Goal: Task Accomplishment & Management: Use online tool/utility

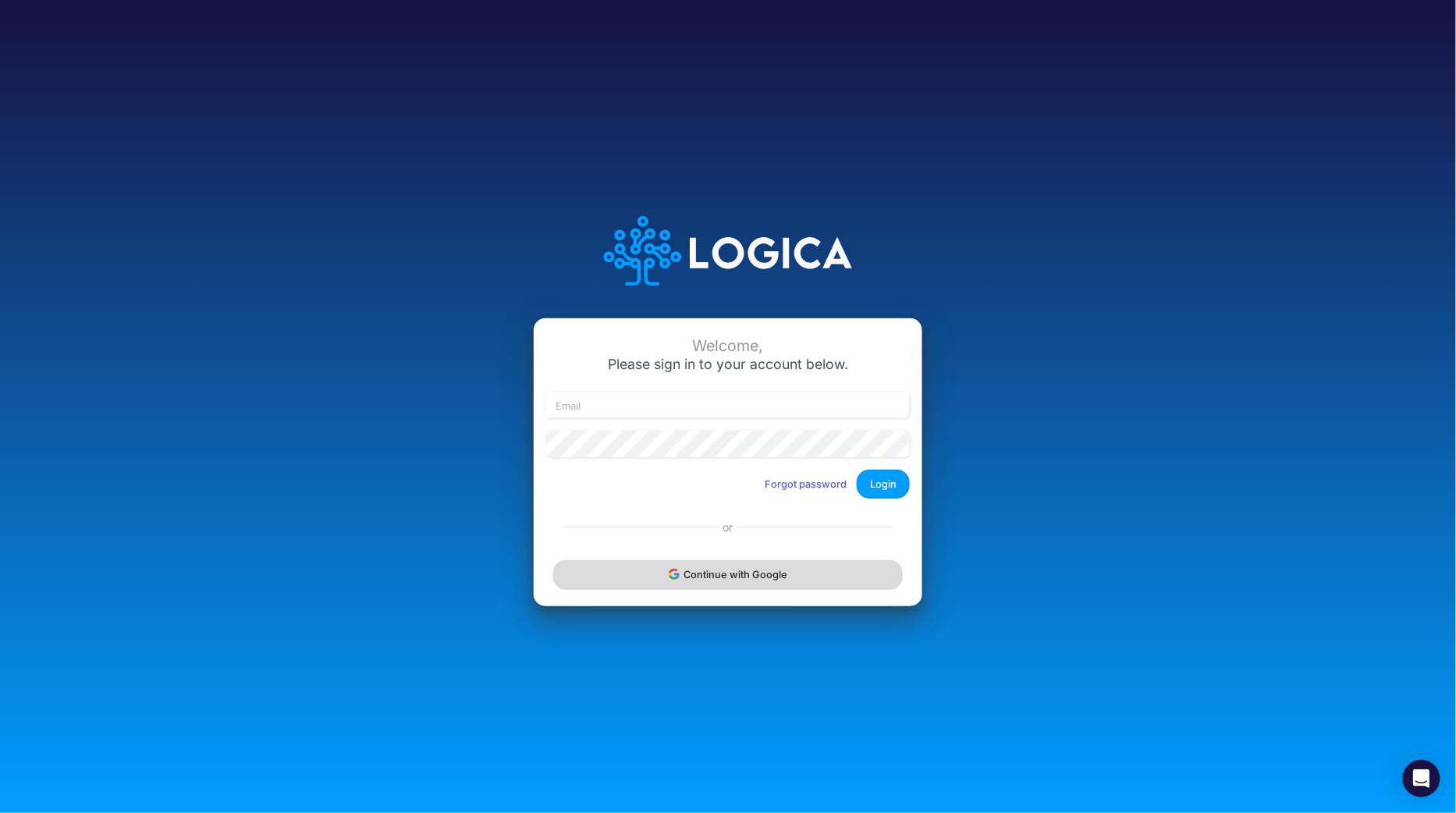
click at [721, 575] on button "Continue with Google" at bounding box center [727, 575] width 350 height 29
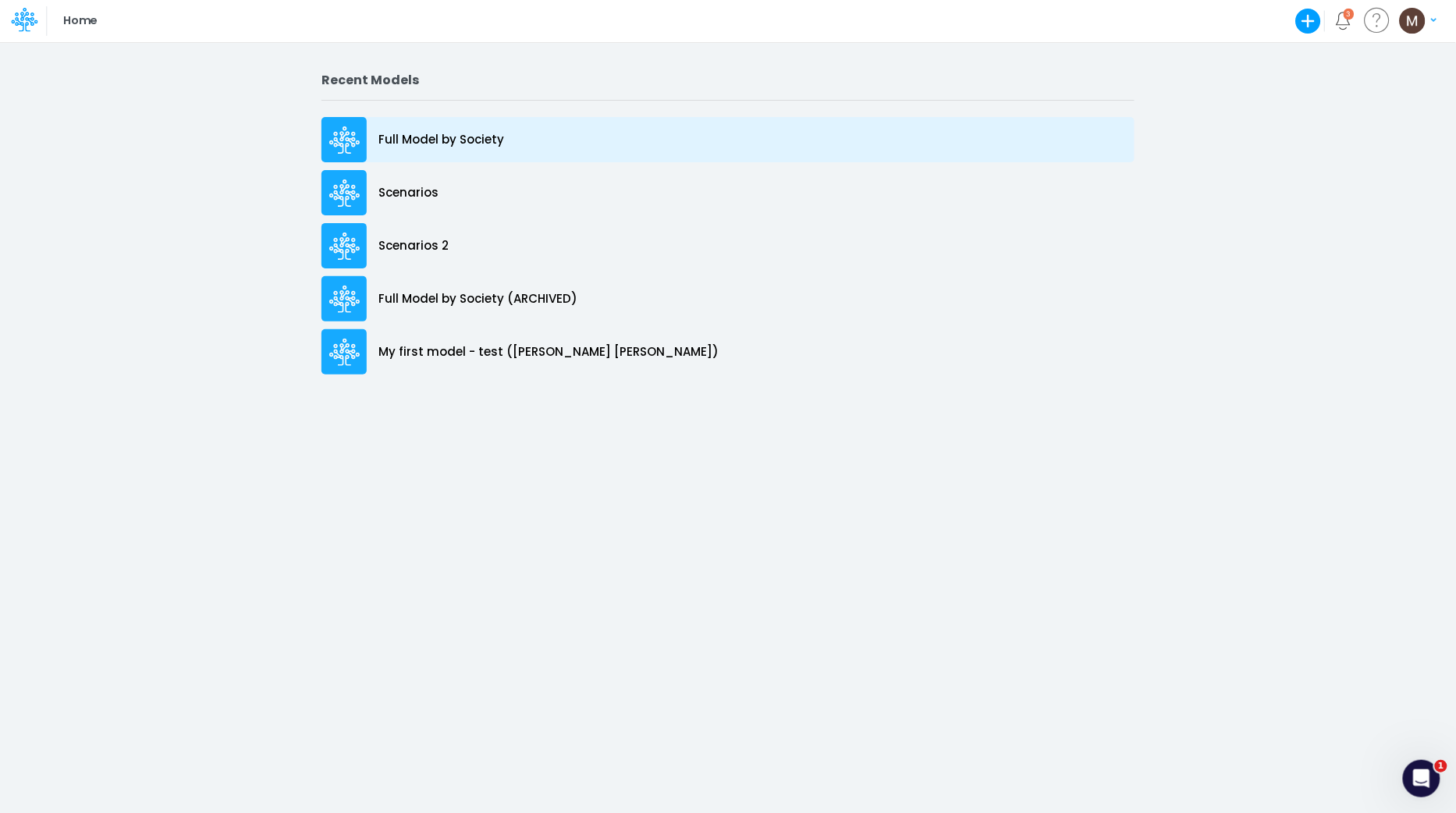
click at [414, 154] on div "Full Model by Society" at bounding box center [728, 140] width 813 height 45
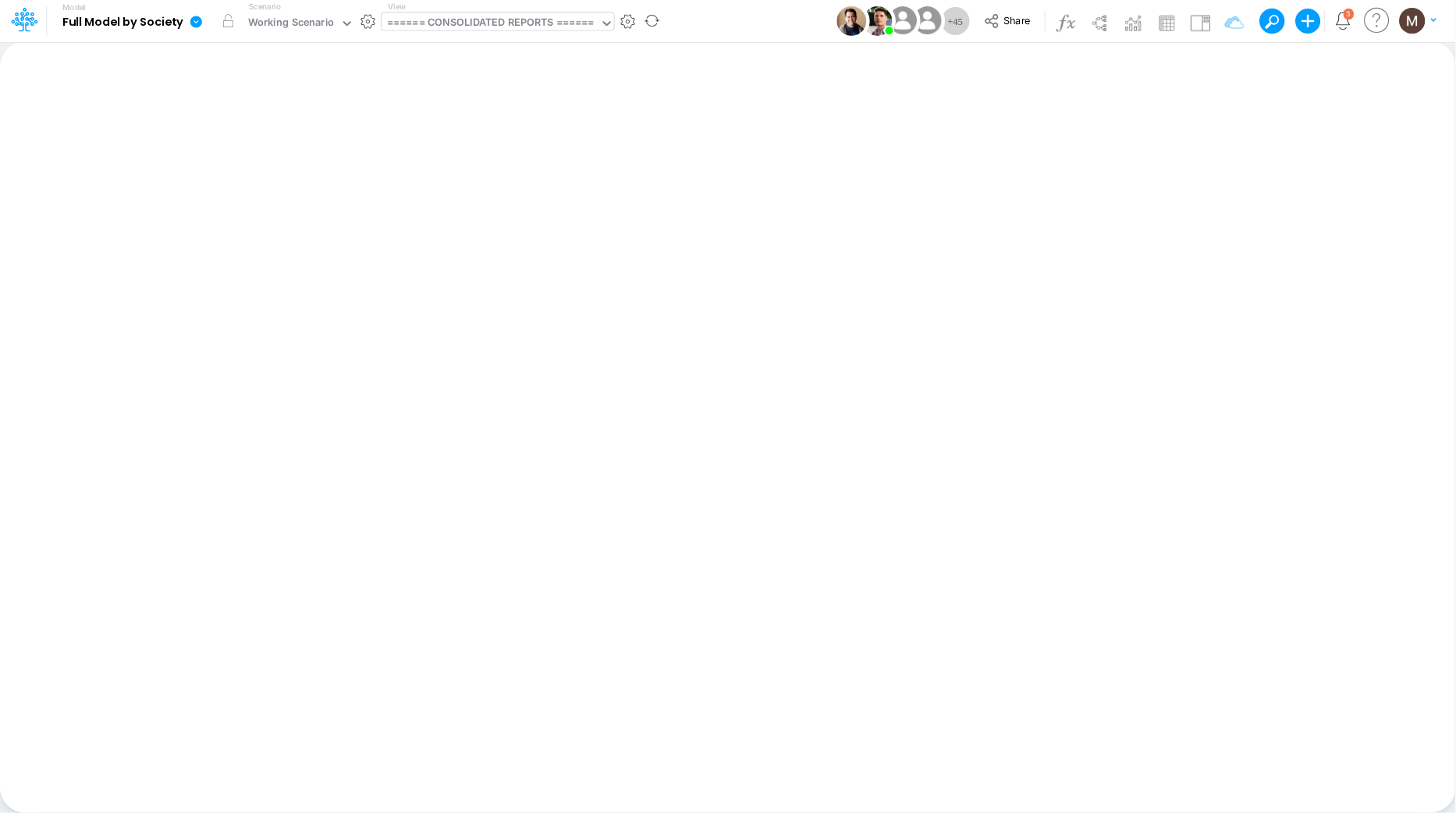
click at [507, 22] on div "====== CONSOLIDATED REPORTS ======" at bounding box center [490, 23] width 207 height 18
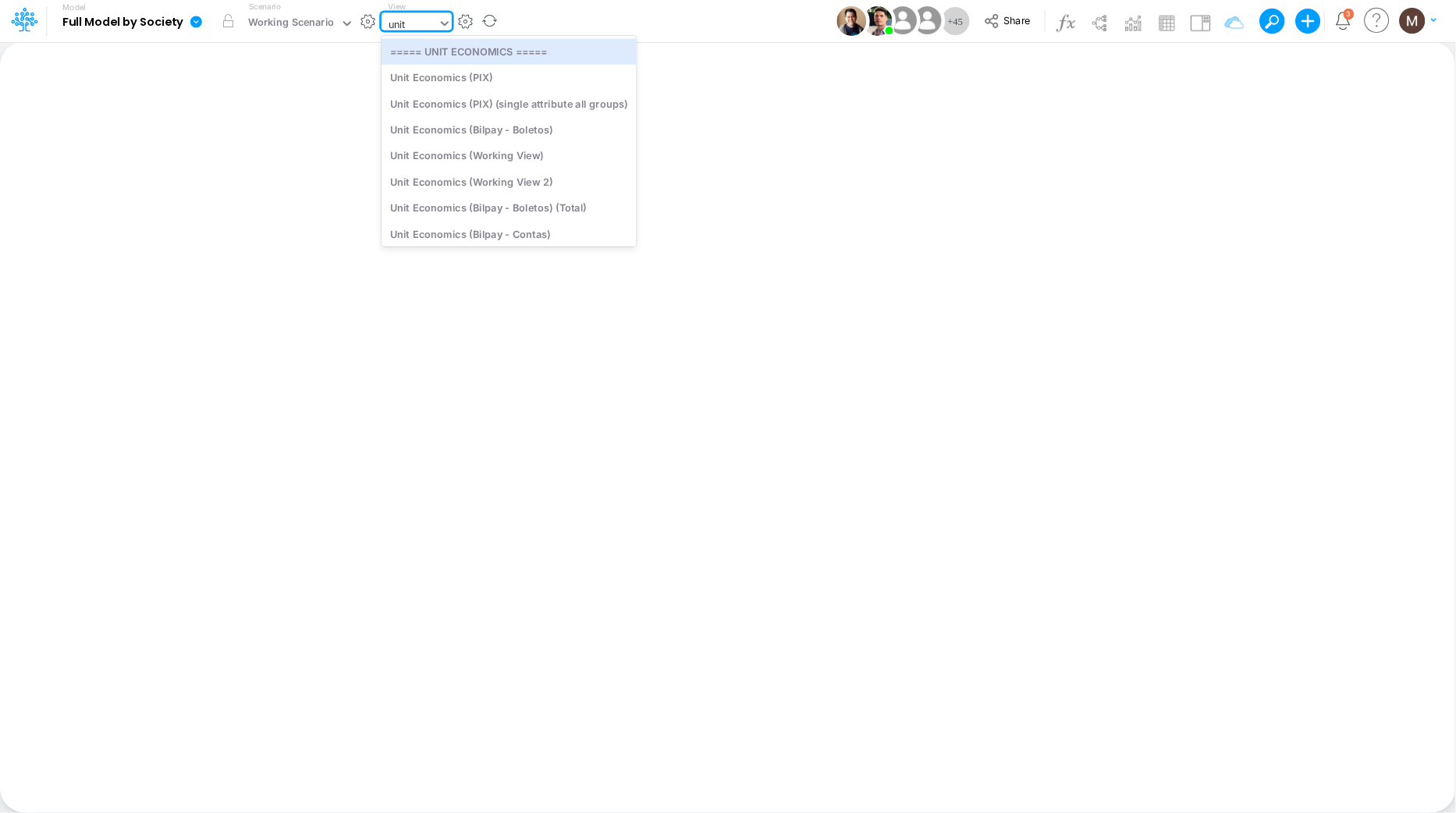
type input "unit e"
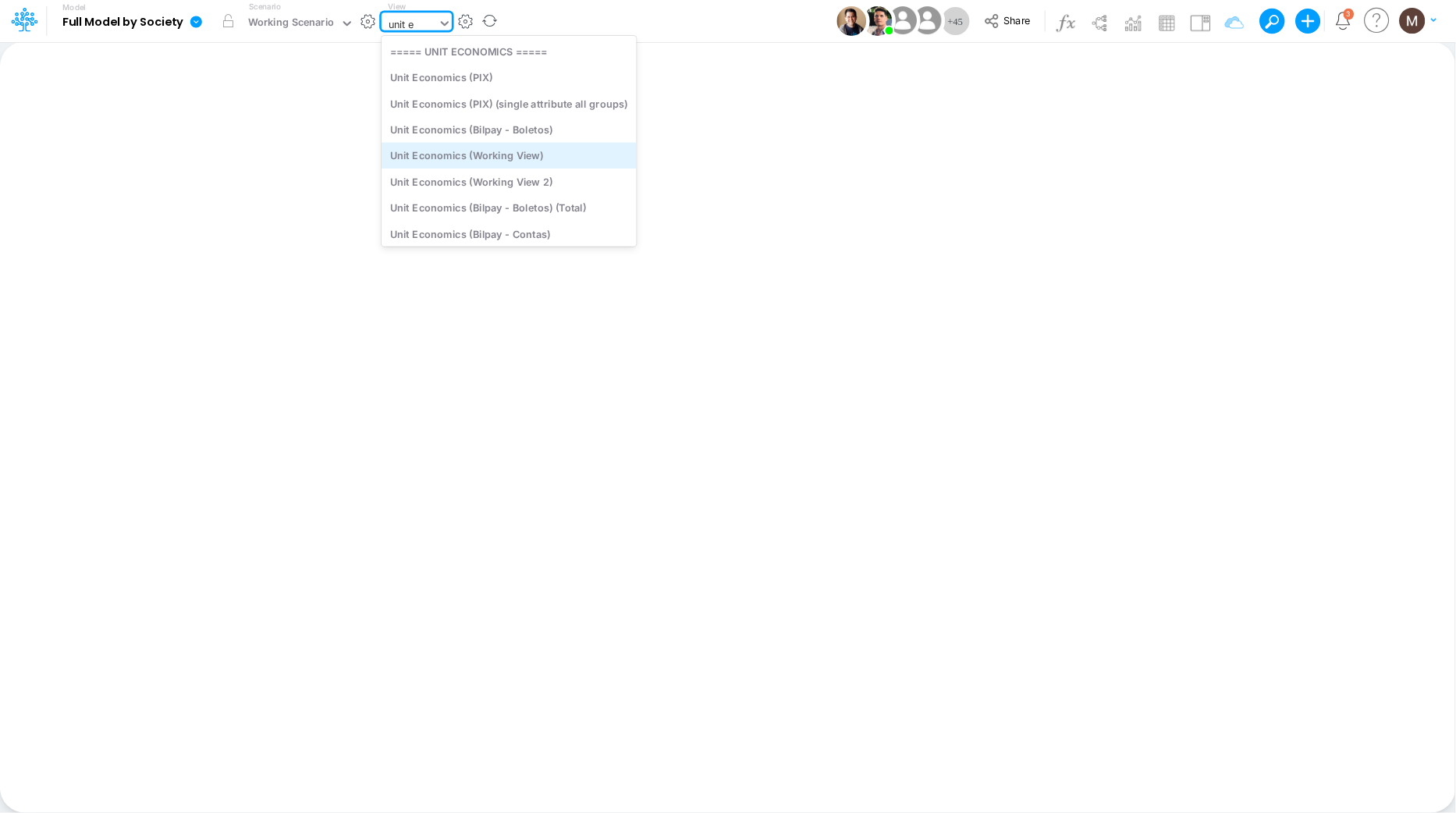
click at [487, 154] on div "Unit Economics (Working View)" at bounding box center [508, 155] width 255 height 26
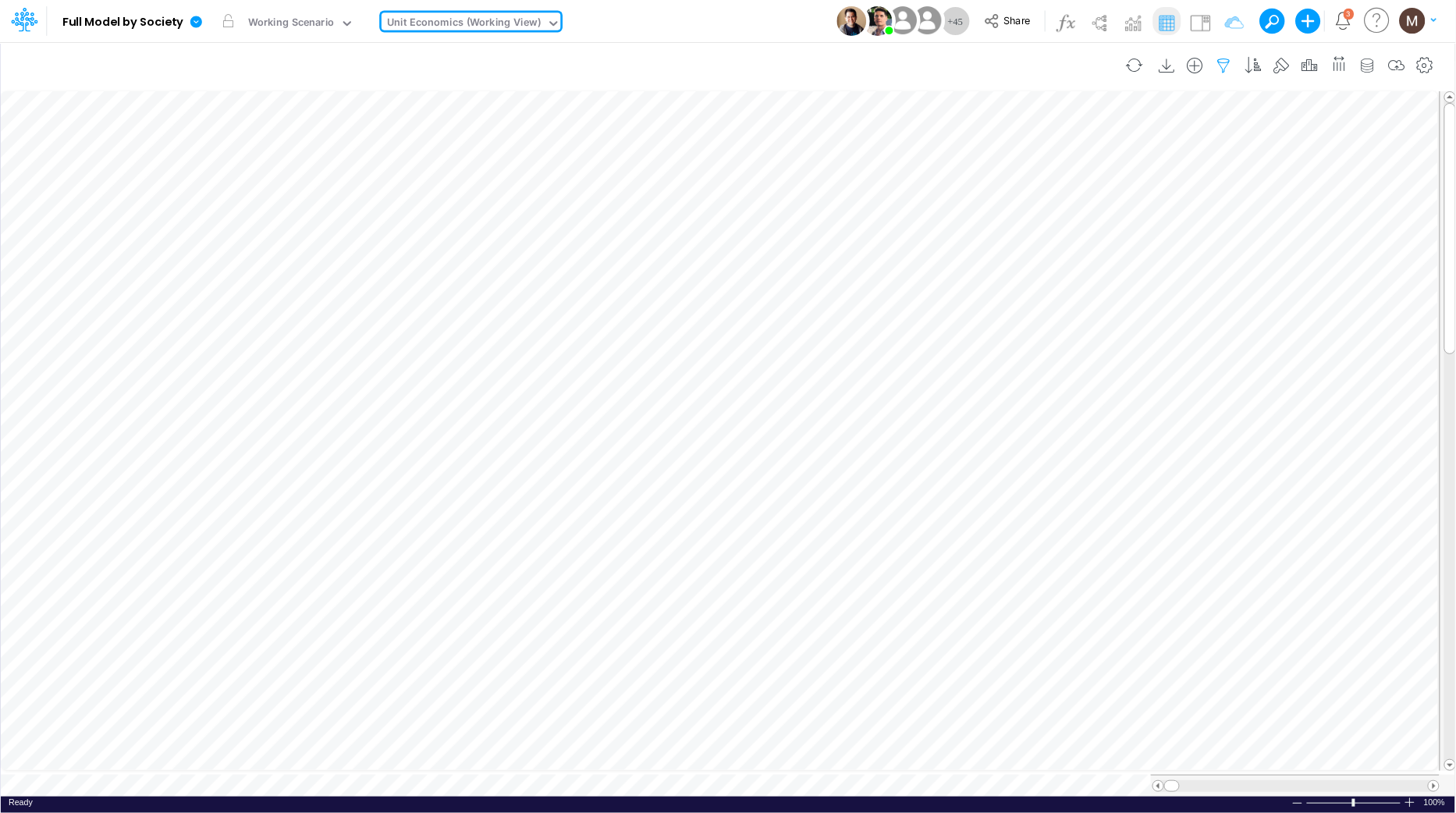
click at [1223, 63] on icon "button" at bounding box center [1224, 66] width 23 height 16
select select "contains"
select select "tableSearchOR"
select select "contains"
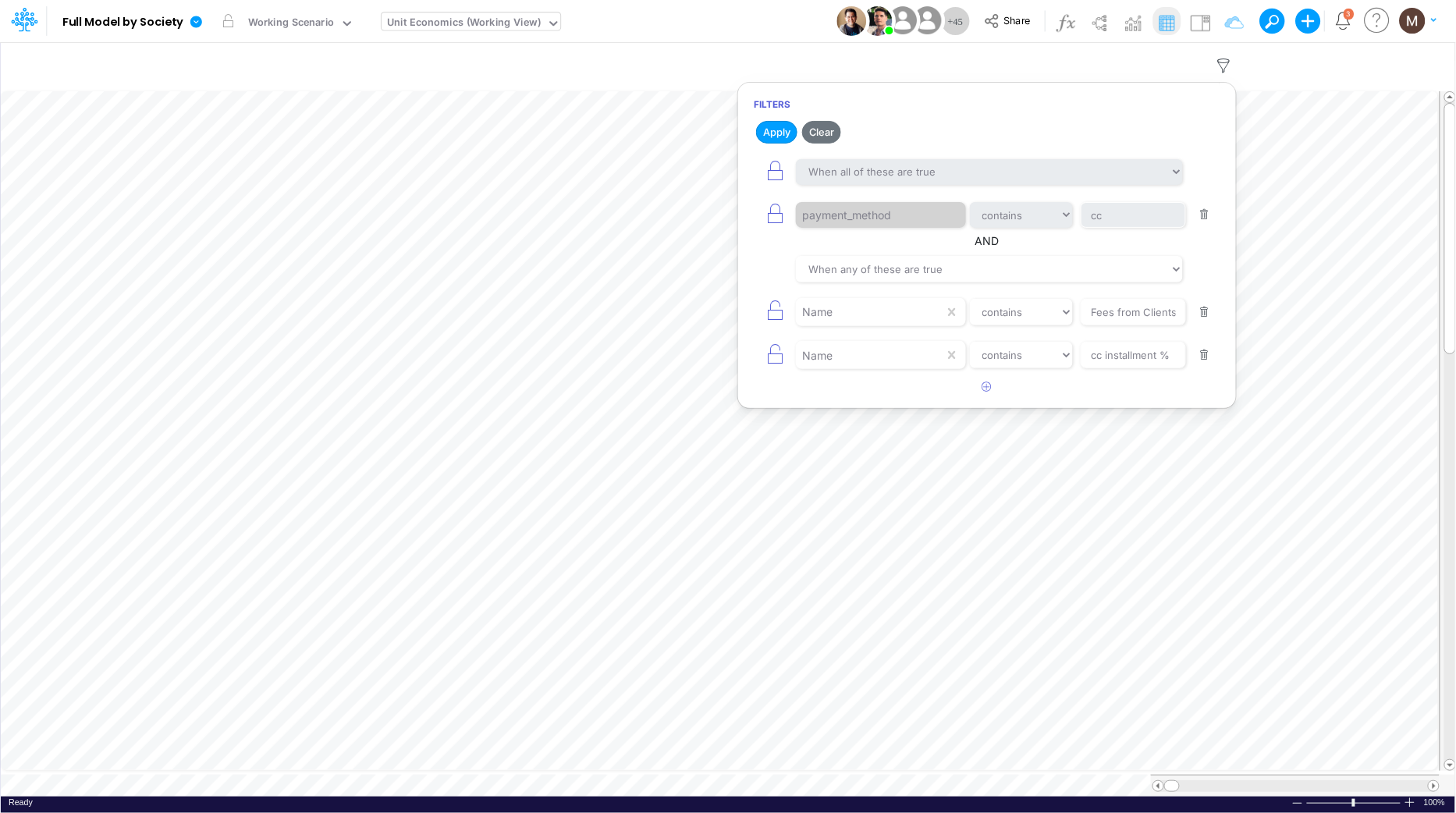
click at [1208, 216] on button "button" at bounding box center [1205, 215] width 31 height 21
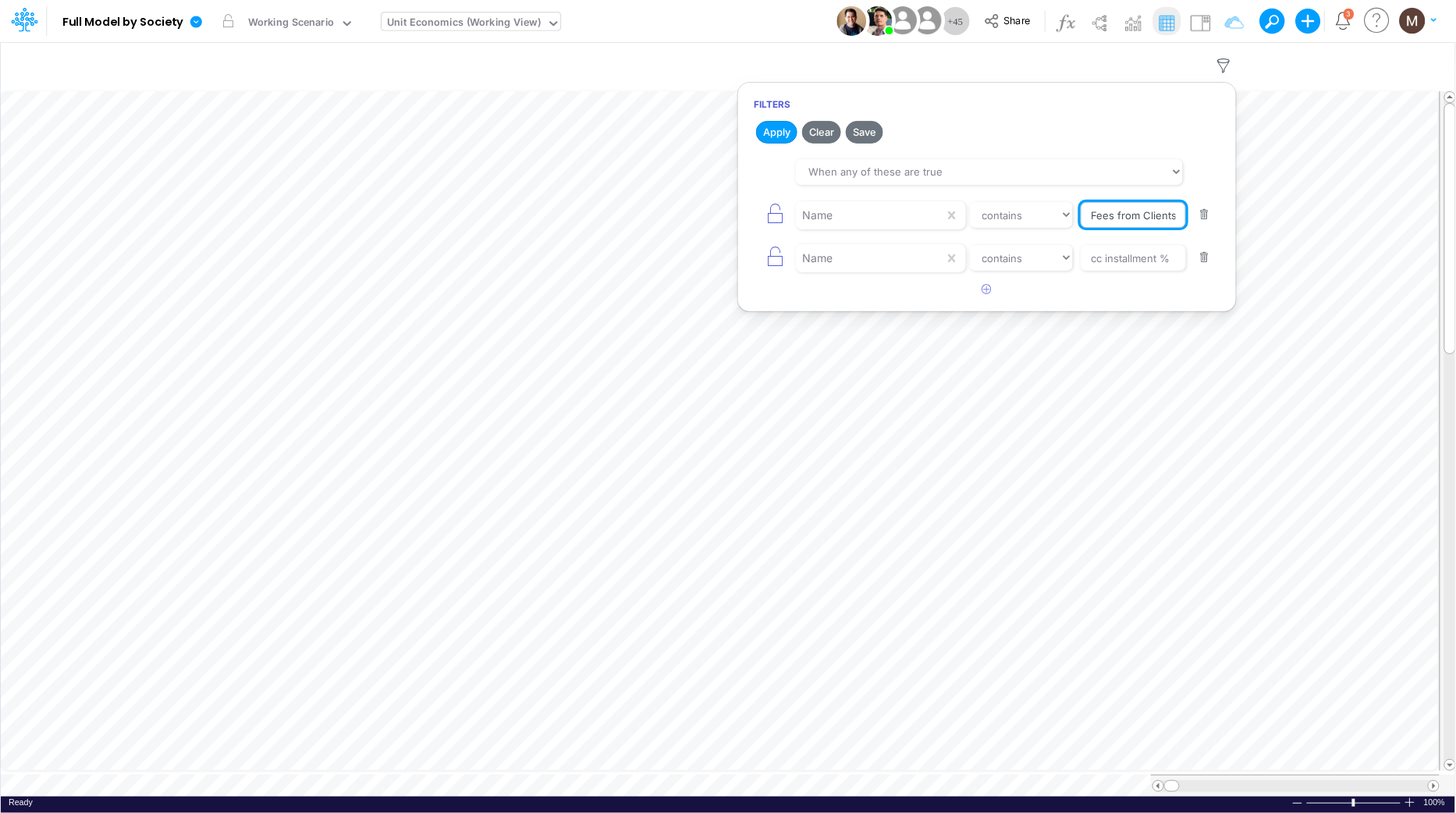
click at [1103, 227] on input "Fees from Clients %" at bounding box center [1132, 216] width 105 height 27
type input "processing cost"
drag, startPoint x: 1200, startPoint y: 256, endPoint x: 1075, endPoint y: 228, distance: 128.1
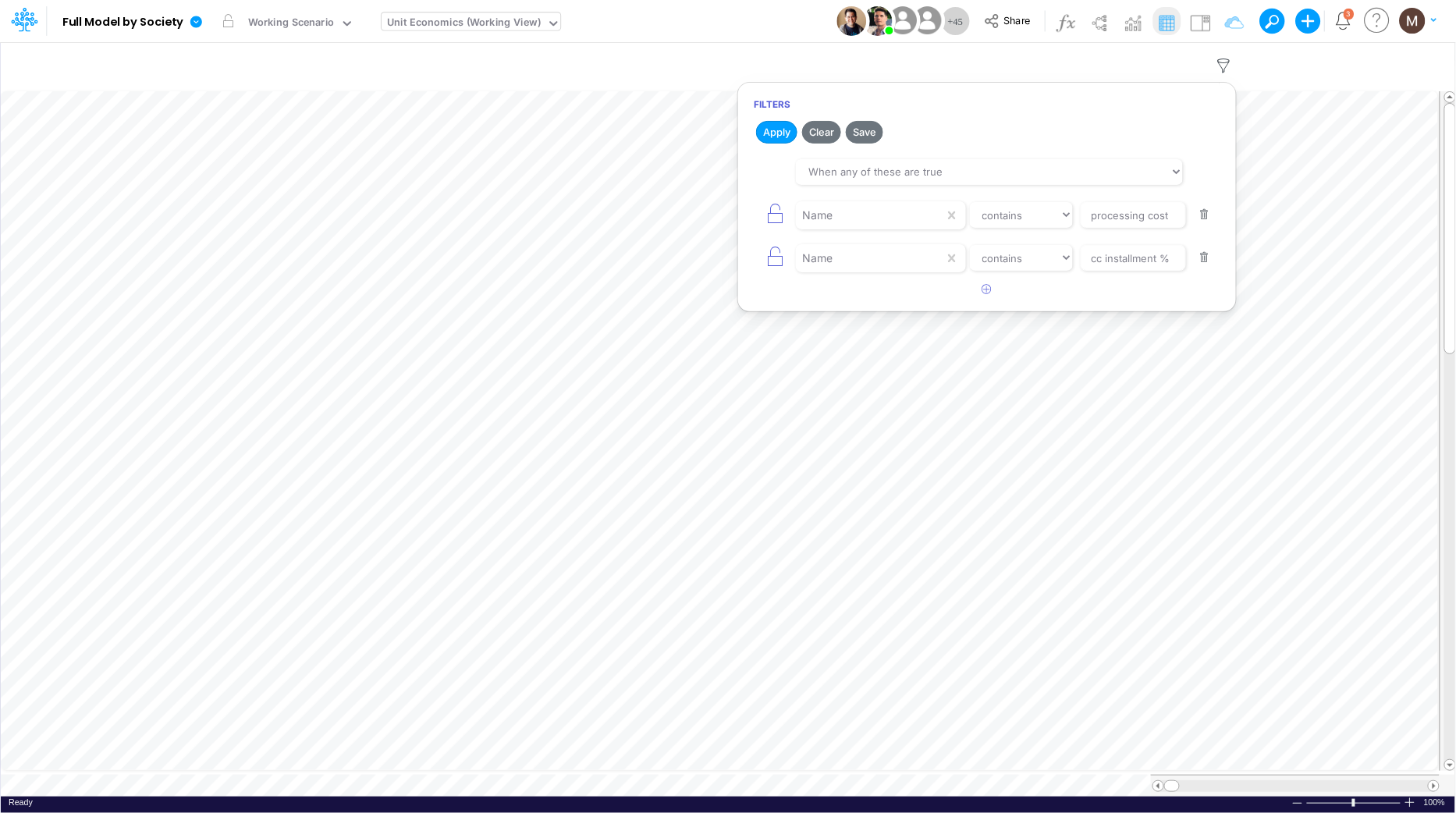
click at [1201, 256] on button "button" at bounding box center [1205, 258] width 31 height 21
click at [773, 134] on button "Apply" at bounding box center [776, 132] width 41 height 22
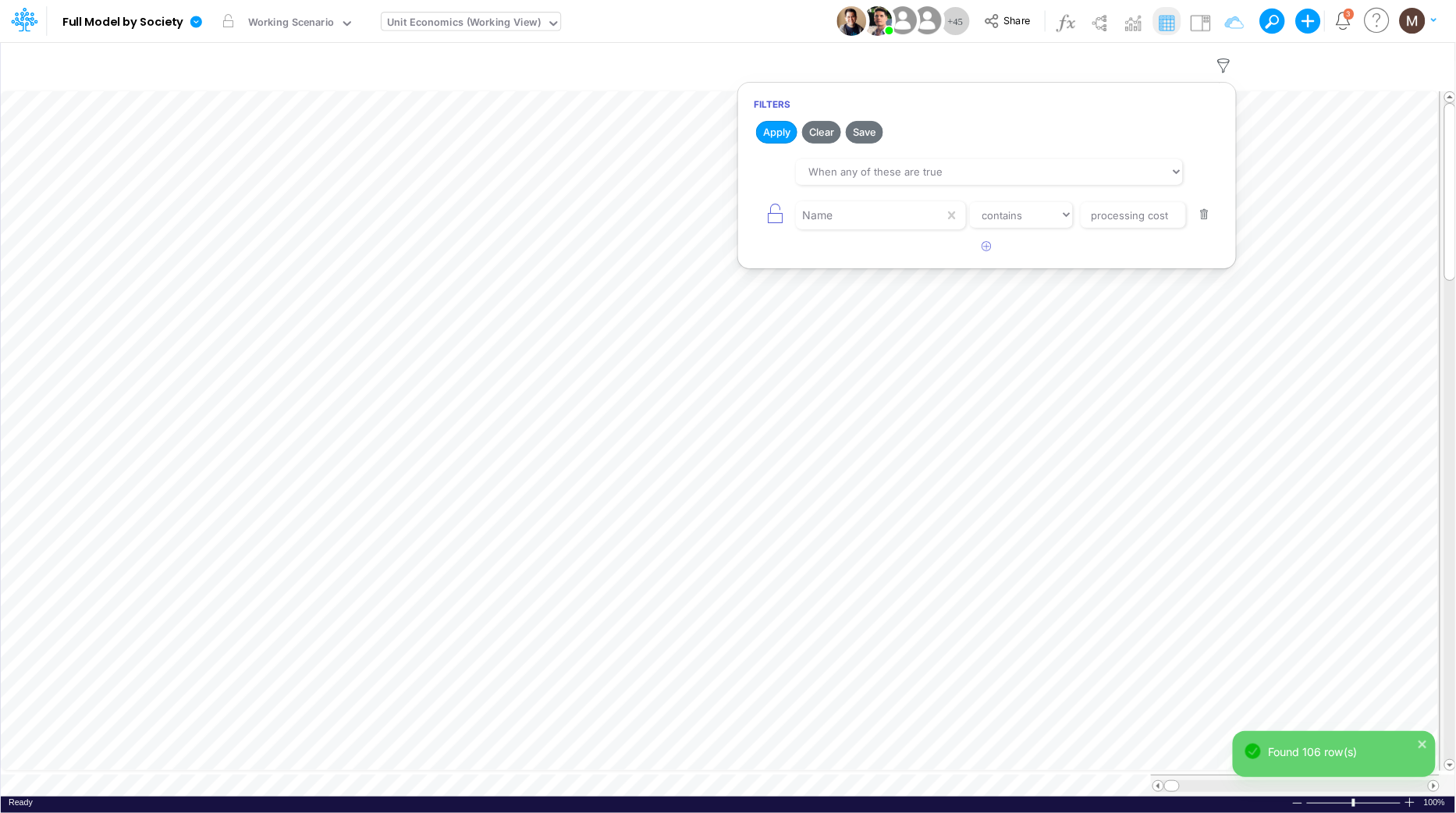
scroll to position [0, 1]
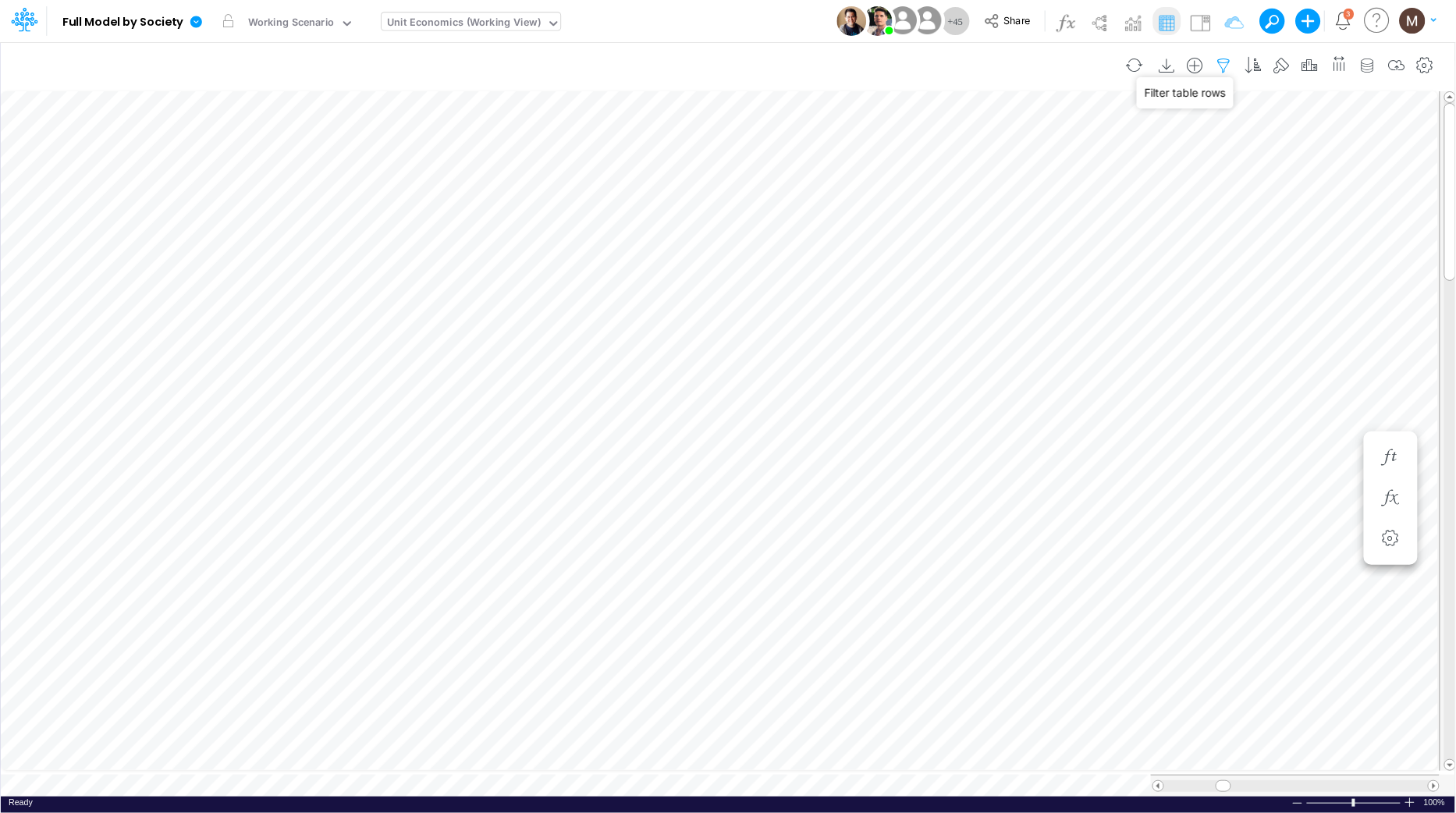
click at [1223, 66] on icon "button" at bounding box center [1224, 66] width 23 height 16
select select "tableSearchOR"
select select "contains"
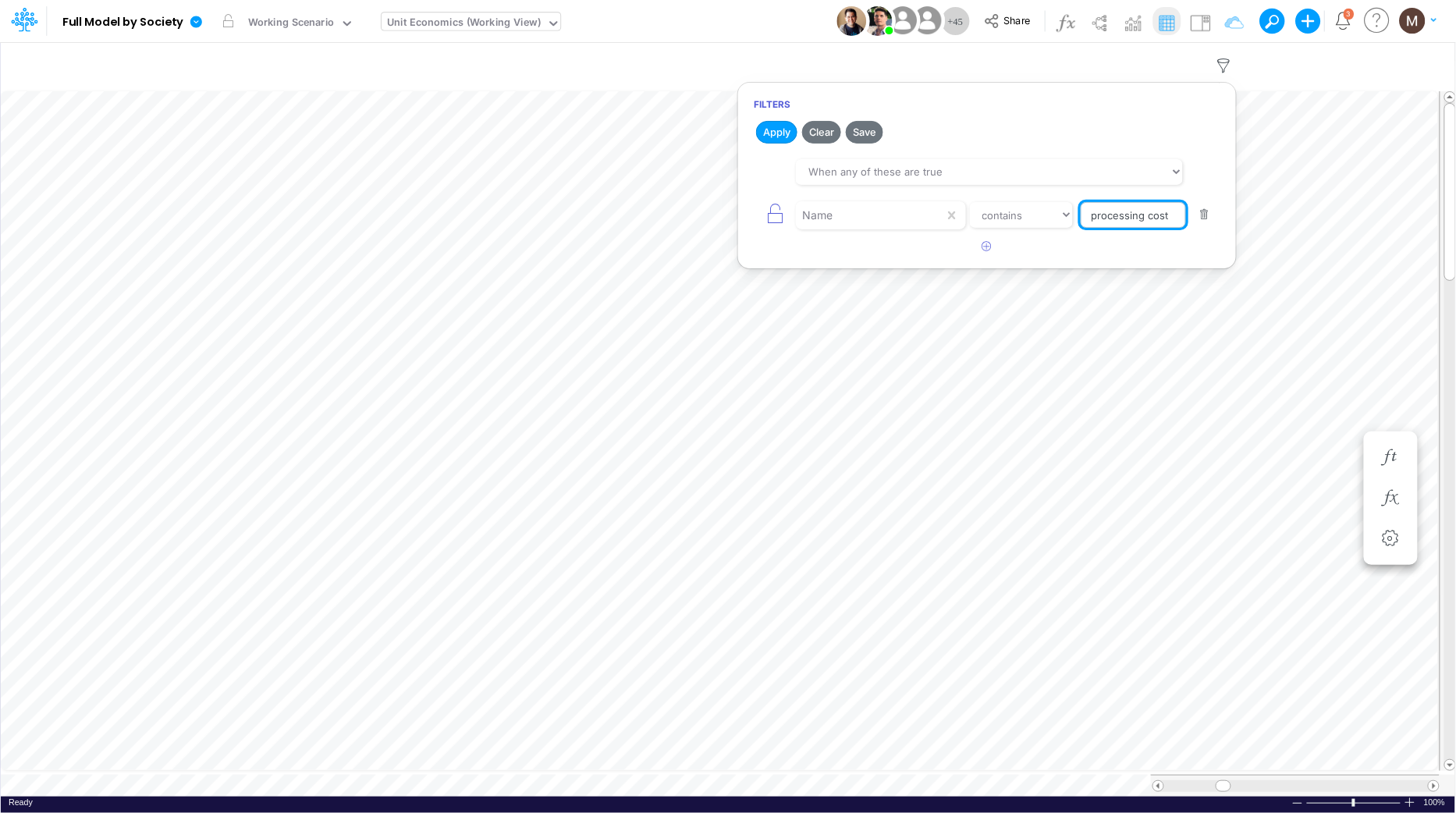
click at [1175, 223] on input "processing cost" at bounding box center [1132, 216] width 105 height 27
type input "Processing Cost %"
click at [787, 136] on button "Apply" at bounding box center [776, 132] width 41 height 22
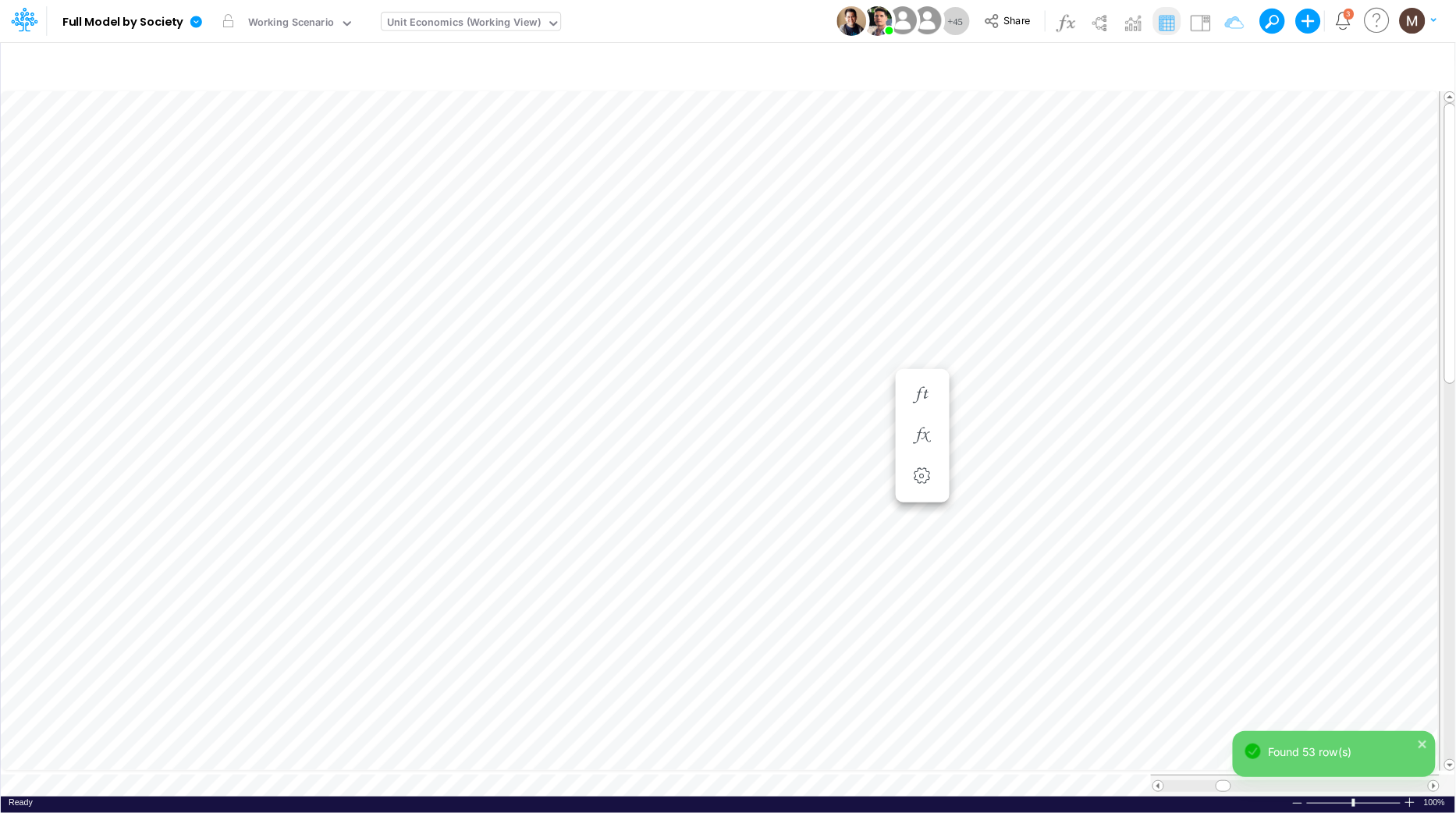
scroll to position [0, 1]
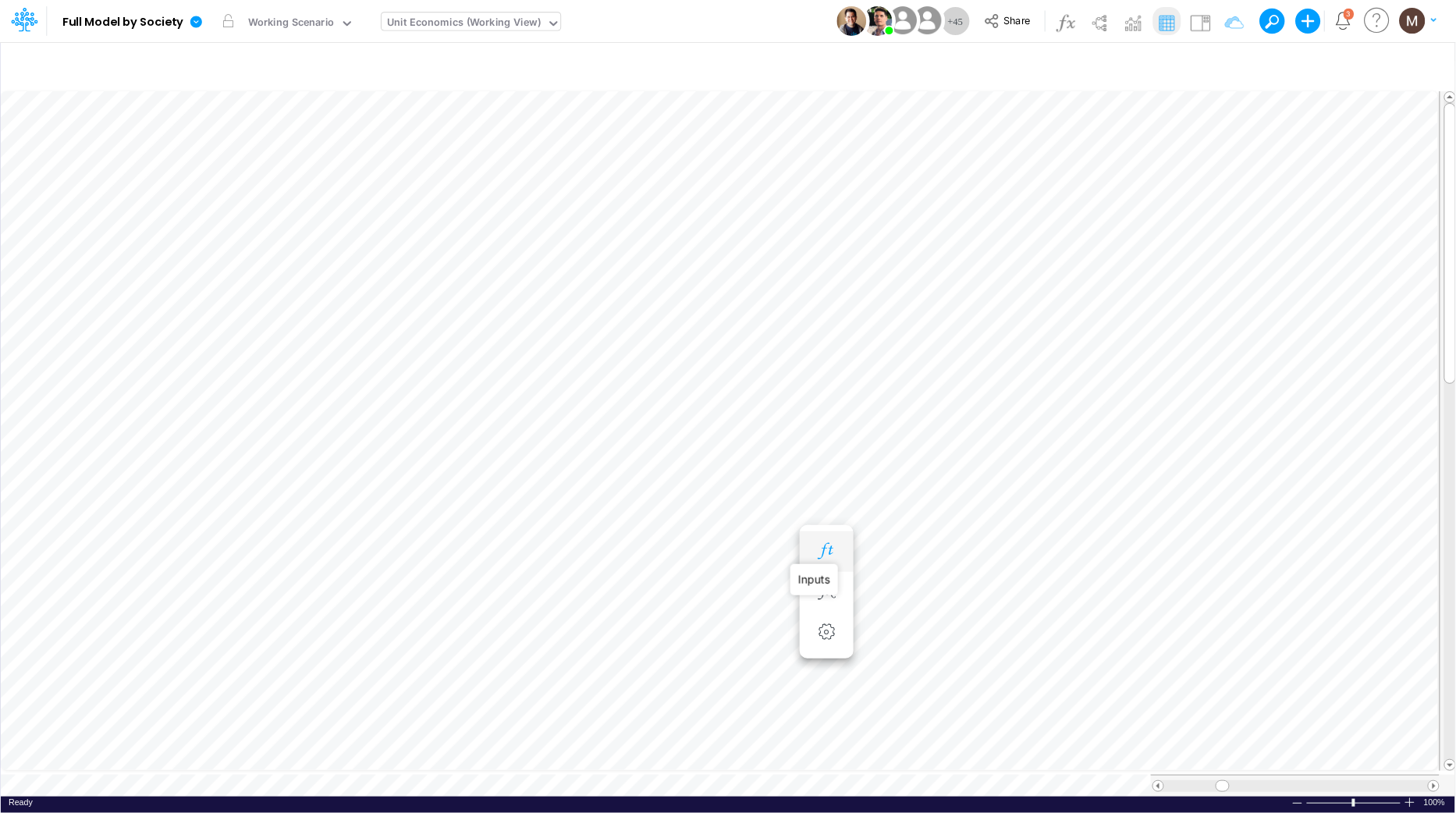
click at [832, 554] on icon "button" at bounding box center [826, 551] width 23 height 16
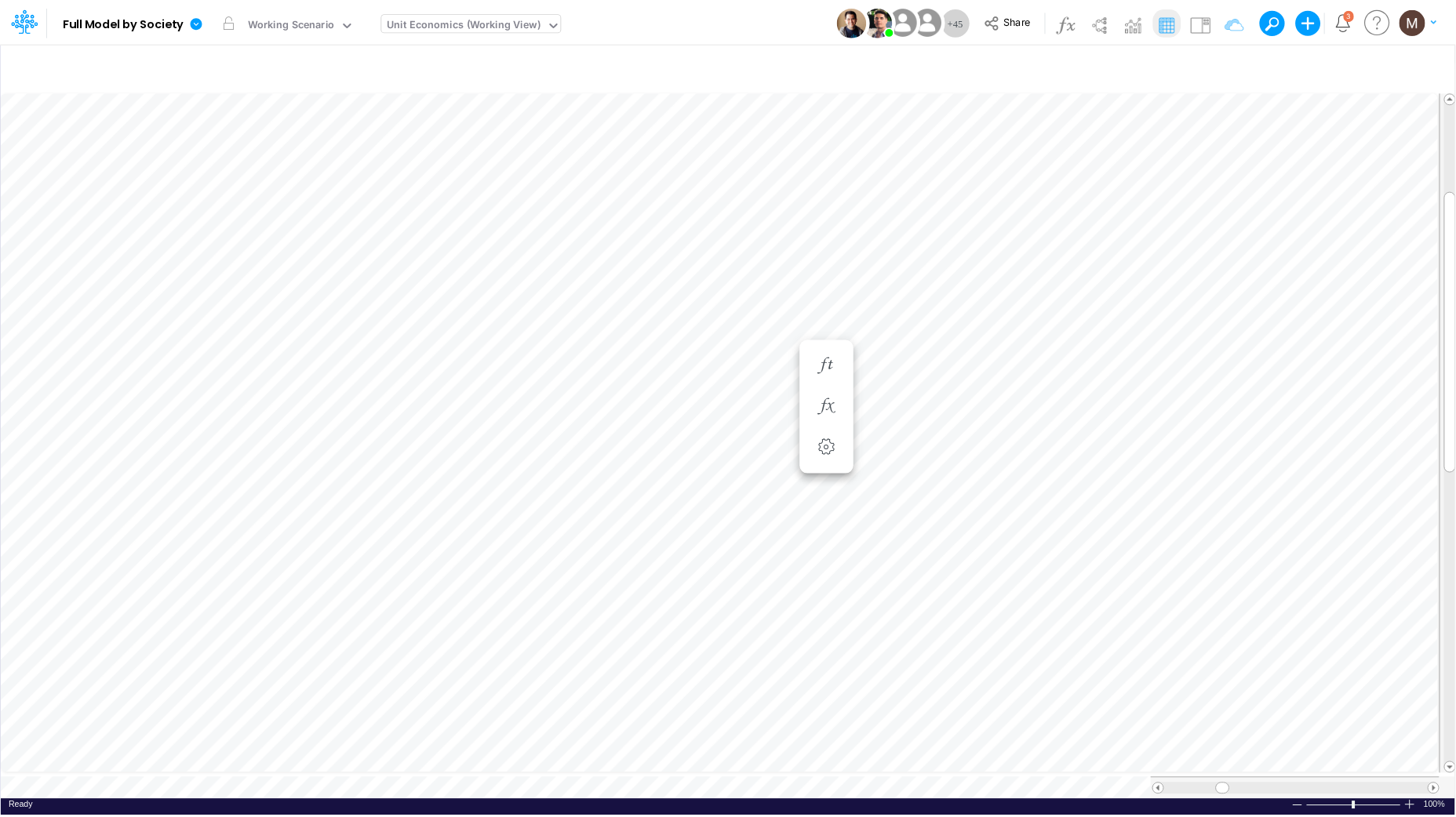
scroll to position [0, 1]
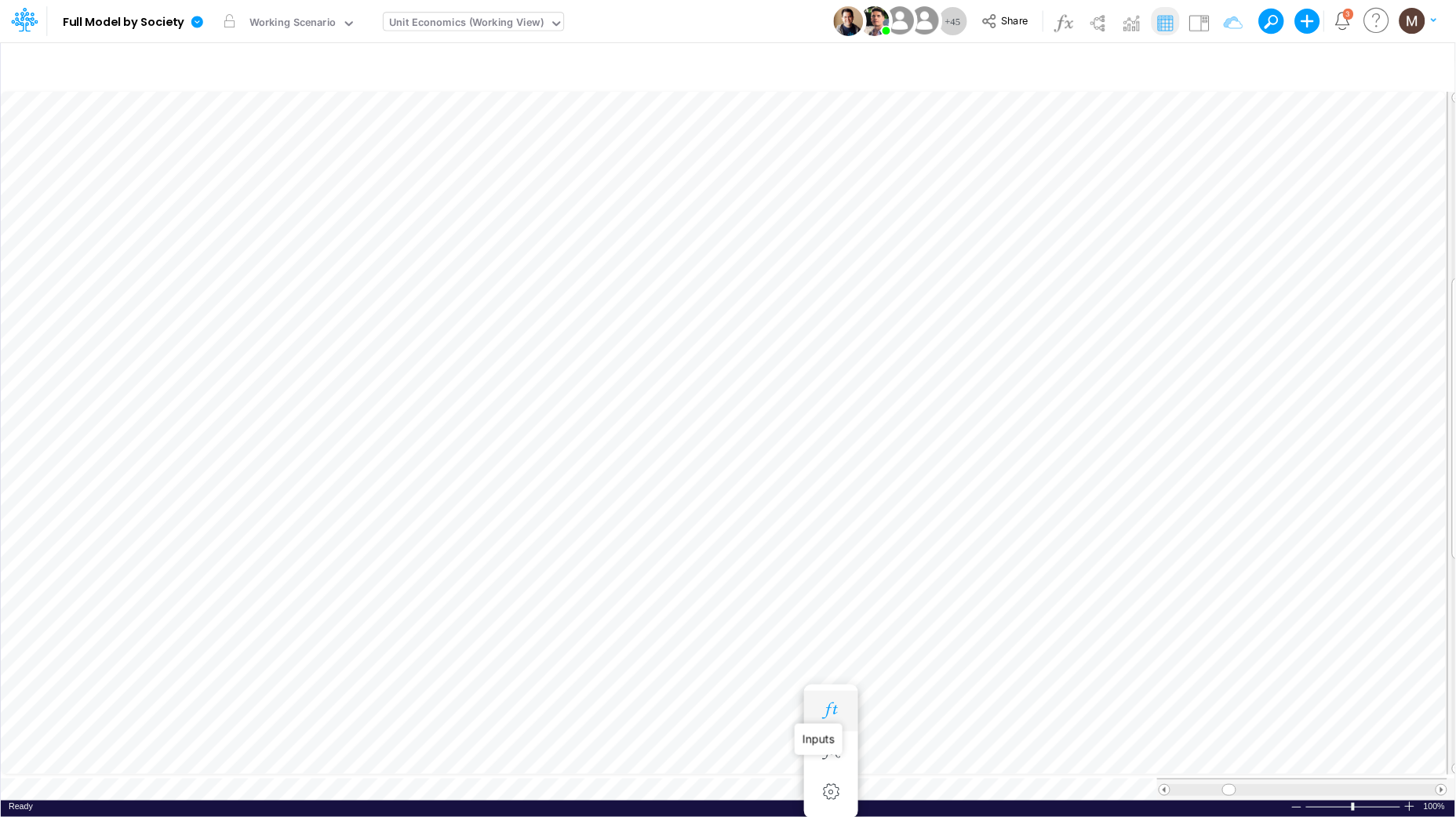
click at [829, 709] on icon "button" at bounding box center [831, 711] width 23 height 16
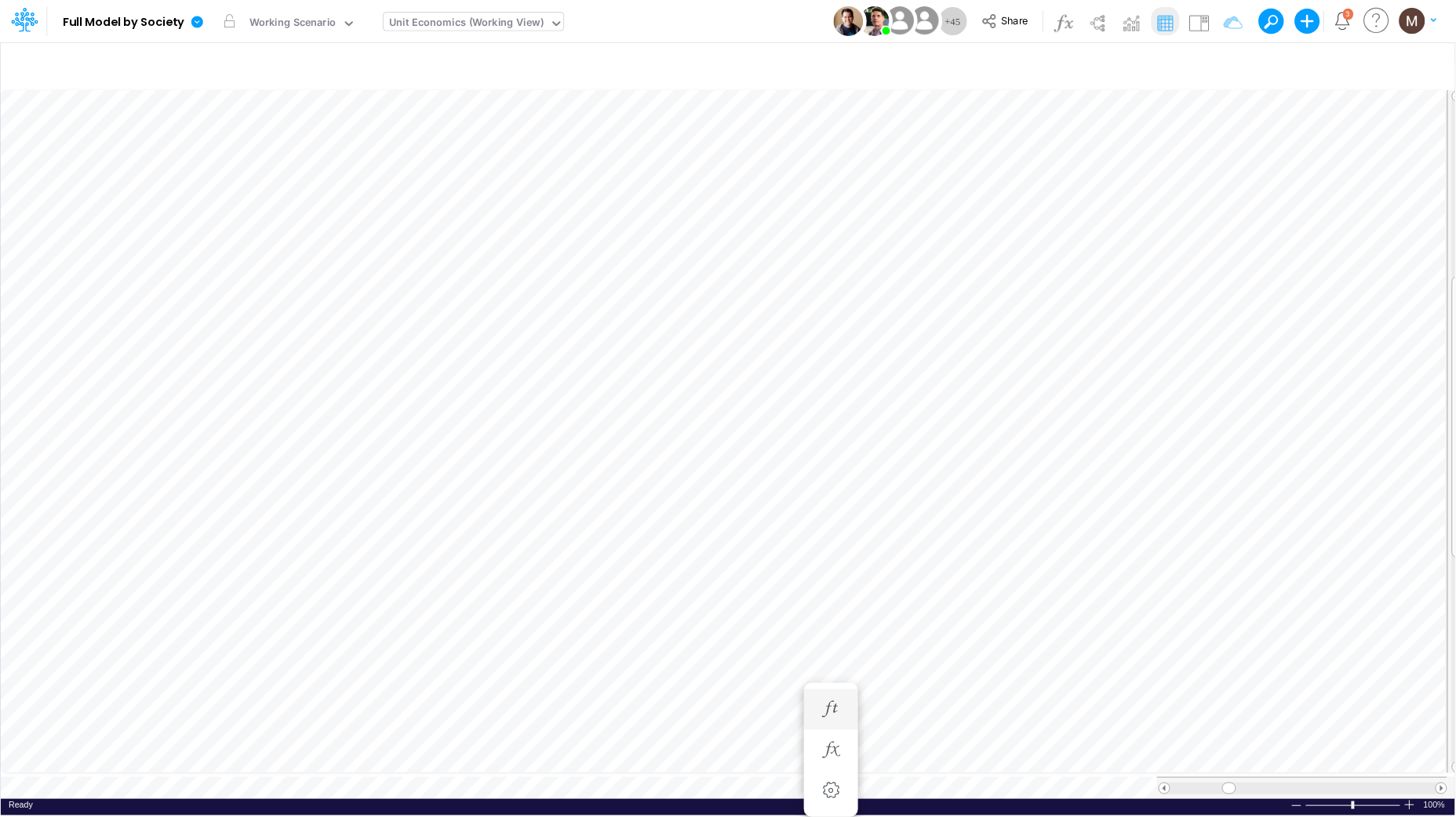
scroll to position [0, 2]
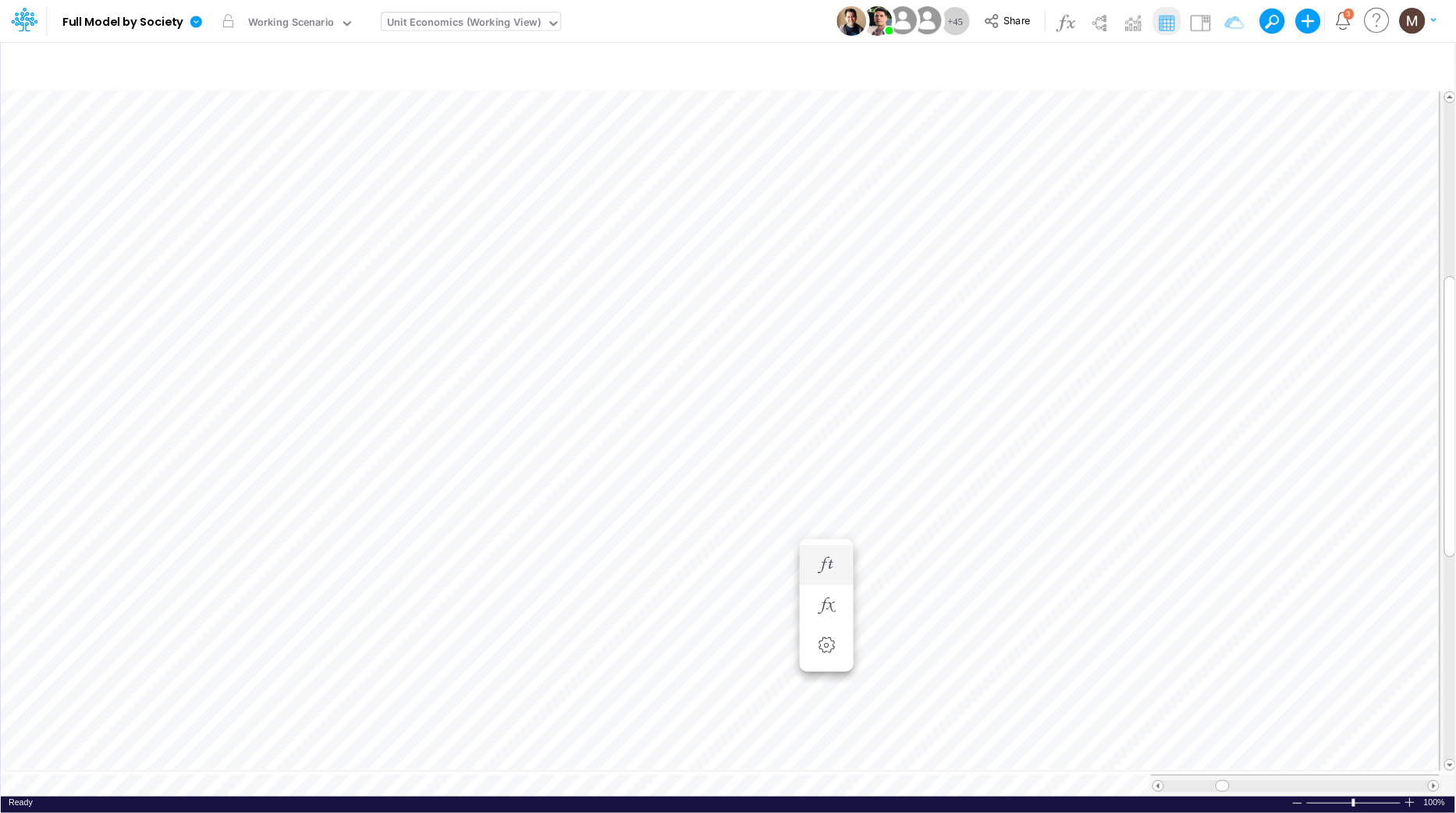
scroll to position [0, 1]
click at [1219, 71] on icon "button" at bounding box center [1224, 66] width 23 height 16
select select "tableSearchOR"
select select "contains"
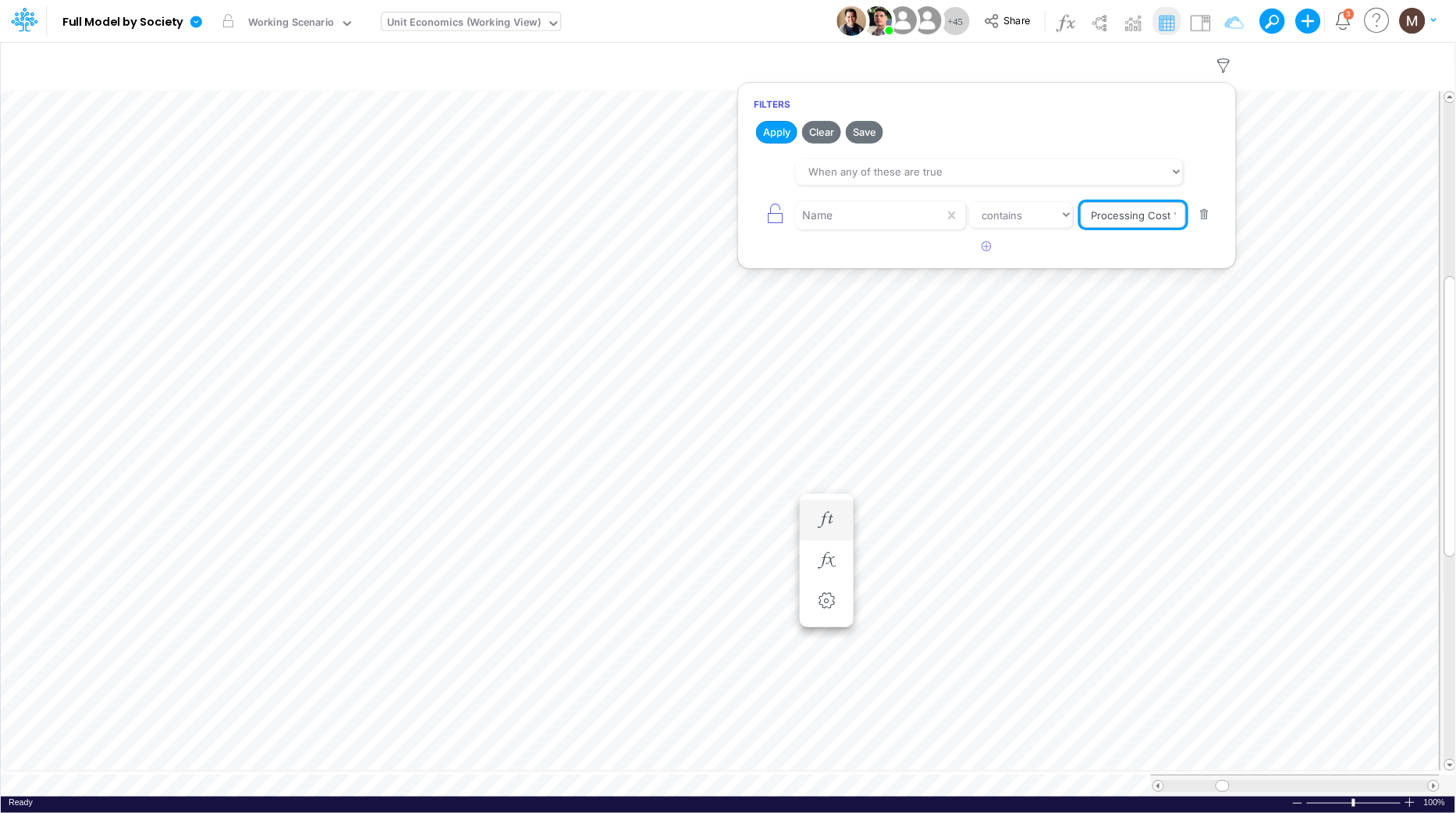
click at [1133, 218] on input "Processing Cost %" at bounding box center [1132, 216] width 105 height 27
type input "Chargebacks %"
click at [761, 136] on button "Apply" at bounding box center [776, 132] width 41 height 22
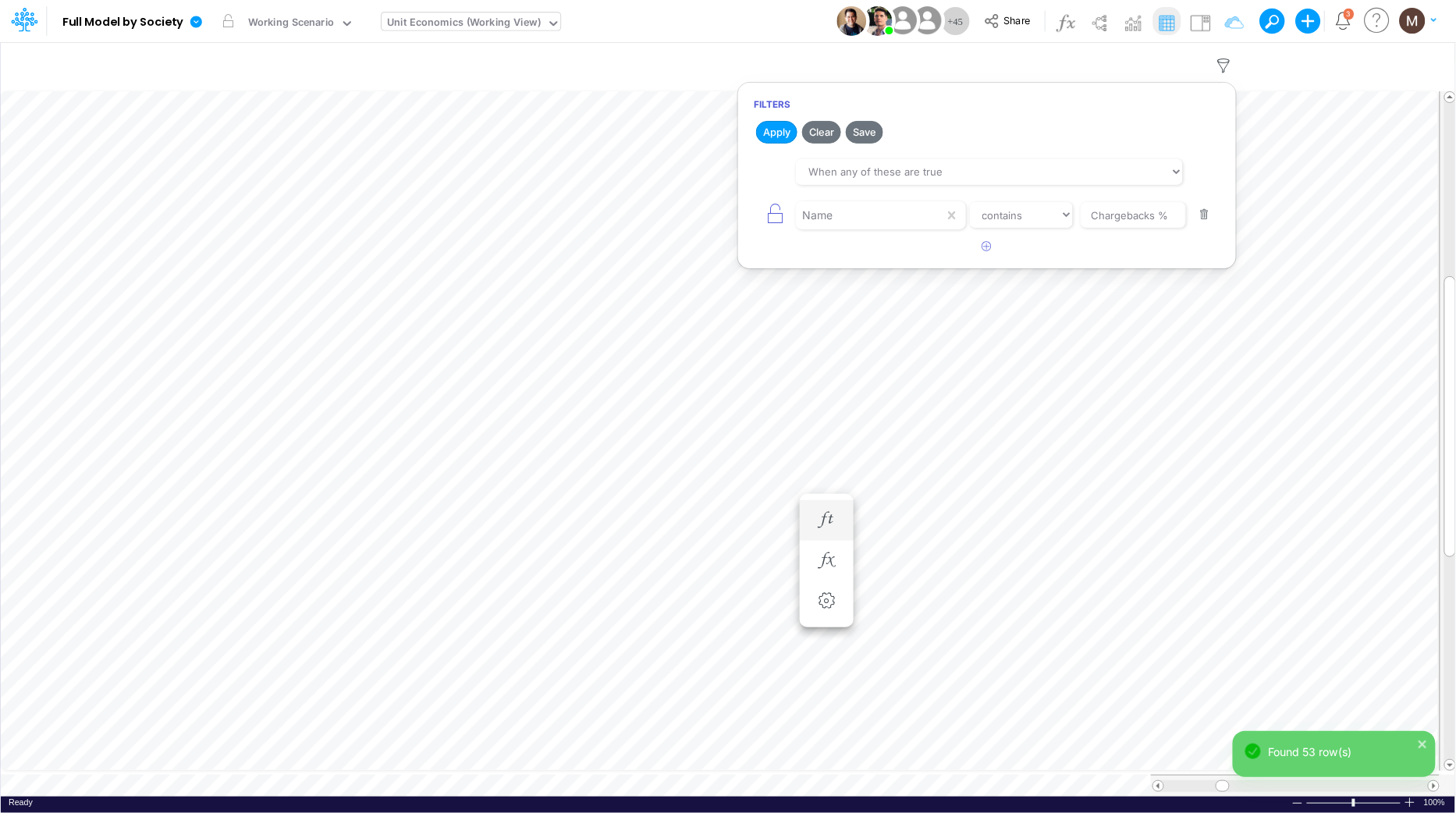
scroll to position [0, 1]
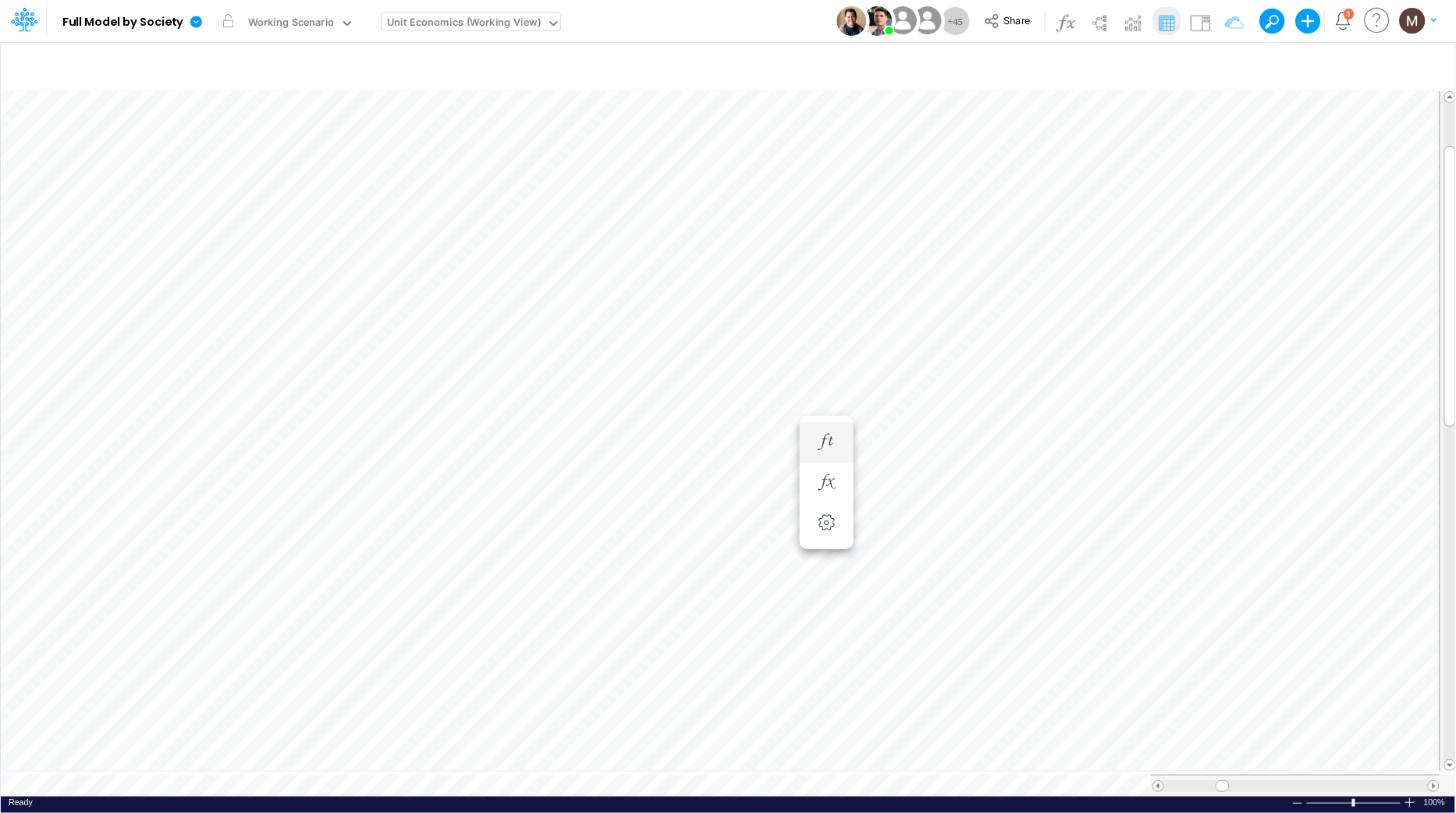
scroll to position [0, 1]
click at [825, 462] on icon "button" at bounding box center [826, 458] width 23 height 16
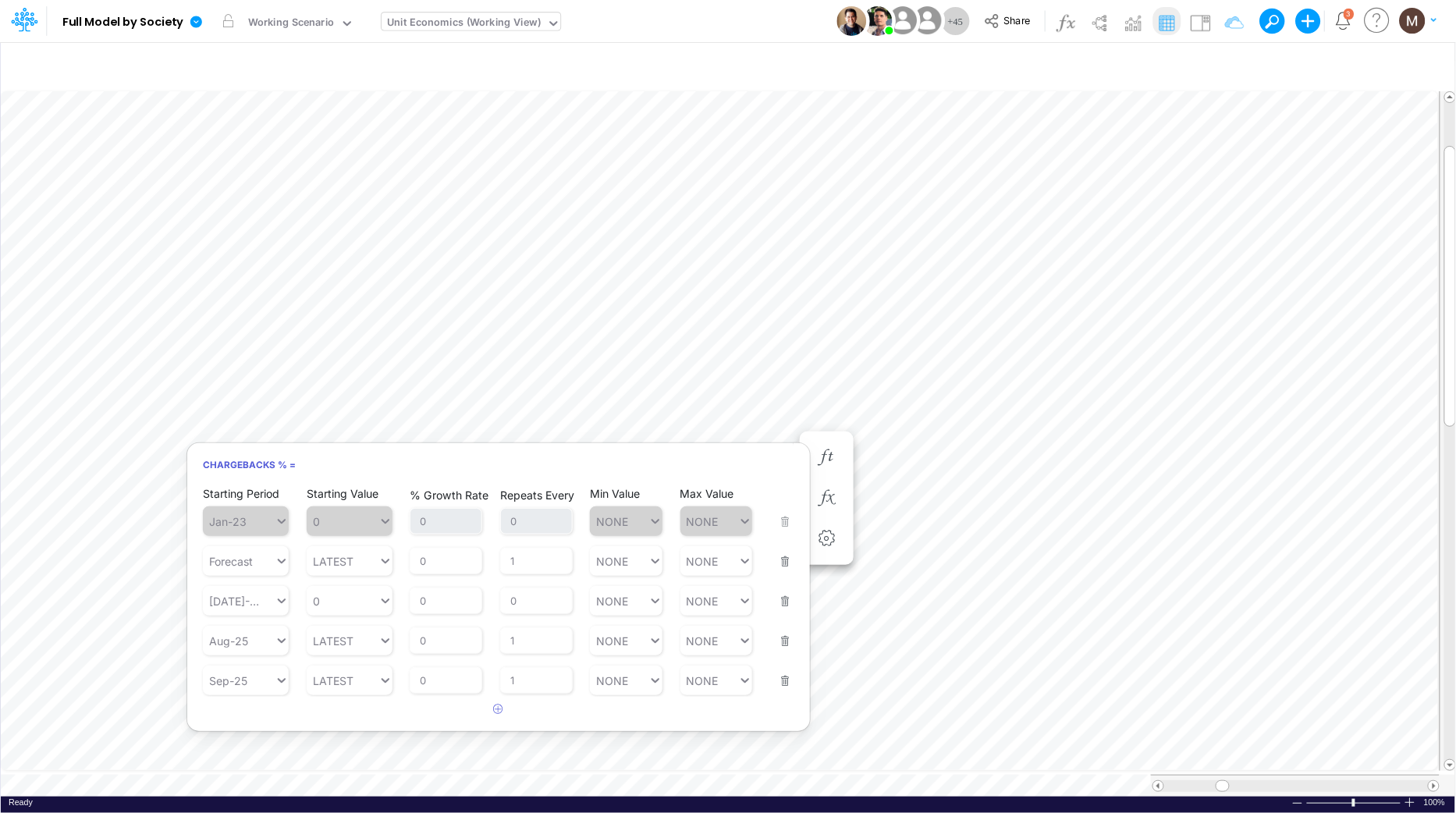
scroll to position [0, 1]
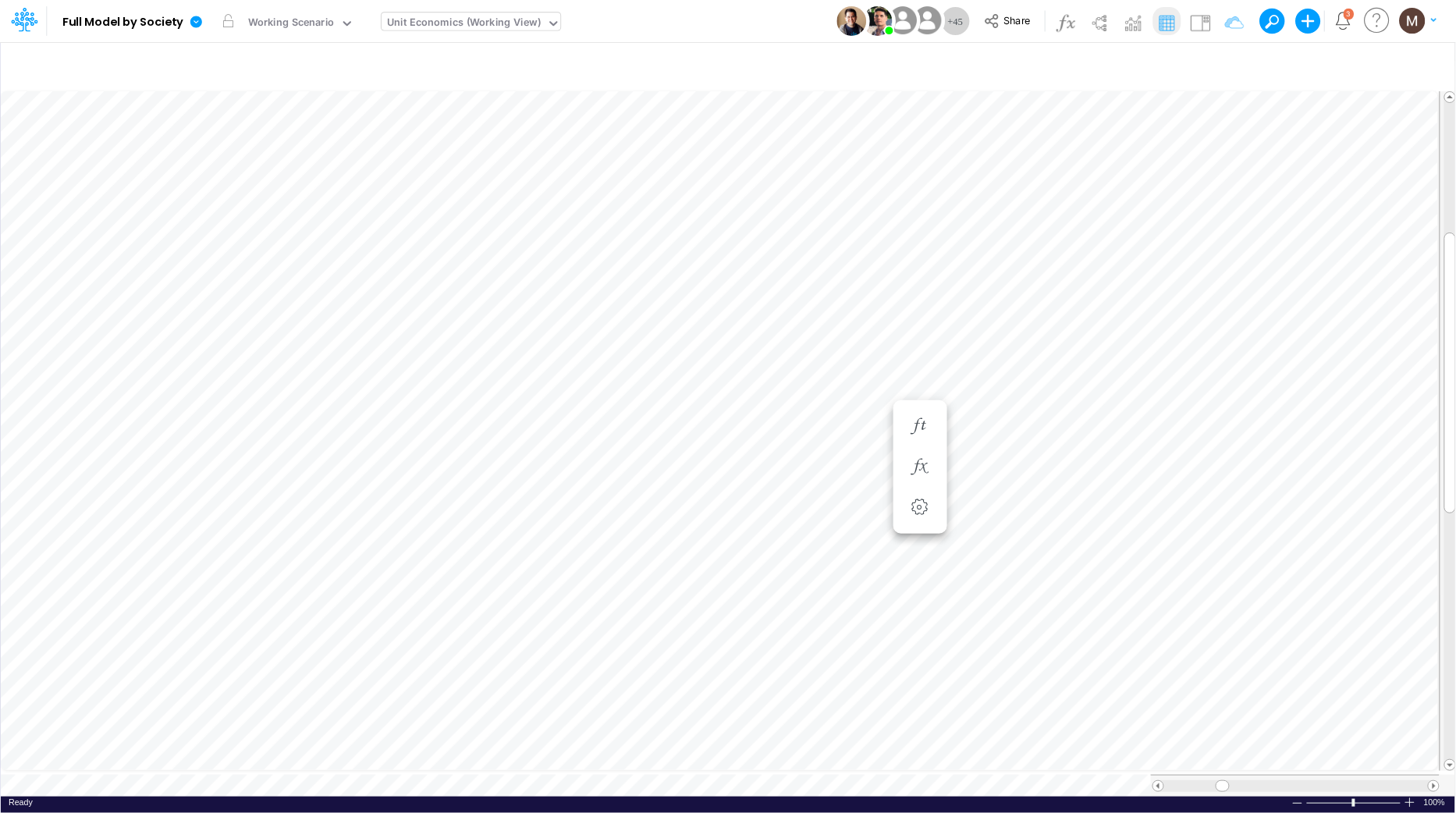
scroll to position [0, 1]
click at [833, 621] on icon "button" at bounding box center [826, 614] width 23 height 16
click at [193, 22] on icon at bounding box center [196, 21] width 12 height 12
click at [264, 90] on button "Duplicate" at bounding box center [273, 86] width 167 height 24
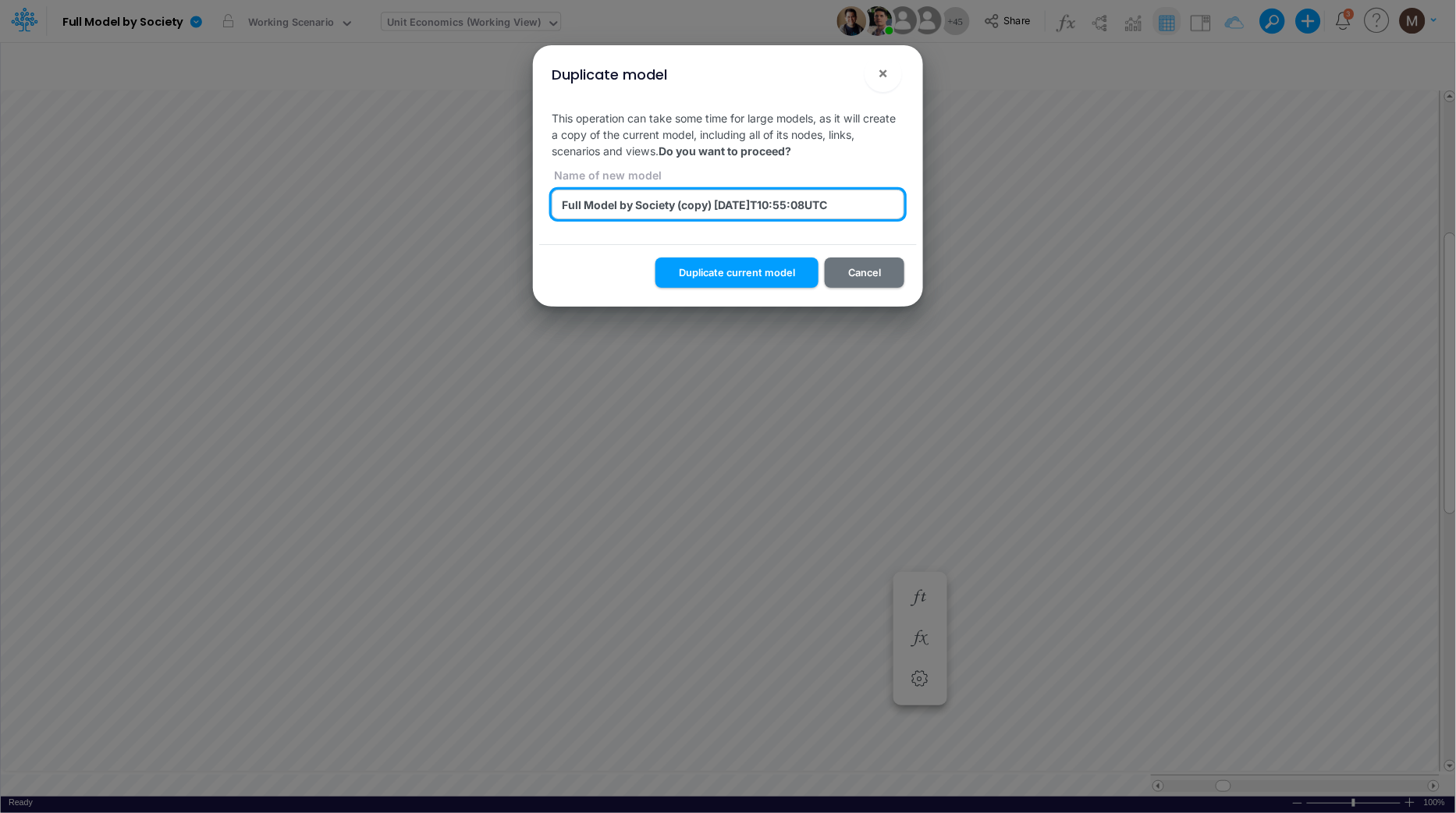
click at [709, 207] on input "Full Model by Society (copy) 2025-09-25T10:55:08UTC" at bounding box center [728, 204] width 352 height 30
drag, startPoint x: 865, startPoint y: 203, endPoint x: 514, endPoint y: 199, distance: 351.0
click at [514, 199] on div "Duplicate model × This operation can take some time for large models, as it wil…" at bounding box center [728, 406] width 1456 height 813
type input "Scenario 3 - processing/chargeback"
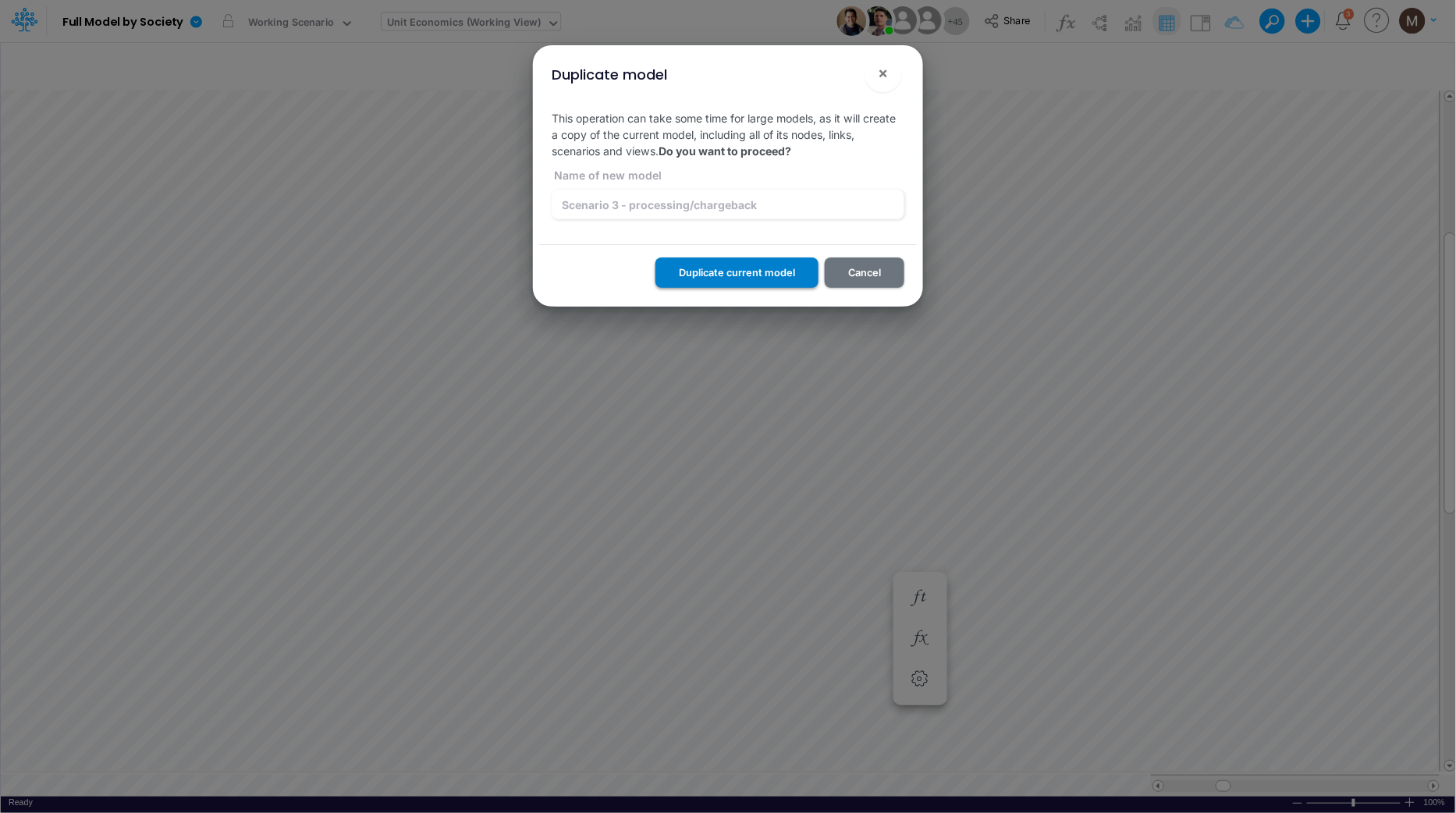
click at [730, 276] on button "Duplicate current model" at bounding box center [737, 273] width 163 height 31
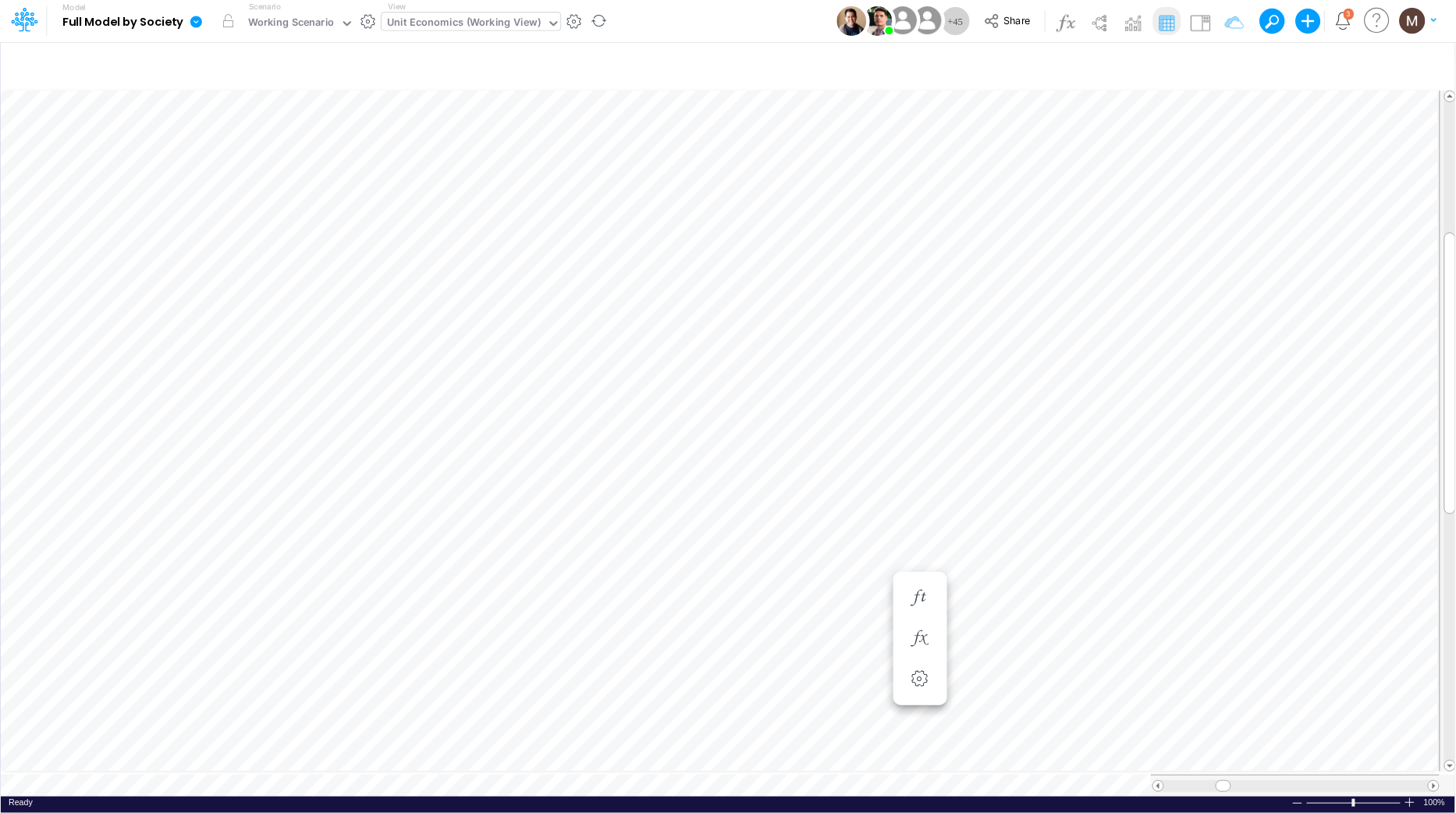
click at [200, 26] on icon at bounding box center [195, 21] width 14 height 14
click at [28, 26] on icon at bounding box center [24, 19] width 27 height 27
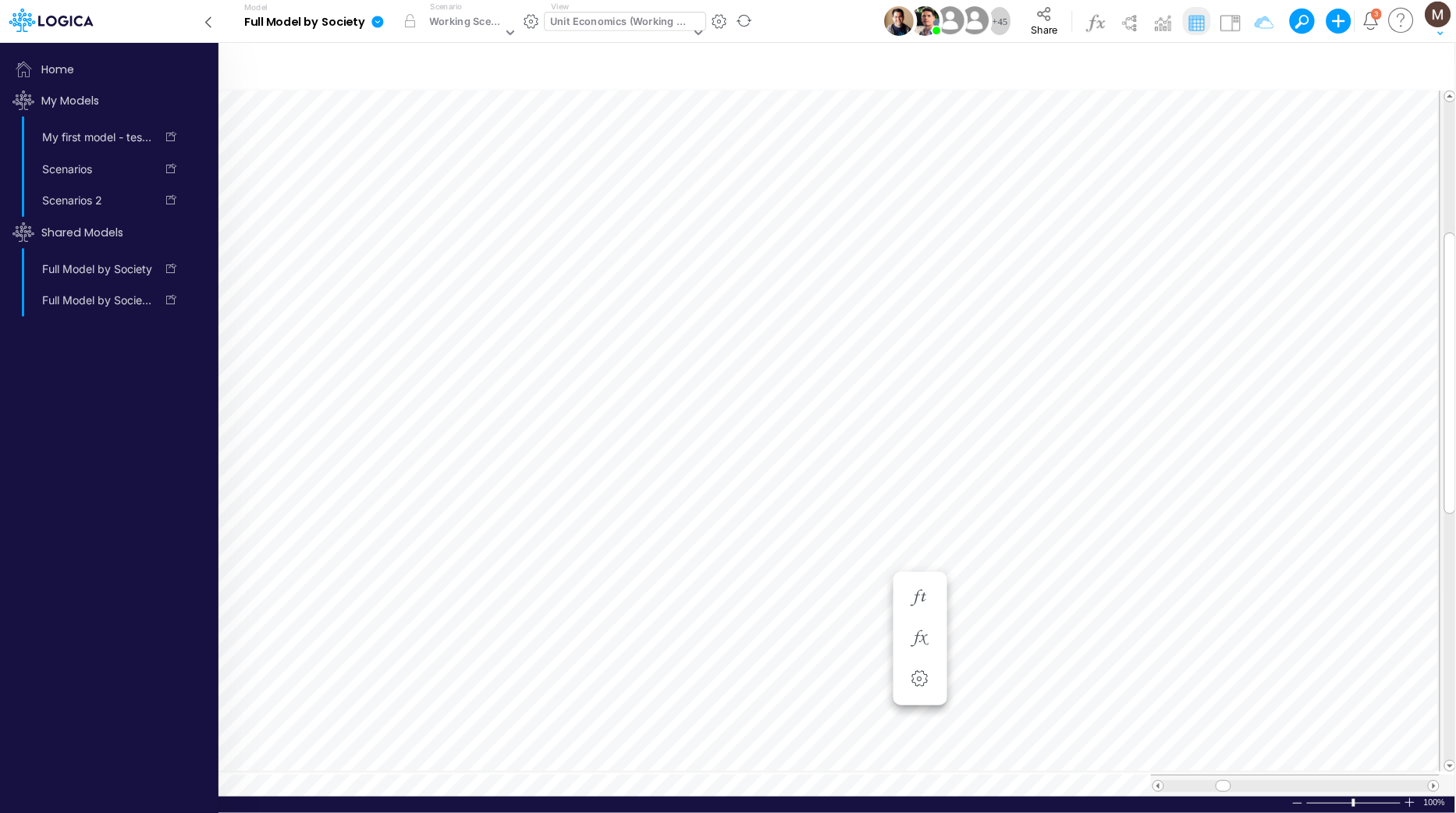
click at [323, 31] on h5 "Model Full Model by Society" at bounding box center [305, 21] width 121 height 40
click at [377, 23] on icon at bounding box center [377, 21] width 12 height 12
click at [429, 89] on button "Duplicate" at bounding box center [455, 86] width 167 height 24
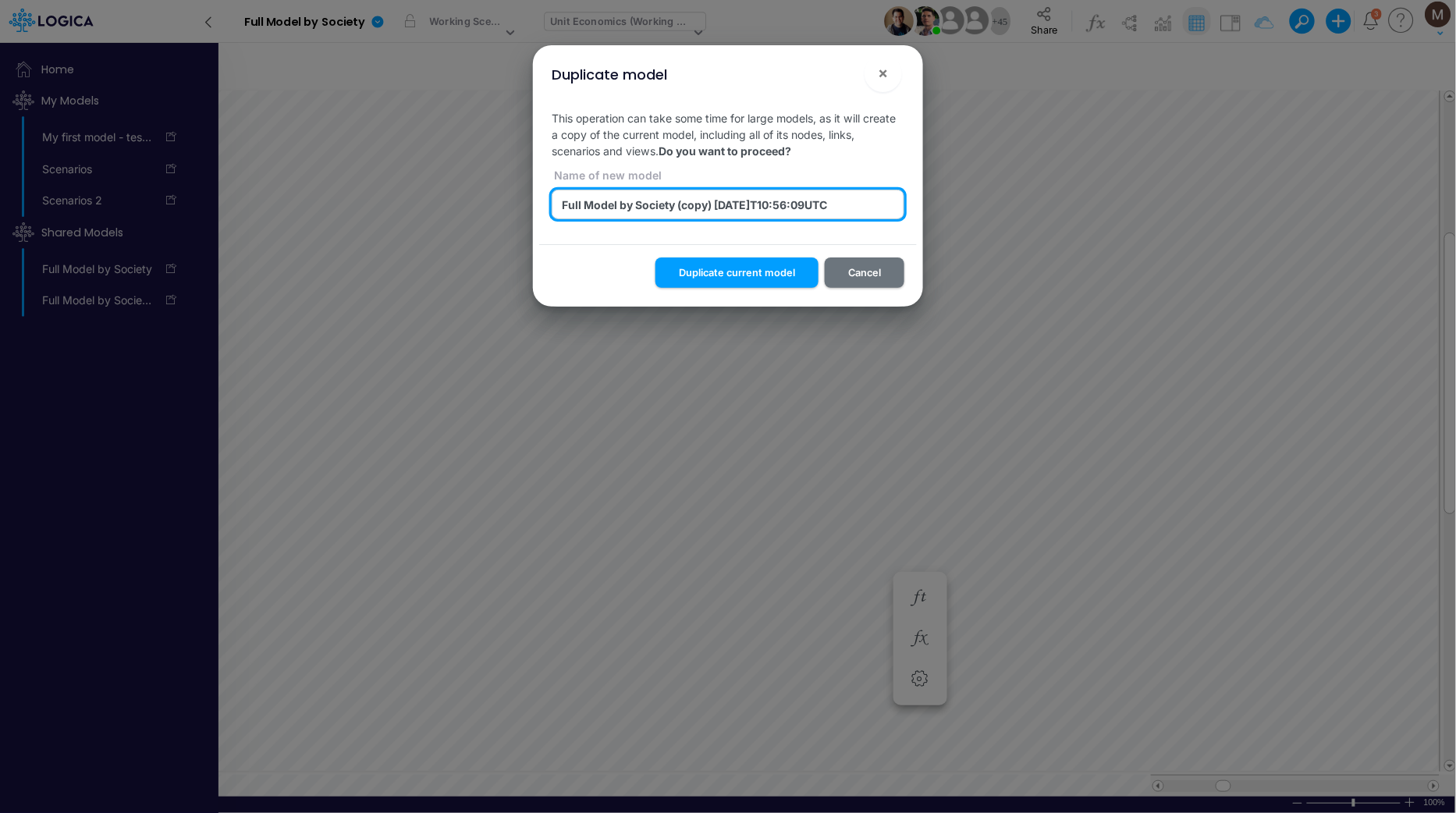
click at [666, 205] on input "Full Model by Society (copy) 2025-09-25T10:56:09UTC" at bounding box center [728, 204] width 352 height 30
type input "scenarios 3"
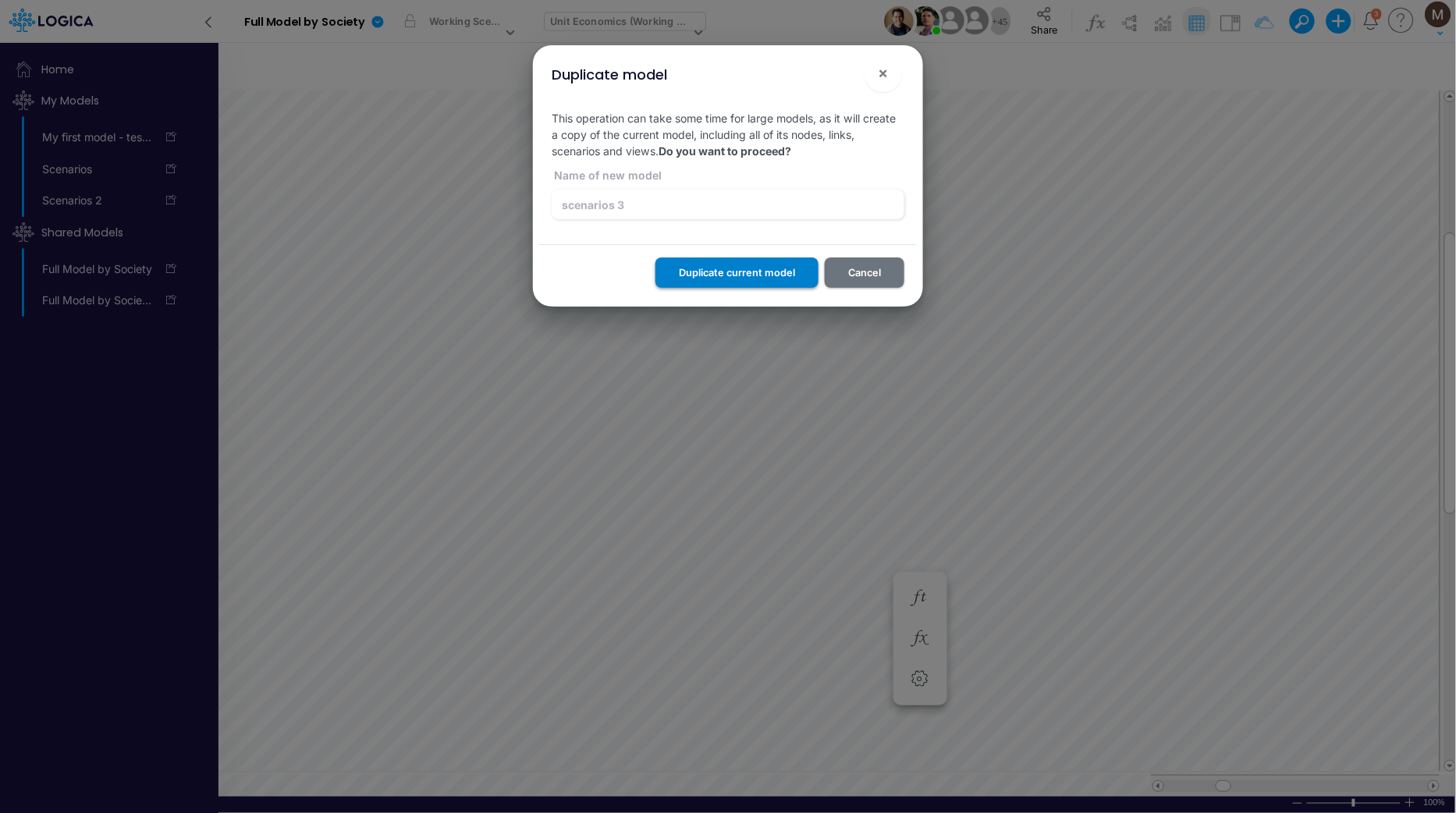
click at [696, 275] on button "Duplicate current model" at bounding box center [737, 273] width 163 height 31
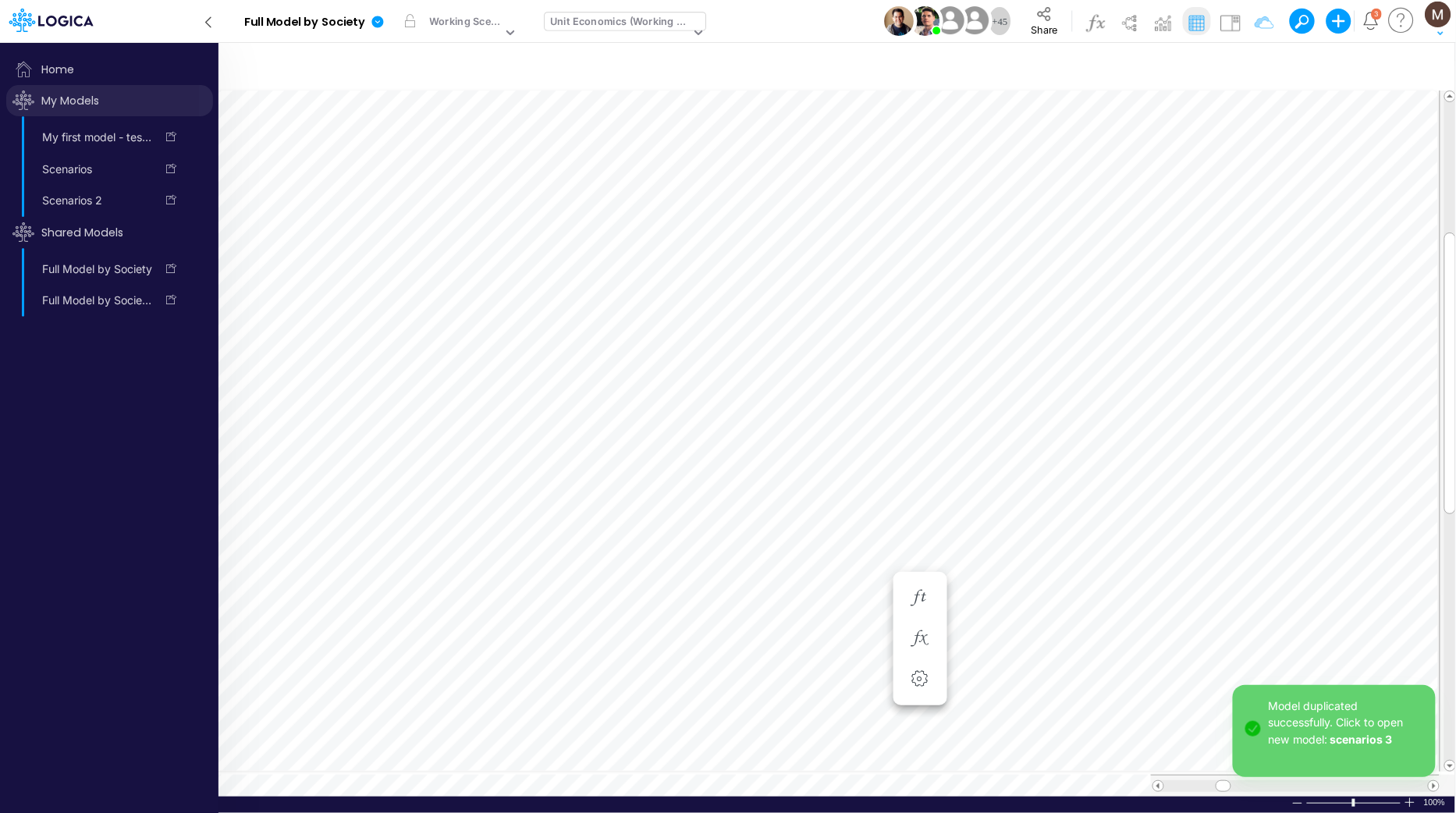
click at [68, 99] on span "My Models" at bounding box center [109, 100] width 207 height 31
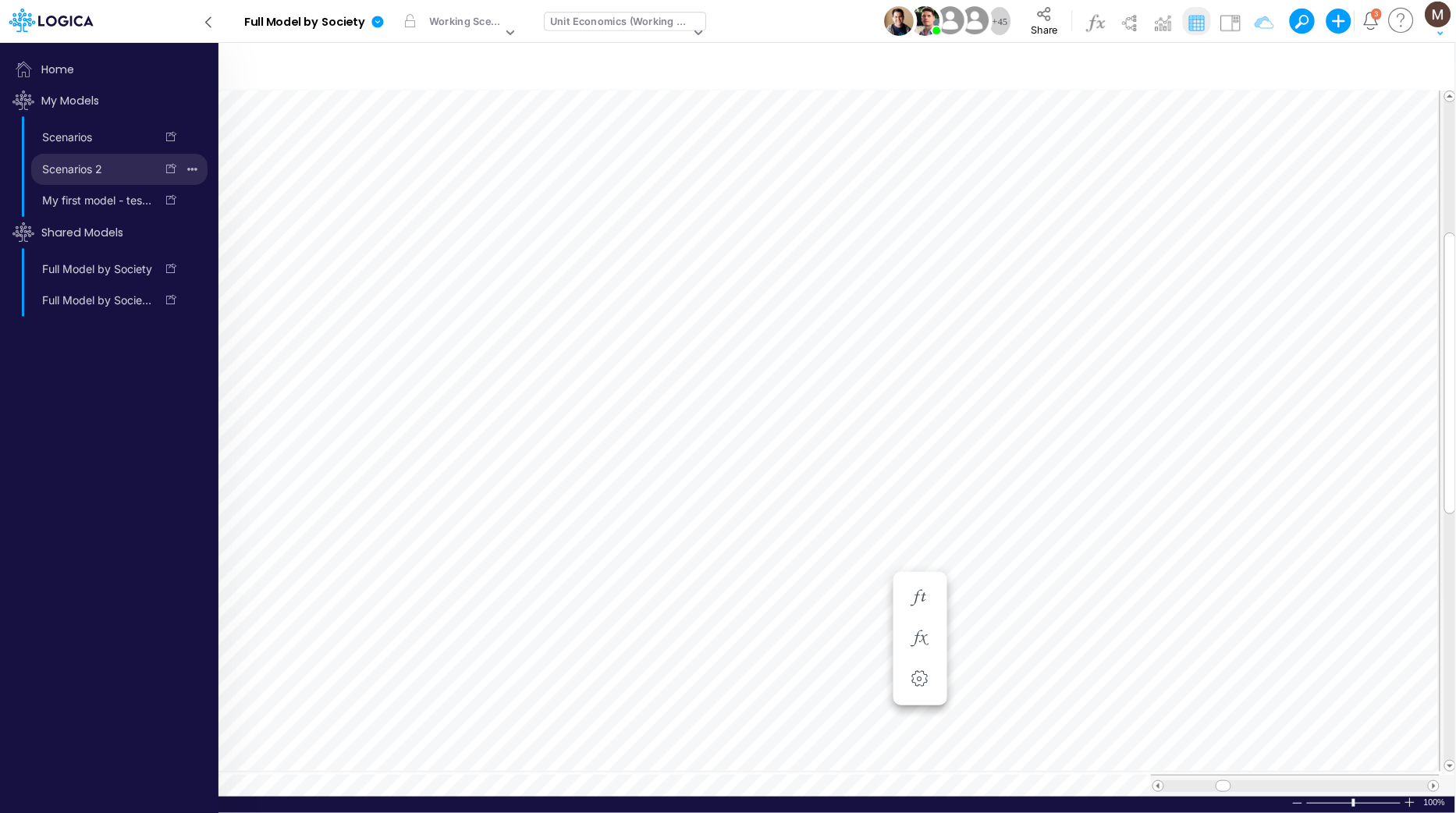
click at [195, 170] on icon "button" at bounding box center [192, 169] width 11 height 3
click at [152, 243] on button "Delete model" at bounding box center [137, 235] width 136 height 27
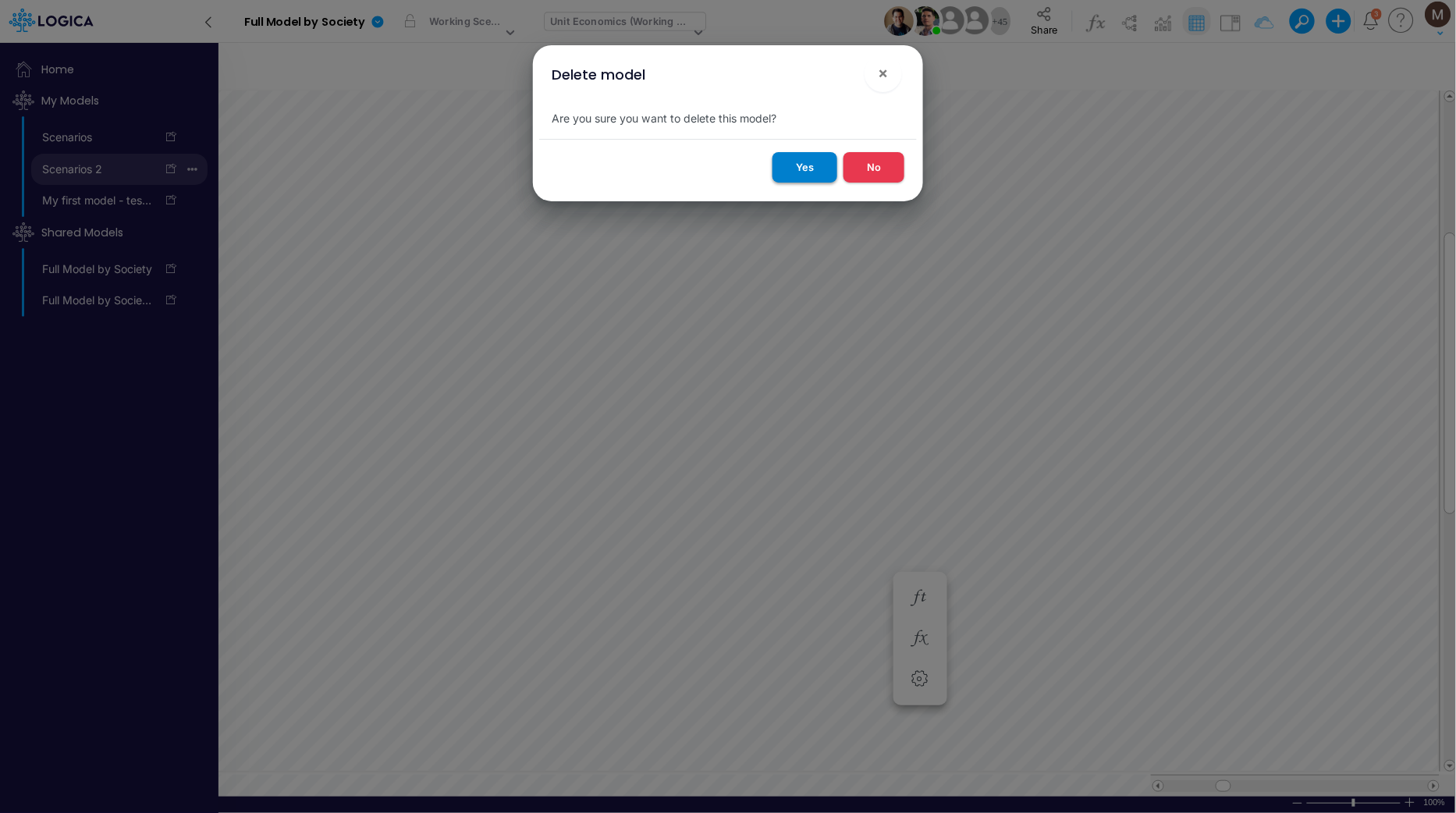
click at [810, 167] on button "Yes" at bounding box center [804, 168] width 65 height 31
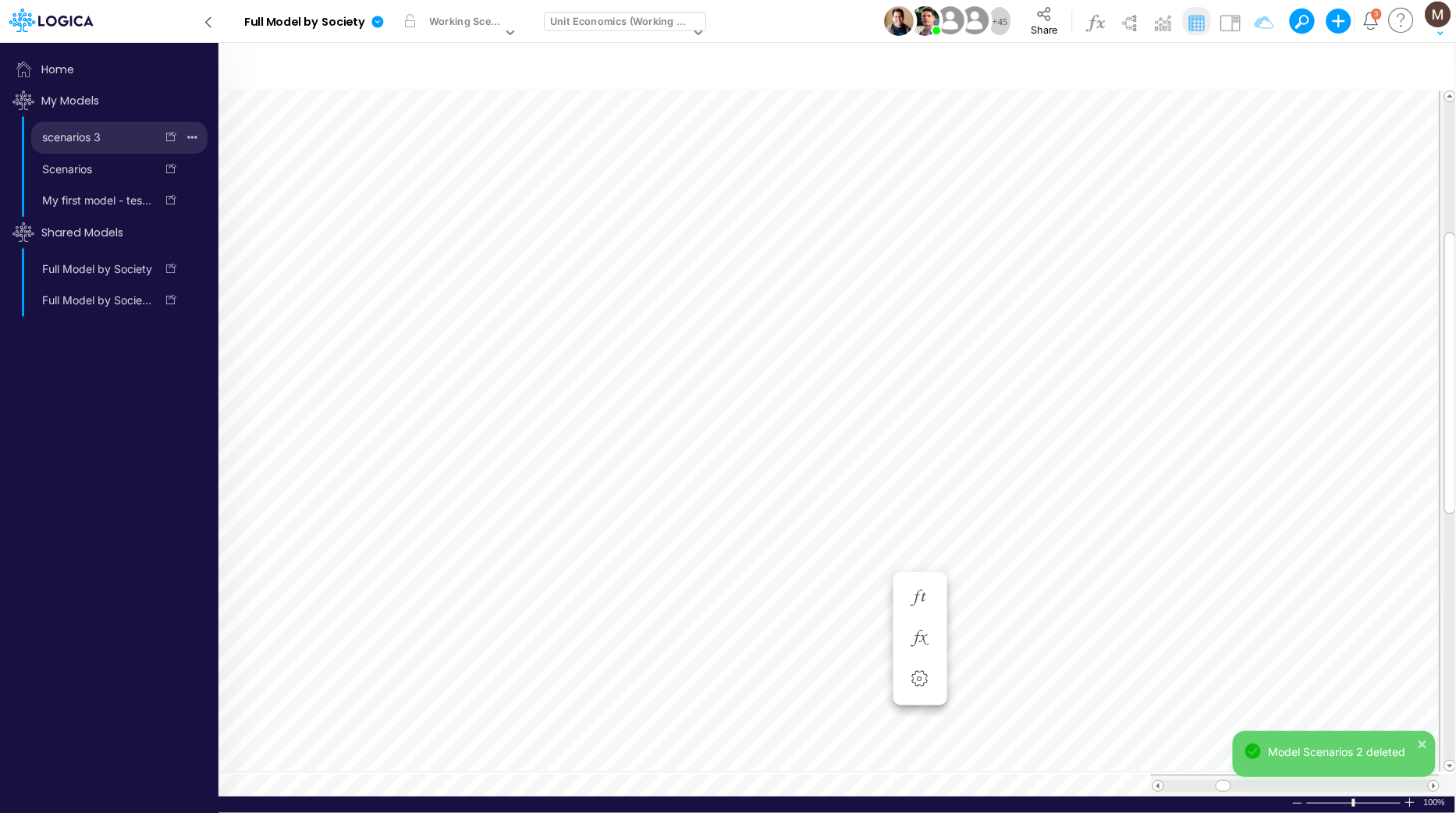
click at [134, 141] on link "scenarios 3" at bounding box center [92, 138] width 124 height 25
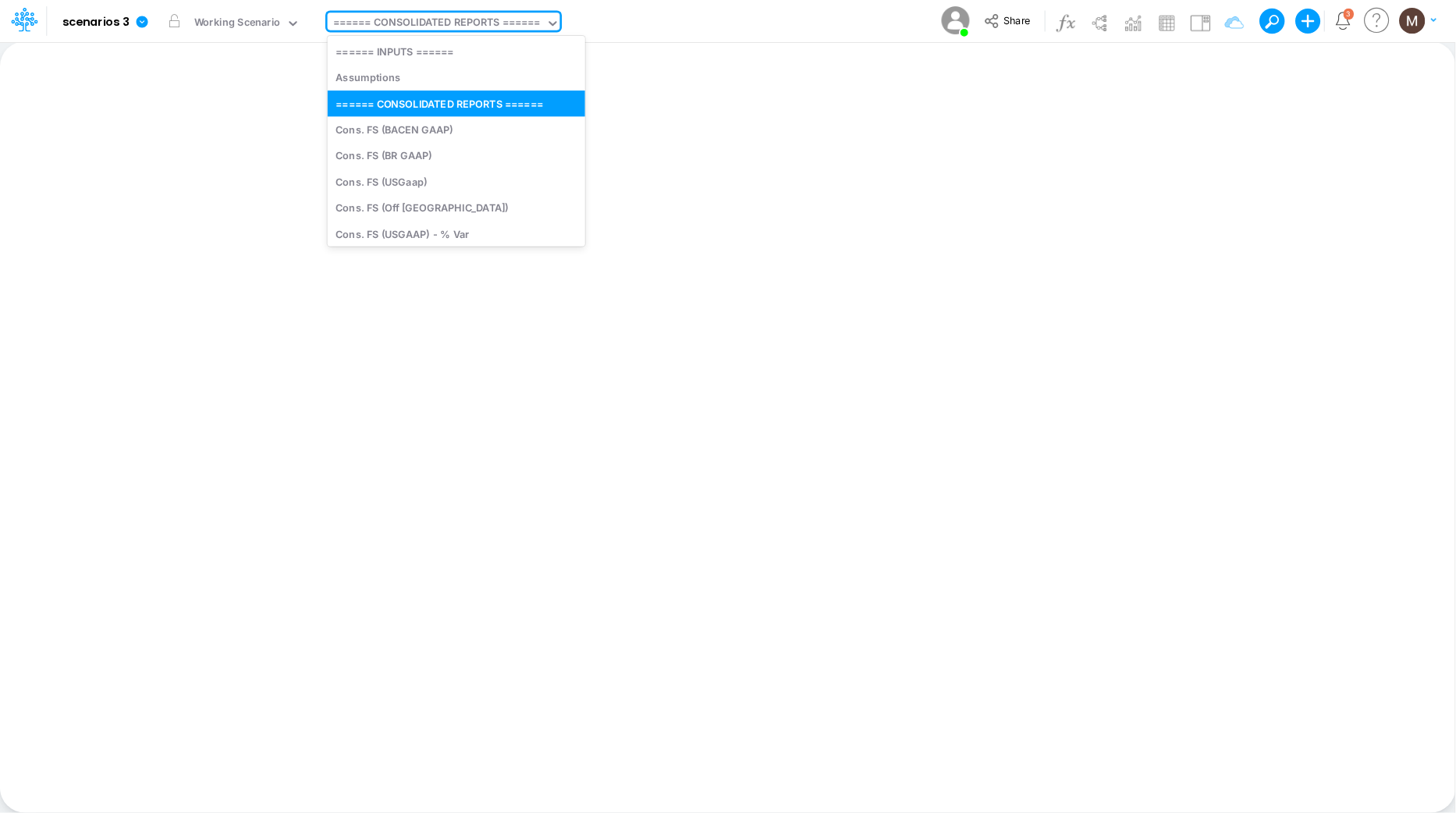
click at [396, 19] on div "====== CONSOLIDATED REPORTS ======" at bounding box center [436, 23] width 207 height 18
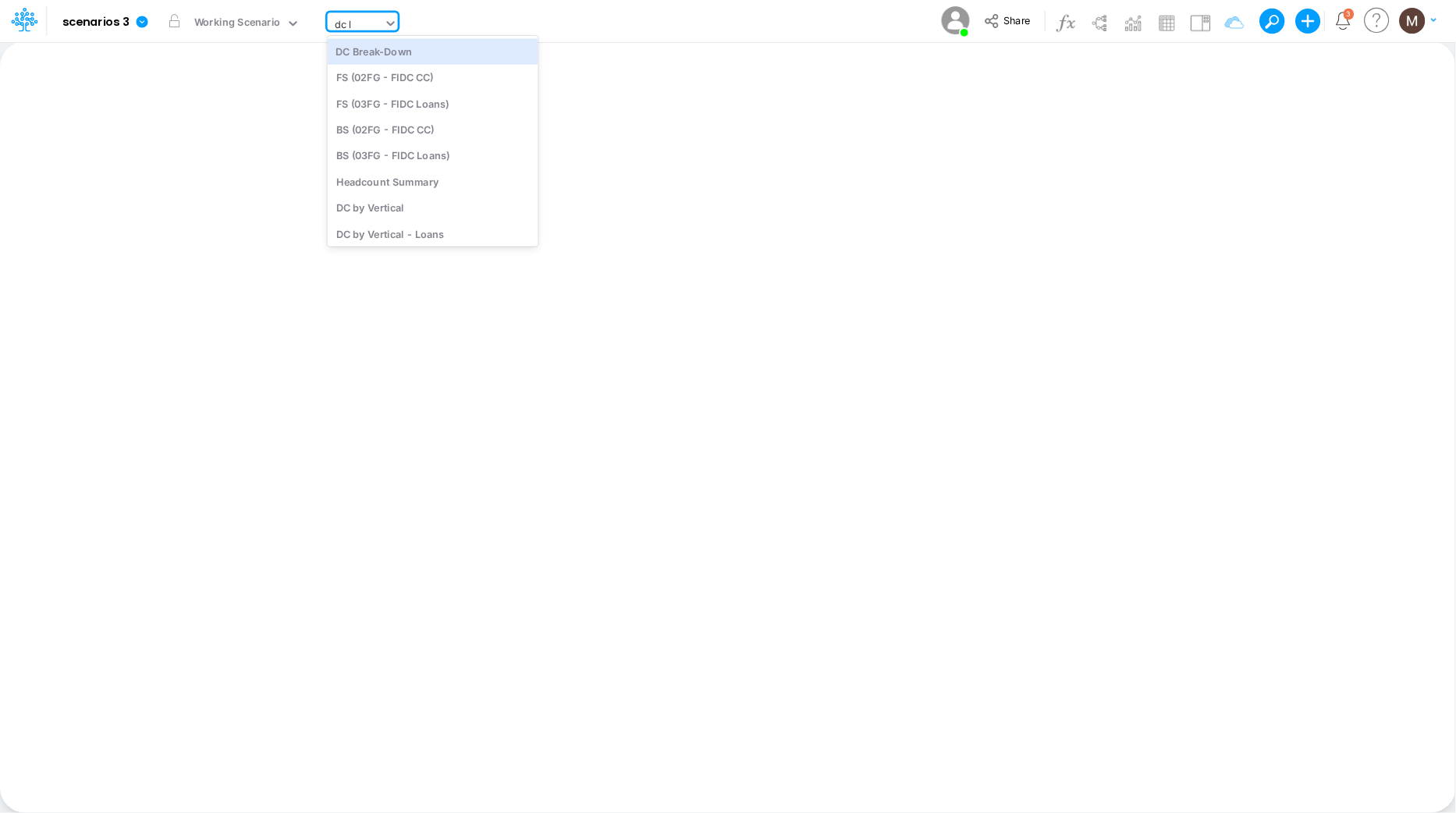
type input "dc by"
click at [408, 50] on div "DC by Vertical" at bounding box center [432, 51] width 211 height 26
type input "DC by Vertical"
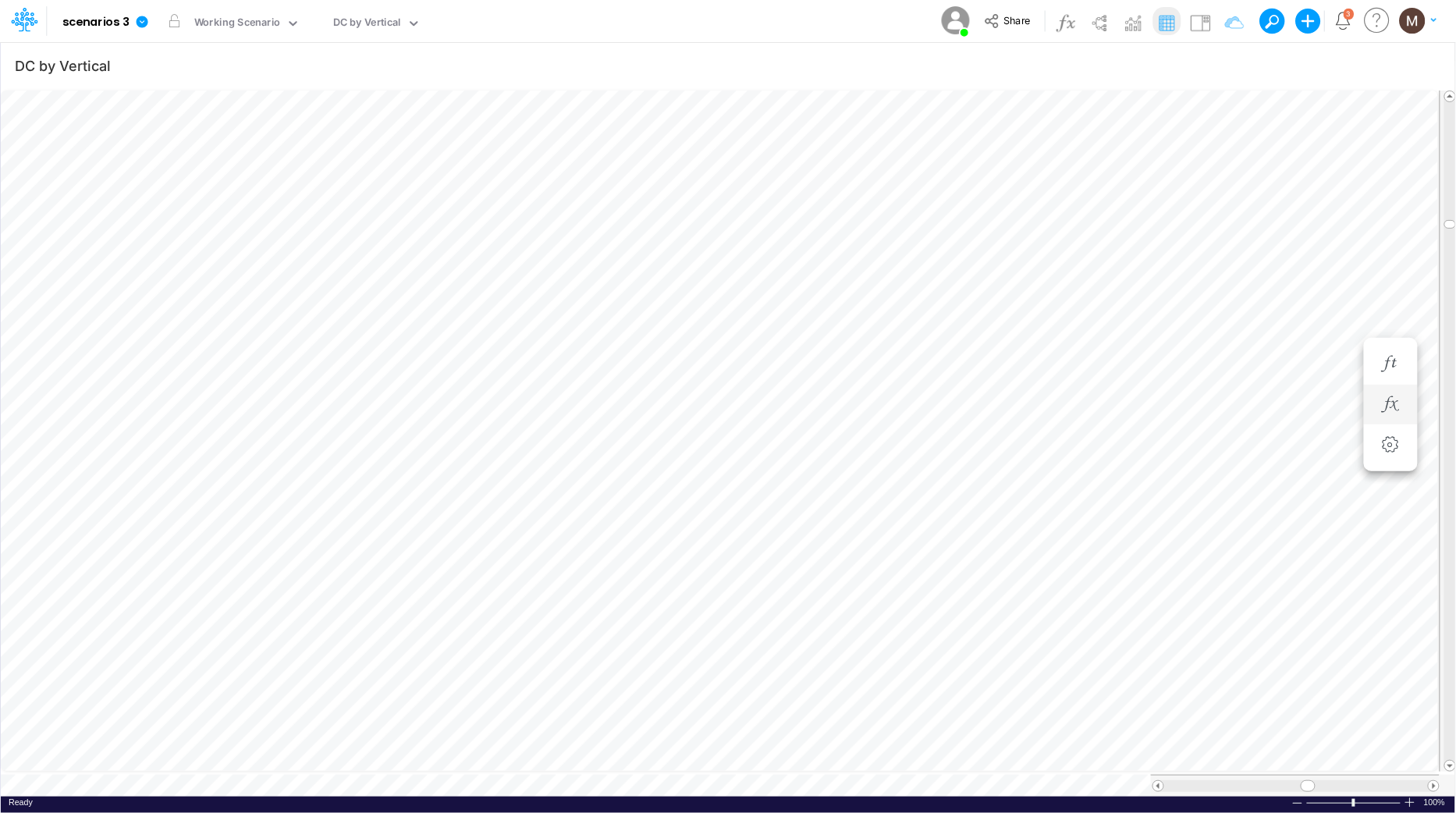
scroll to position [0, 1]
click at [536, 80] on div "Insert new Conditional formatting Paste Cut Copy AutoFill 0.00225292 Ready 100%…" at bounding box center [727, 427] width 1455 height 772
click at [1227, 59] on icon "button" at bounding box center [1224, 66] width 23 height 16
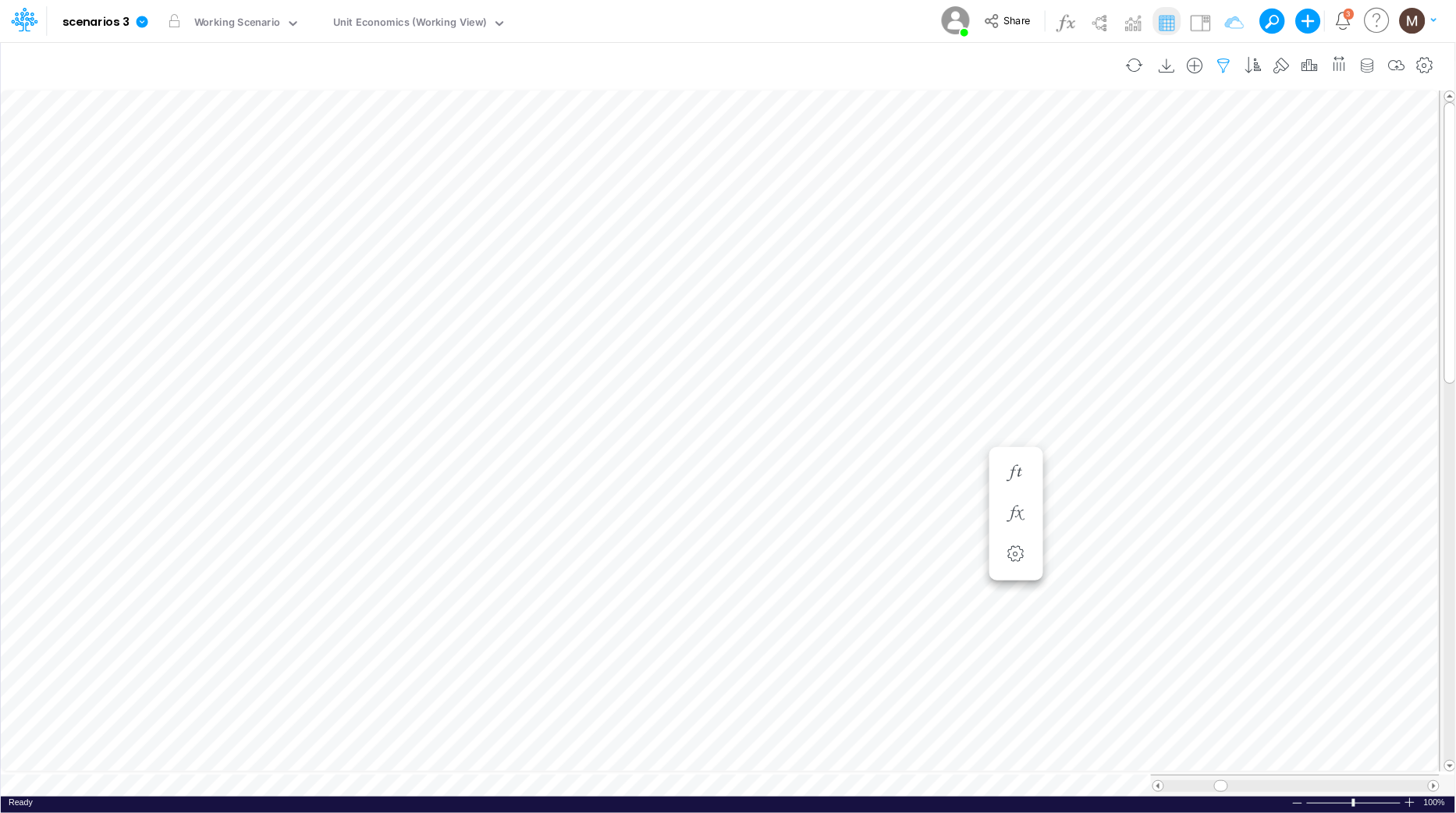
select select "tableSearchOR"
select select "contains"
click at [983, 246] on icon "button" at bounding box center [987, 246] width 11 height 11
click at [894, 264] on div at bounding box center [870, 258] width 148 height 27
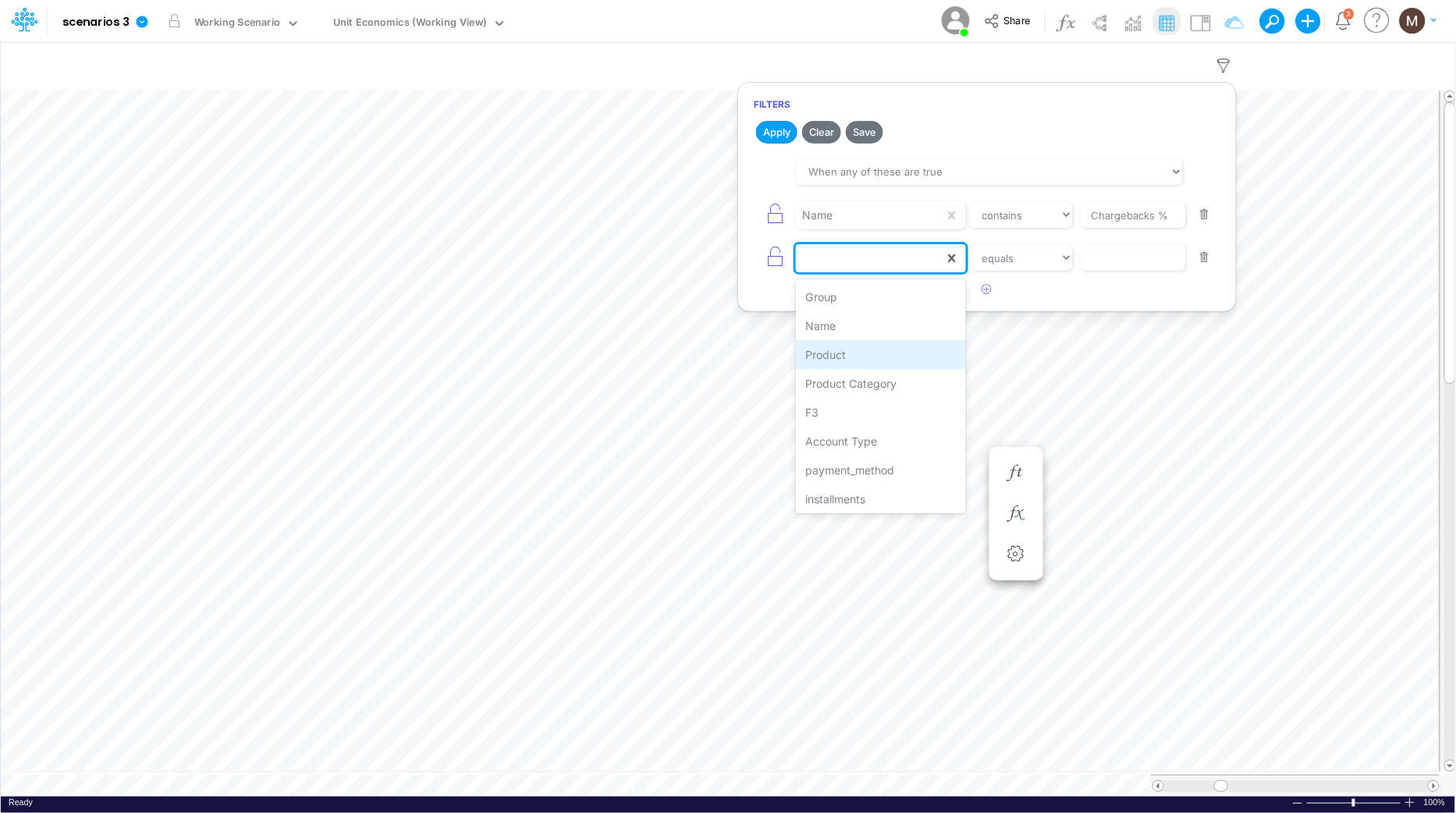
click at [868, 348] on div "Product" at bounding box center [880, 354] width 169 height 29
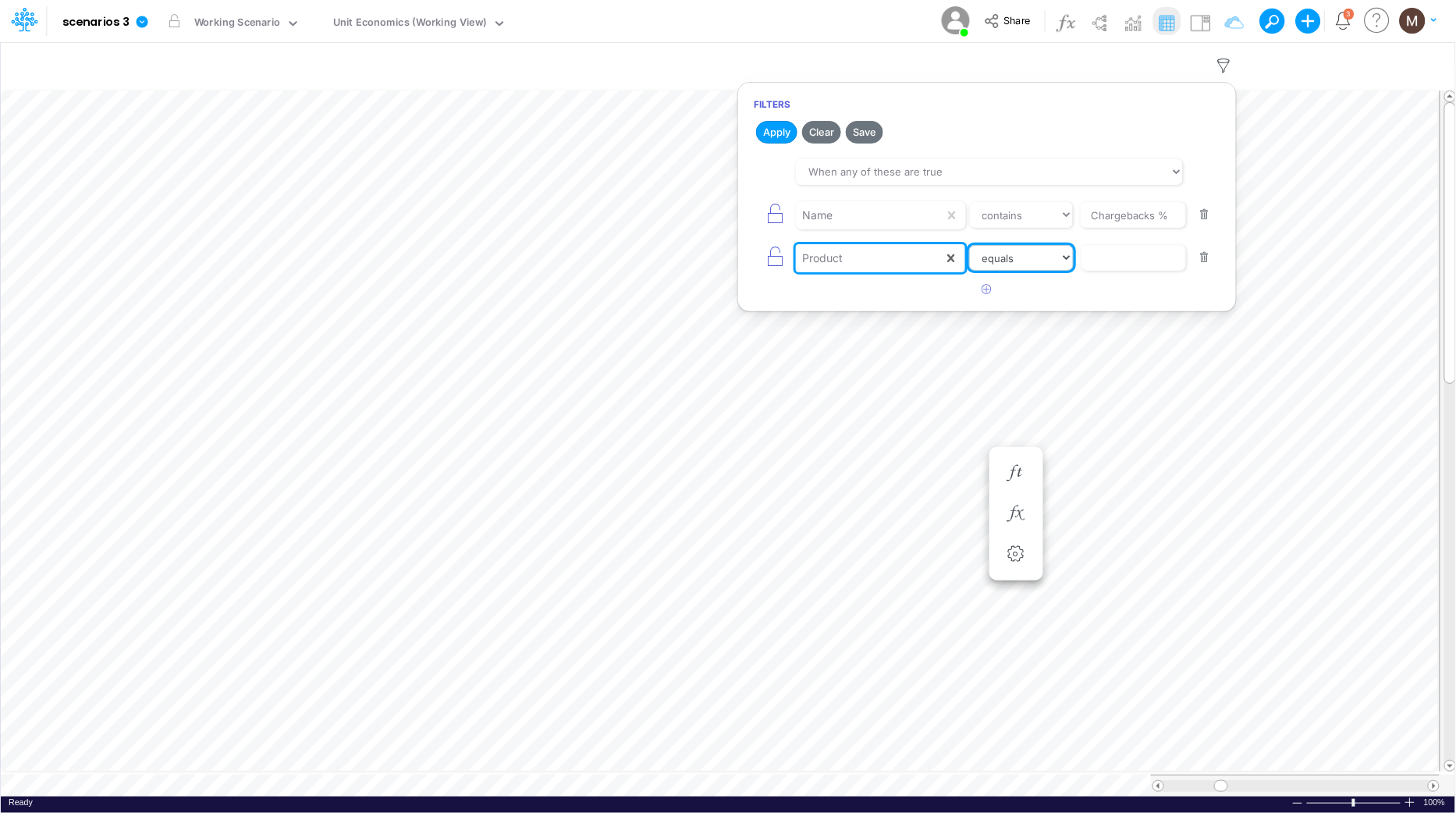
click at [1059, 266] on select "equals not equal starts with ends with contains" at bounding box center [1021, 258] width 105 height 27
select select "contains"
click at [969, 245] on select "equals not equal starts with ends with contains" at bounding box center [1021, 258] width 105 height 27
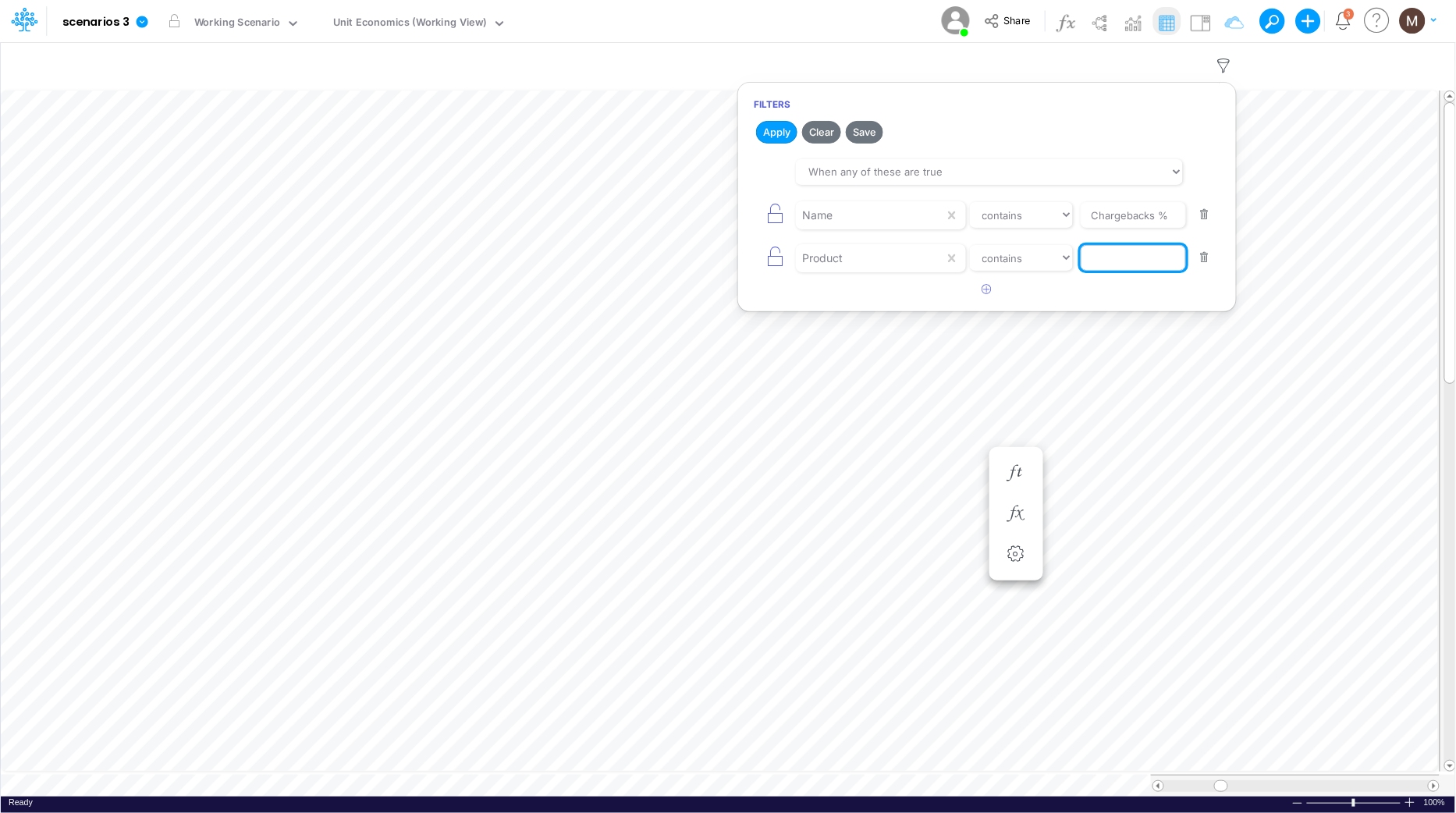
click at [1126, 264] on input "text" at bounding box center [1132, 258] width 105 height 27
type input "other"
click at [779, 131] on button "Apply" at bounding box center [776, 132] width 41 height 22
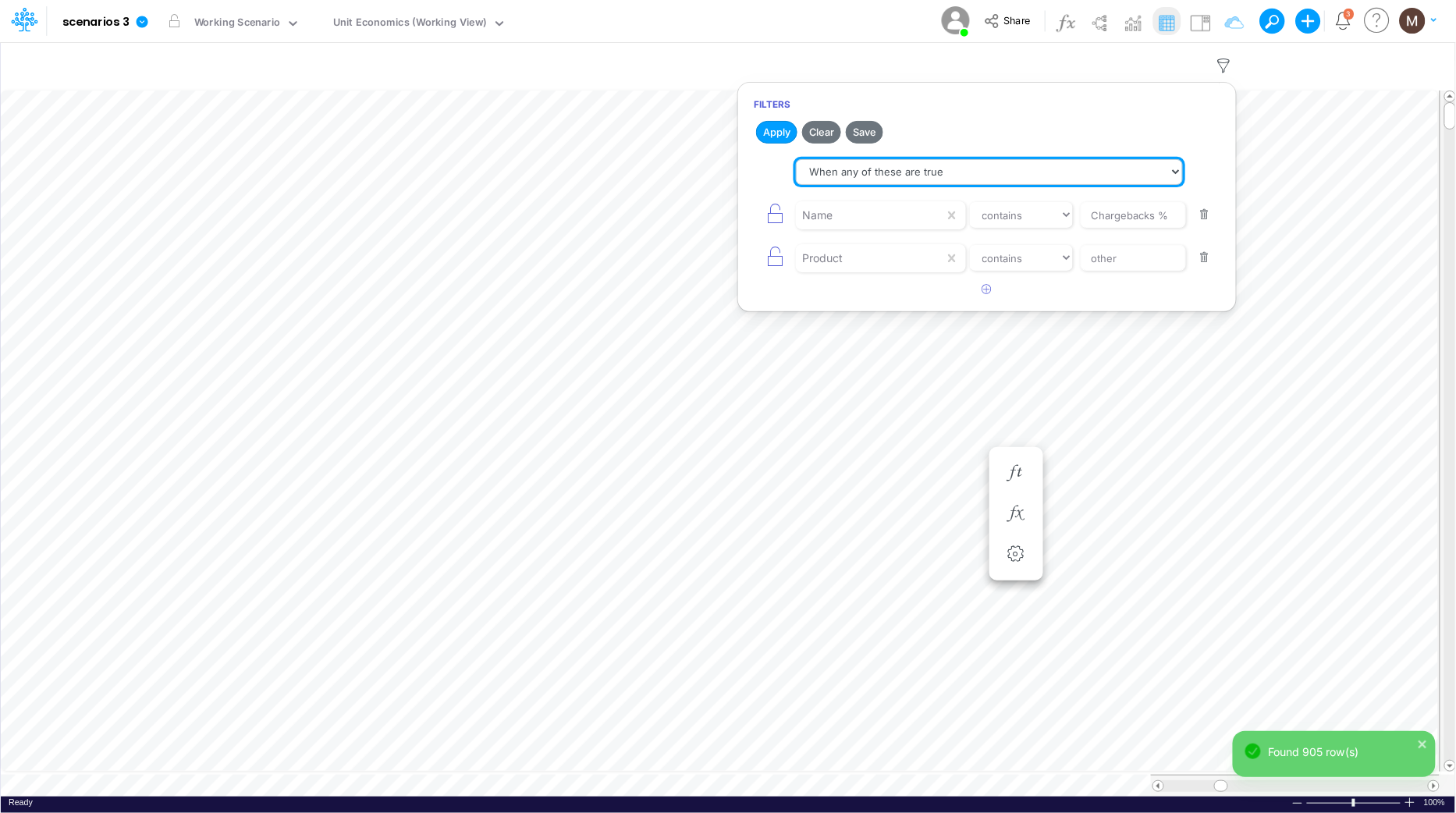
click at [922, 170] on select "When all of these are true When any of these are true" at bounding box center [989, 172] width 387 height 27
select select "tableSearchAND"
click at [795, 159] on select "When all of these are true When any of these are true" at bounding box center [989, 172] width 387 height 27
click at [768, 133] on button "Apply" at bounding box center [776, 132] width 41 height 22
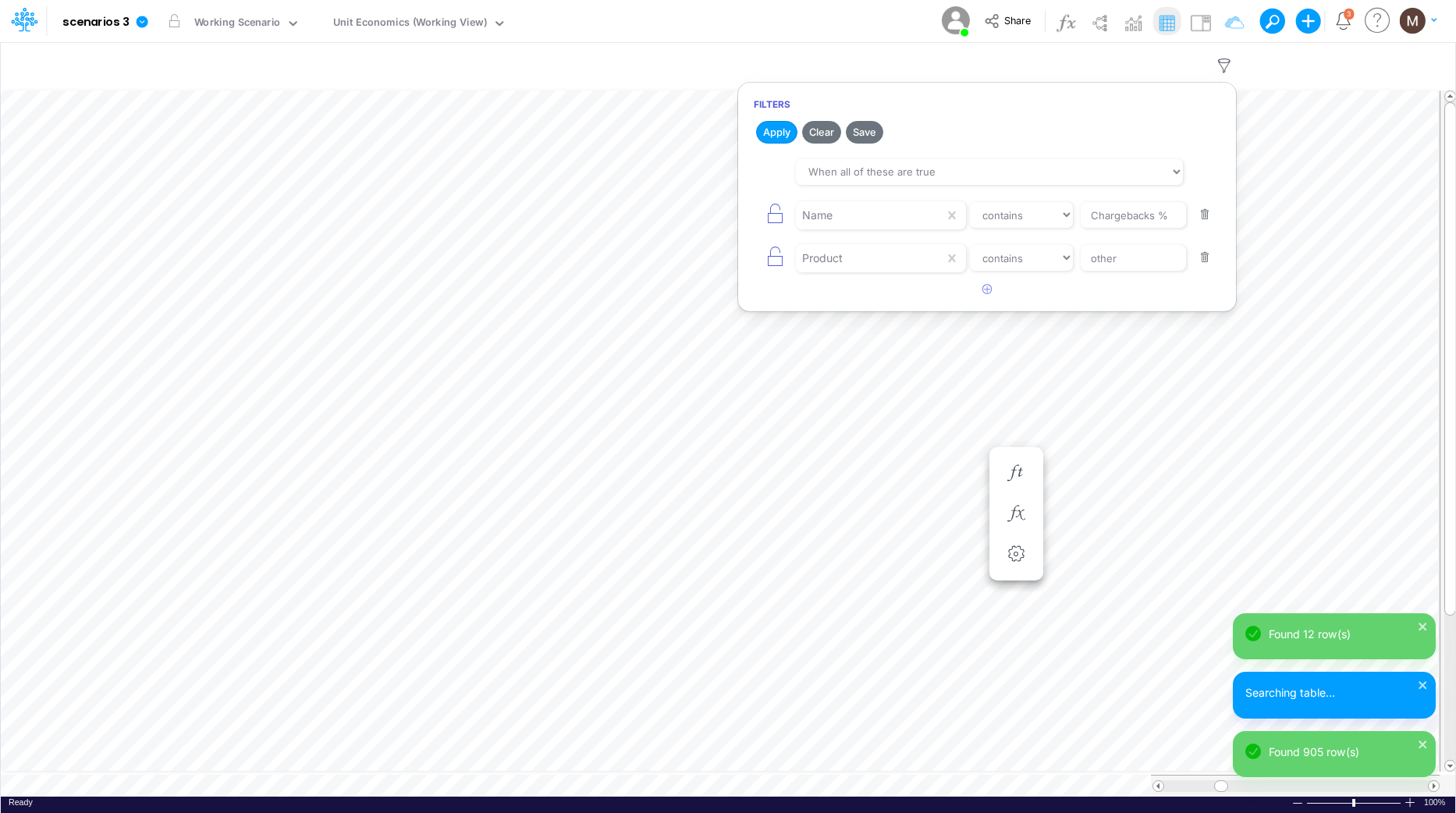
select select "contains"
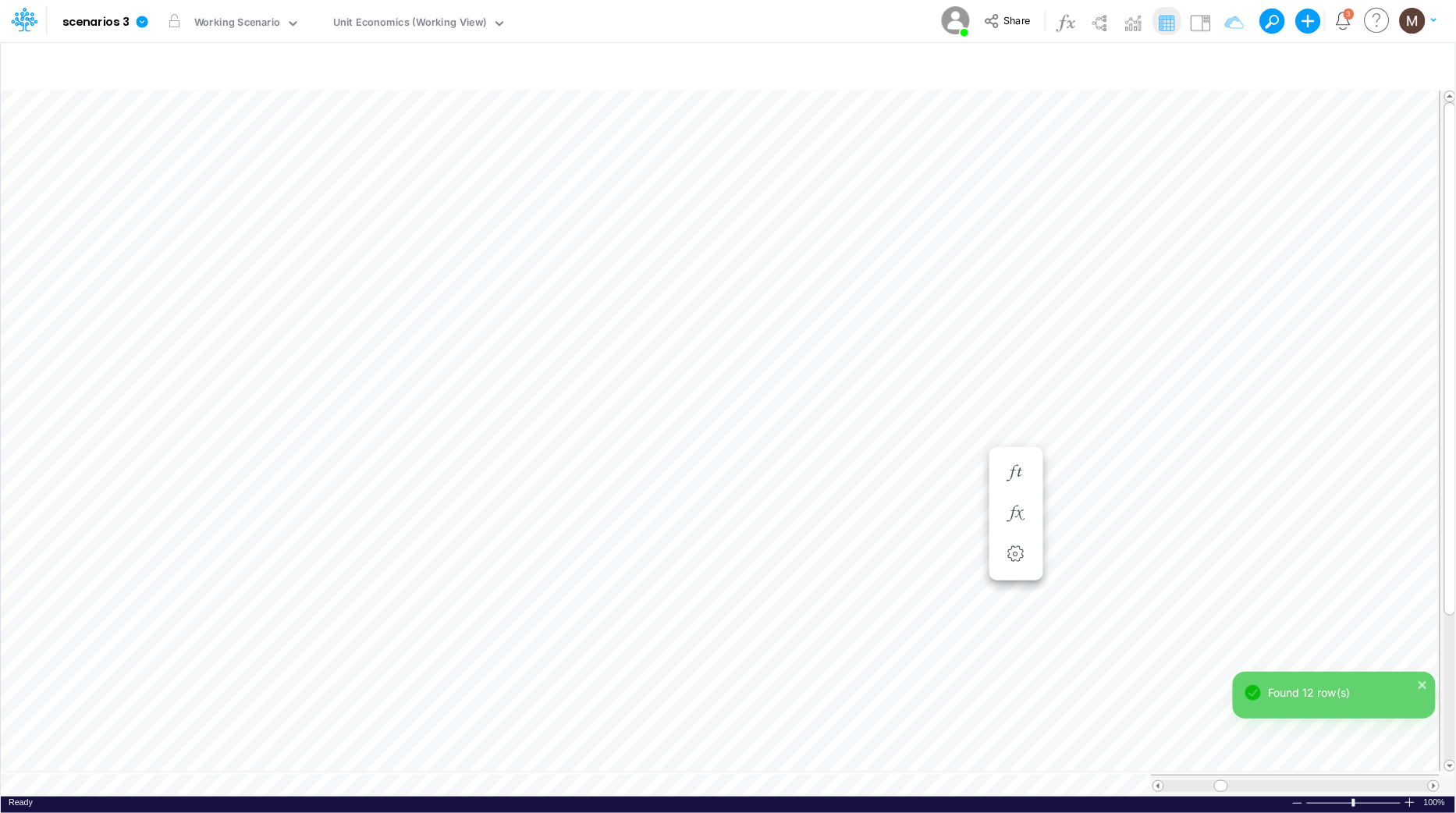
scroll to position [0, 1]
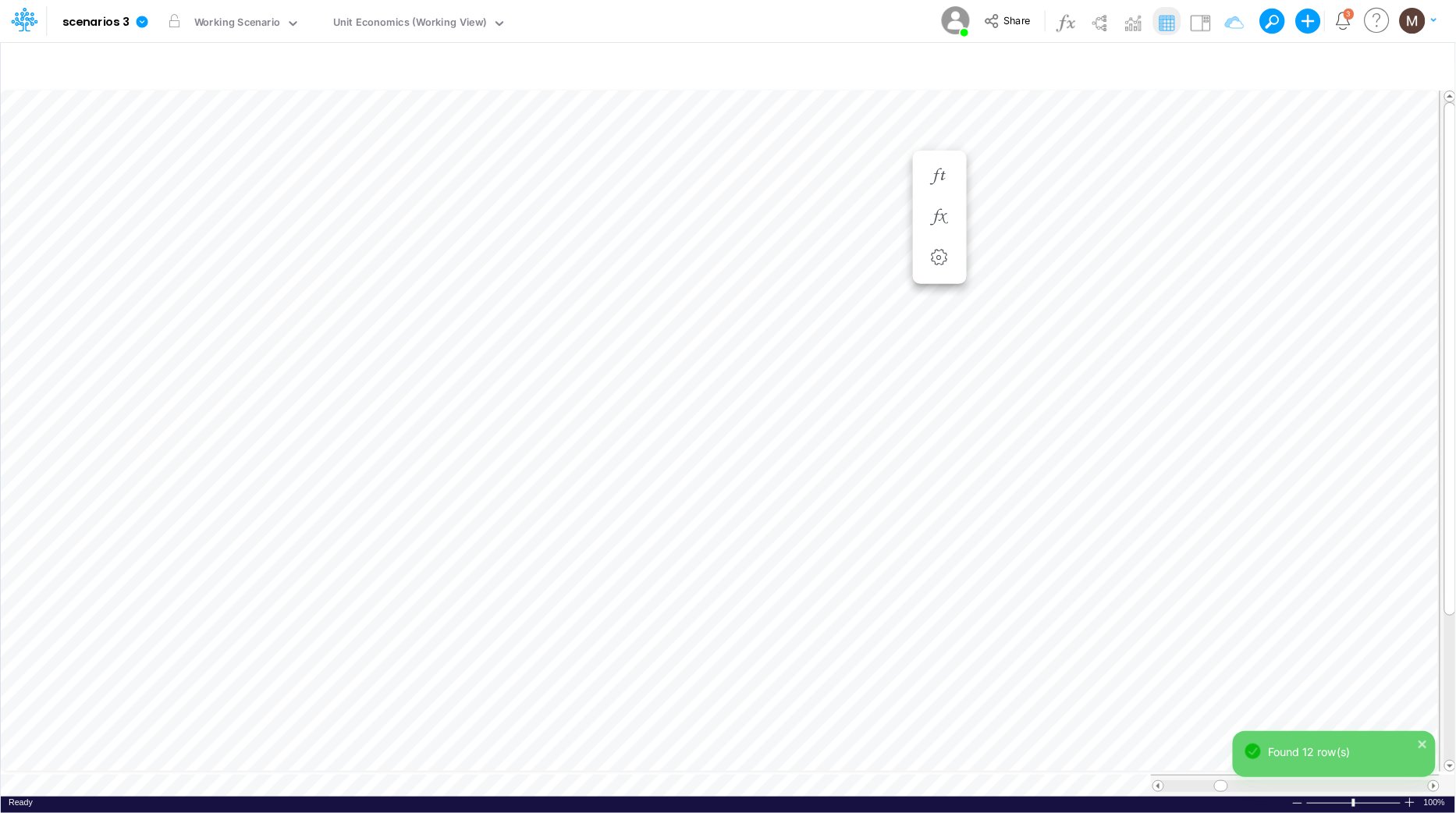
scroll to position [0, 1]
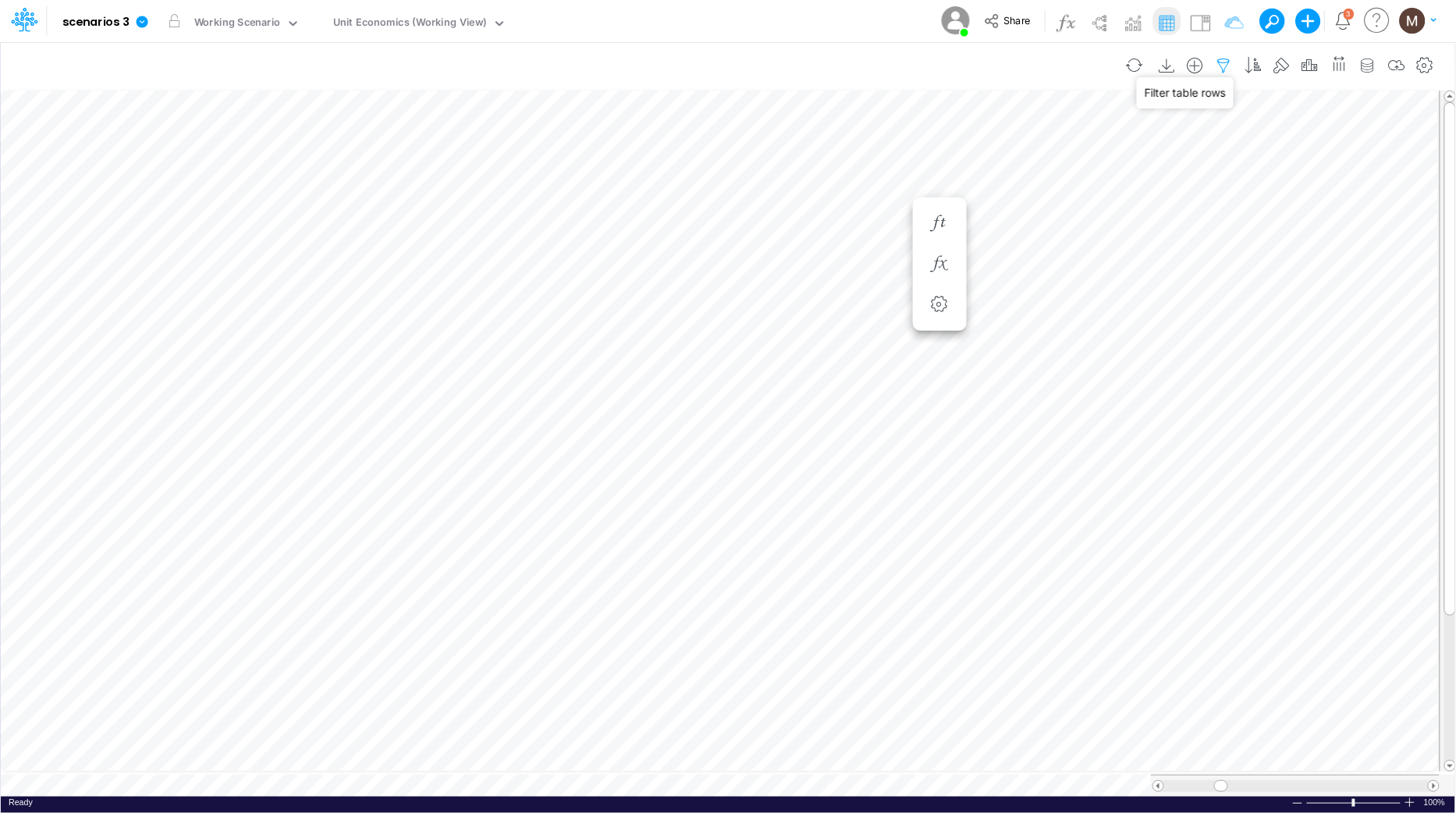
click at [1225, 64] on icon "button" at bounding box center [1224, 66] width 23 height 16
select select "contains"
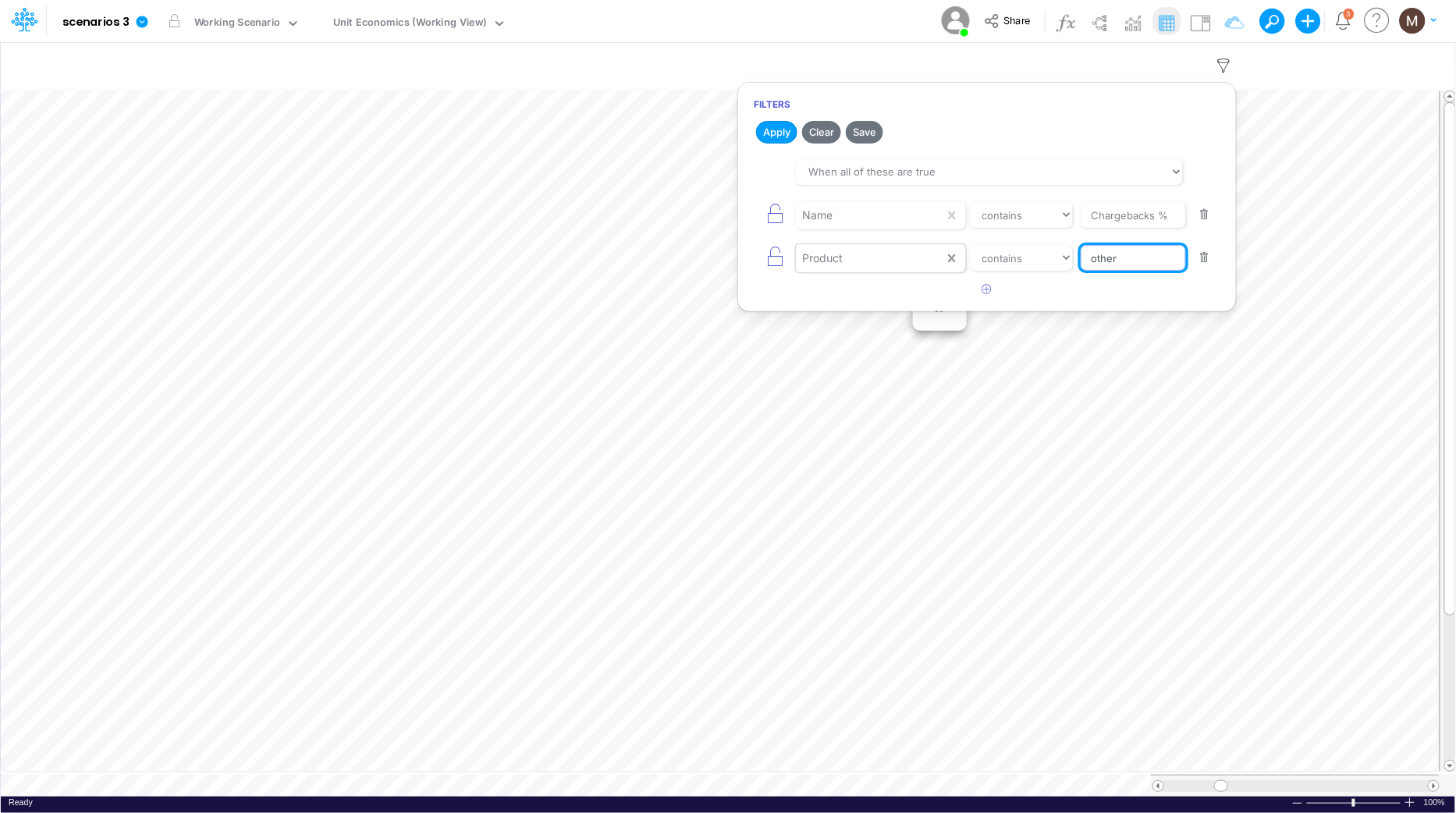
drag, startPoint x: 1132, startPoint y: 252, endPoint x: 947, endPoint y: 262, distance: 185.3
click at [944, 262] on div "Product equals not equal starts with ends with contains other" at bounding box center [987, 258] width 466 height 35
type input "r"
type input "loans"
click at [768, 141] on button "Apply" at bounding box center [776, 132] width 41 height 22
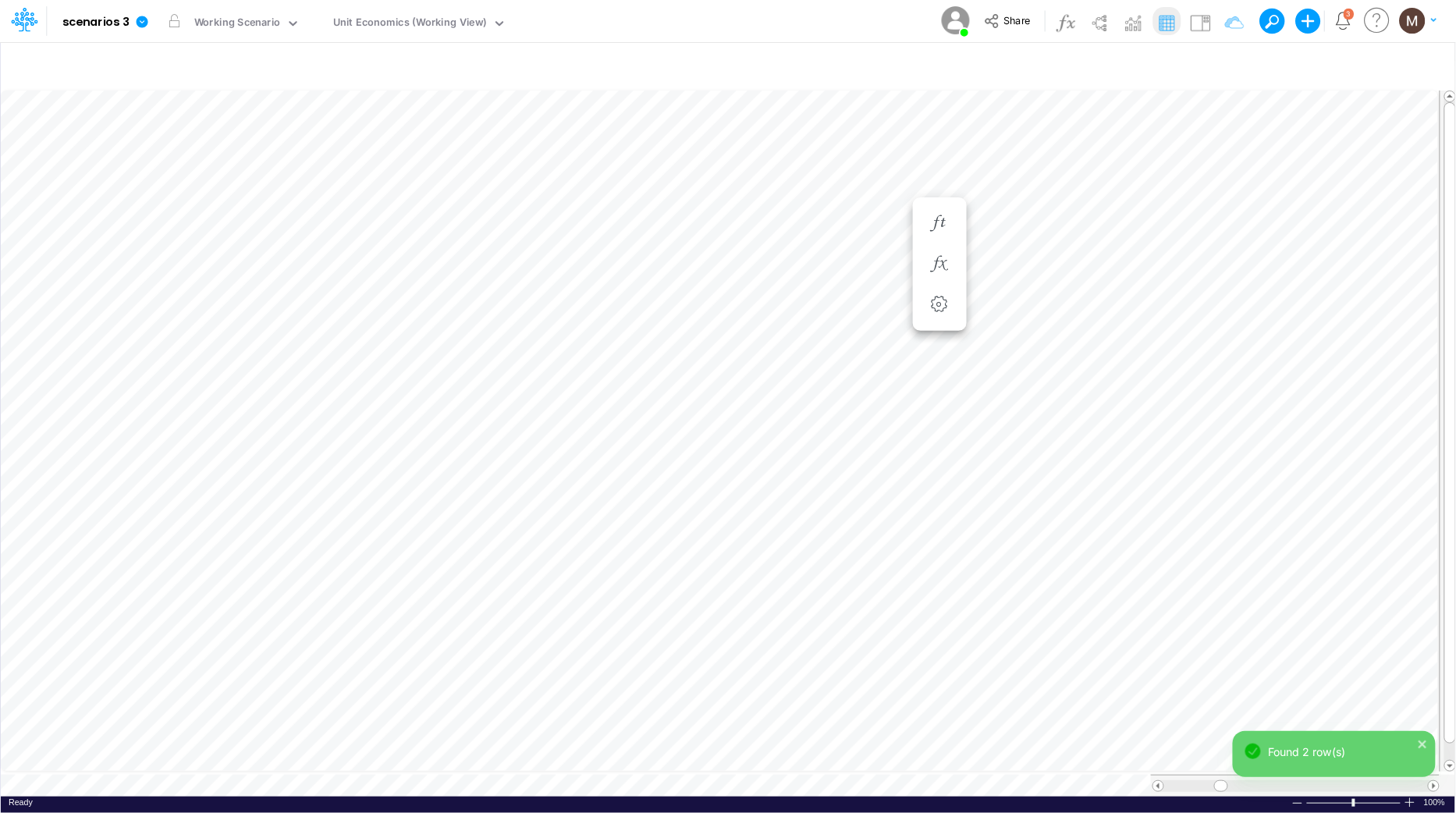
scroll to position [0, 1]
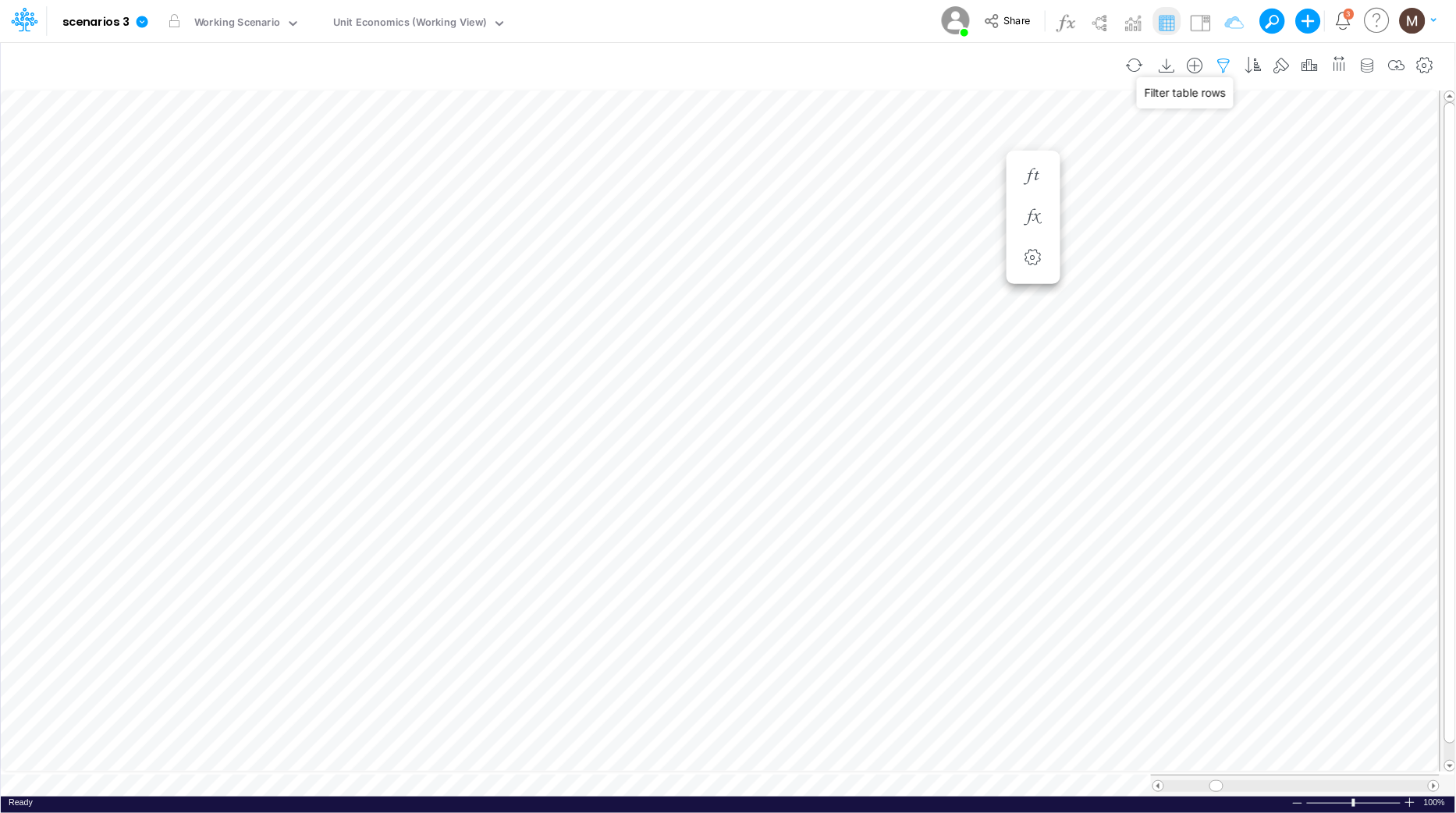
click at [1216, 66] on icon "button" at bounding box center [1224, 66] width 23 height 16
select select "contains"
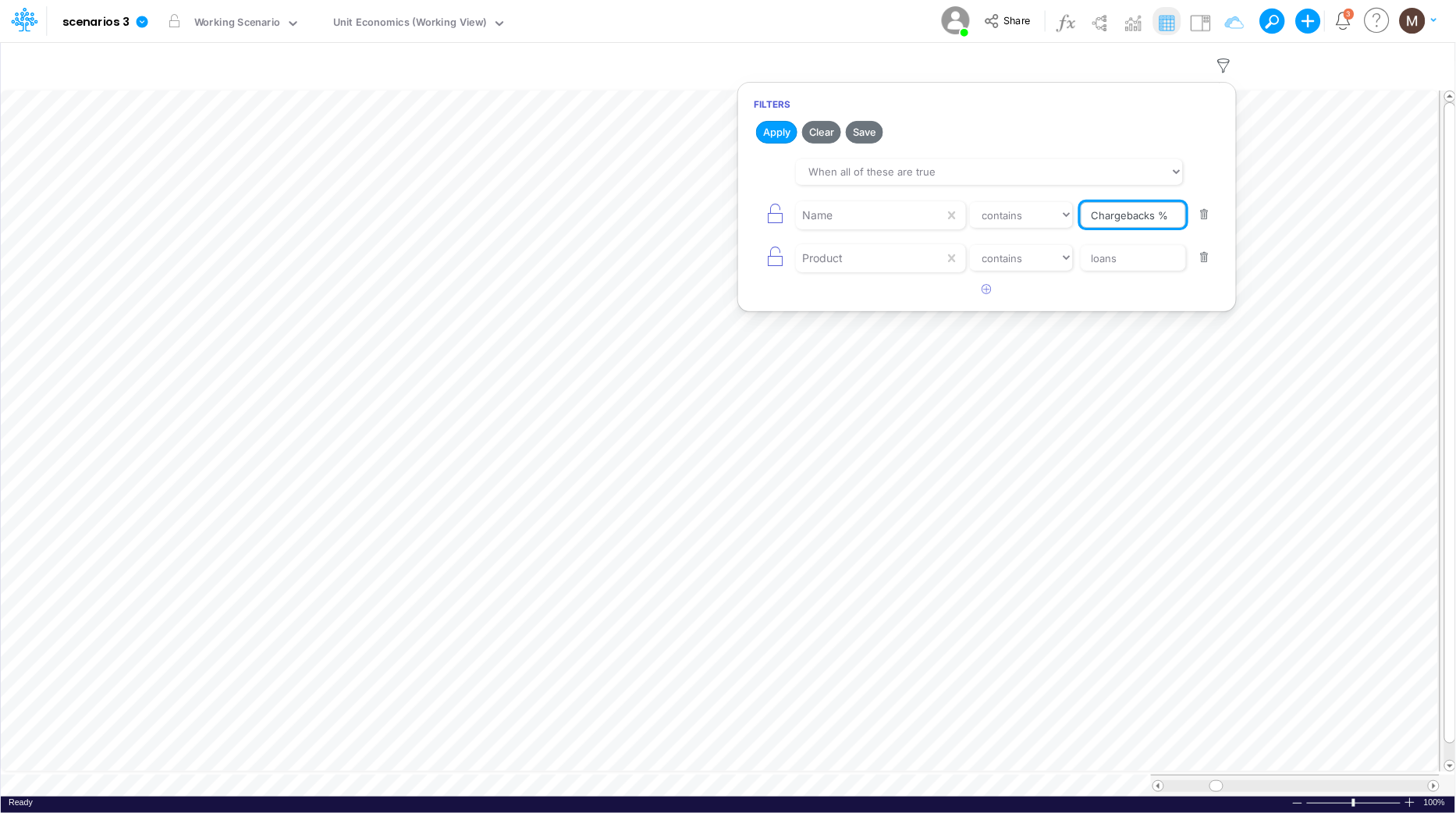
click at [1168, 219] on input "Chargebacks %" at bounding box center [1132, 216] width 105 height 27
type input "Chargebacks"
click at [781, 134] on button "Apply" at bounding box center [776, 132] width 41 height 22
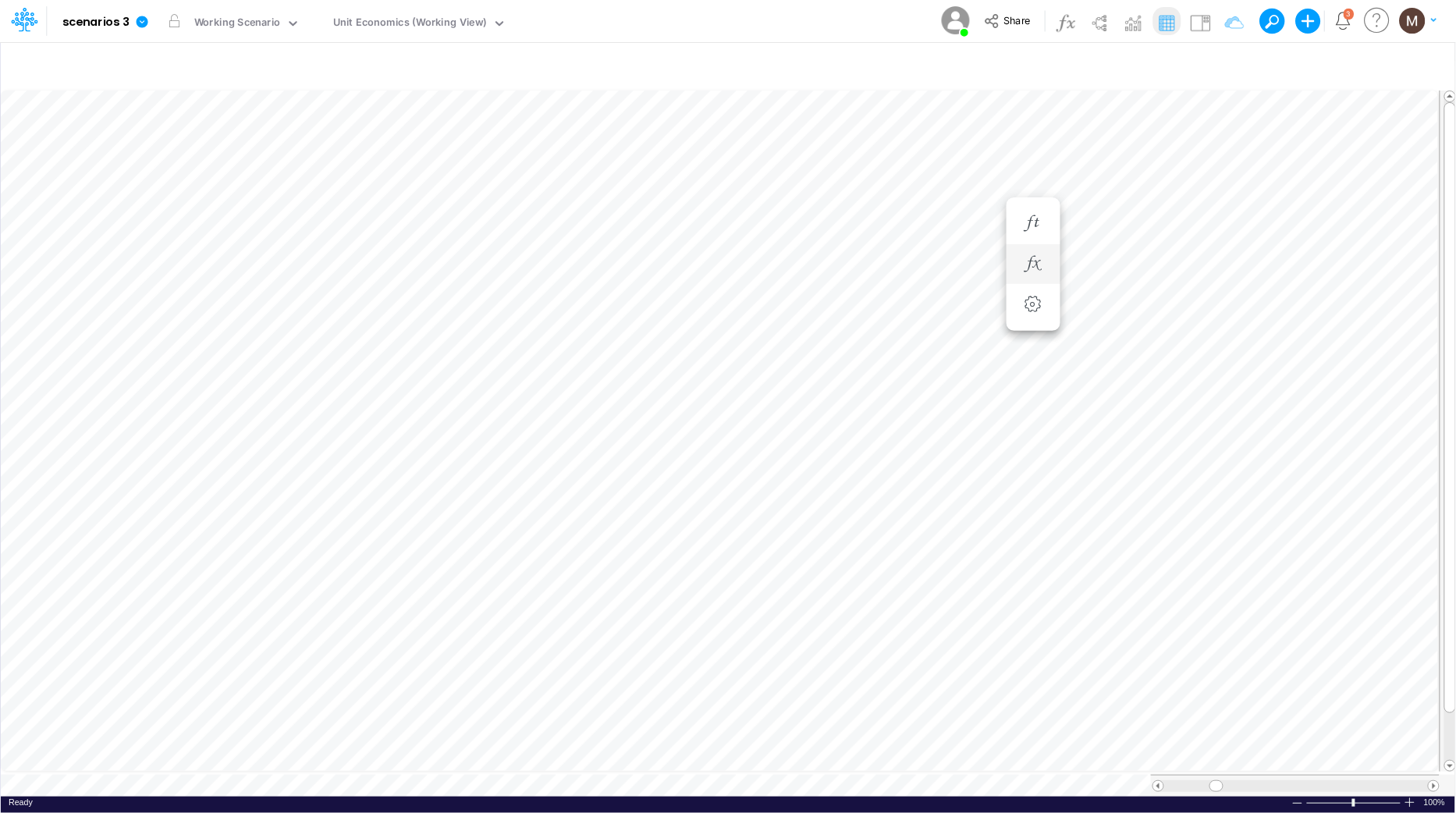
scroll to position [0, 1]
click at [1209, 173] on icon "button" at bounding box center [1220, 176] width 23 height 16
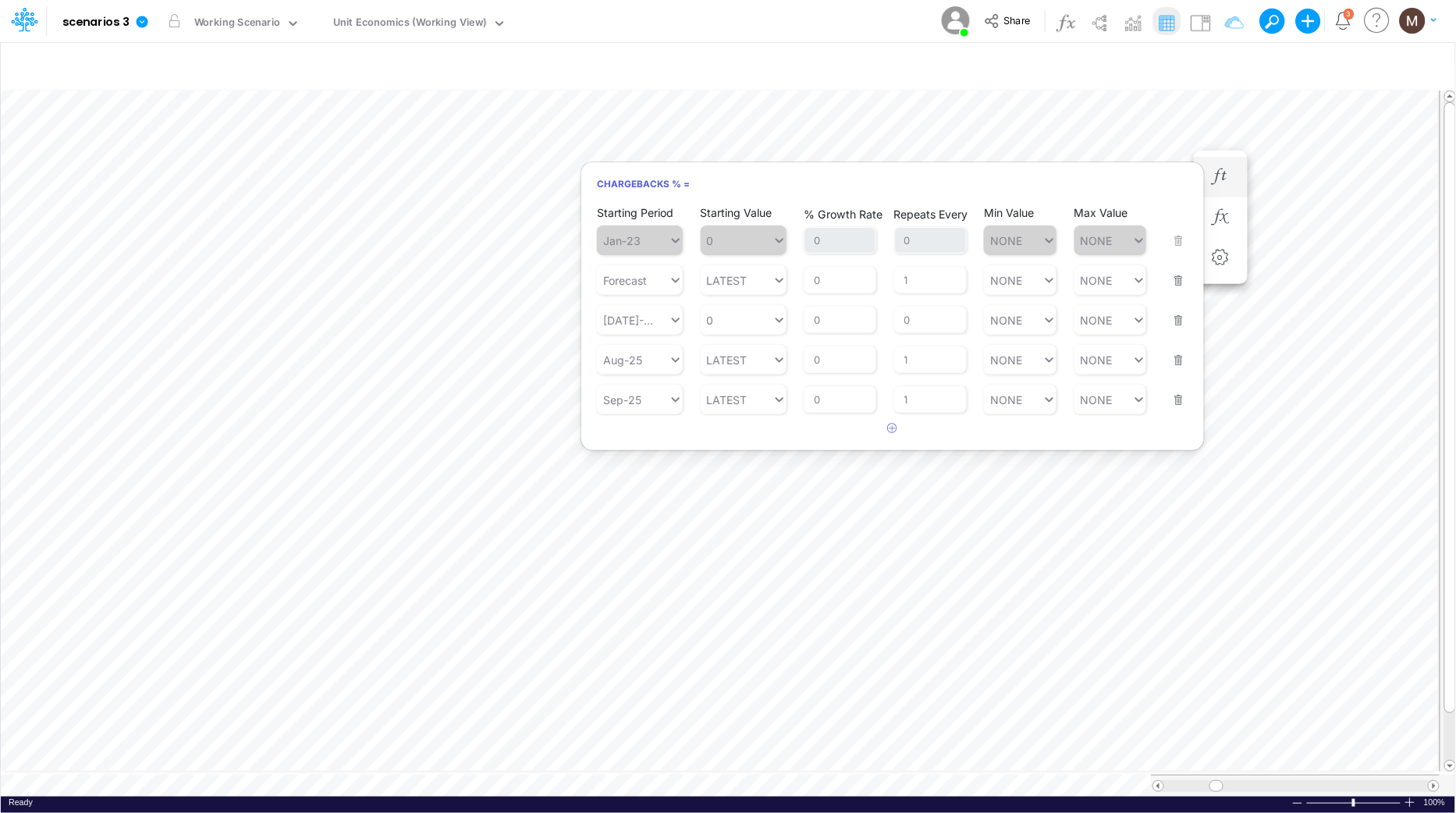
click at [769, 326] on div "Starting Value LATEST" at bounding box center [743, 350] width 86 height 49
type input "0"
click at [783, 319] on icon at bounding box center [779, 320] width 14 height 15
click at [1177, 314] on button "button" at bounding box center [1174, 311] width 20 height 42
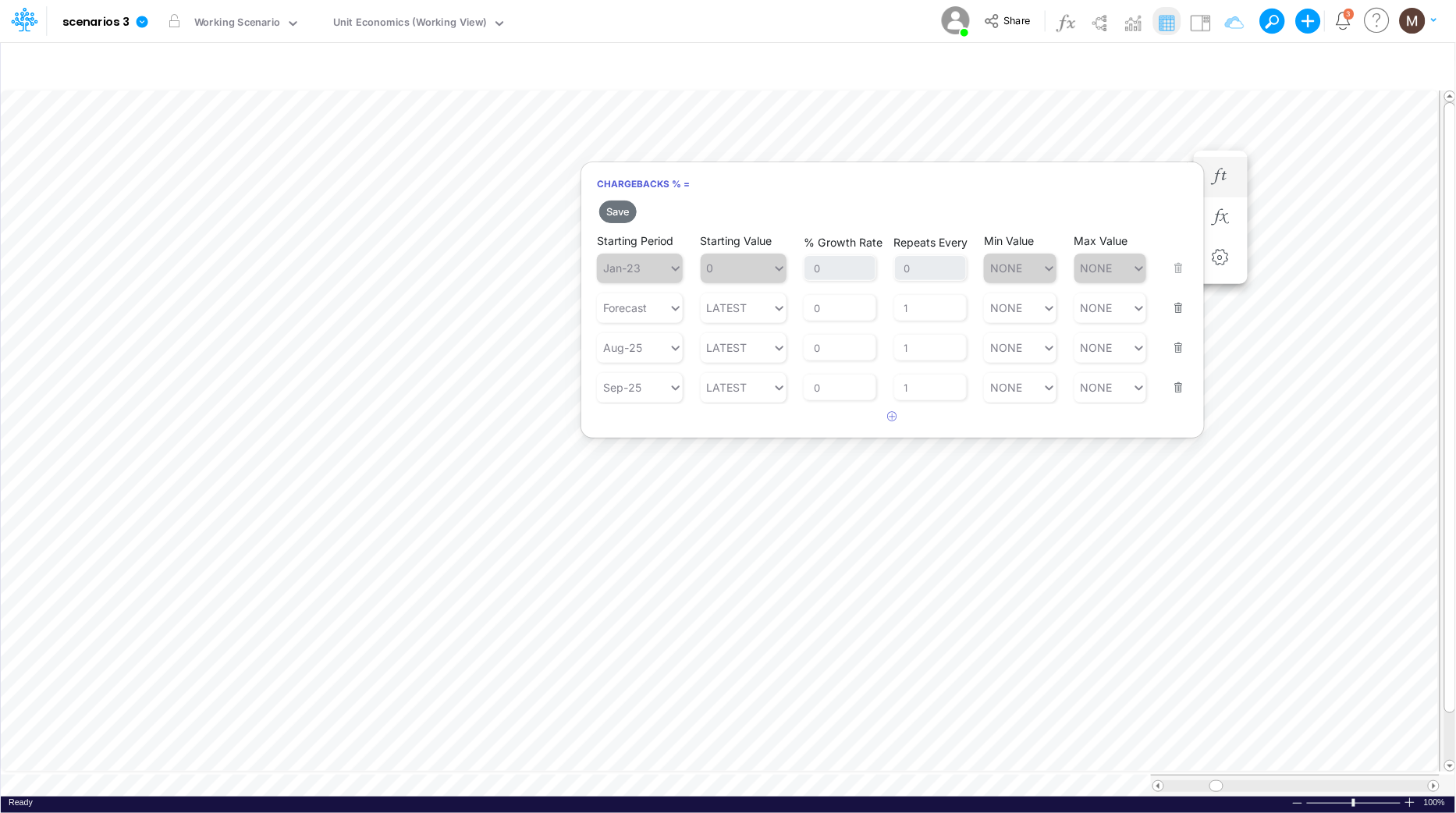
click at [1176, 345] on button "button" at bounding box center [1174, 338] width 20 height 42
click at [615, 212] on button "Save" at bounding box center [617, 211] width 38 height 22
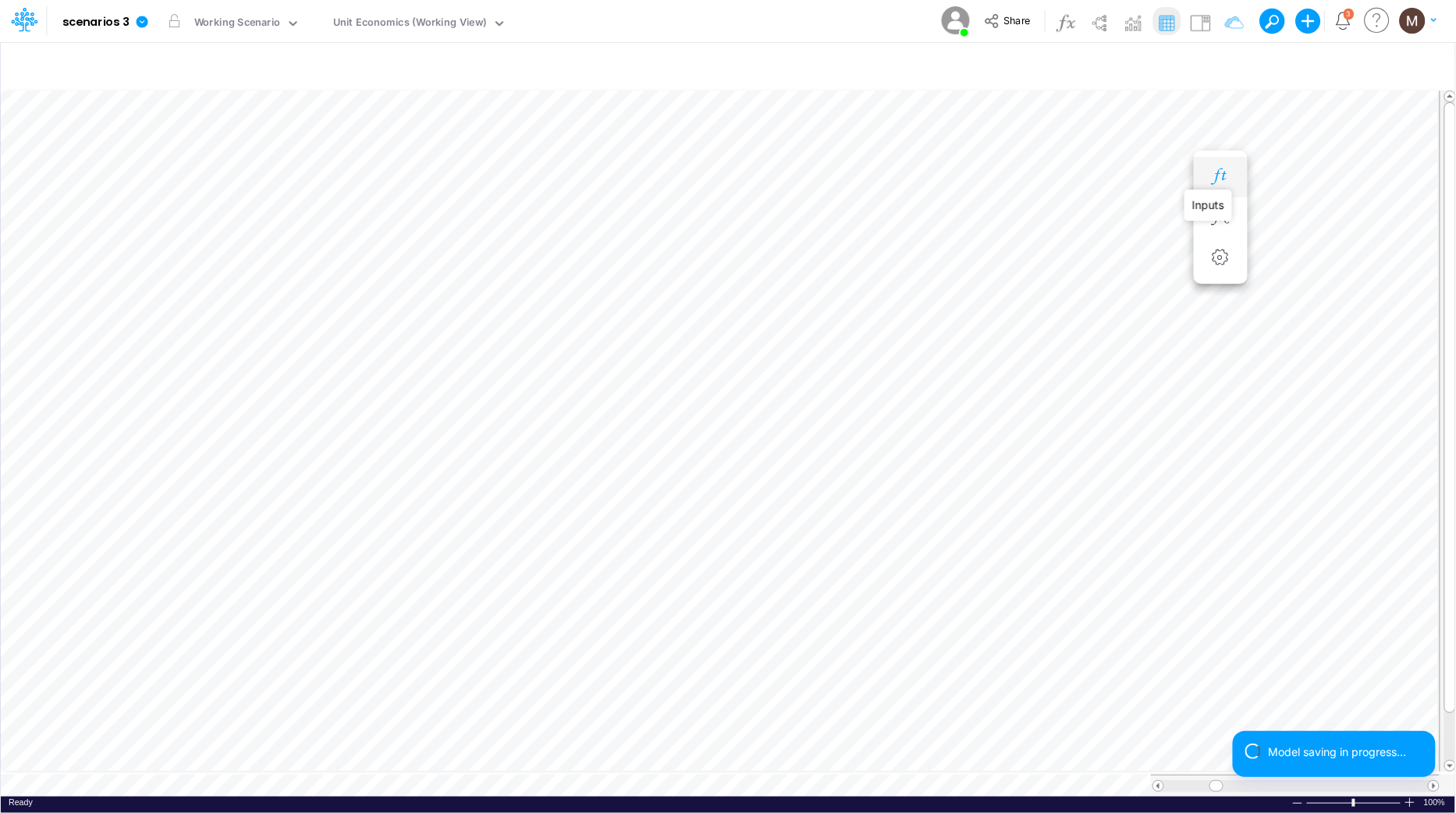
click at [1222, 179] on icon "button" at bounding box center [1220, 176] width 23 height 16
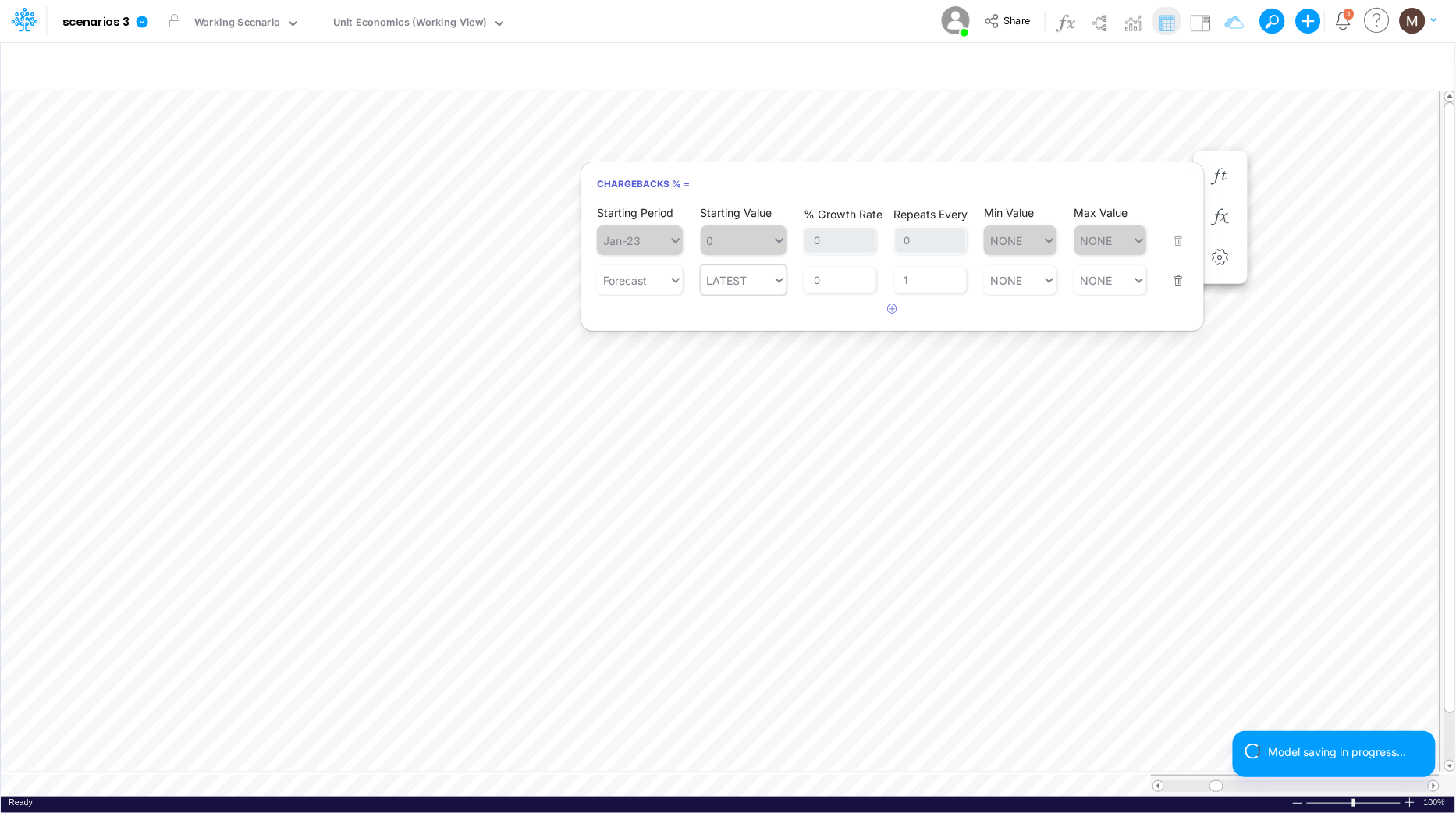
type input "LATEST"
click at [782, 283] on icon at bounding box center [779, 280] width 14 height 15
click at [740, 417] on div "AVG T3M" at bounding box center [743, 420] width 86 height 26
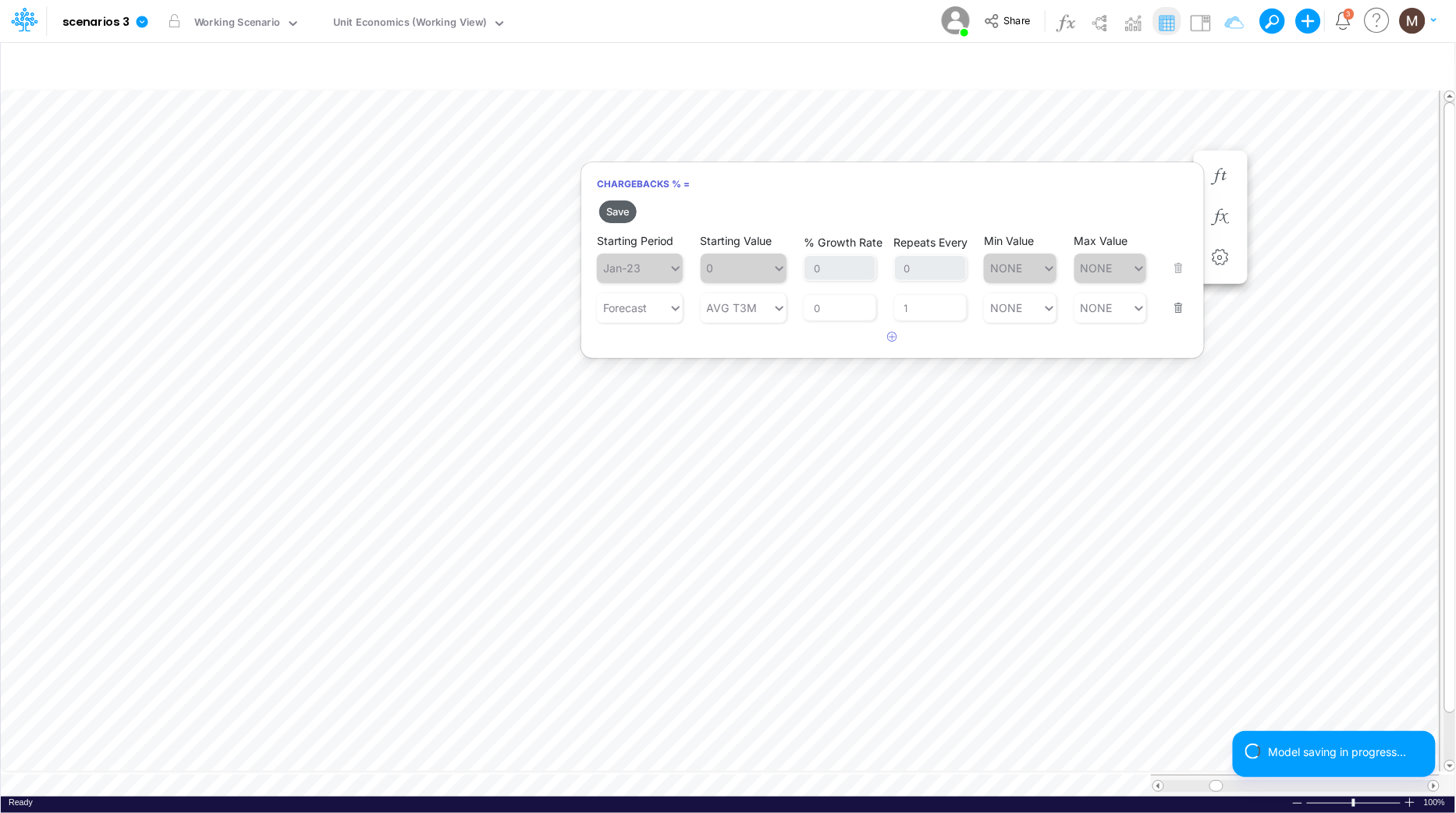
click at [624, 216] on button "Save" at bounding box center [617, 211] width 38 height 22
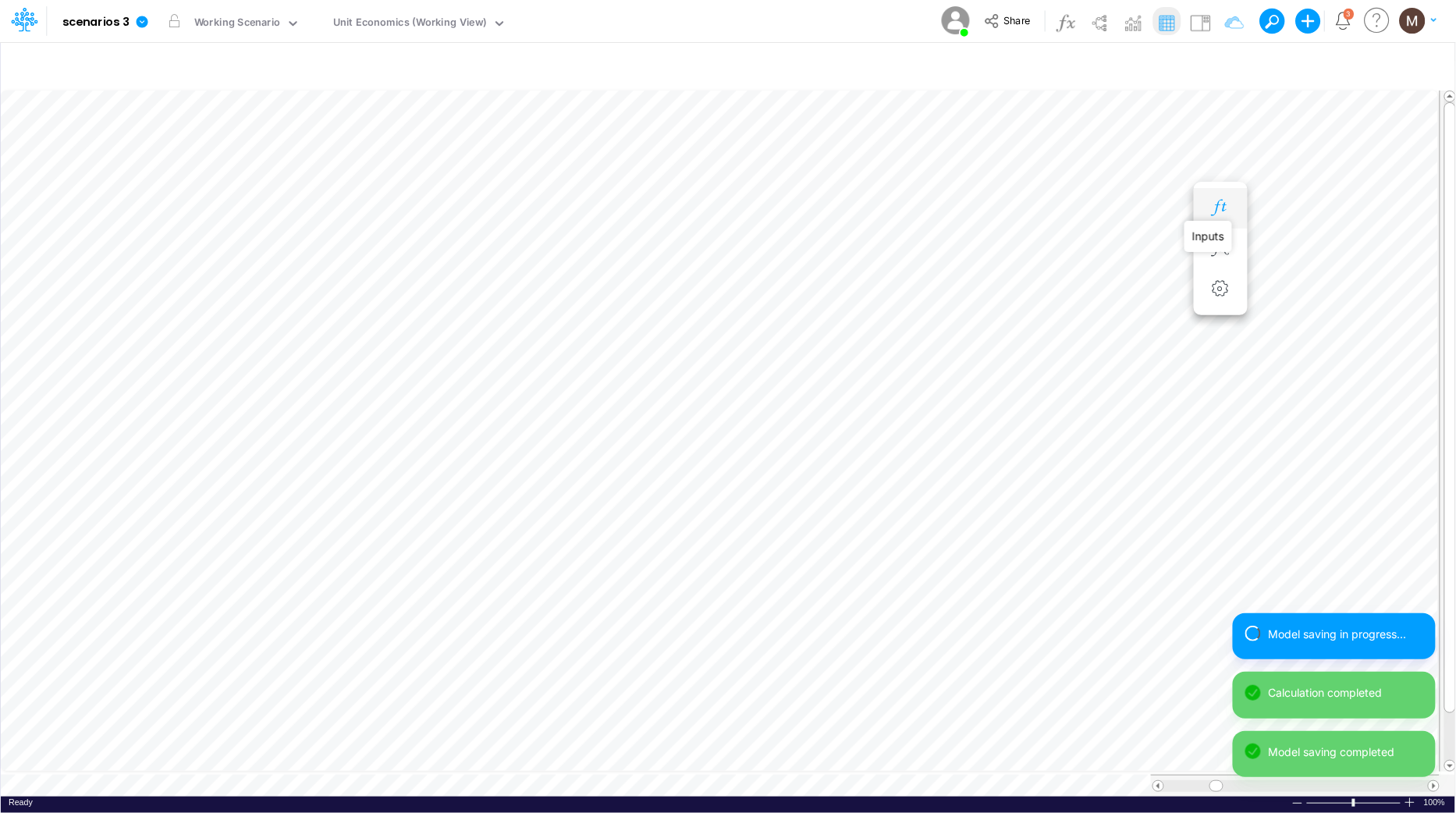
click at [1210, 212] on icon "button" at bounding box center [1220, 207] width 23 height 16
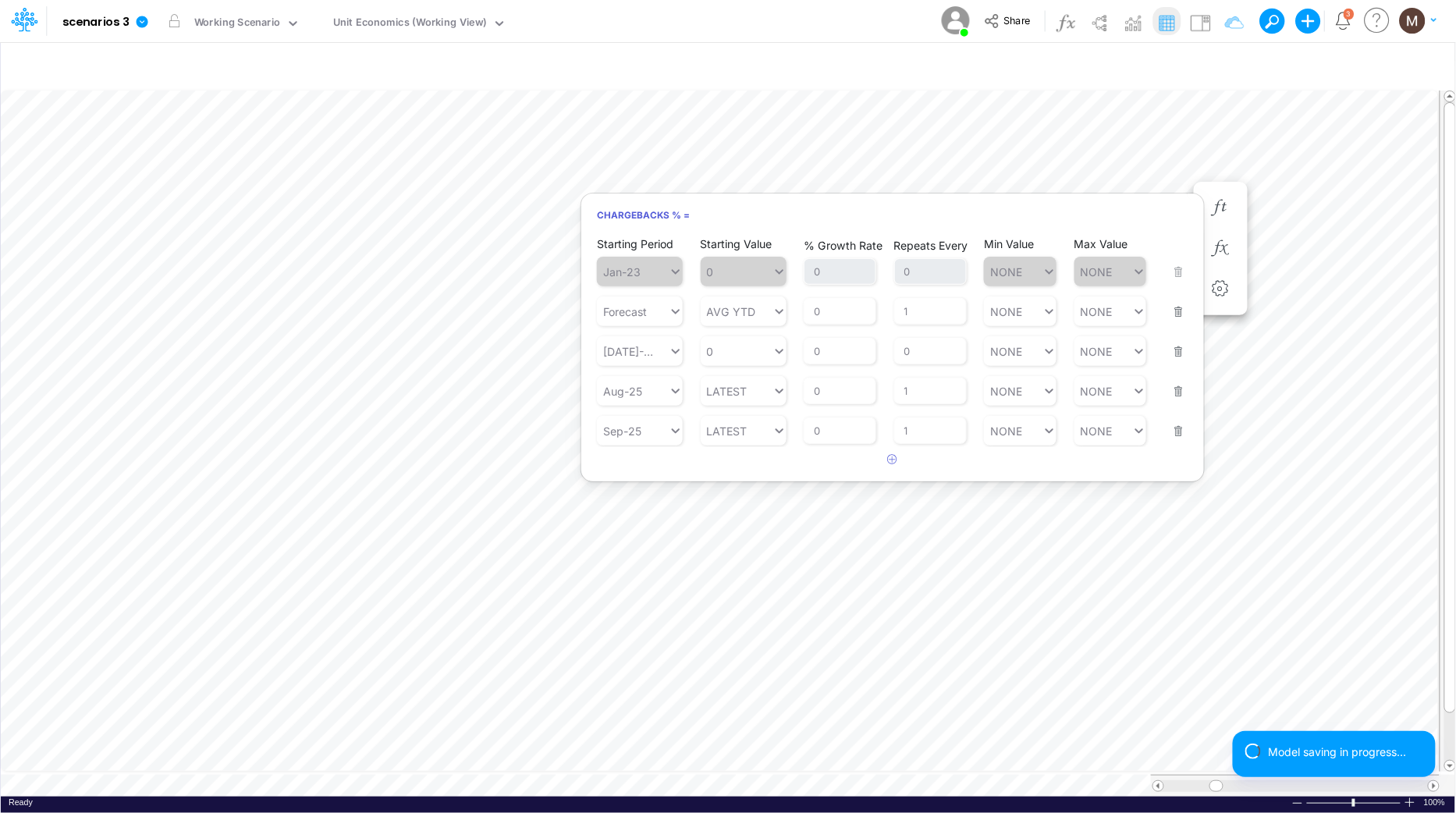
click at [1172, 343] on button "button" at bounding box center [1174, 342] width 20 height 42
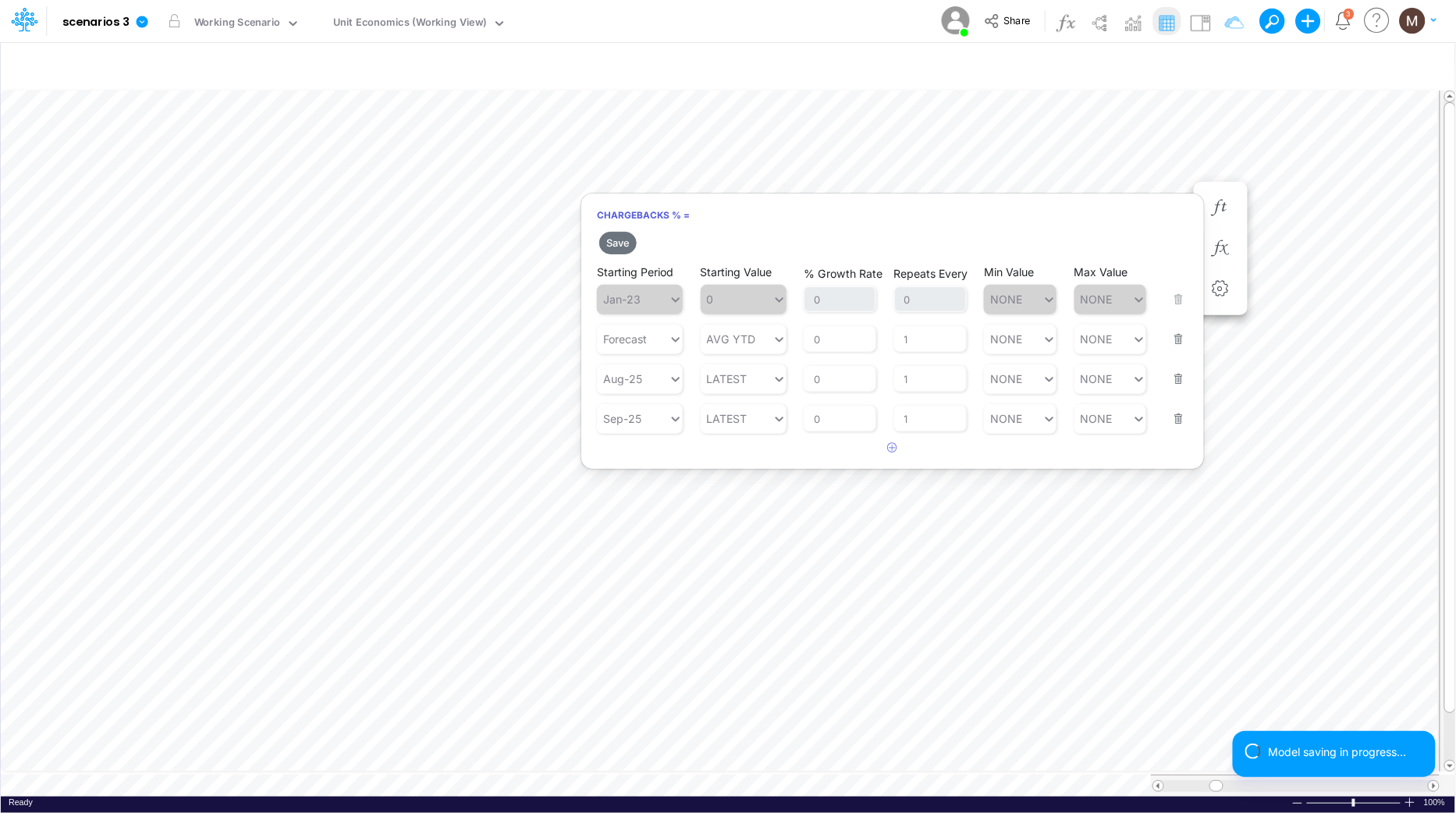
click at [1172, 343] on button "button" at bounding box center [1174, 329] width 20 height 42
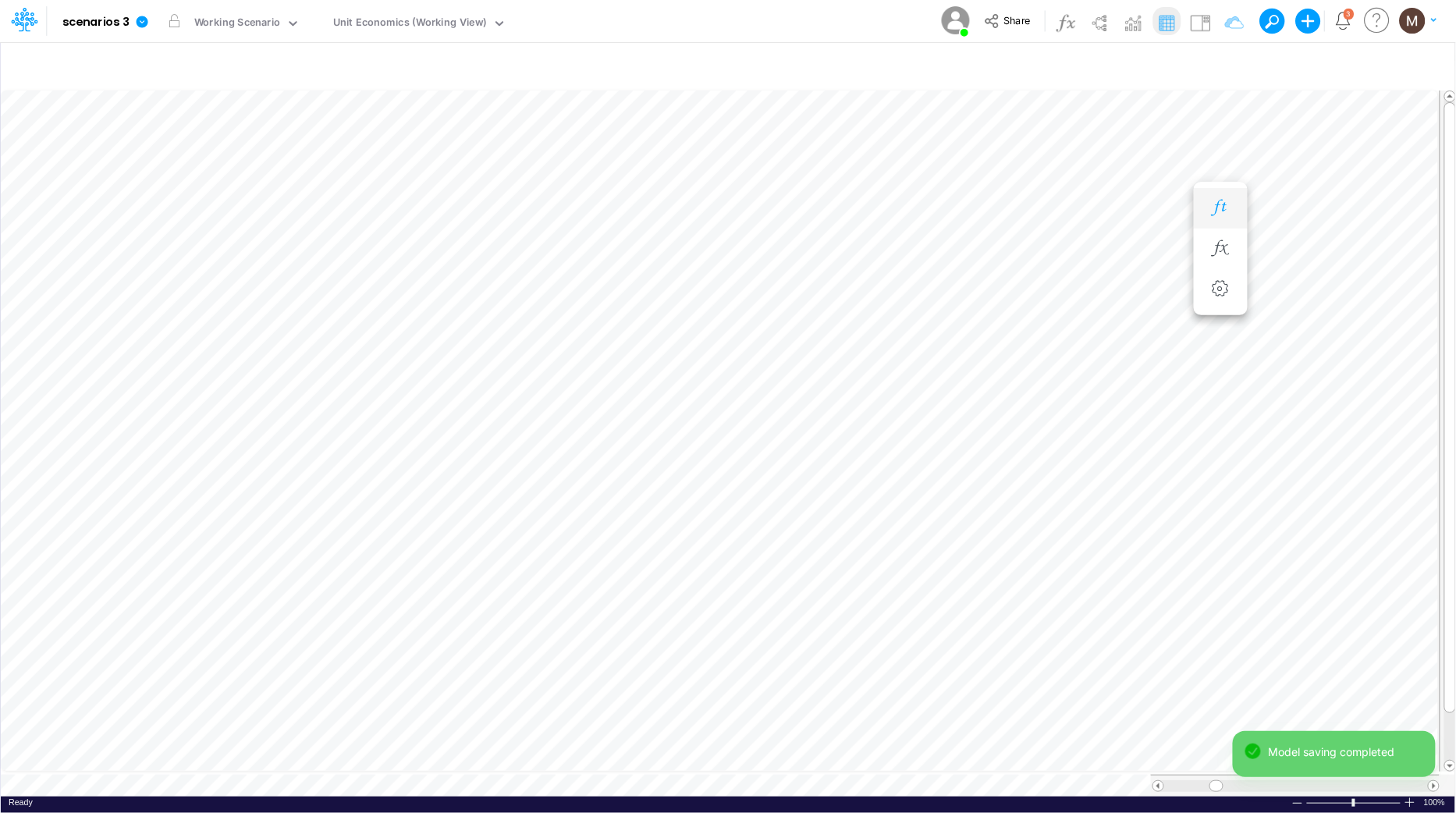
scroll to position [0, 1]
click at [1151, 175] on li "Chargebacks % =" at bounding box center [1127, 177] width 54 height 40
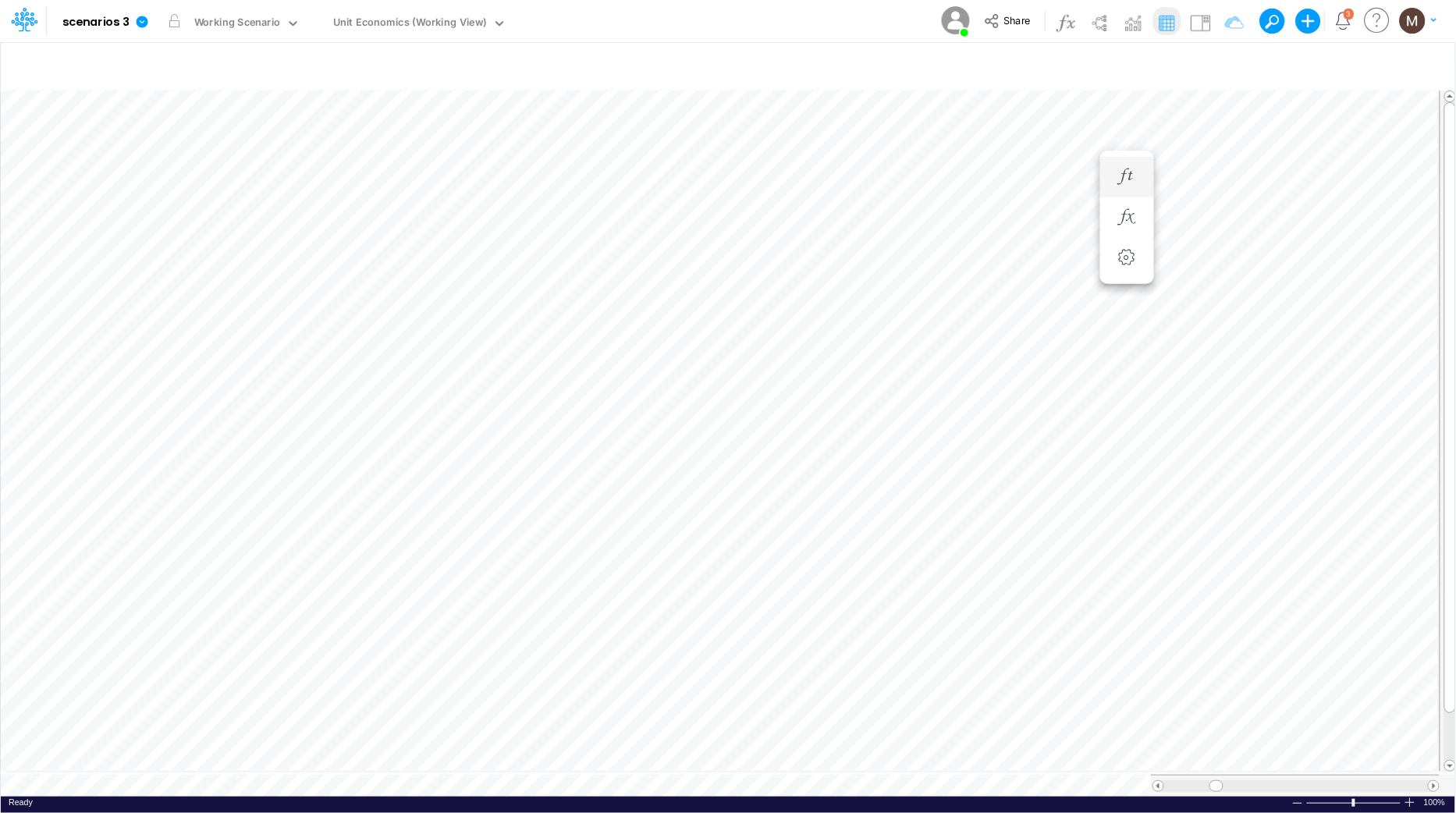
scroll to position [0, 1]
click at [1219, 208] on icon "button" at bounding box center [1220, 207] width 23 height 16
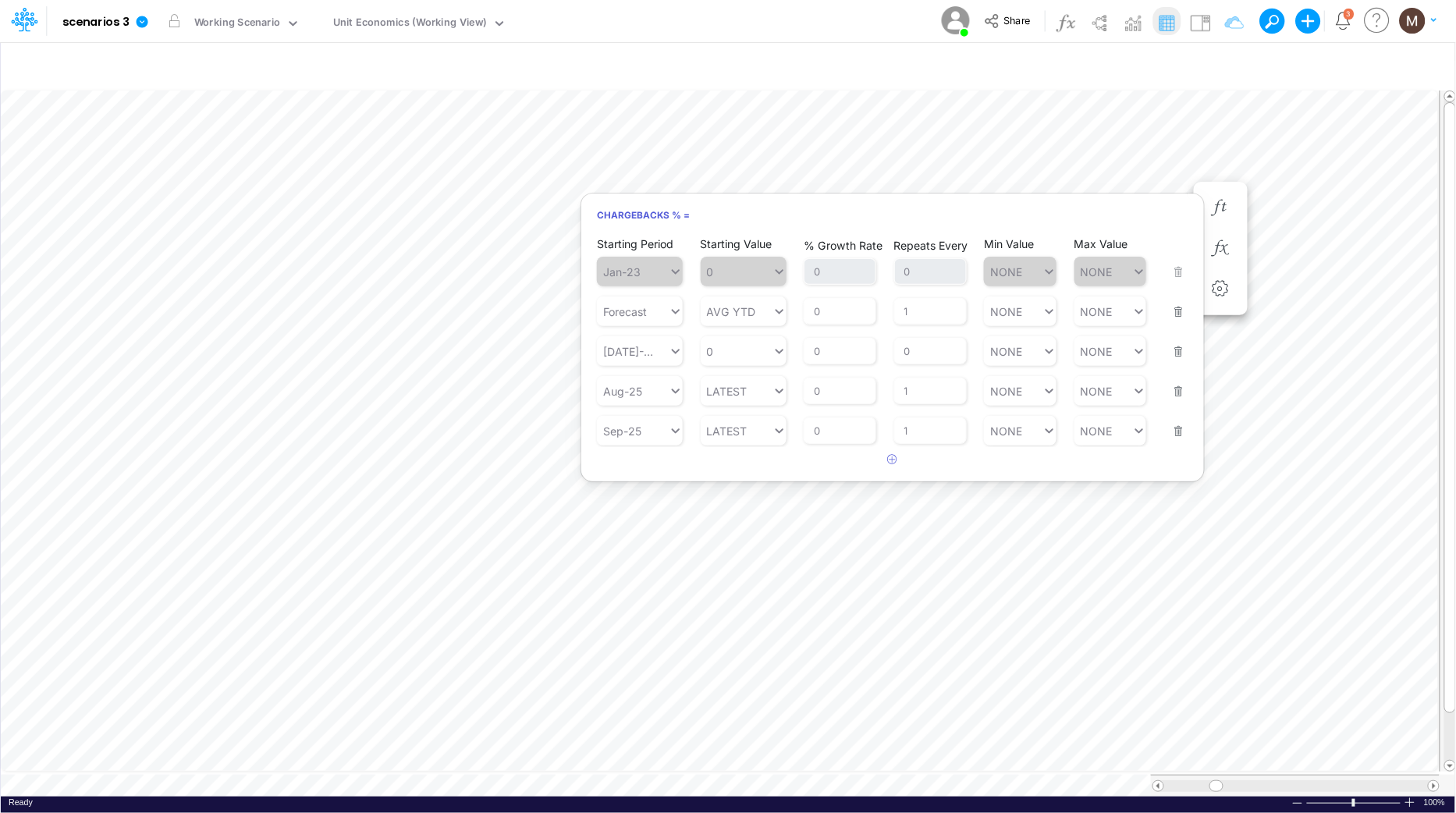
click at [1182, 347] on button "button" at bounding box center [1174, 342] width 20 height 42
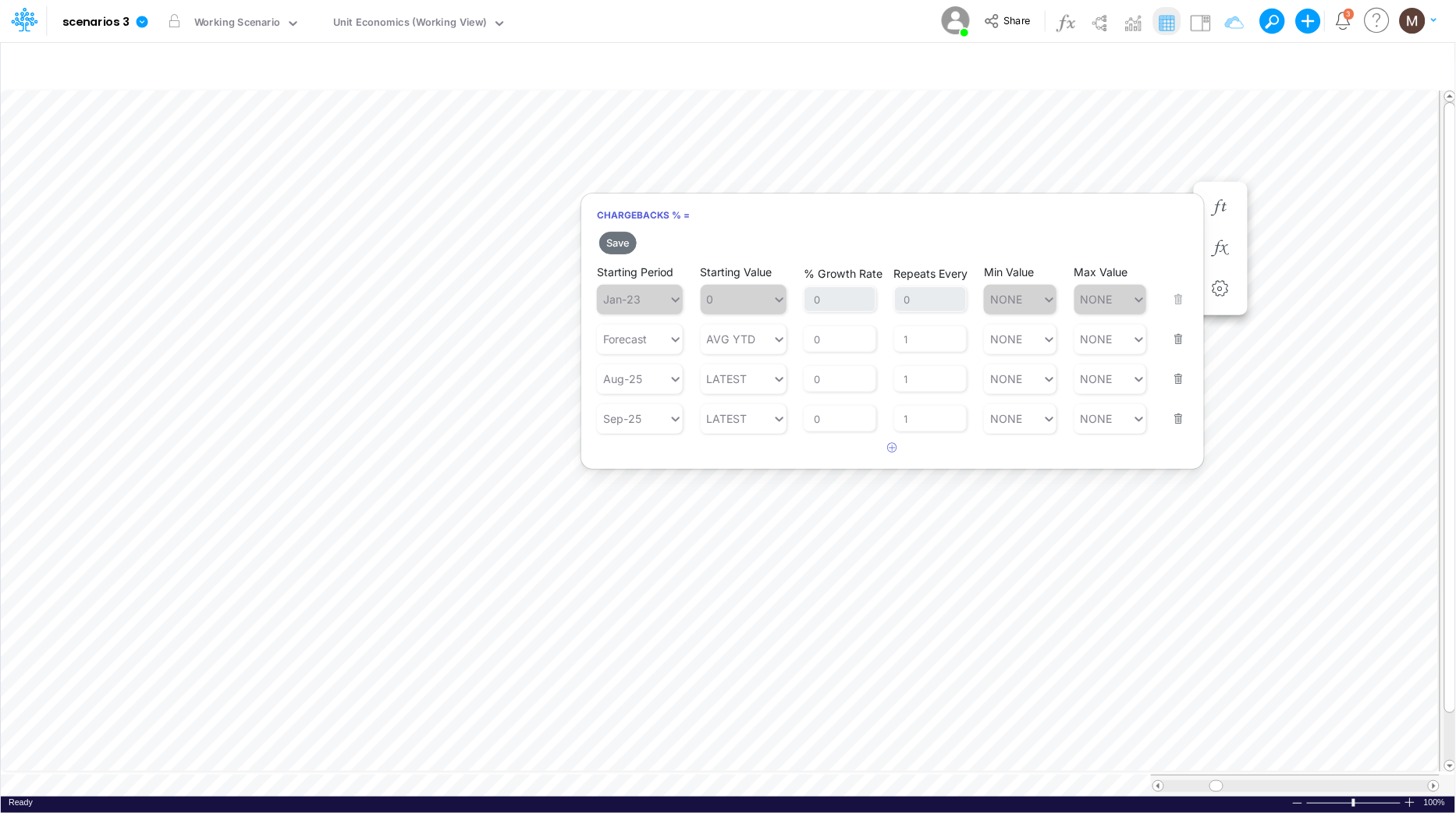
click at [1180, 376] on button "button" at bounding box center [1174, 369] width 20 height 42
click at [1179, 375] on button "button" at bounding box center [1174, 369] width 20 height 42
type input "AVG YTD"
click at [779, 336] on icon at bounding box center [779, 339] width 14 height 15
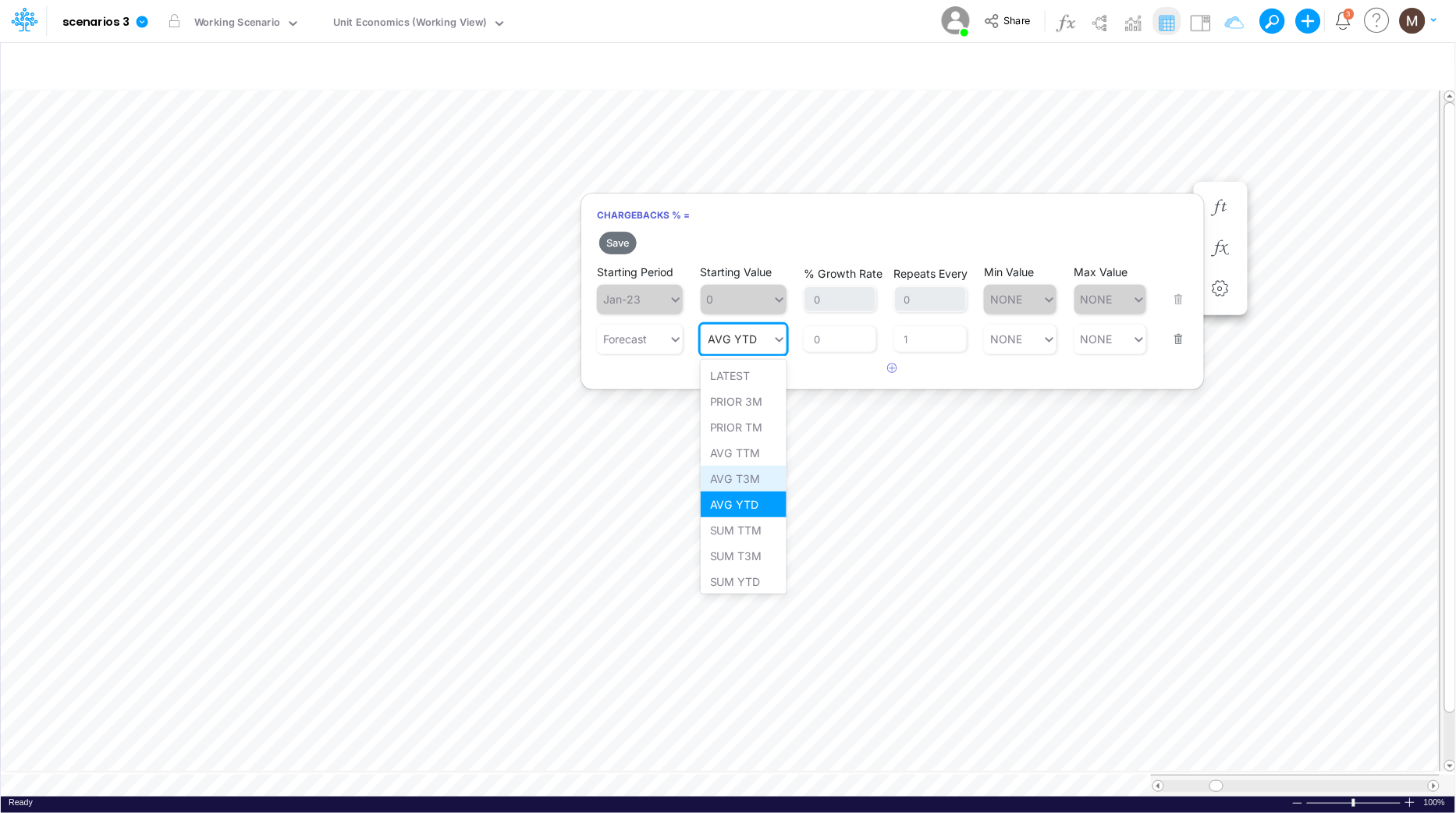
click at [753, 483] on div "AVG T3M" at bounding box center [743, 479] width 86 height 26
click at [627, 245] on button "Save" at bounding box center [617, 243] width 38 height 22
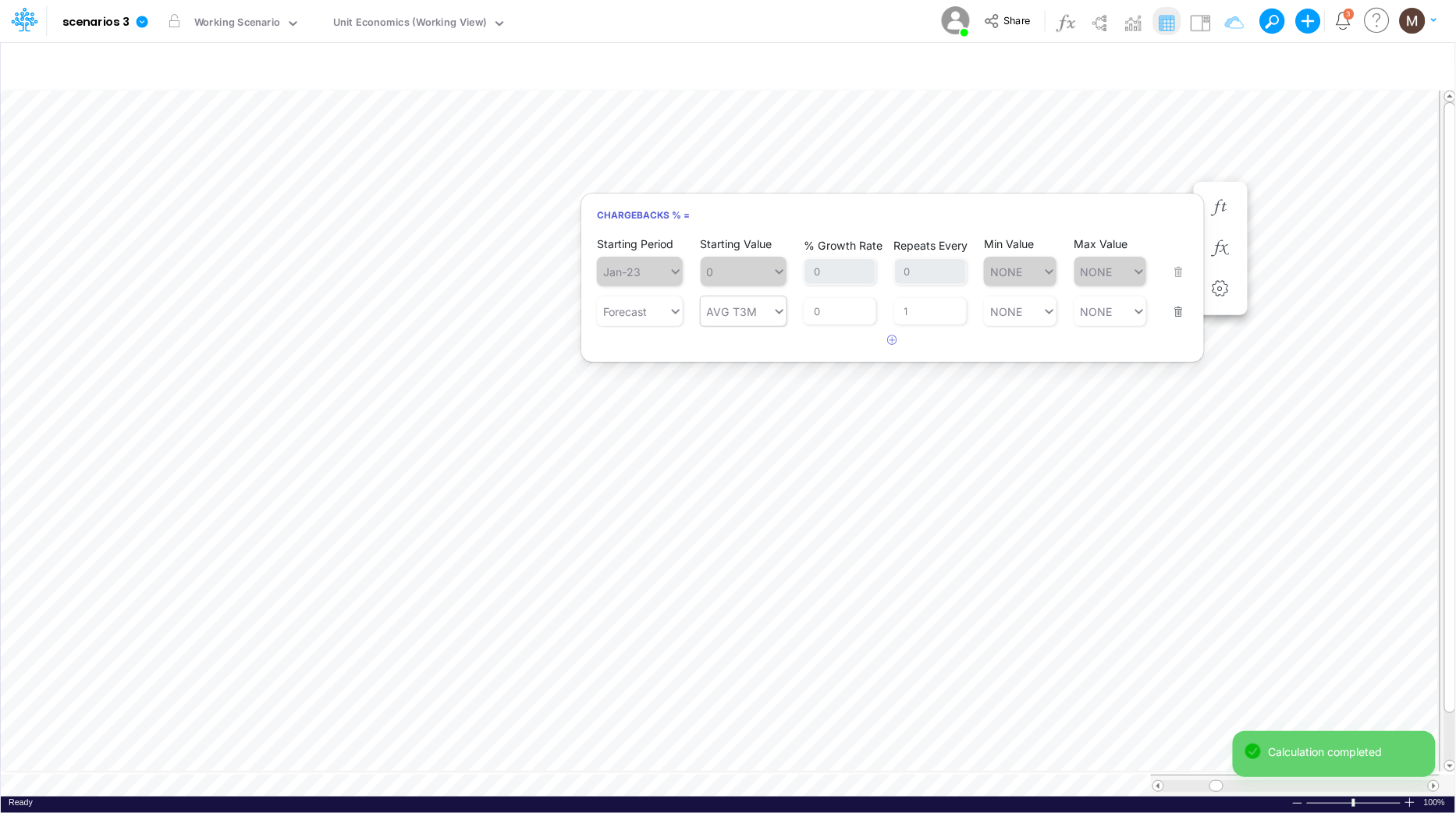
scroll to position [0, 1]
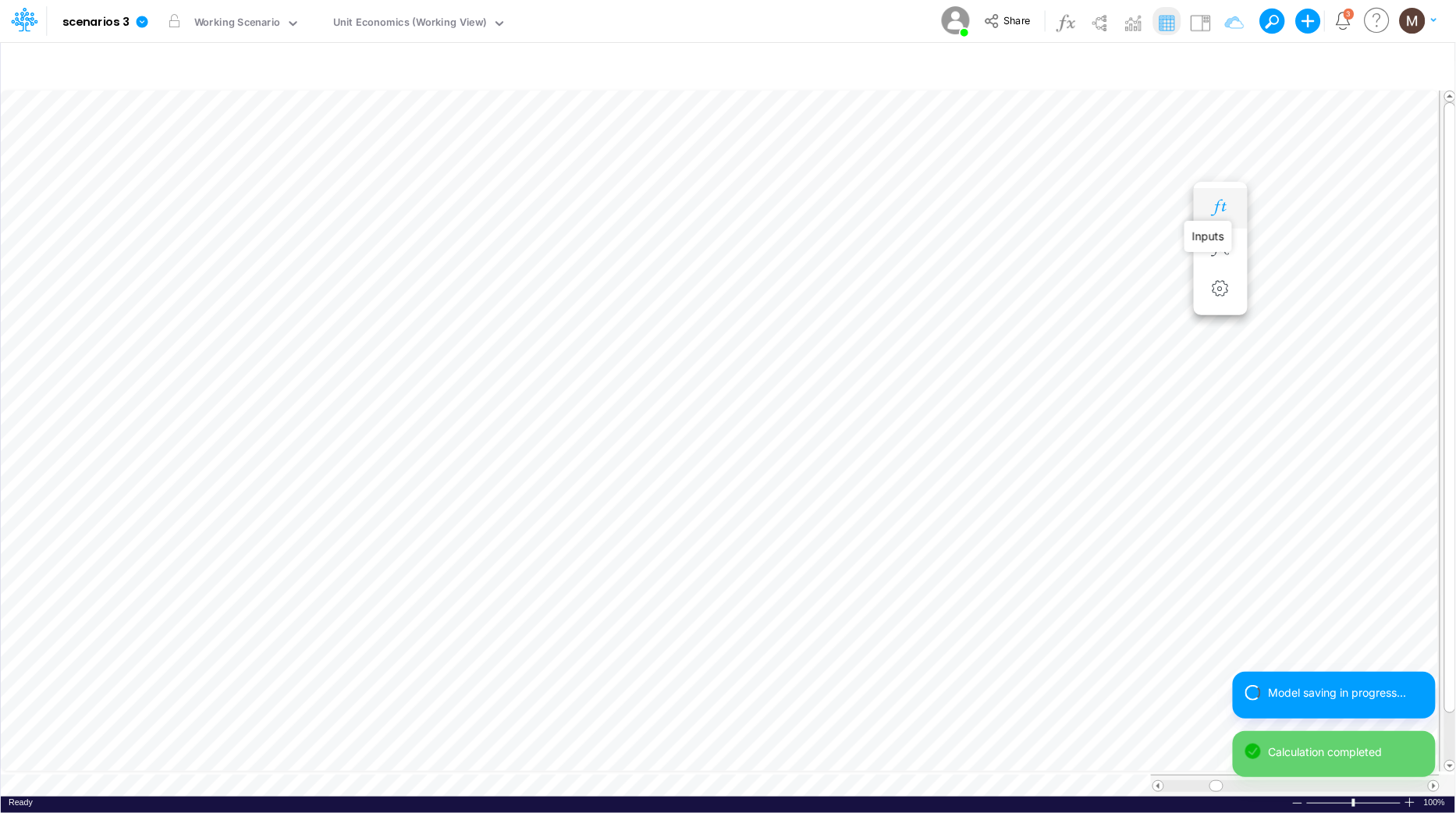
click at [1218, 207] on icon "button" at bounding box center [1220, 207] width 23 height 16
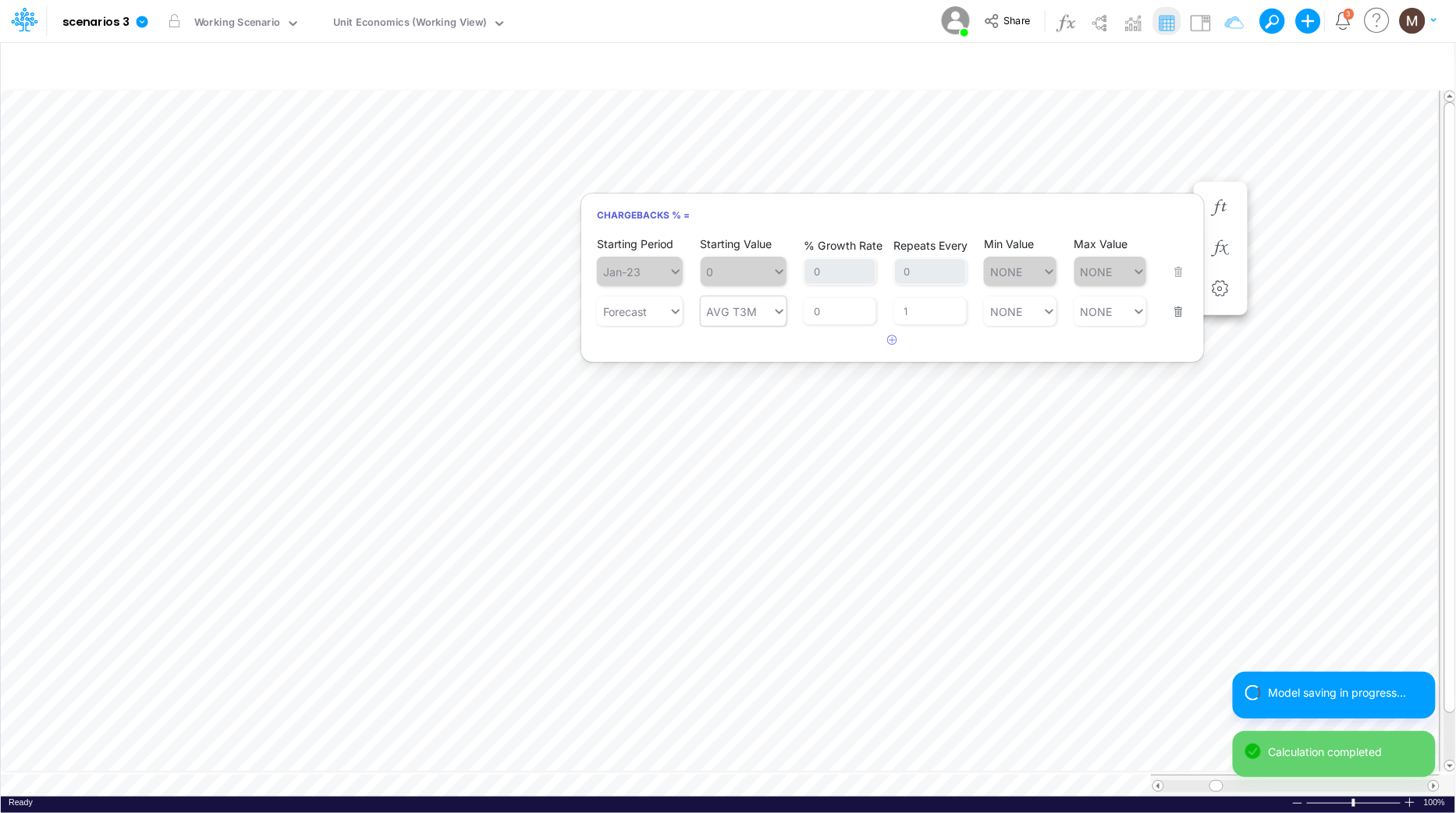
type input "AVG T3M"
click at [776, 309] on icon at bounding box center [779, 311] width 14 height 15
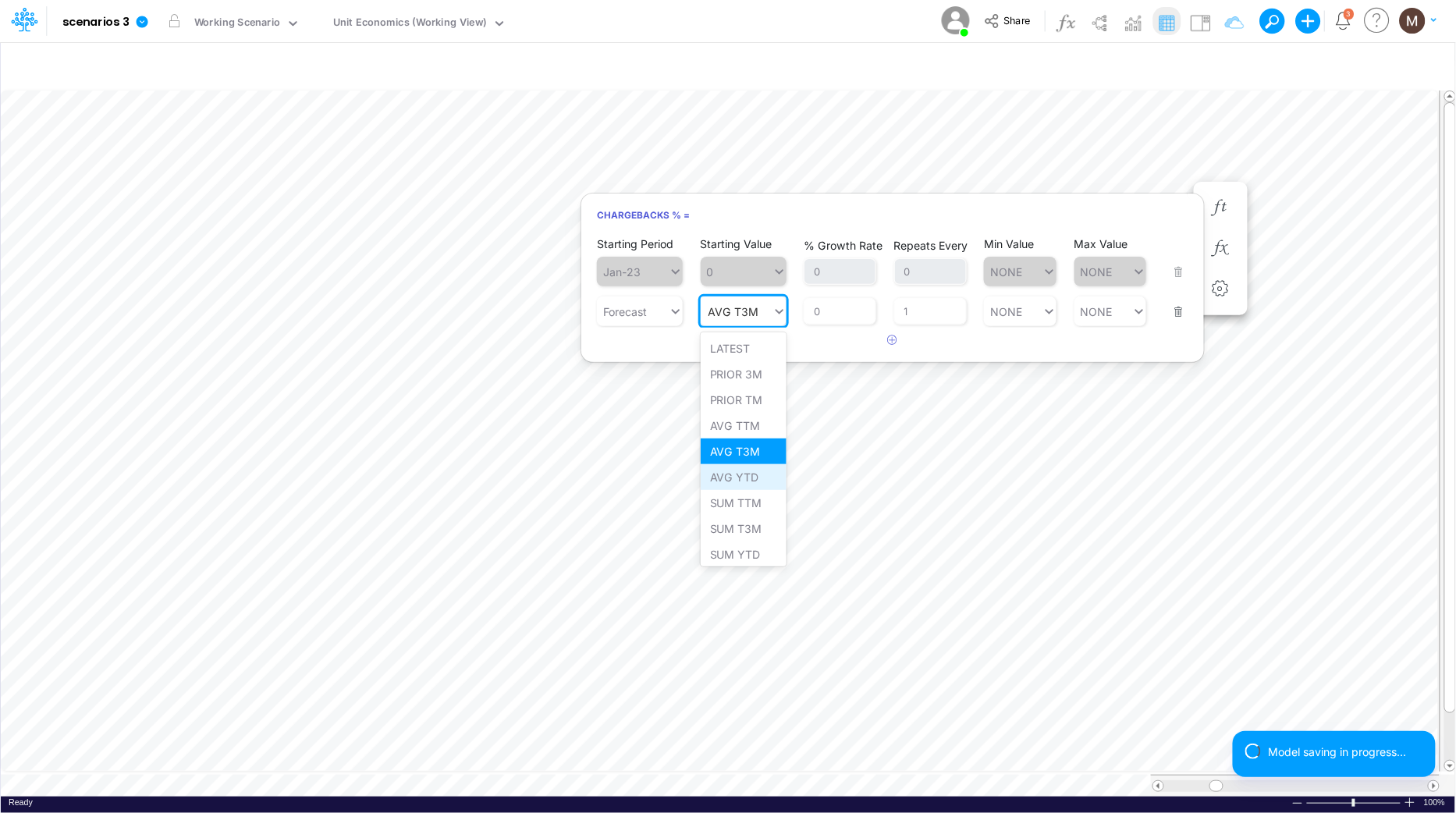
click at [732, 470] on div "AVG YTD" at bounding box center [743, 477] width 86 height 26
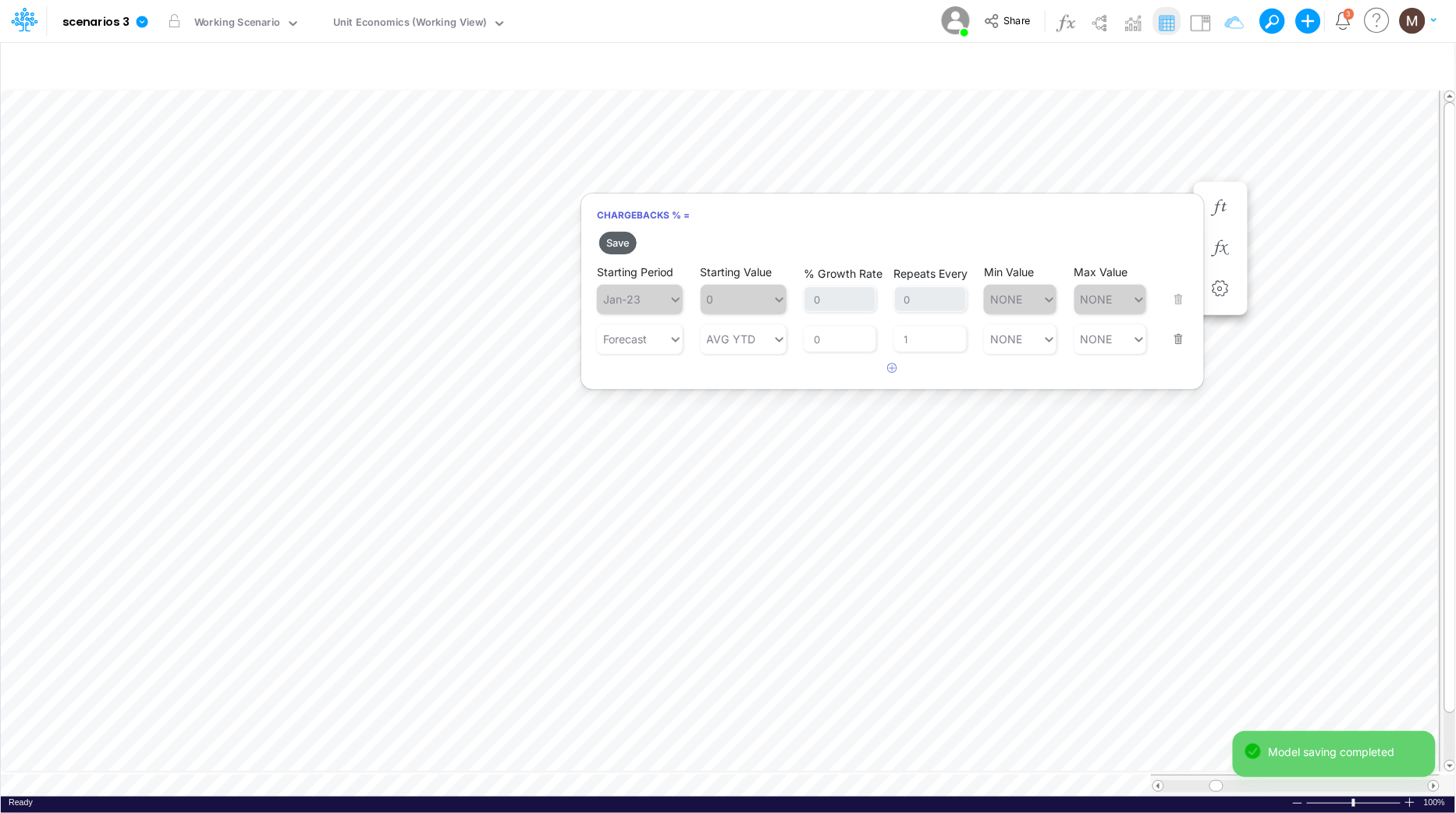
click at [625, 250] on button "Save" at bounding box center [617, 243] width 38 height 22
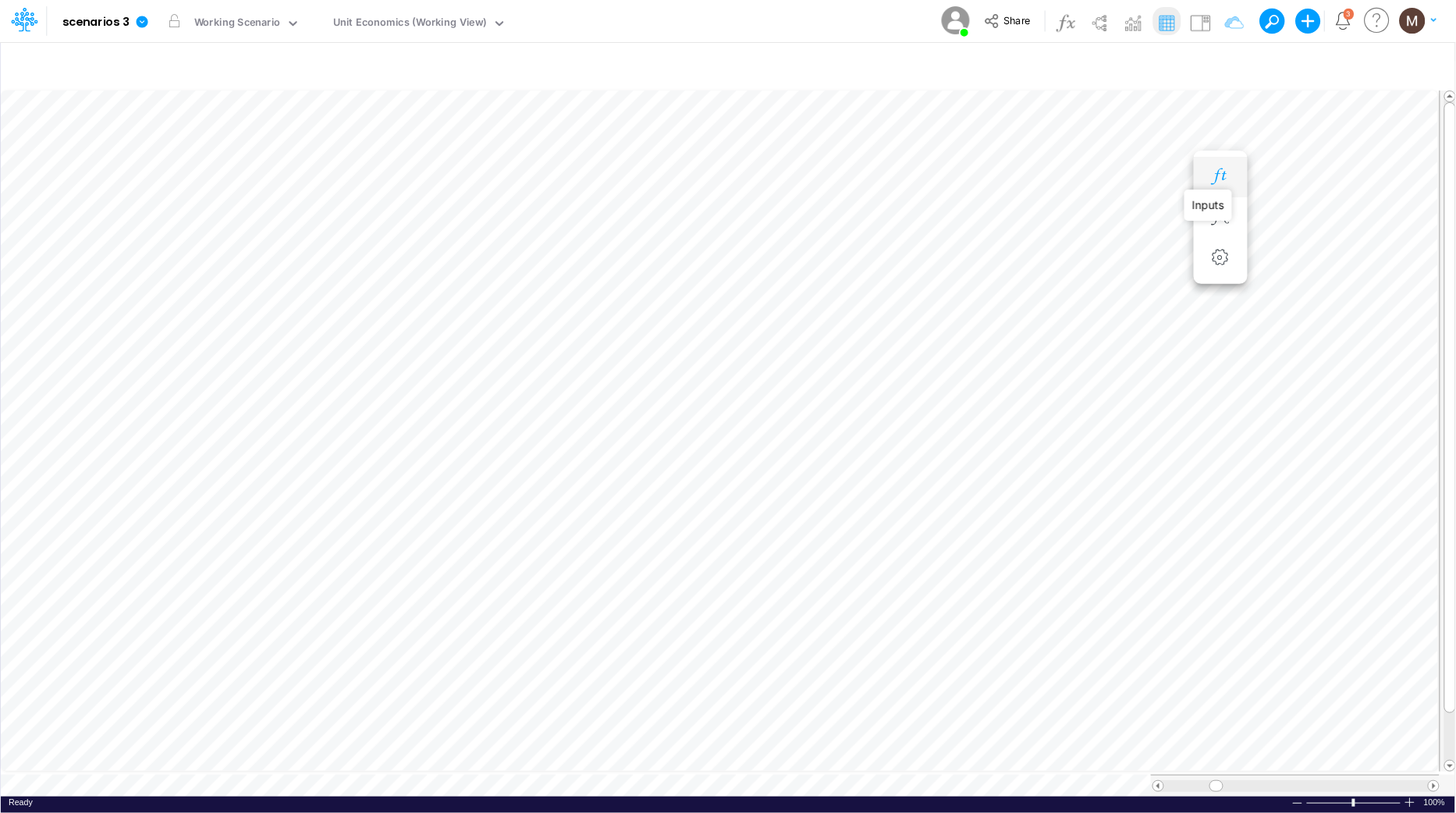
click at [1216, 174] on icon "button" at bounding box center [1220, 176] width 23 height 16
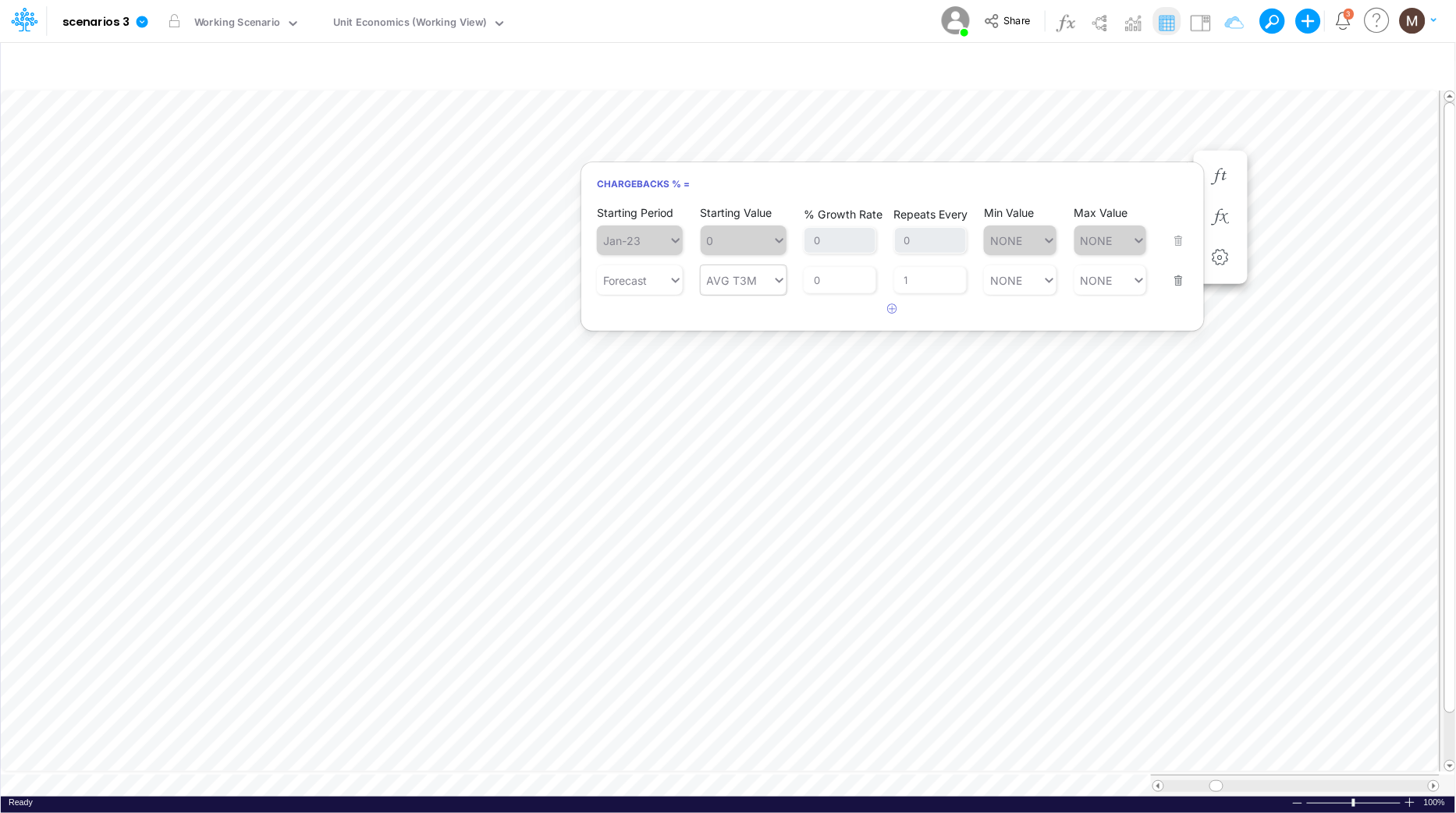
type input "AVG T3M"
click at [777, 292] on div at bounding box center [776, 279] width 20 height 30
click at [767, 319] on div "LATEST" at bounding box center [743, 317] width 86 height 26
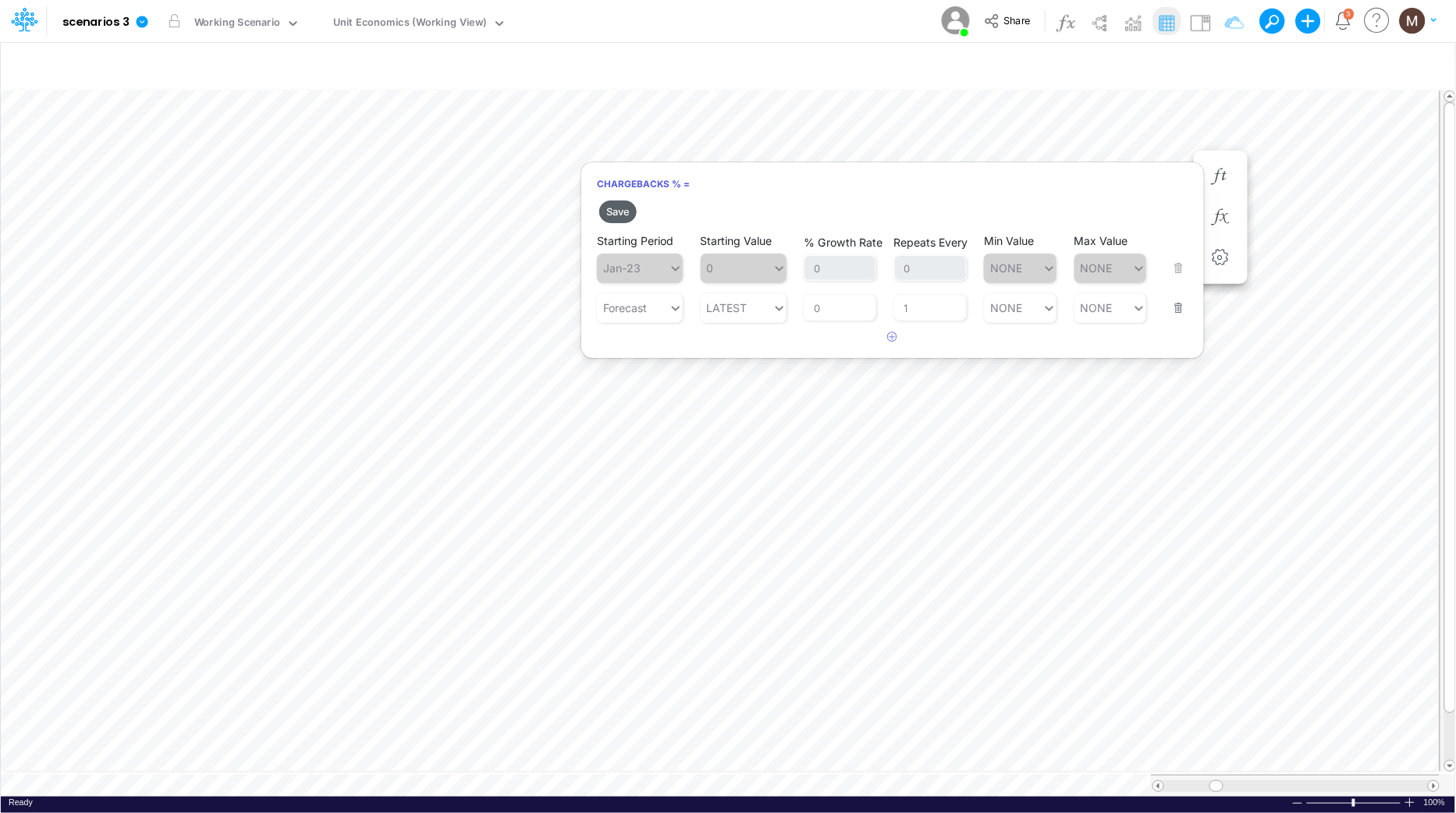
click at [619, 207] on button "Save" at bounding box center [617, 211] width 38 height 22
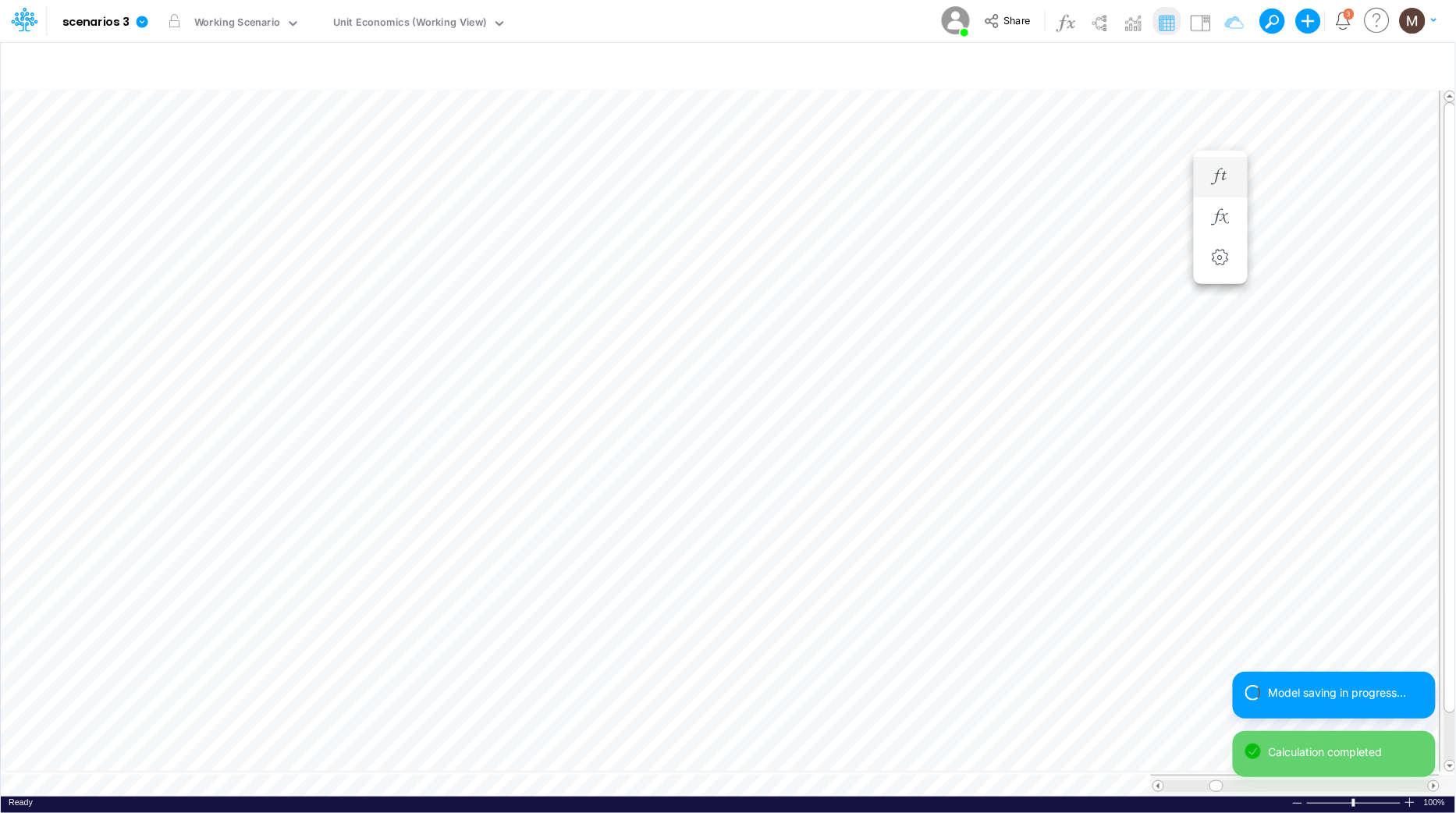
scroll to position [0, 1]
click at [1217, 205] on icon "button" at bounding box center [1220, 207] width 23 height 16
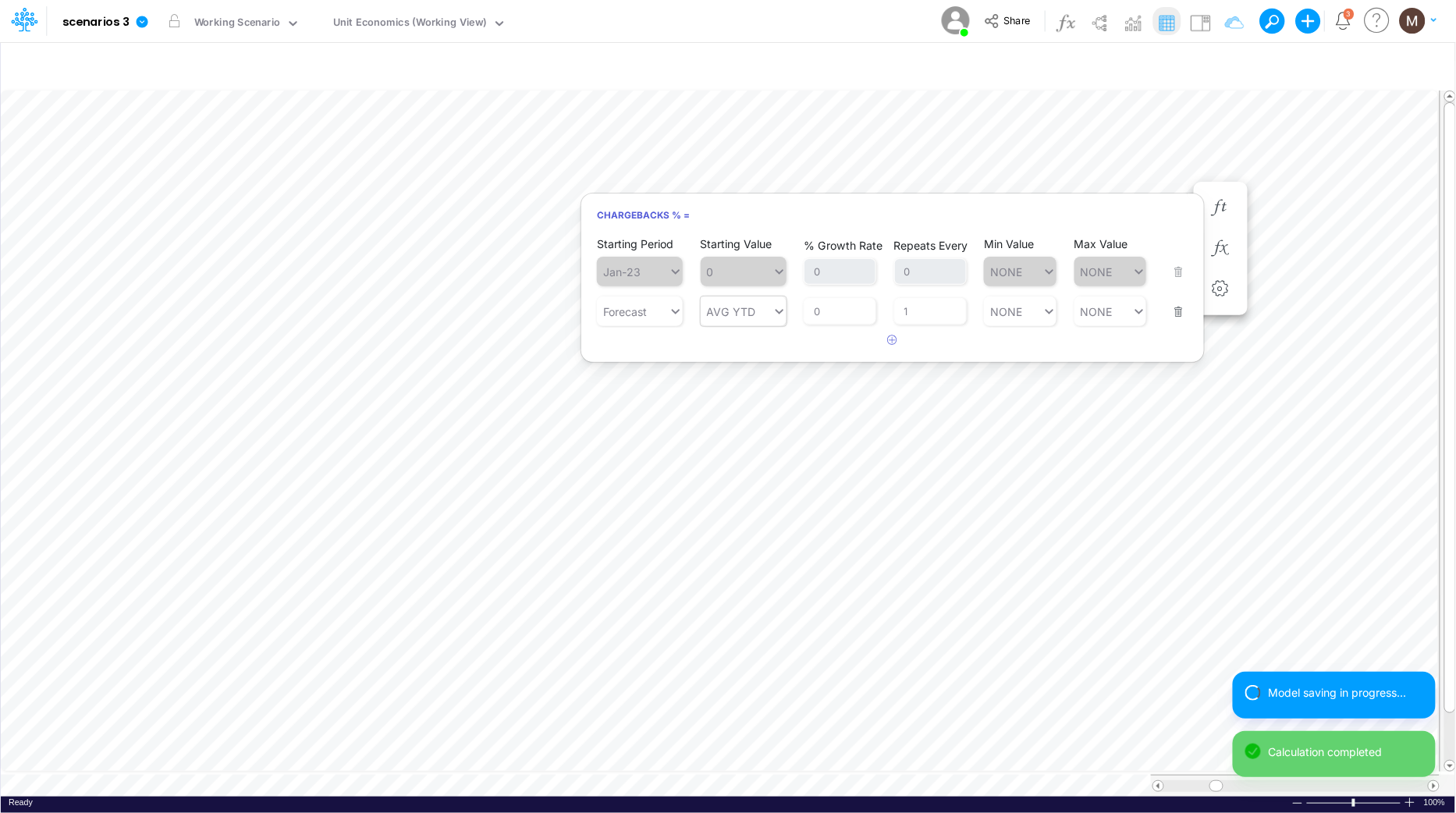
type input "AVG YTD"
click at [774, 312] on icon at bounding box center [779, 311] width 14 height 15
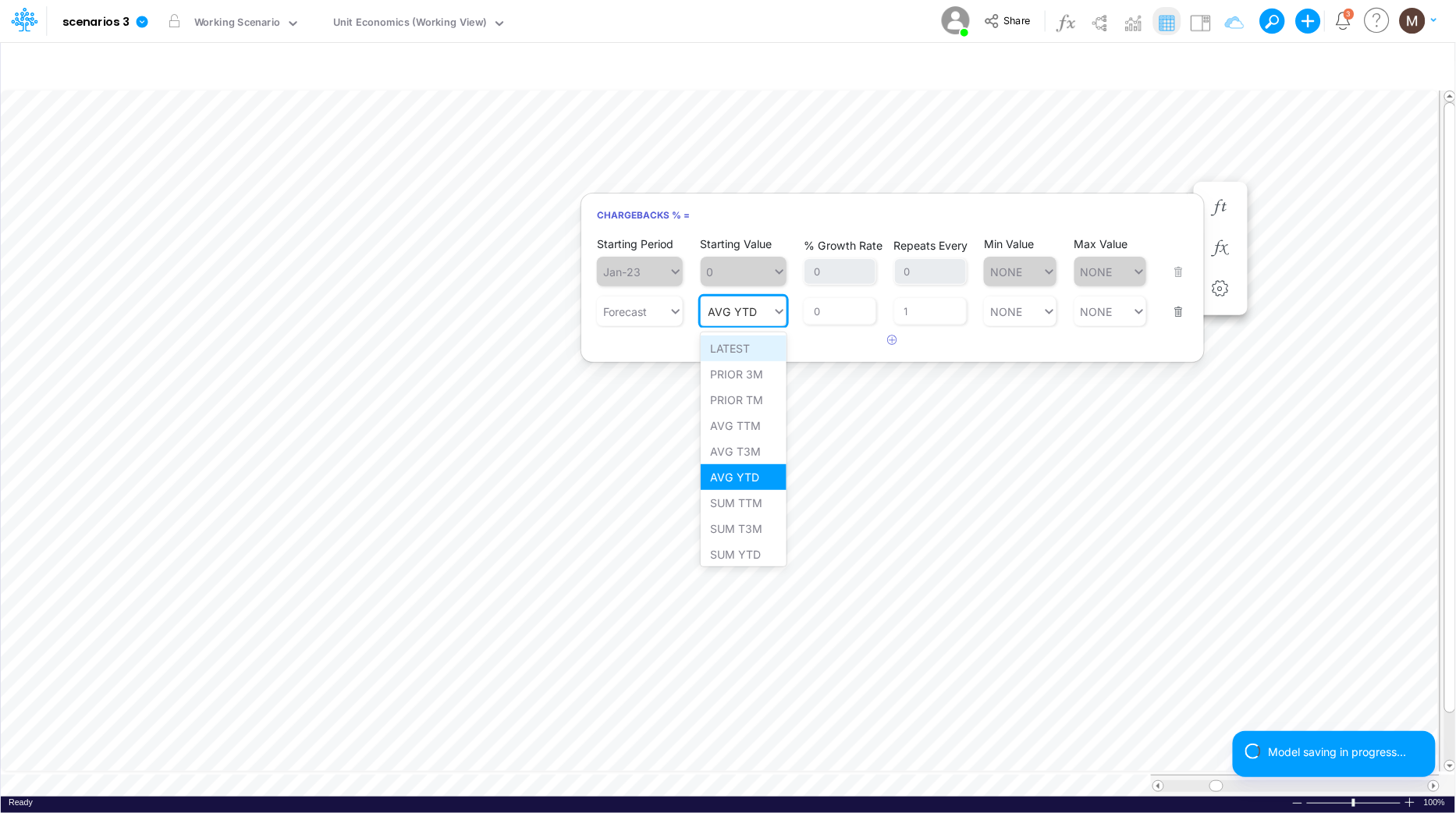
click at [767, 341] on div "LATEST" at bounding box center [743, 348] width 86 height 26
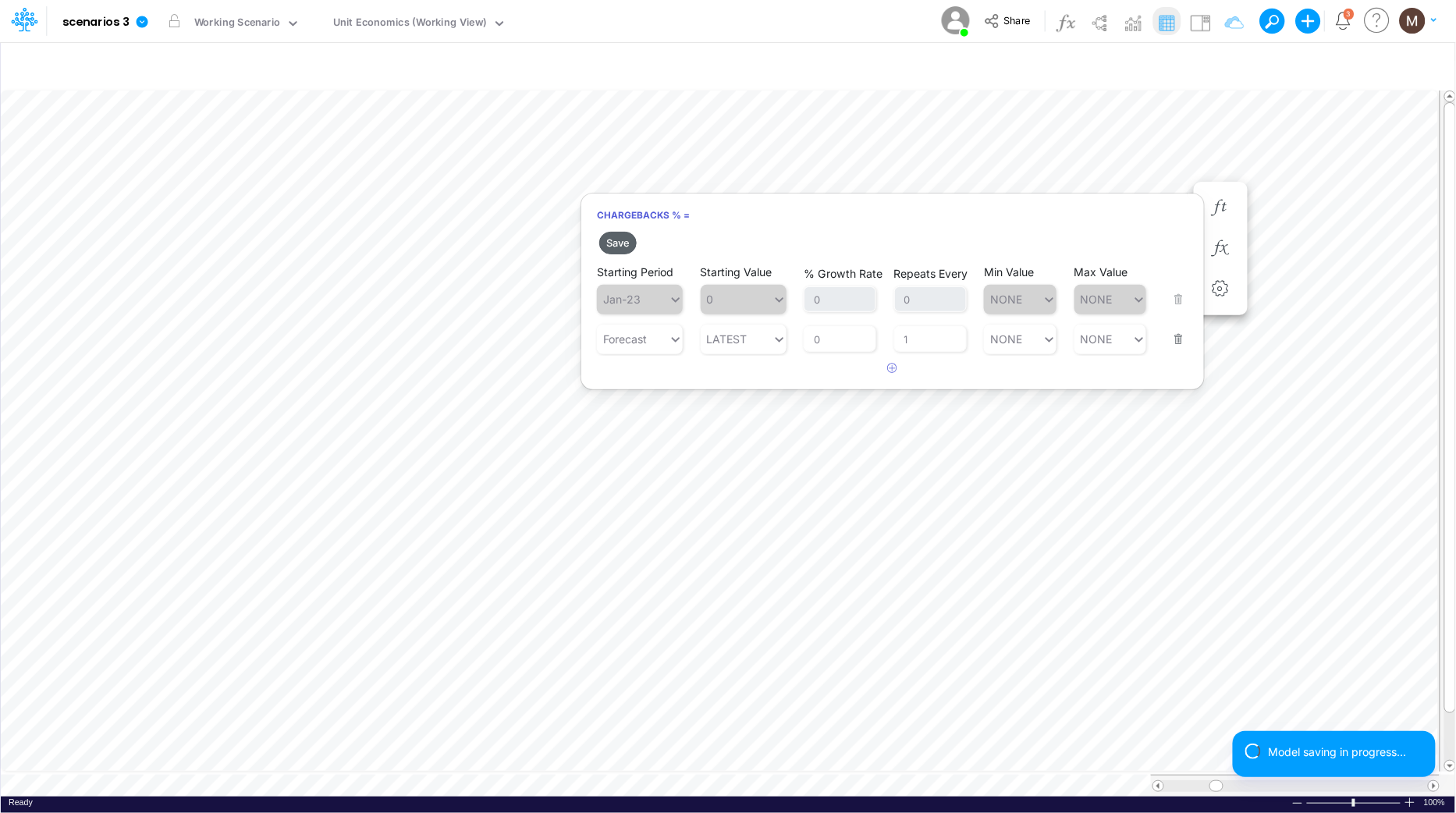
click at [631, 241] on button "Save" at bounding box center [617, 243] width 38 height 22
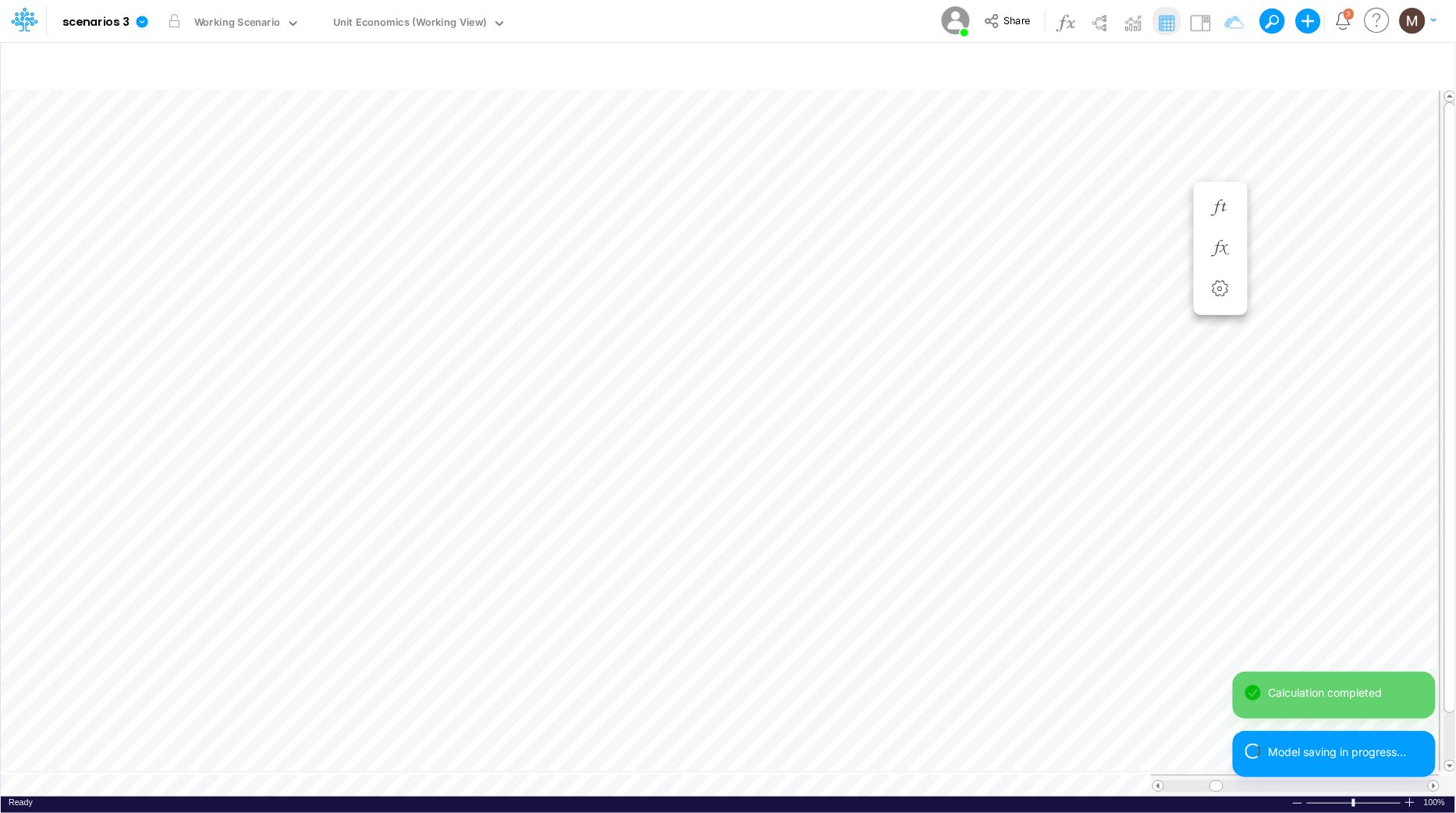
scroll to position [0, 1]
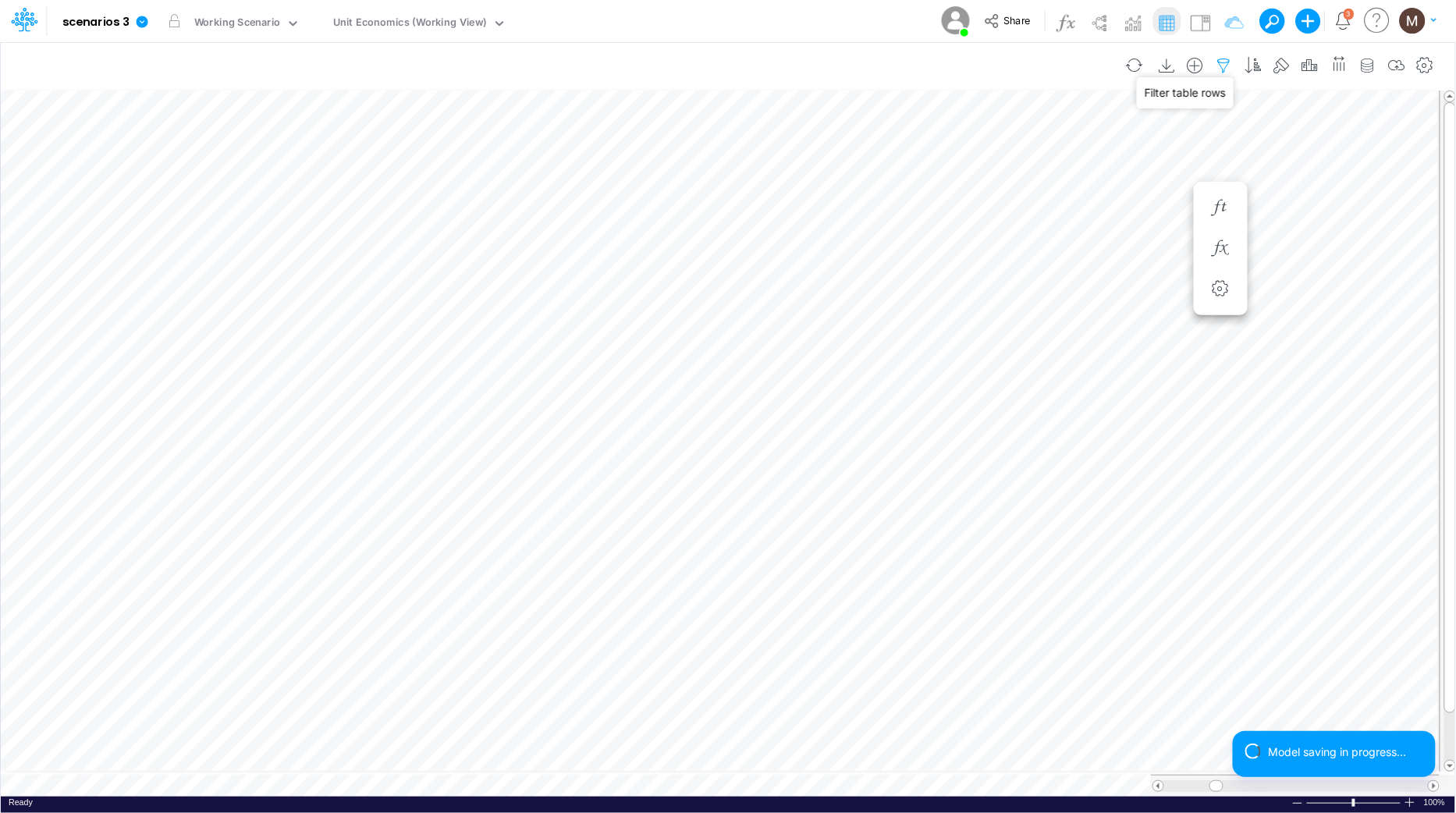
click at [1229, 66] on icon "button" at bounding box center [1224, 66] width 23 height 16
select select "contains"
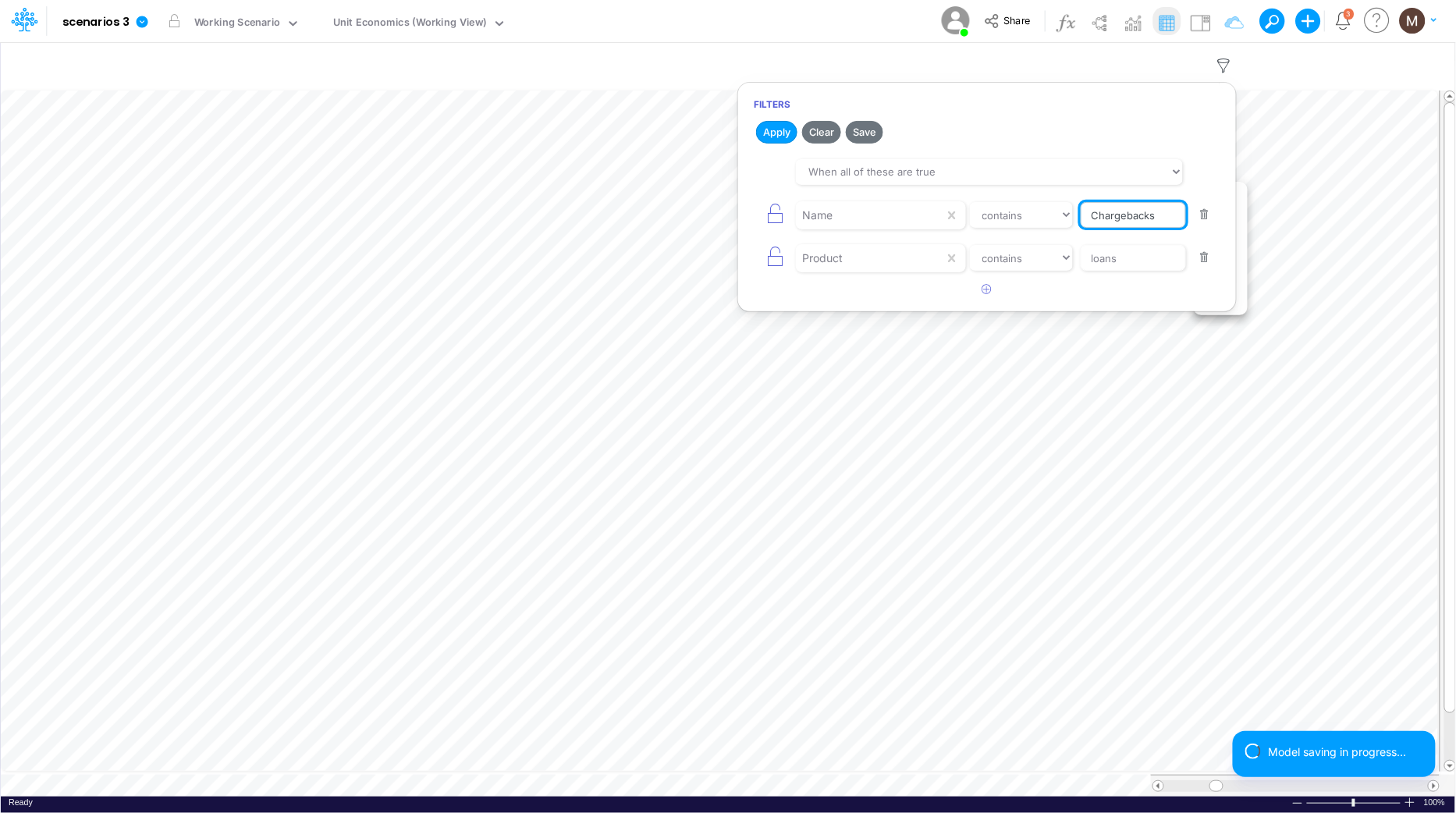
click at [1108, 224] on input "Chargebacks" at bounding box center [1132, 216] width 105 height 27
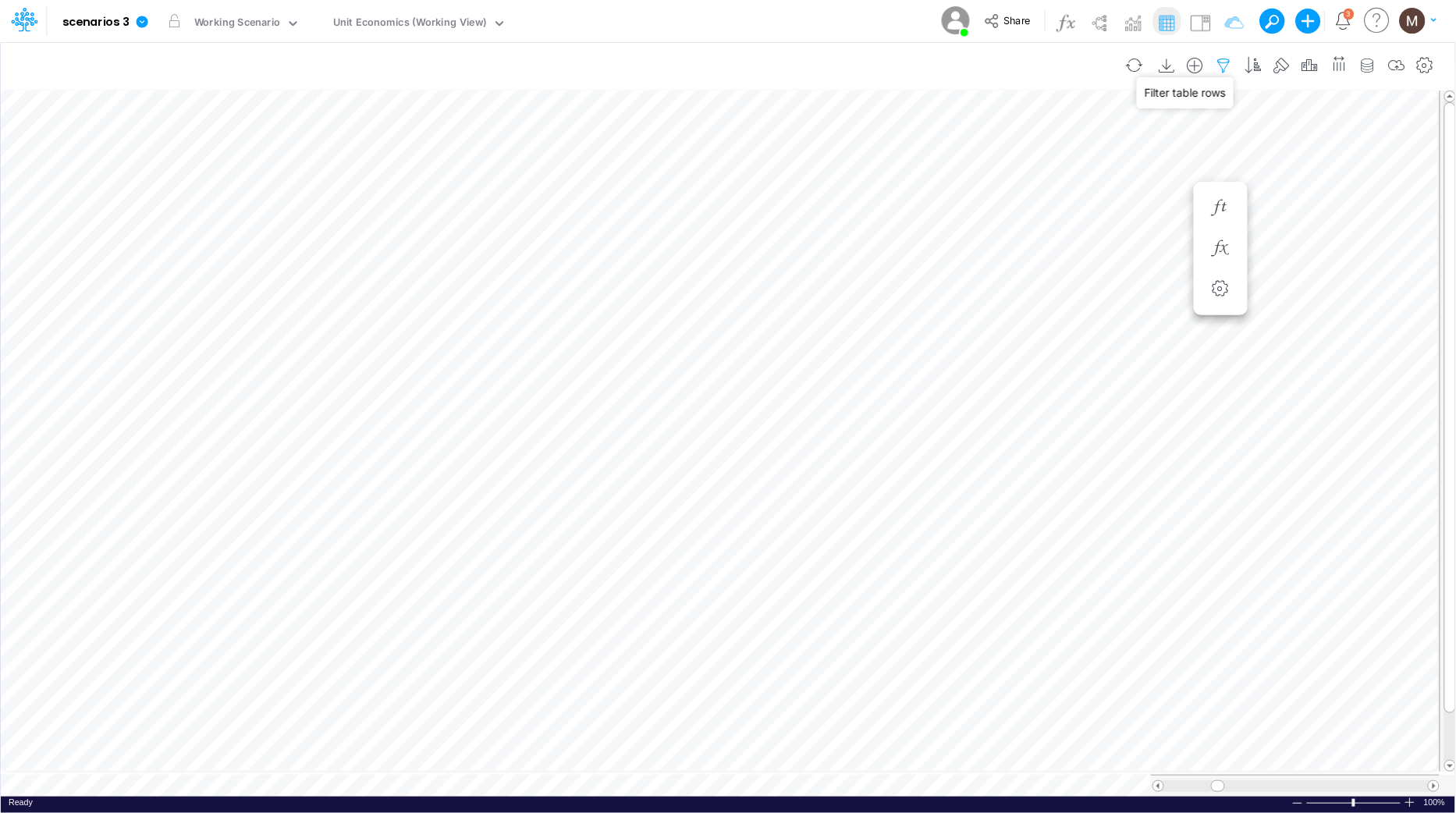
click at [1223, 64] on icon "button" at bounding box center [1224, 66] width 23 height 16
select select "contains"
click at [1120, 184] on icon "button" at bounding box center [1127, 176] width 23 height 16
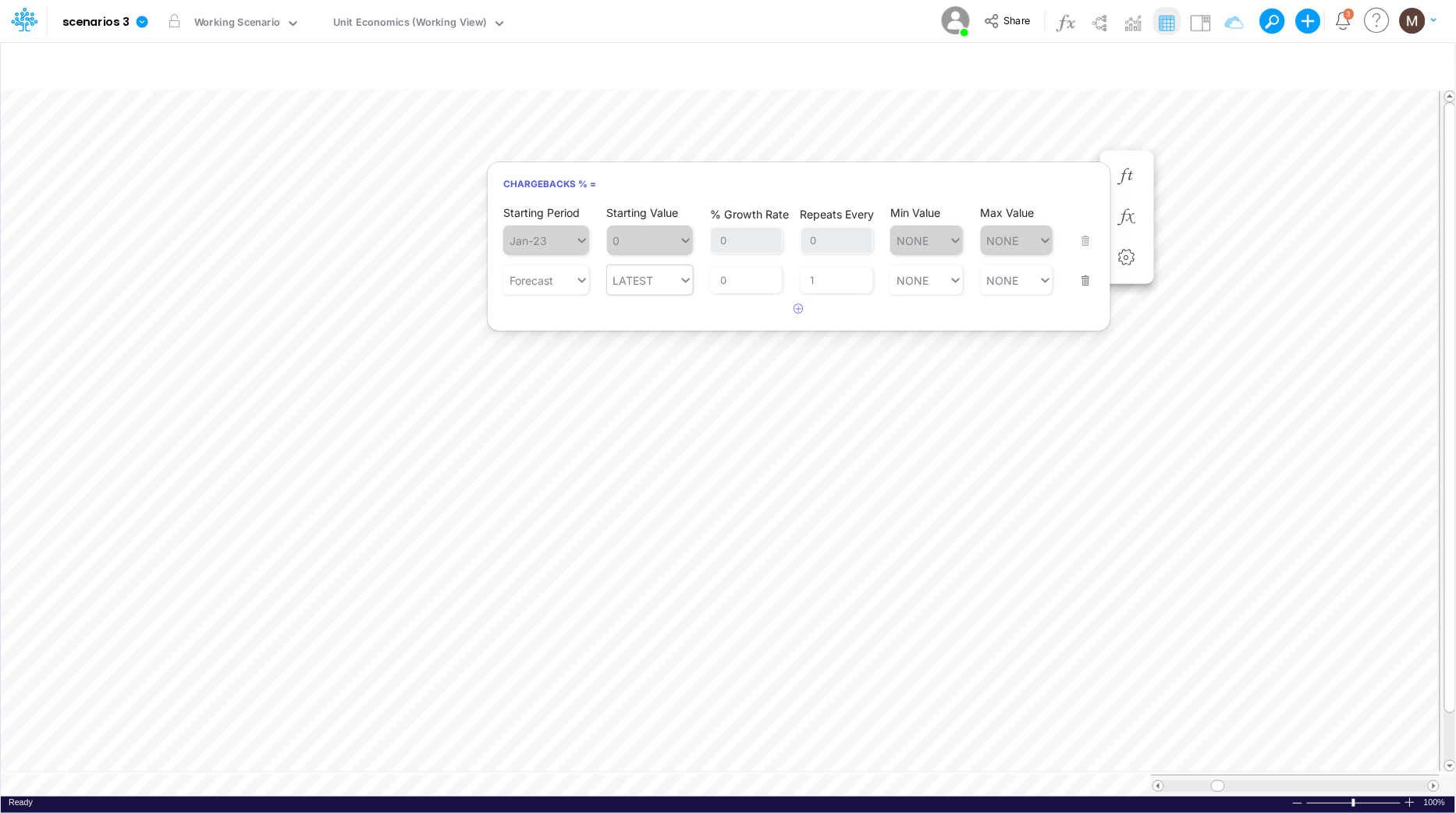
type input "LATEST"
click at [658, 292] on div "LATEST LATEST" at bounding box center [649, 279] width 86 height 30
click at [632, 439] on div "AVG YTD" at bounding box center [649, 446] width 86 height 26
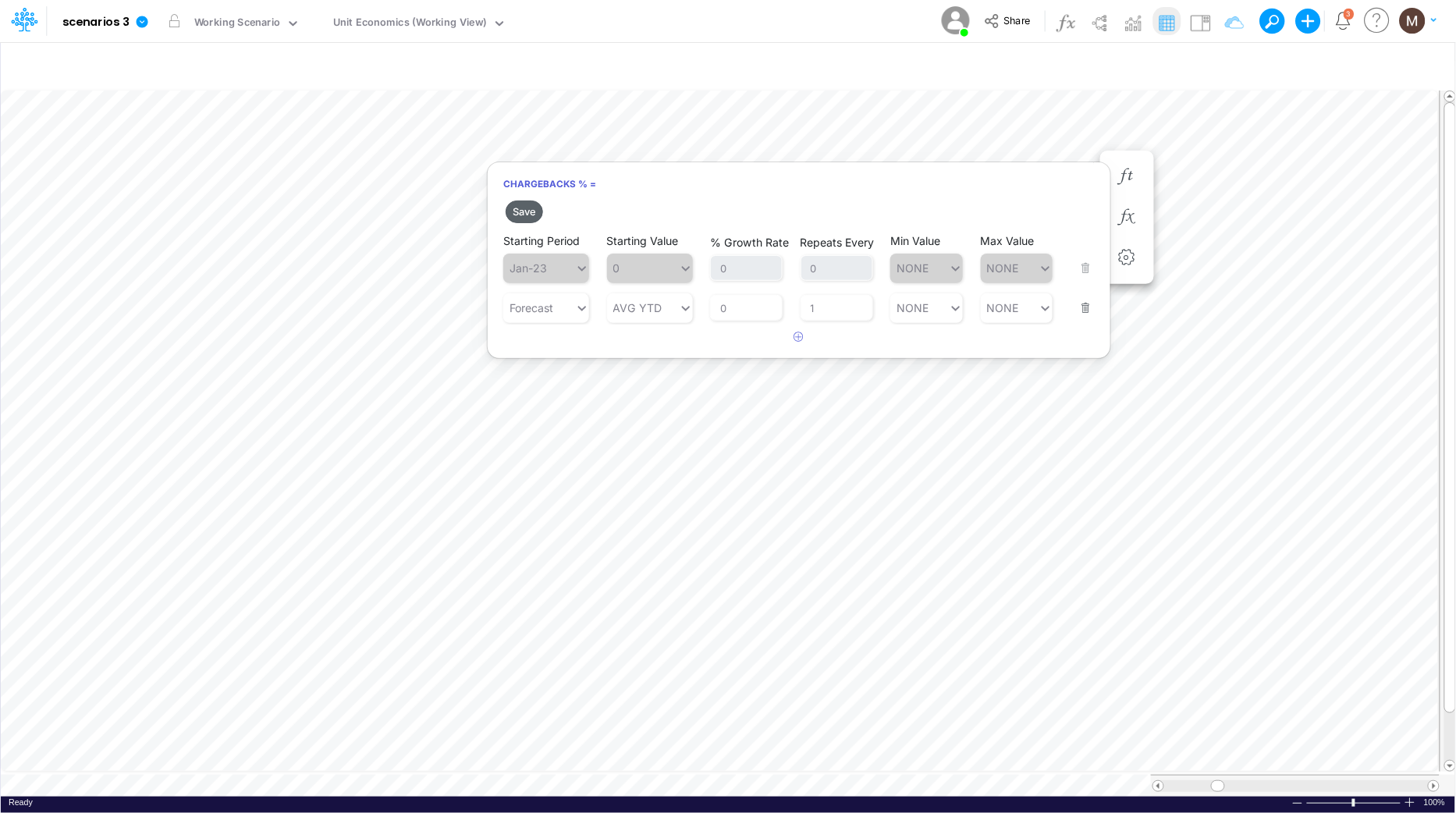
click at [519, 212] on button "Save" at bounding box center [524, 211] width 38 height 22
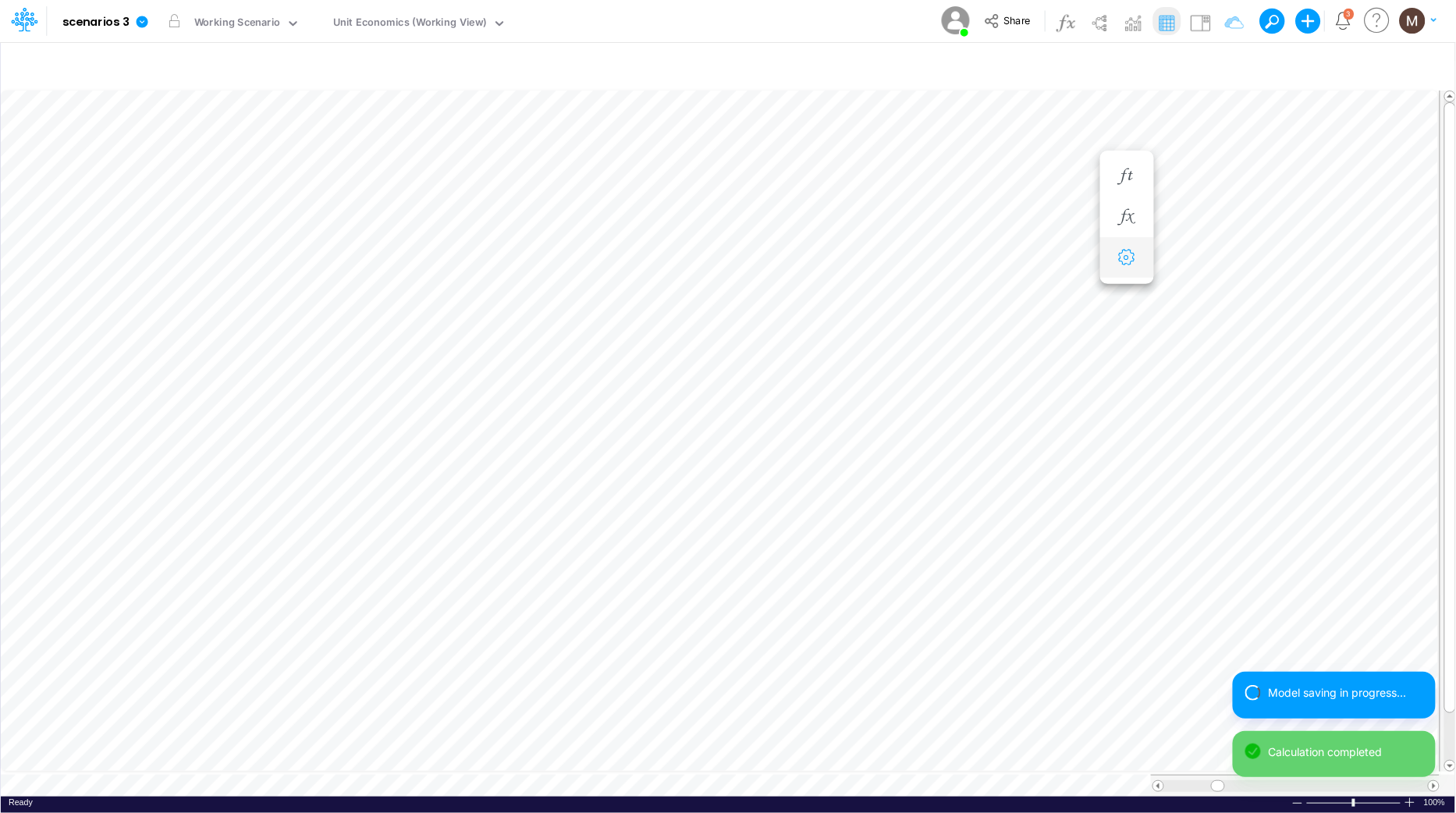
scroll to position [0, 1]
click at [1122, 212] on icon "button" at bounding box center [1127, 207] width 23 height 16
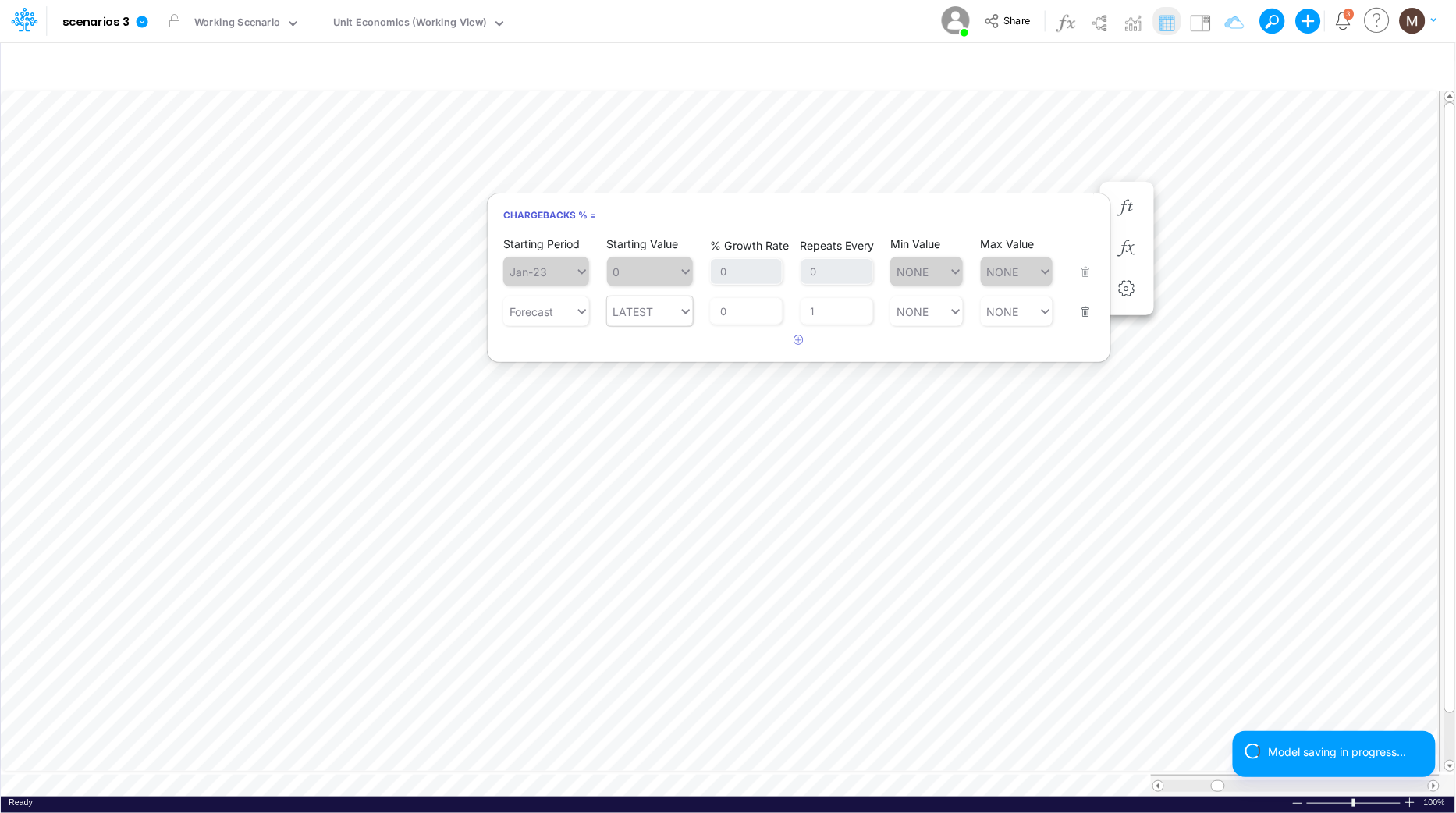
type input "LATEST"
click at [662, 310] on div "LATEST LATEST" at bounding box center [642, 311] width 72 height 22
click at [651, 471] on div "AVG YTD" at bounding box center [649, 477] width 86 height 26
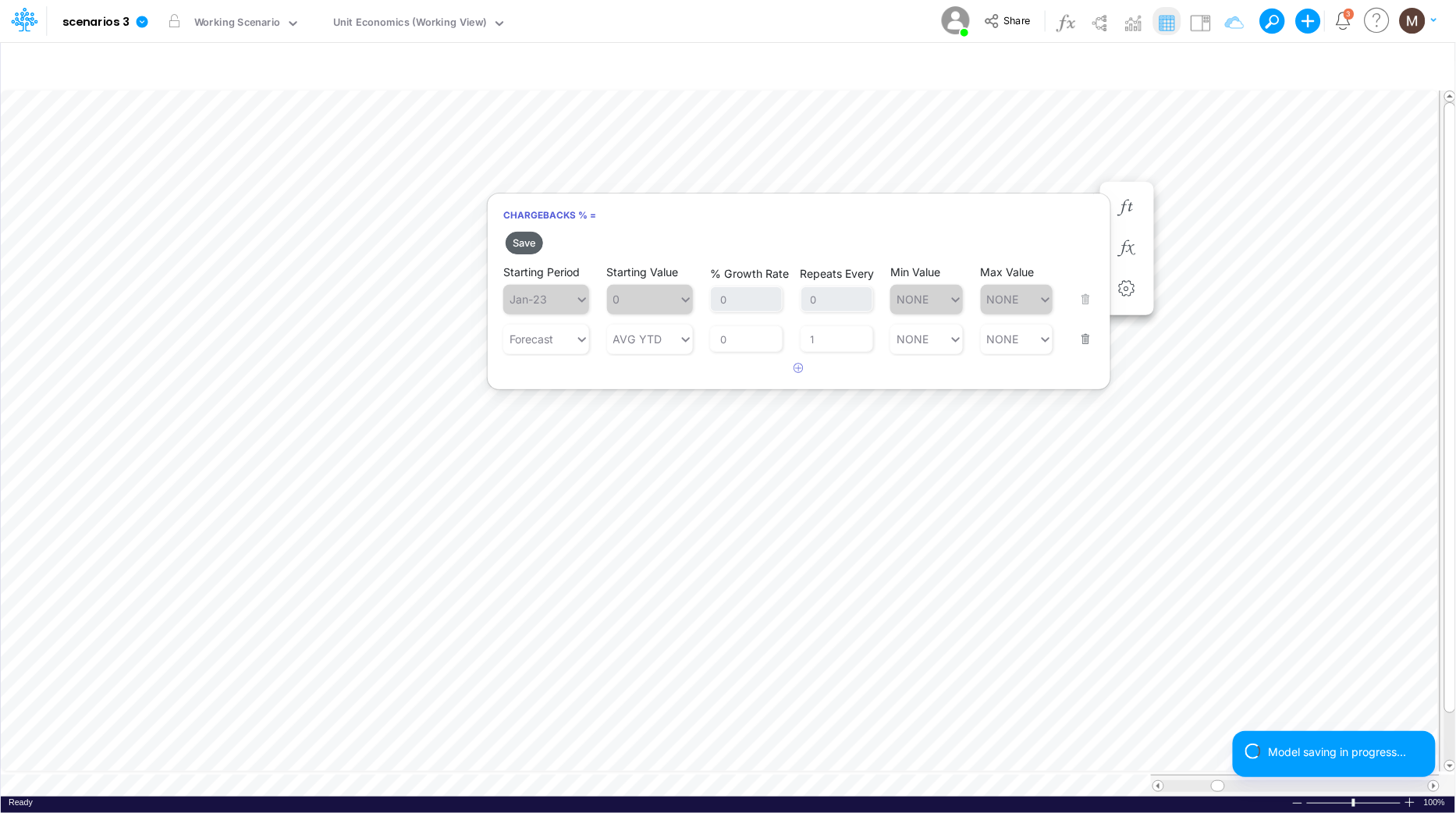
click at [534, 249] on button "Save" at bounding box center [524, 243] width 38 height 22
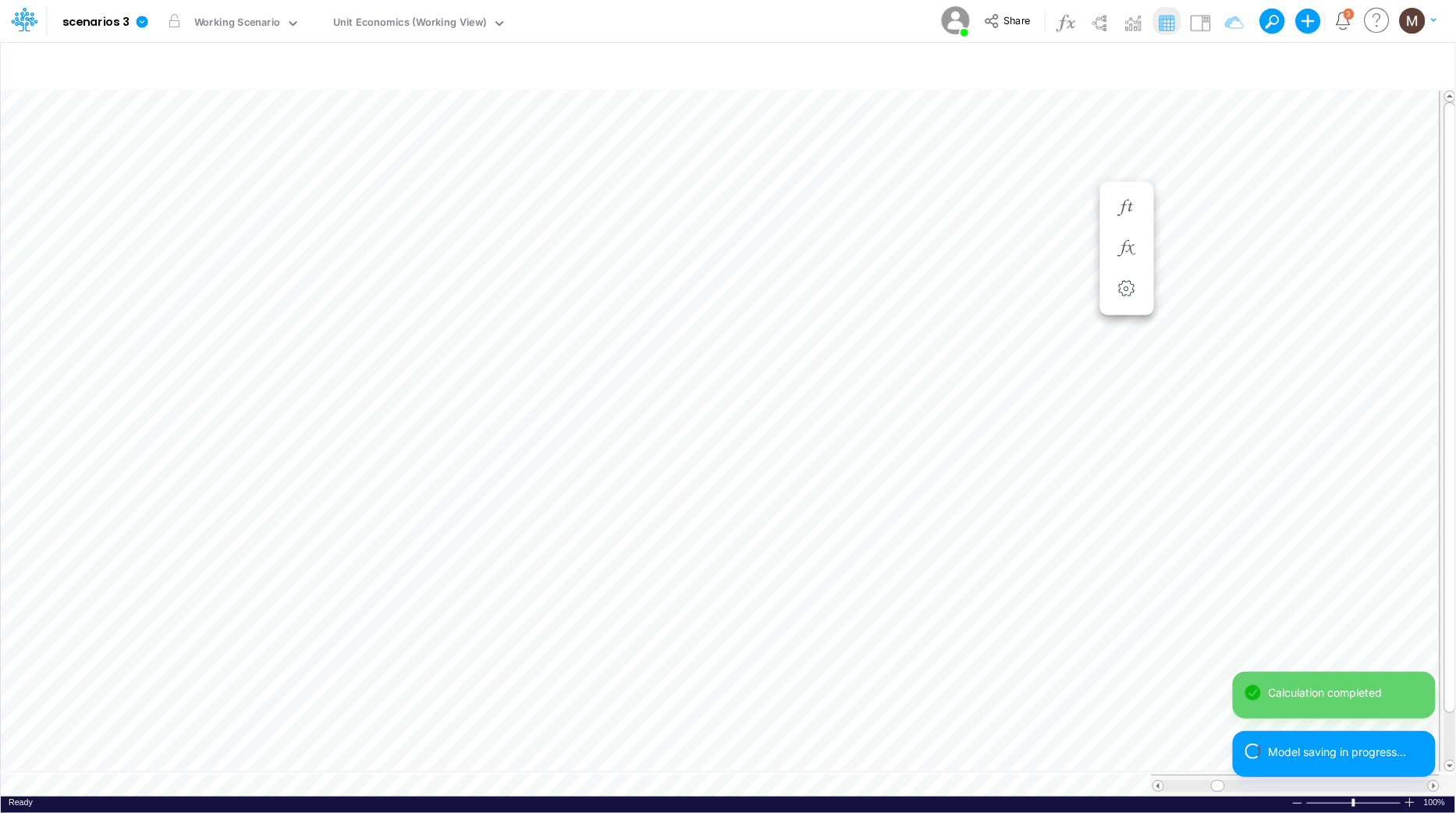
scroll to position [0, 1]
click at [1221, 71] on icon "button" at bounding box center [1224, 66] width 23 height 16
select select "contains"
click at [1126, 222] on input "Chargebacks" at bounding box center [1132, 216] width 105 height 27
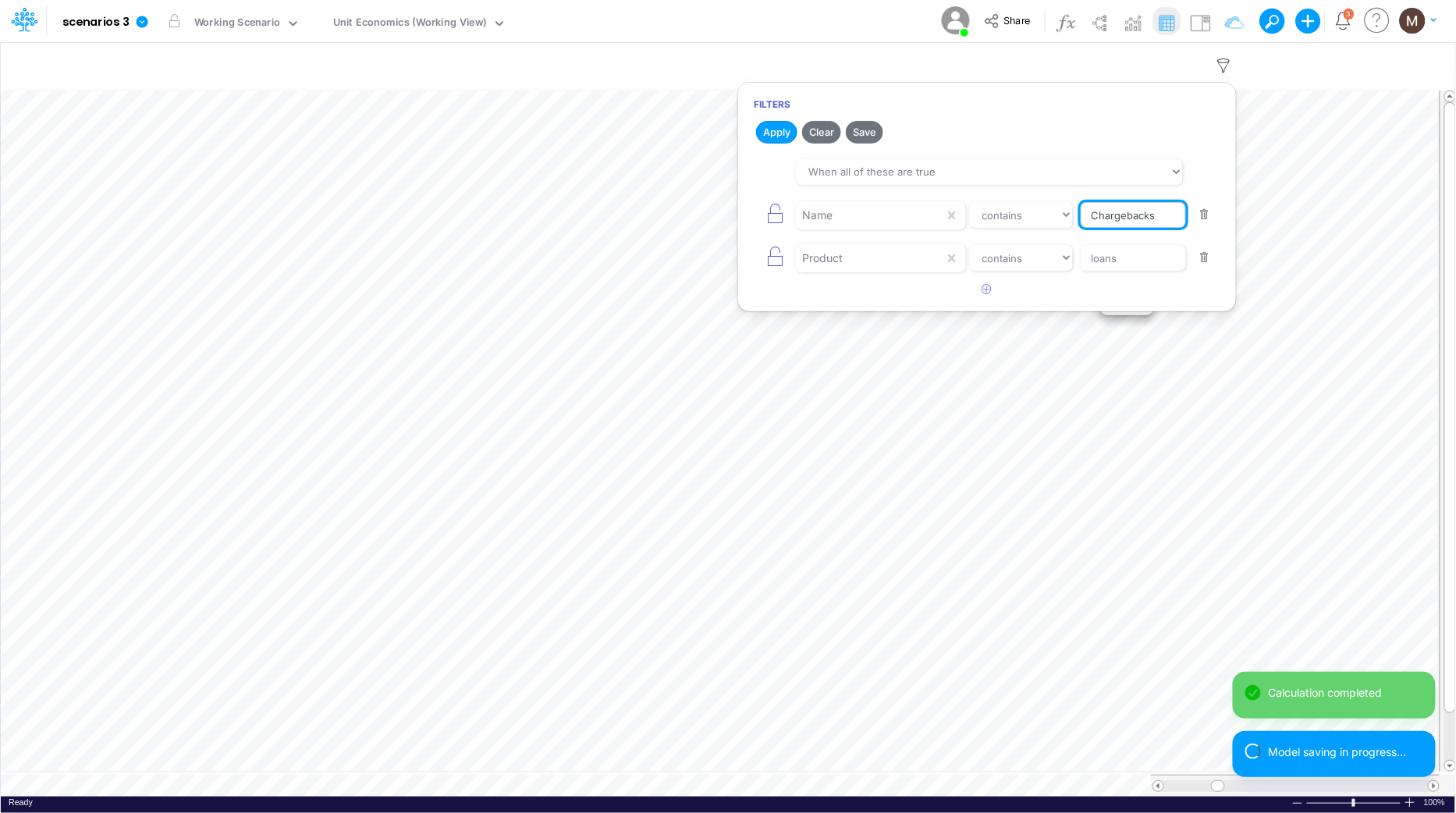
click at [1126, 222] on input "Chargebacks" at bounding box center [1132, 216] width 105 height 27
type input "processing cost"
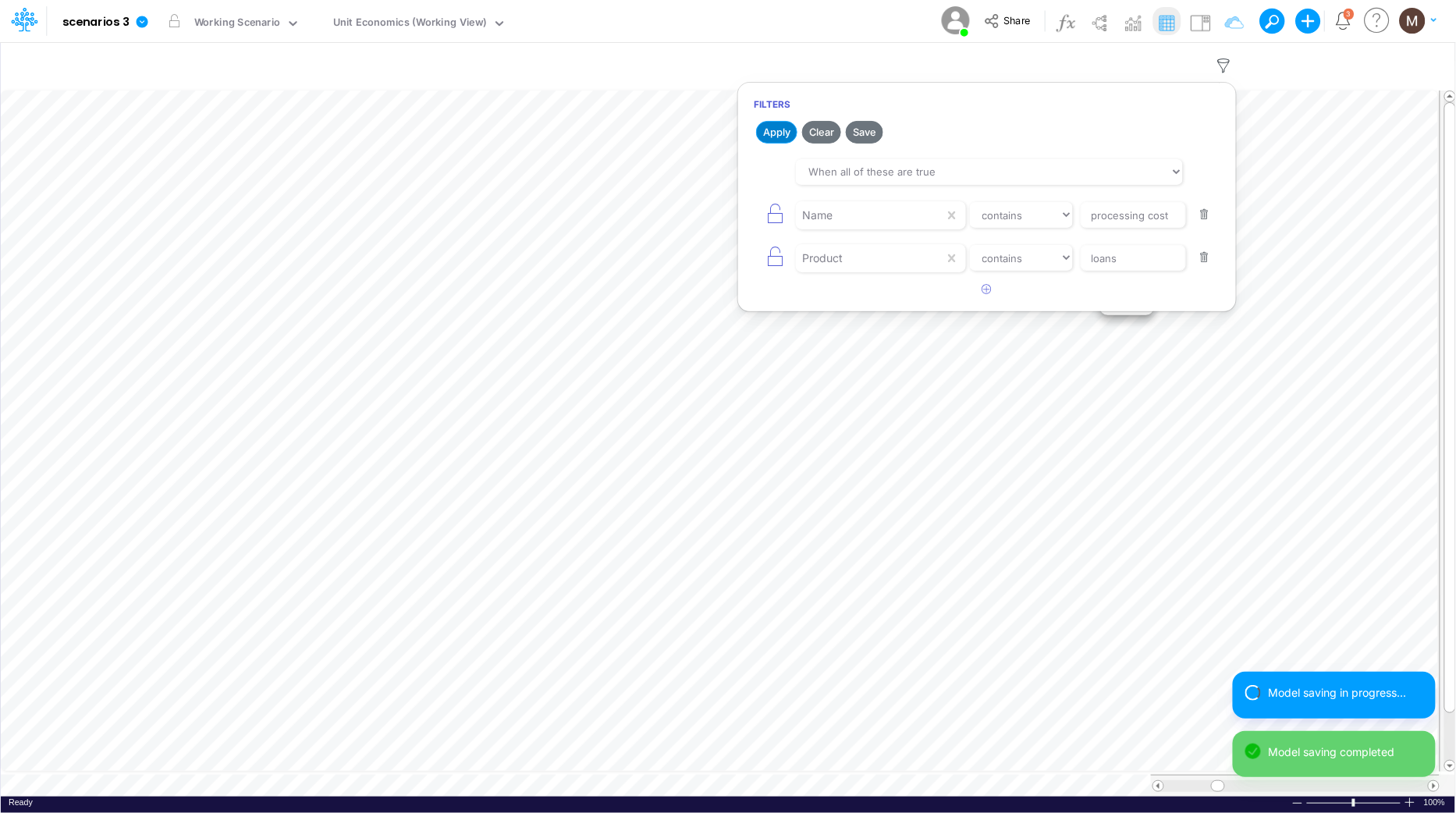
click at [767, 135] on button "Apply" at bounding box center [776, 132] width 41 height 22
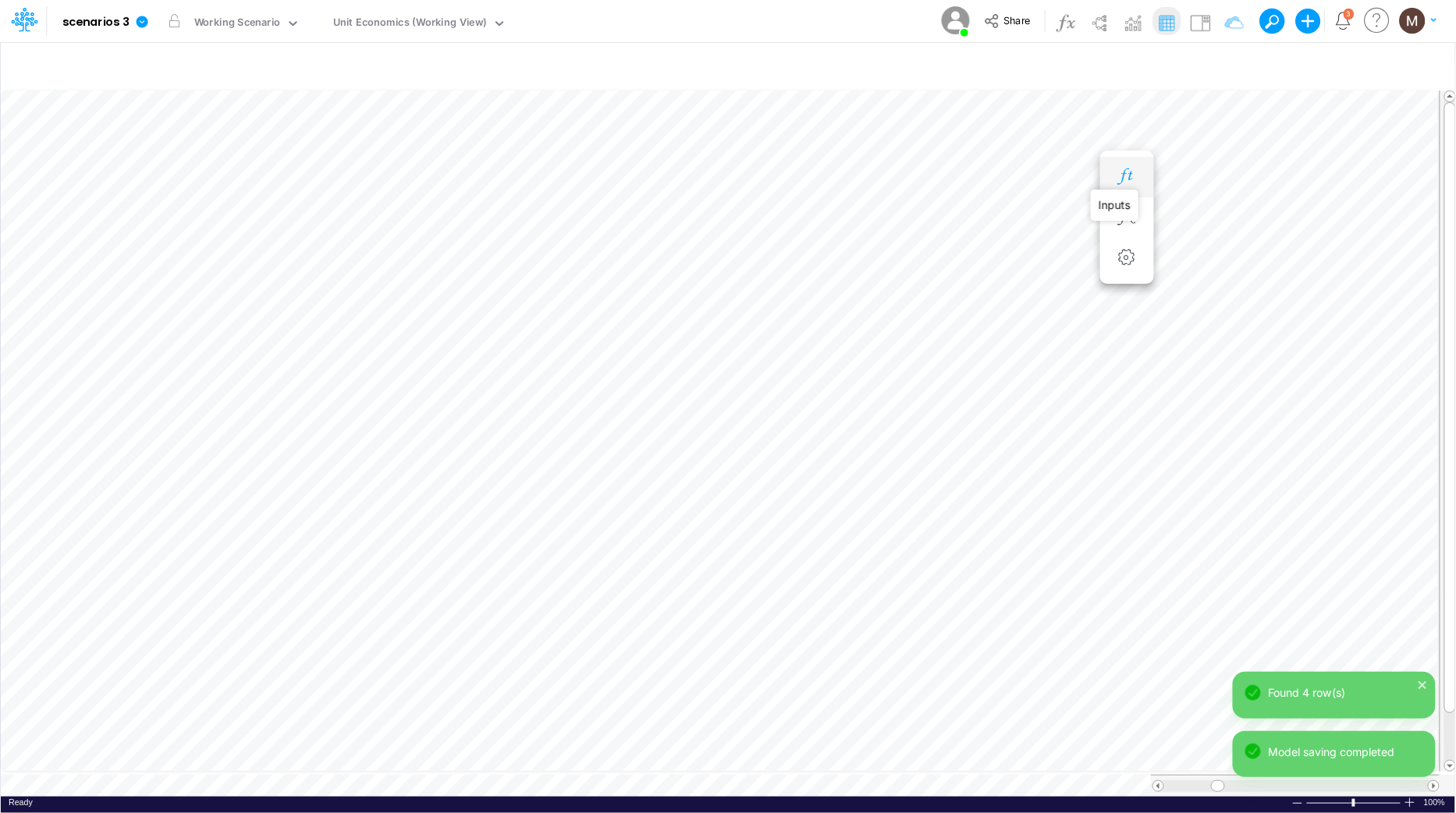
click at [1124, 175] on icon "button" at bounding box center [1127, 176] width 23 height 16
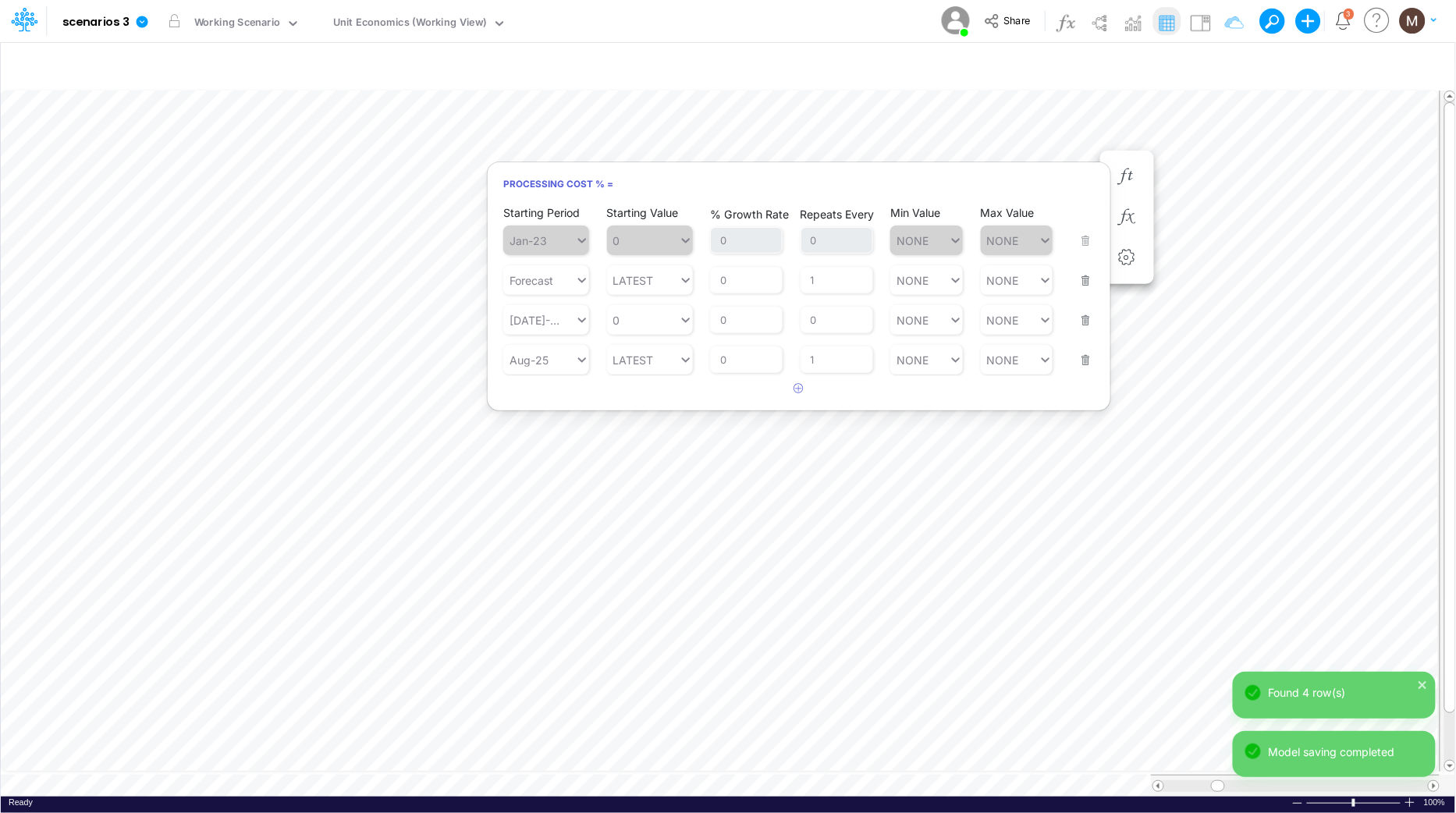
click at [1079, 314] on button "button" at bounding box center [1080, 311] width 20 height 42
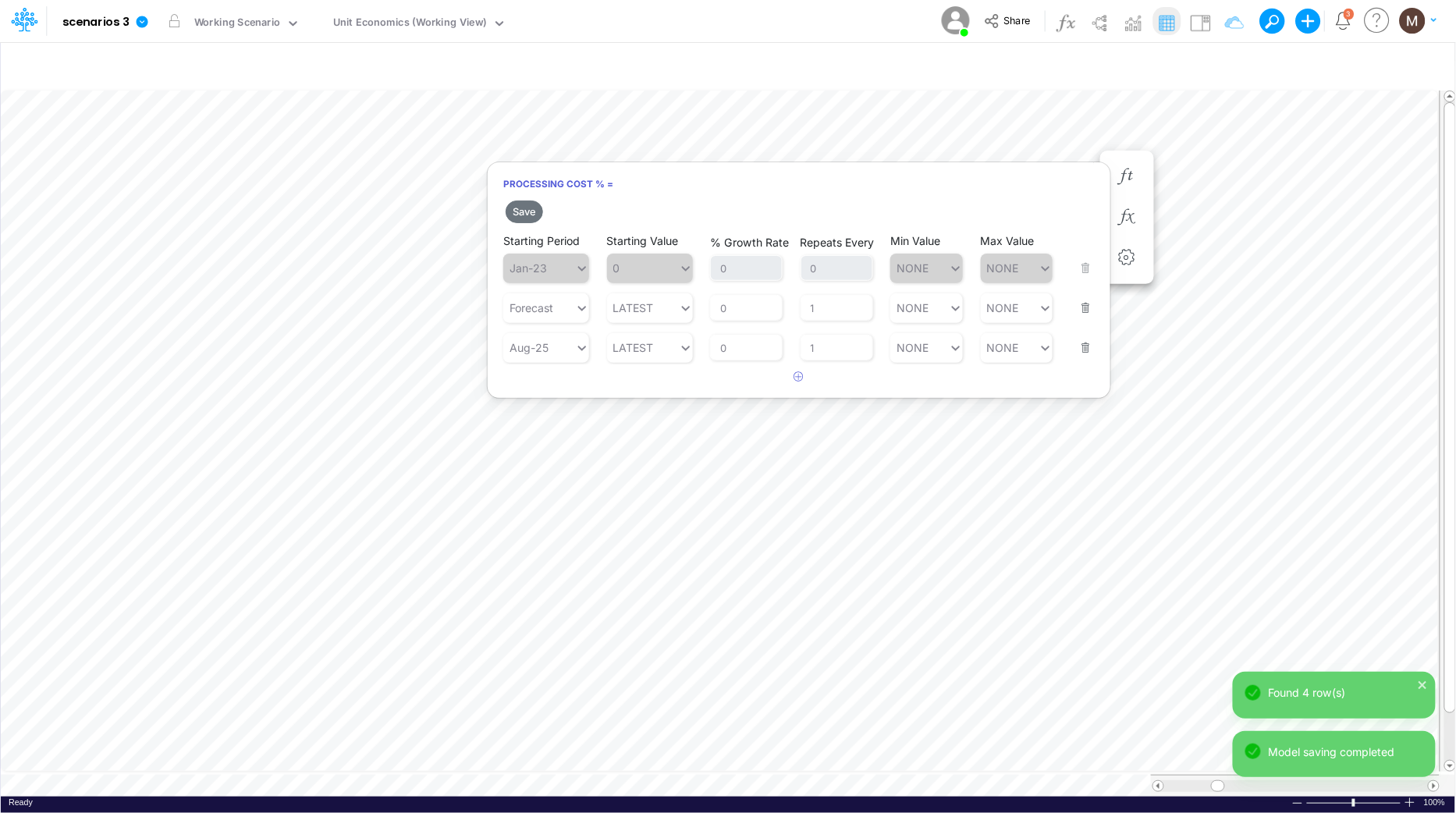
click at [1084, 341] on button "button" at bounding box center [1080, 338] width 20 height 42
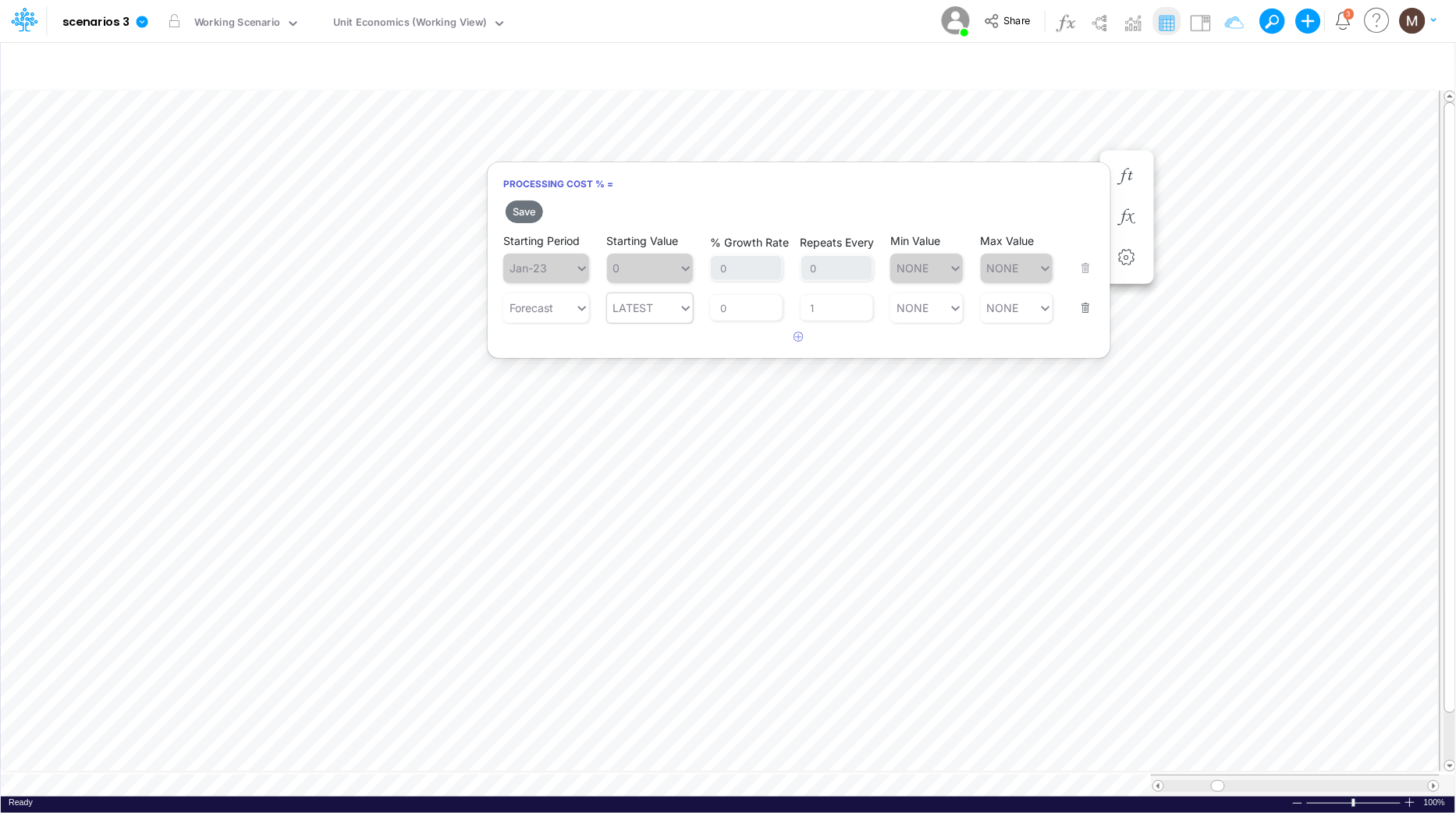
type input "LATEST"
click at [686, 313] on icon at bounding box center [686, 308] width 14 height 15
click at [631, 481] on div "AVG YTD" at bounding box center [649, 473] width 86 height 26
click at [528, 220] on button "Save" at bounding box center [524, 211] width 38 height 22
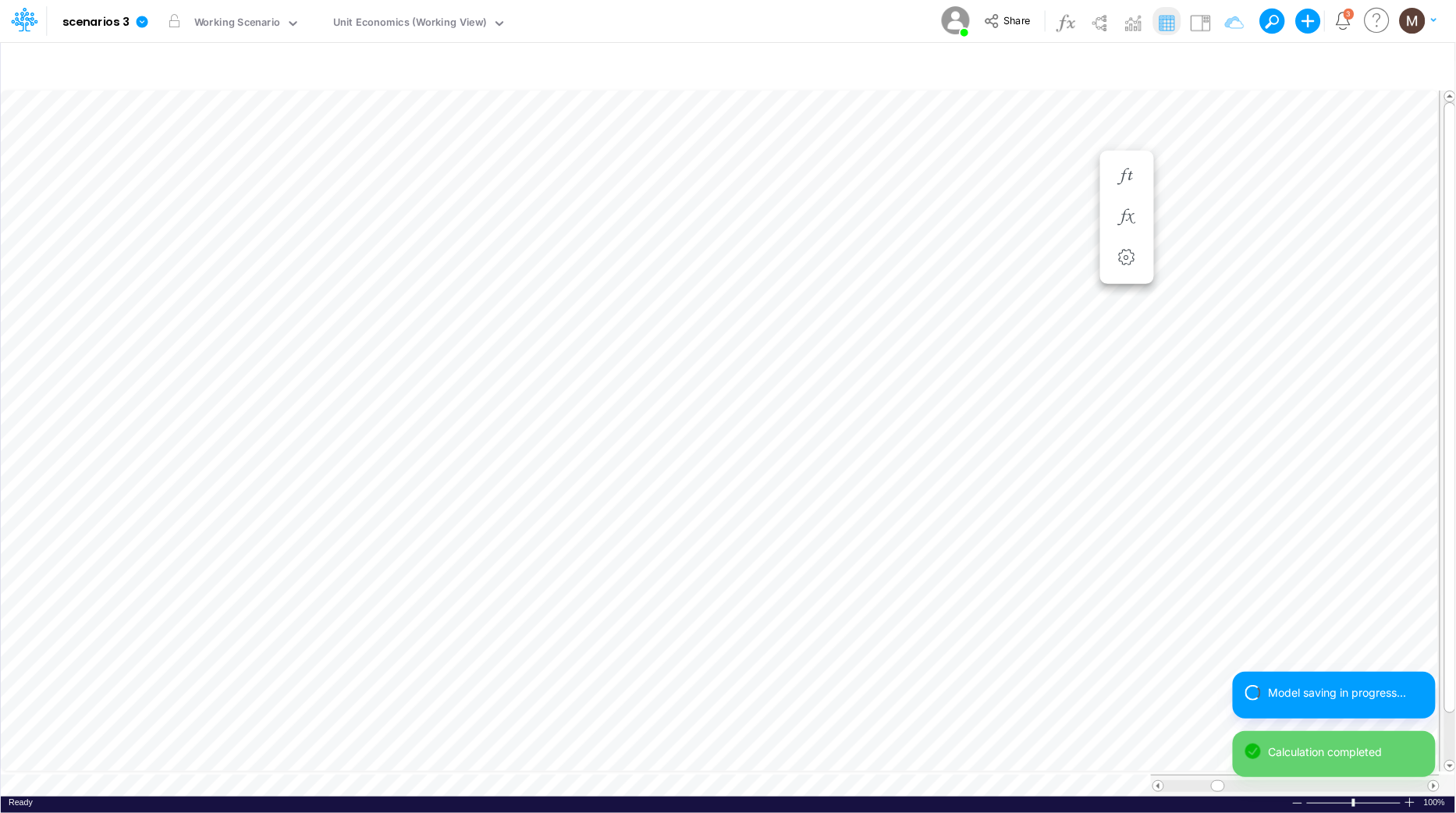
scroll to position [0, 1]
drag, startPoint x: 1128, startPoint y: 206, endPoint x: 1115, endPoint y: 227, distance: 24.7
click at [1128, 207] on icon "button" at bounding box center [1127, 207] width 23 height 16
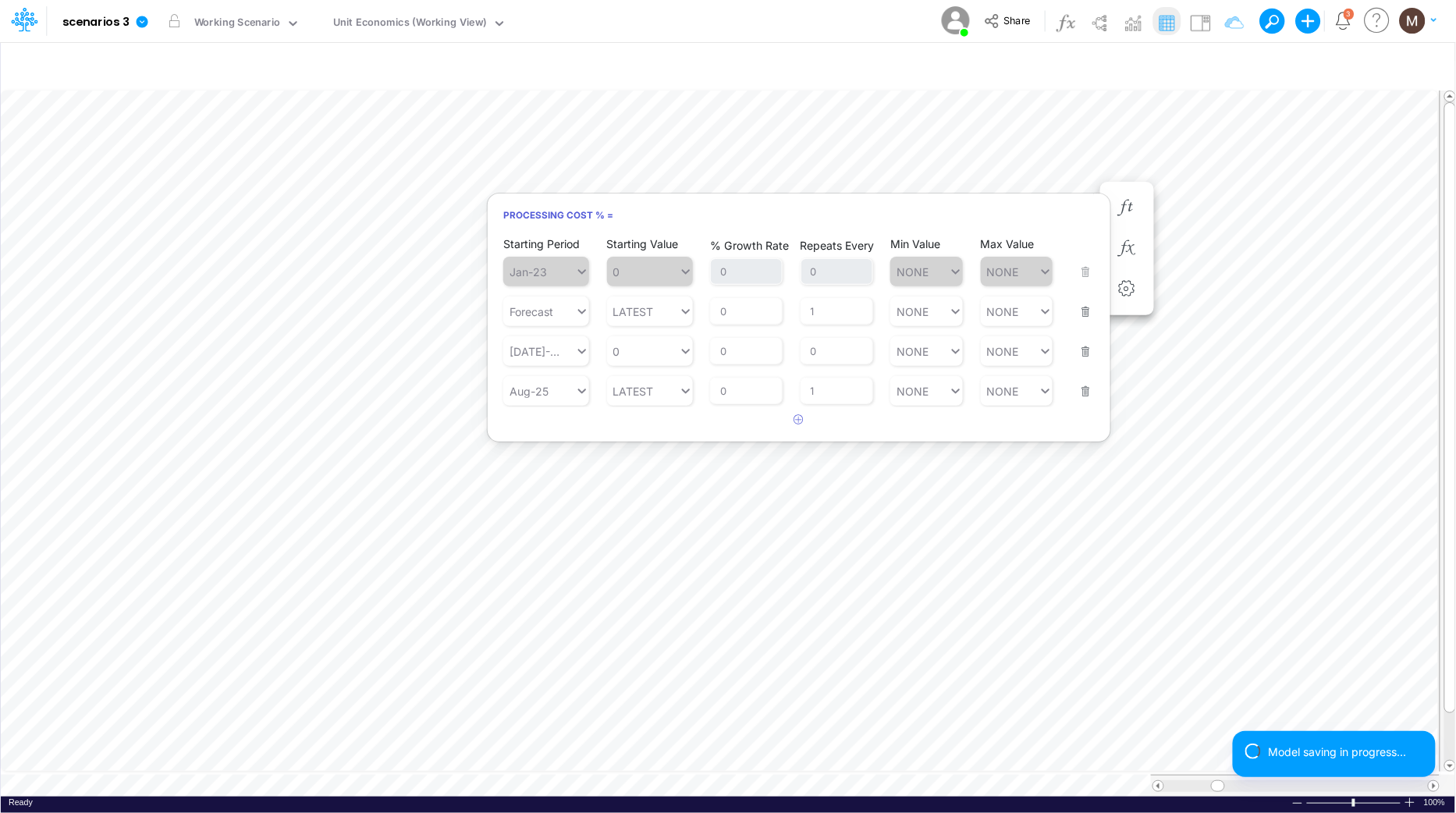
click at [1090, 397] on div "Starting Period Aug-25 Starting Value LATEST % Growth Rate 0 Repeats Every 1 Mi…" at bounding box center [799, 380] width 591 height 49
click at [1086, 368] on button "button" at bounding box center [1080, 381] width 20 height 42
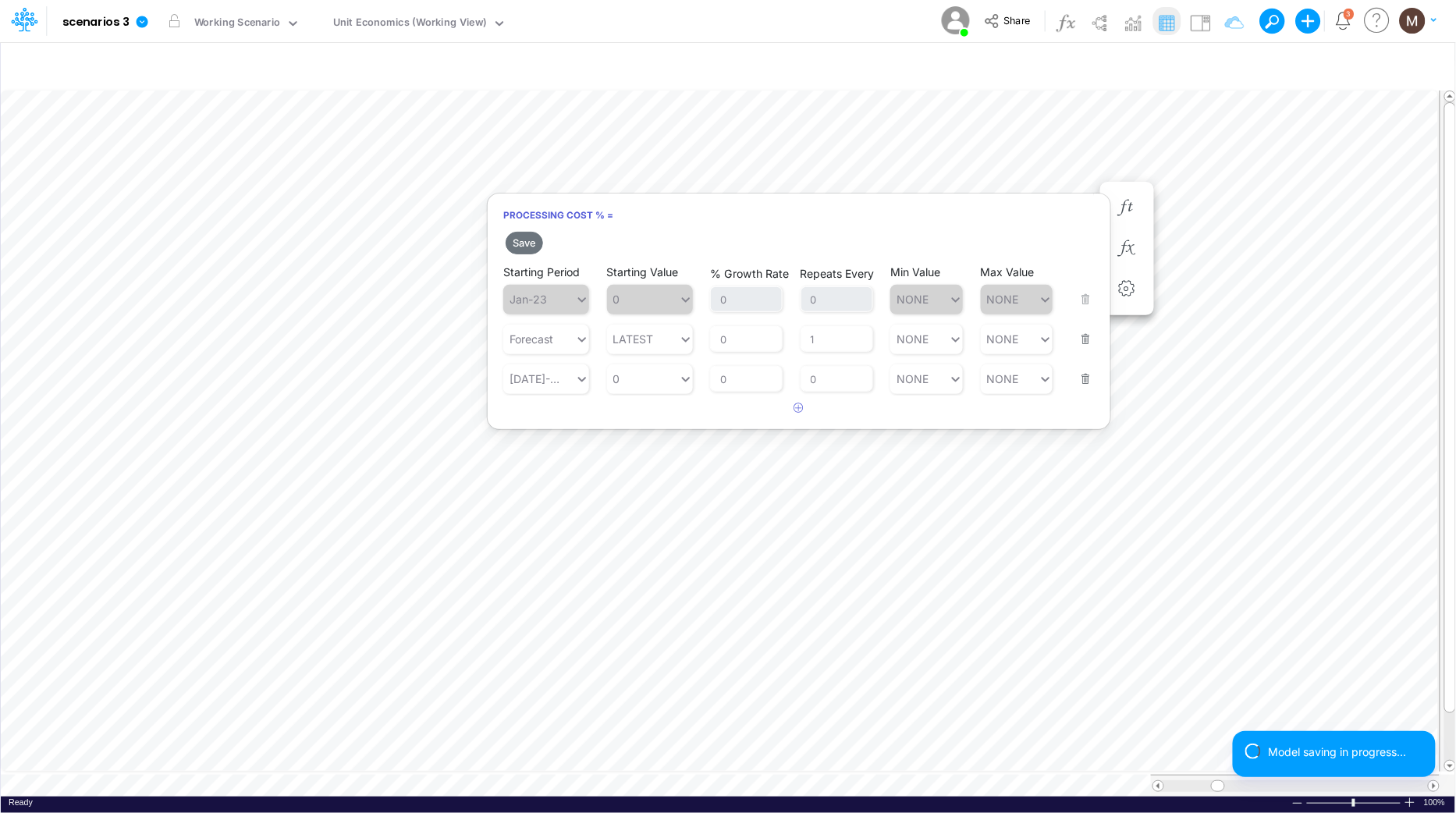
click at [1084, 382] on button "button" at bounding box center [1080, 369] width 20 height 42
type input "LATEST"
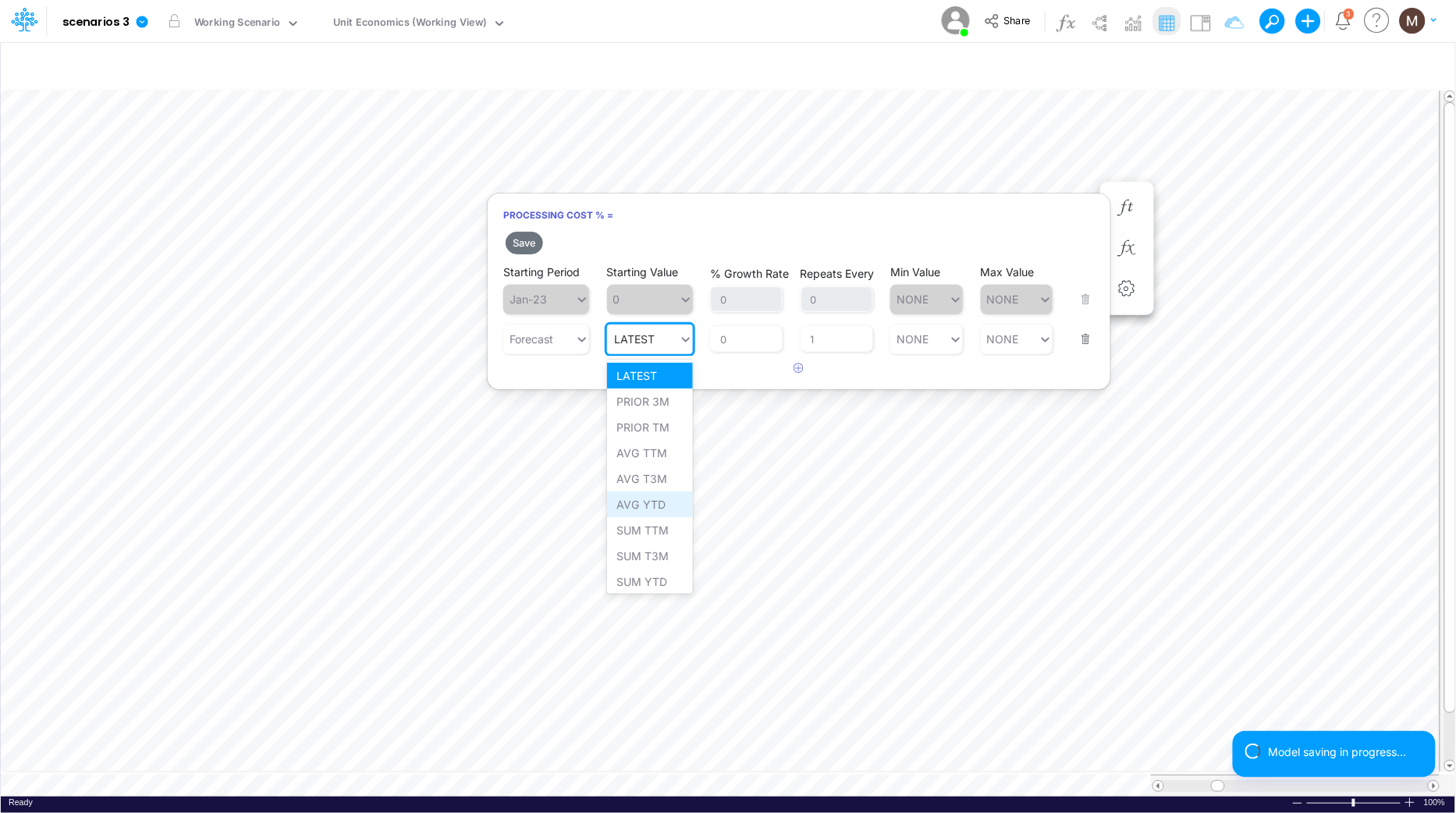
click at [636, 508] on div "AVG YTD" at bounding box center [649, 504] width 86 height 26
click at [530, 238] on button "Save" at bounding box center [524, 243] width 38 height 22
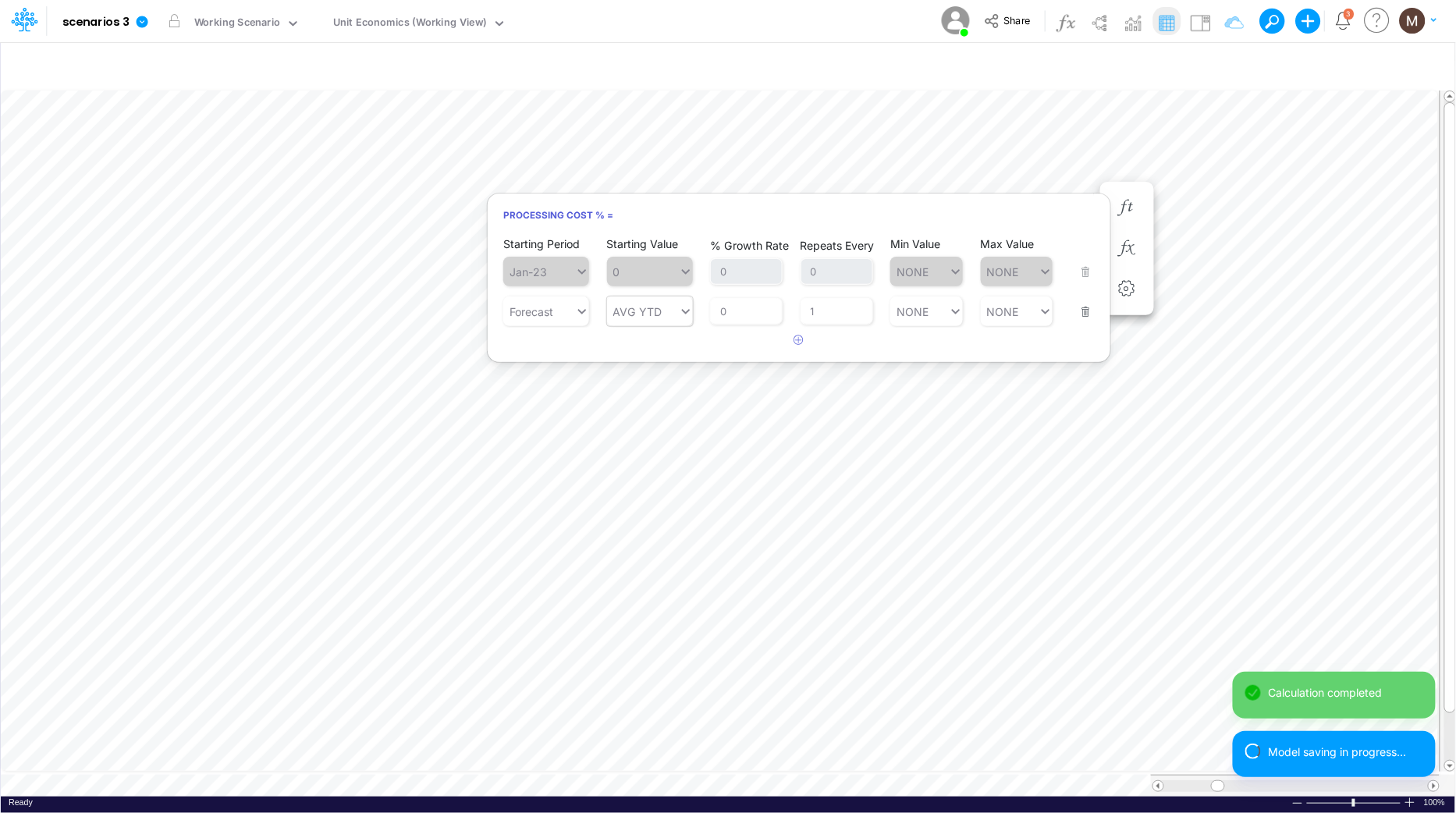
scroll to position [0, 1]
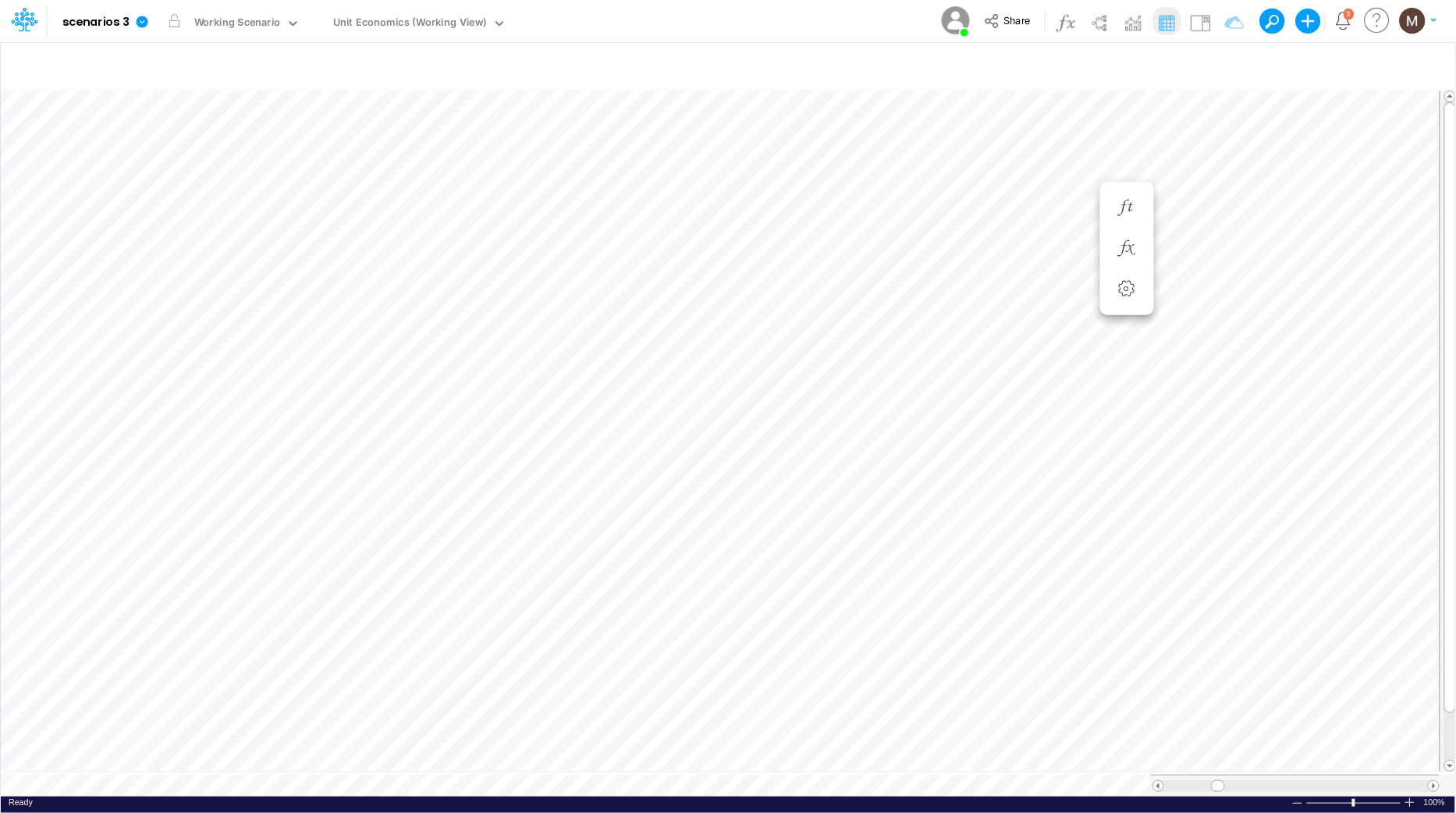
type input "DC by Vertical"
click at [359, 23] on div "DC by Vertical" at bounding box center [367, 23] width 67 height 18
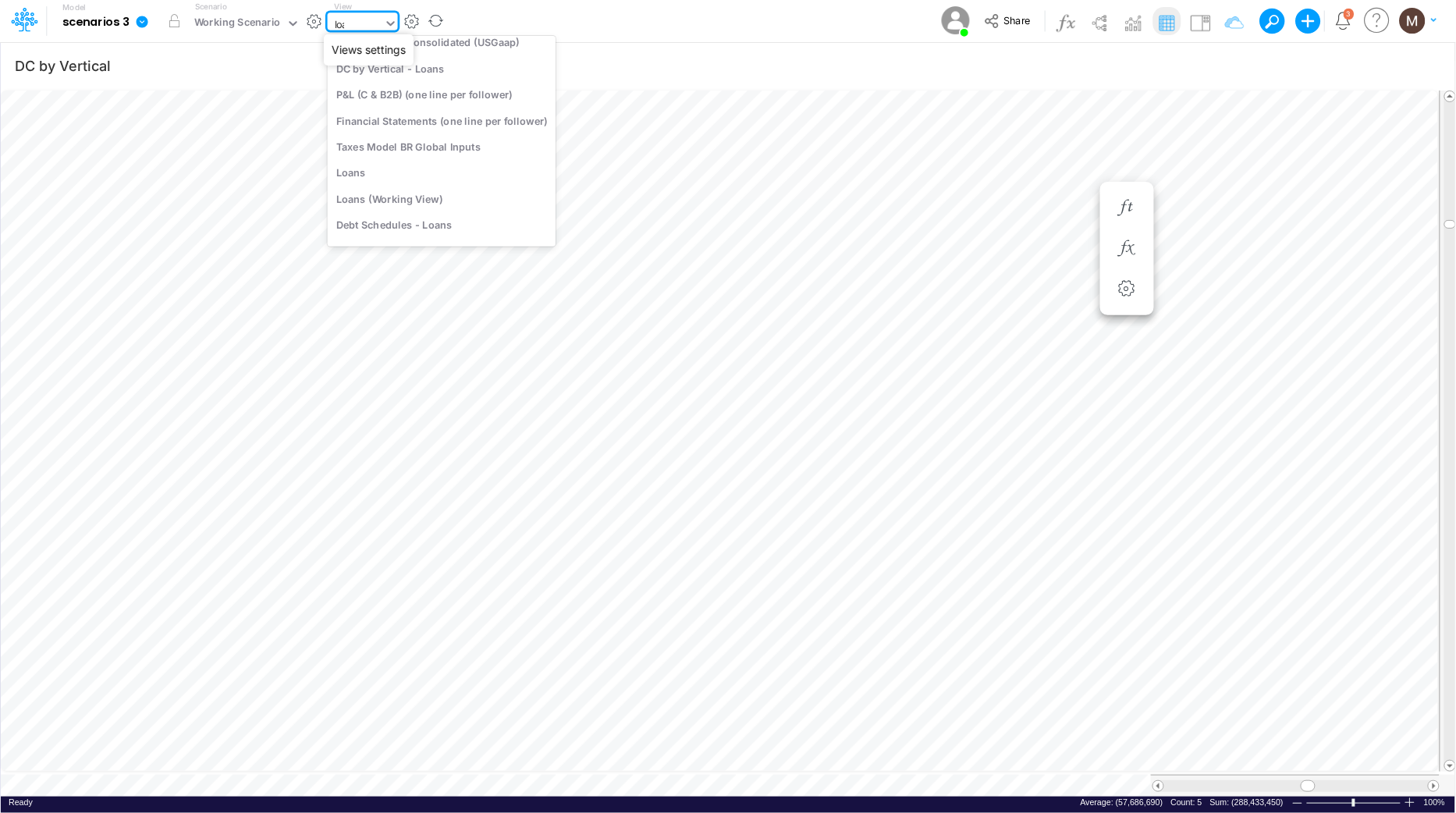
scroll to position [0, 0]
type input "loans"
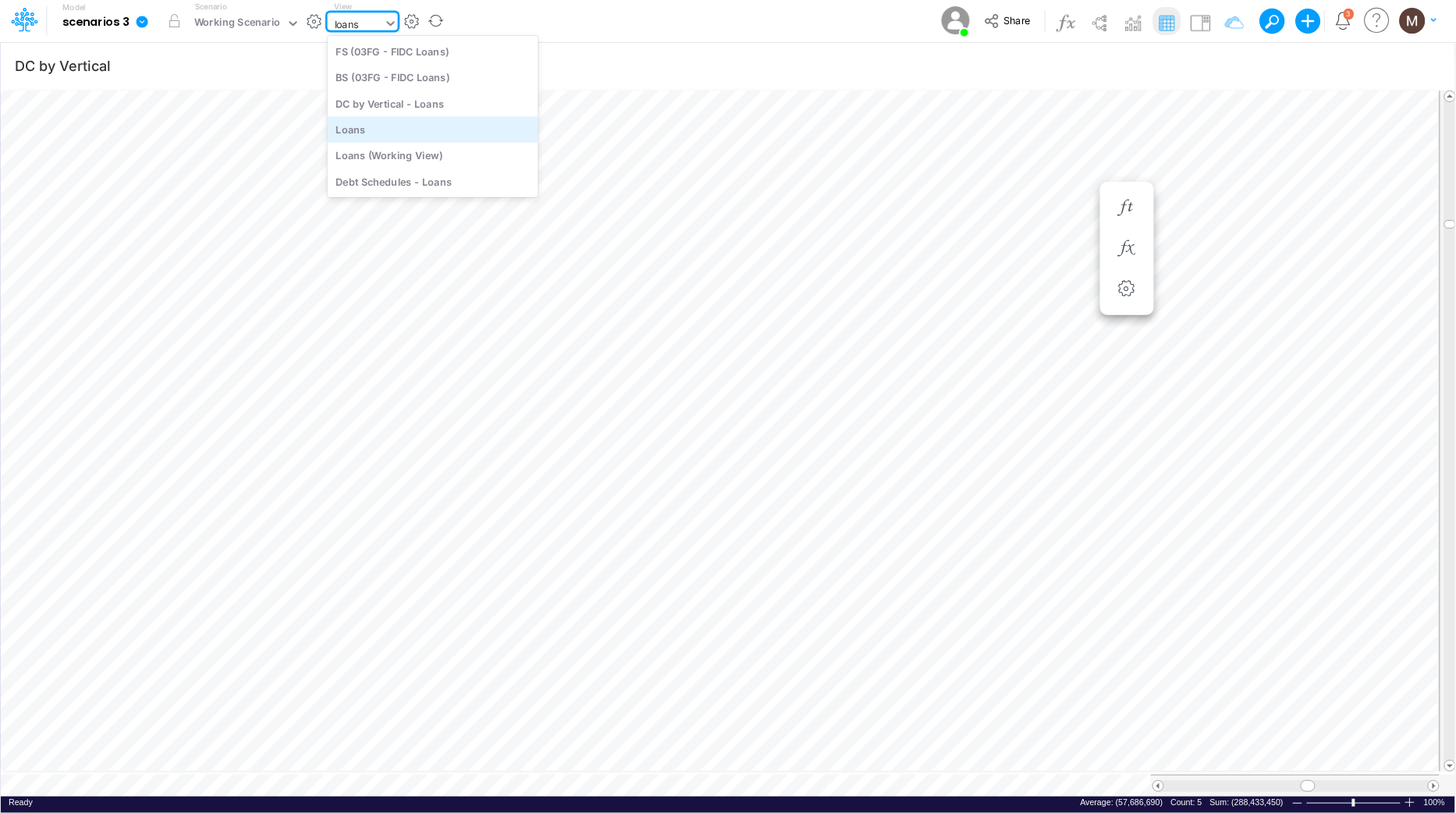
click at [472, 127] on div "Loans" at bounding box center [432, 129] width 211 height 26
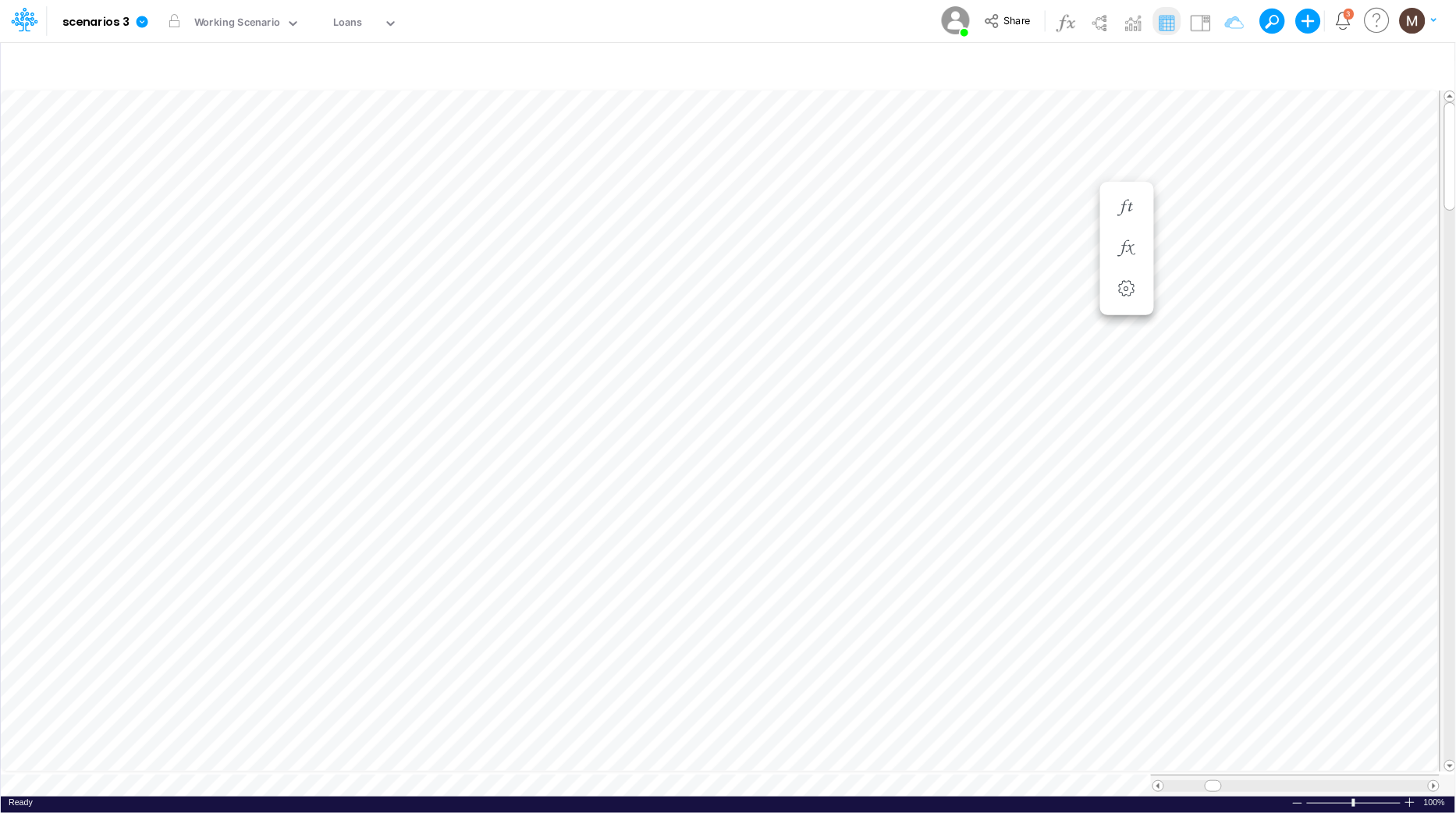
scroll to position [0, 1]
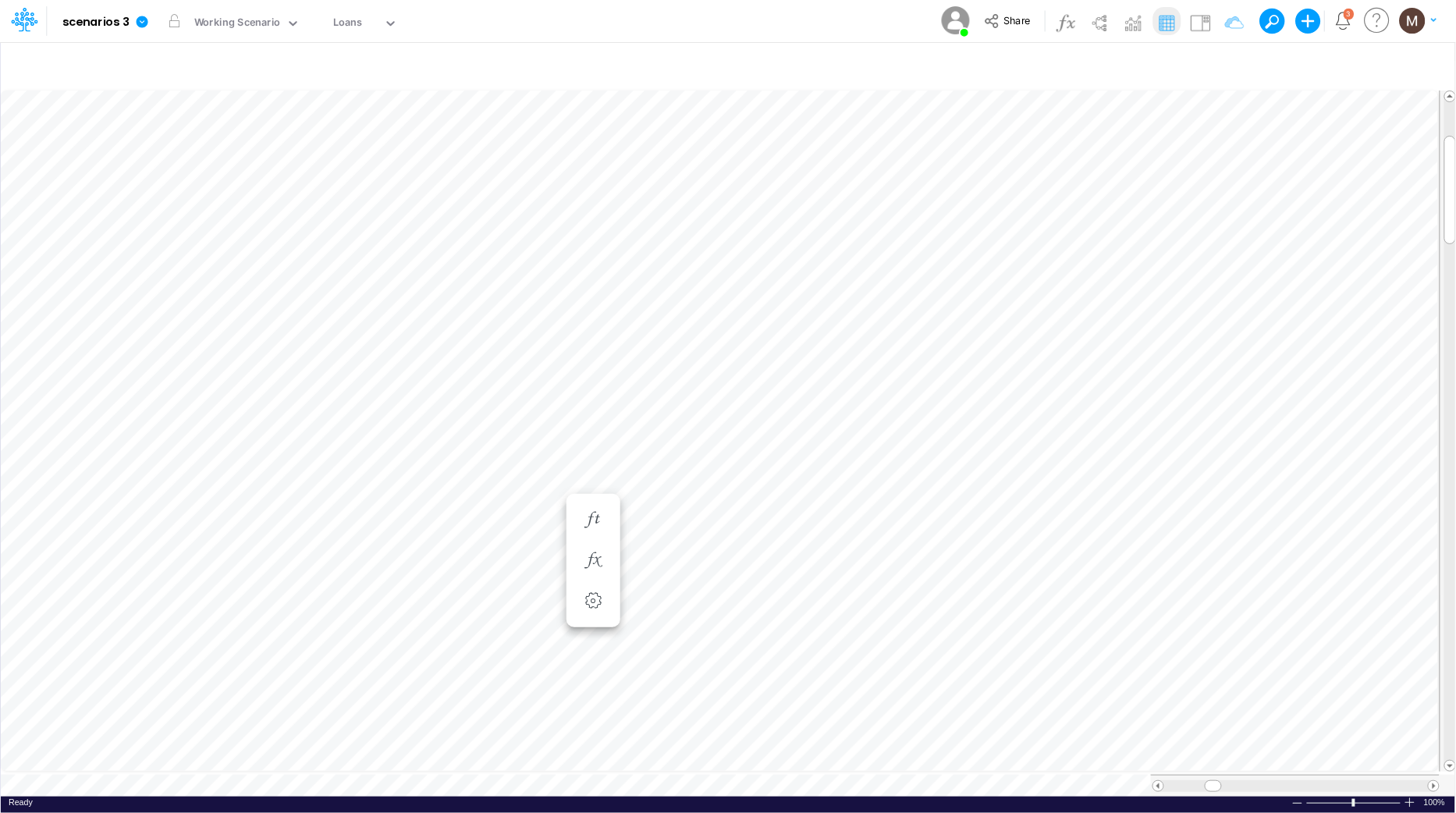
scroll to position [0, 1]
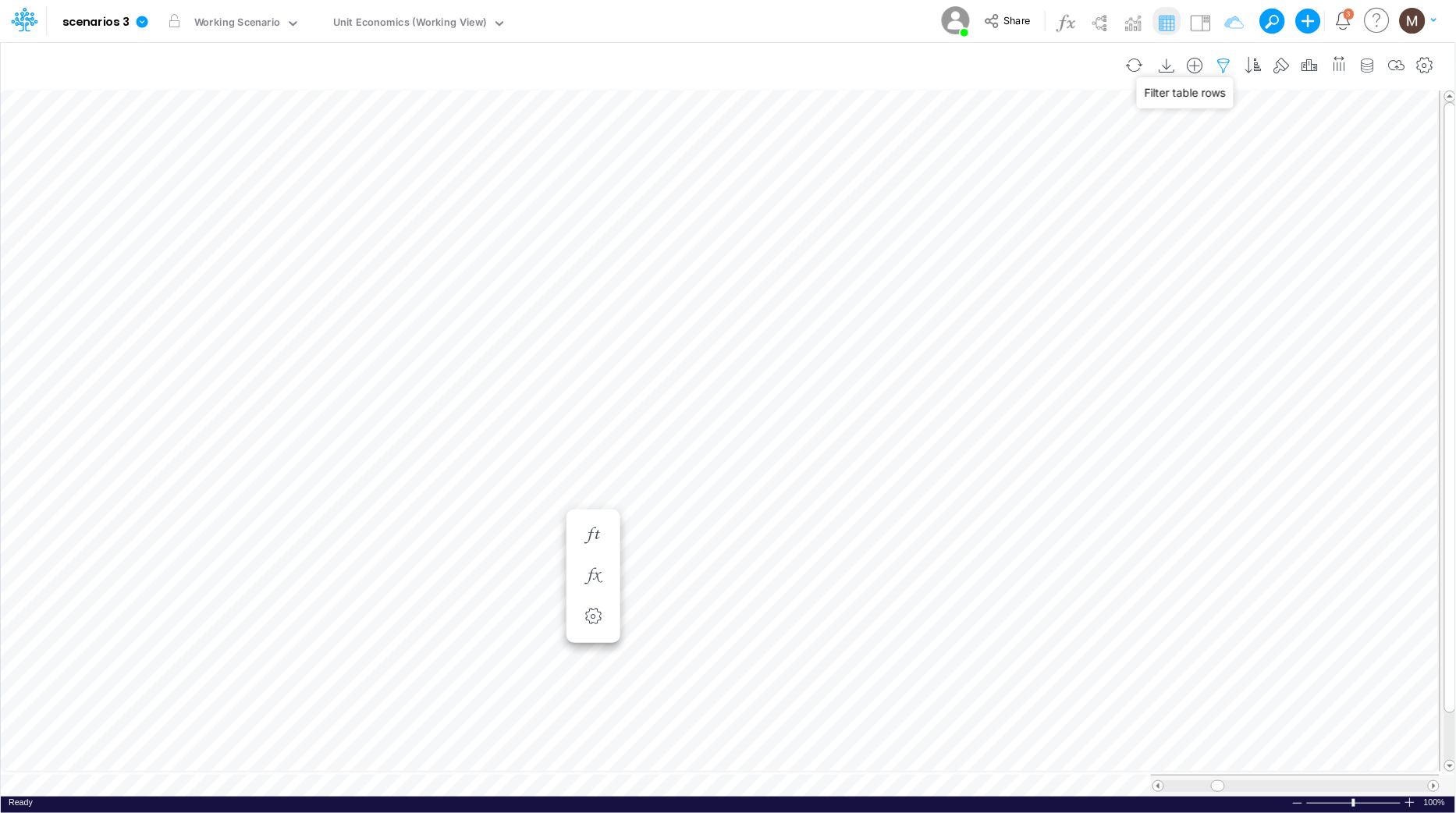
click at [1222, 64] on icon "button" at bounding box center [1224, 66] width 23 height 16
select select "contains"
click at [1202, 222] on button "button" at bounding box center [1205, 215] width 31 height 21
type input "loans"
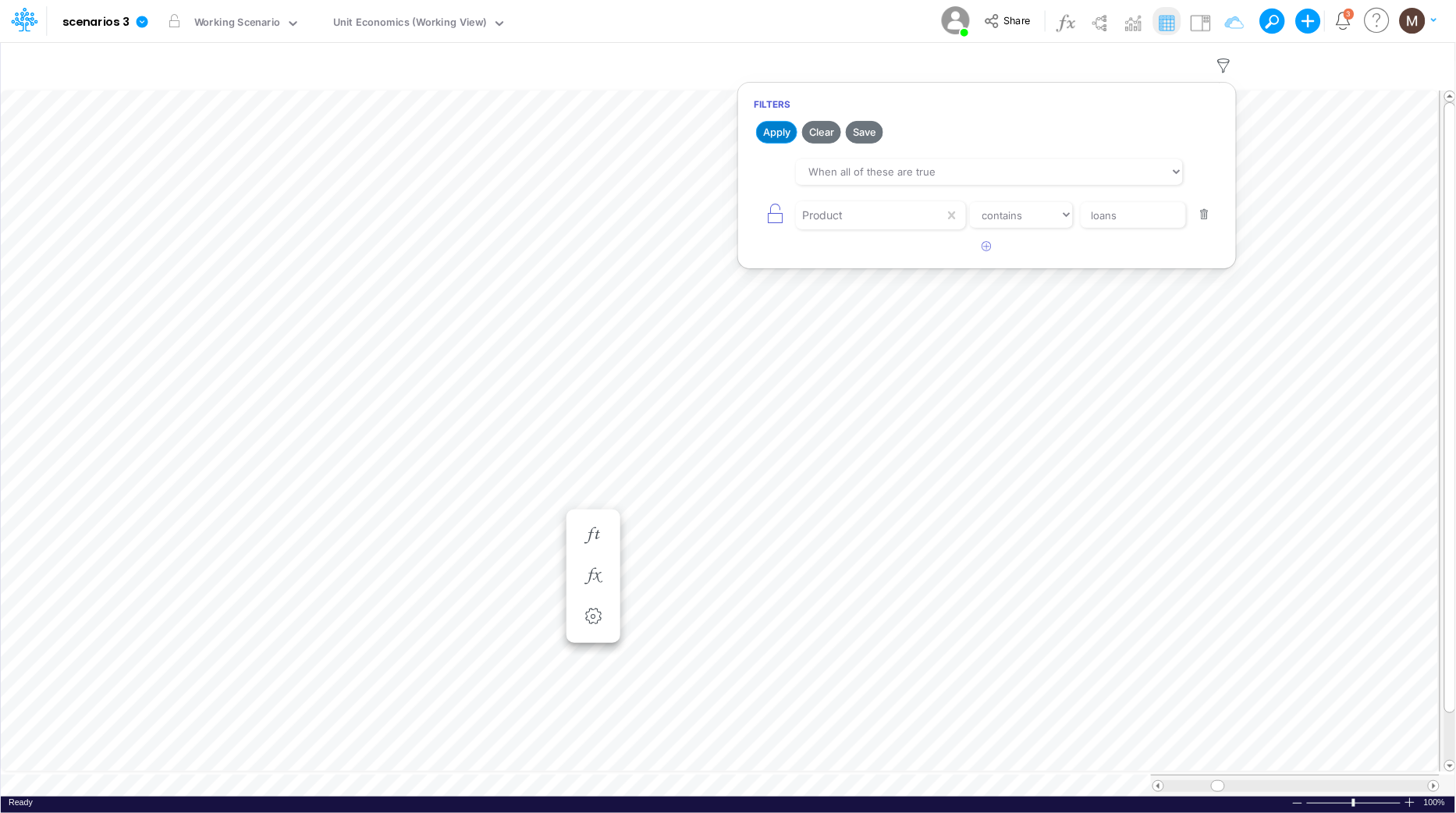
click at [767, 134] on button "Apply" at bounding box center [776, 132] width 41 height 22
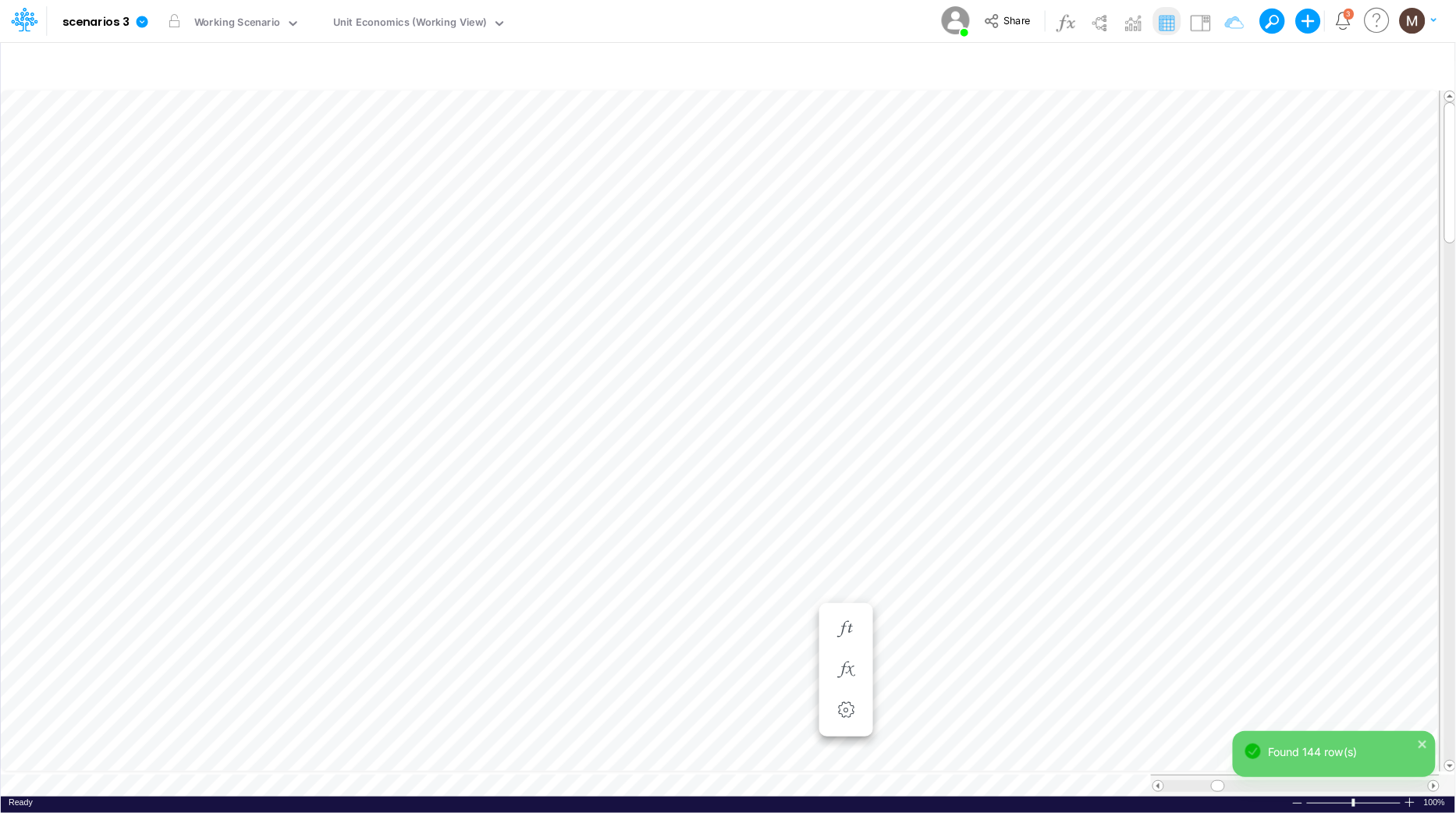
scroll to position [0, 1]
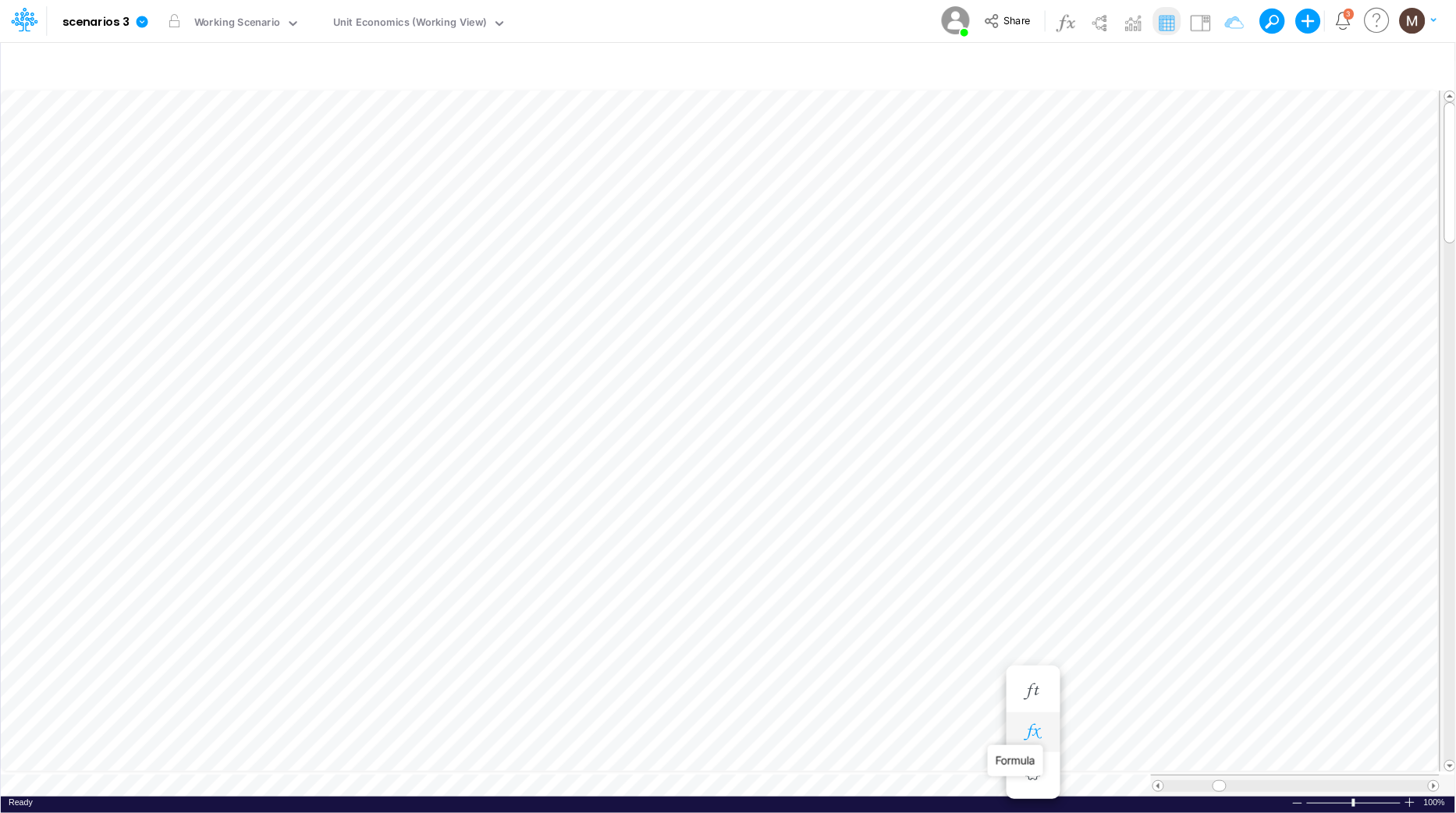
click at [1030, 728] on icon "button" at bounding box center [1032, 732] width 23 height 16
click at [1038, 553] on icon "button" at bounding box center [1032, 544] width 23 height 16
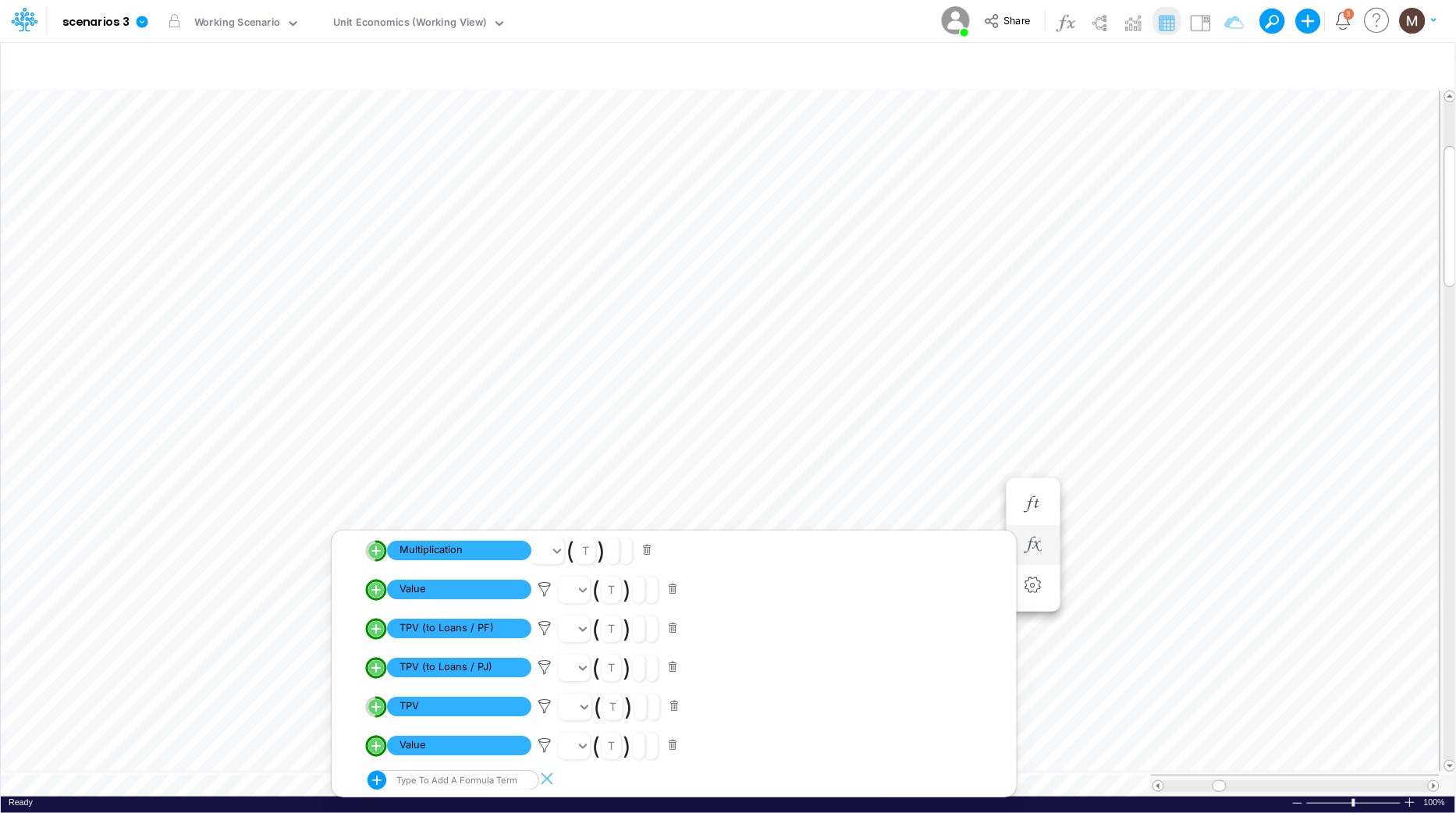
scroll to position [0, 1]
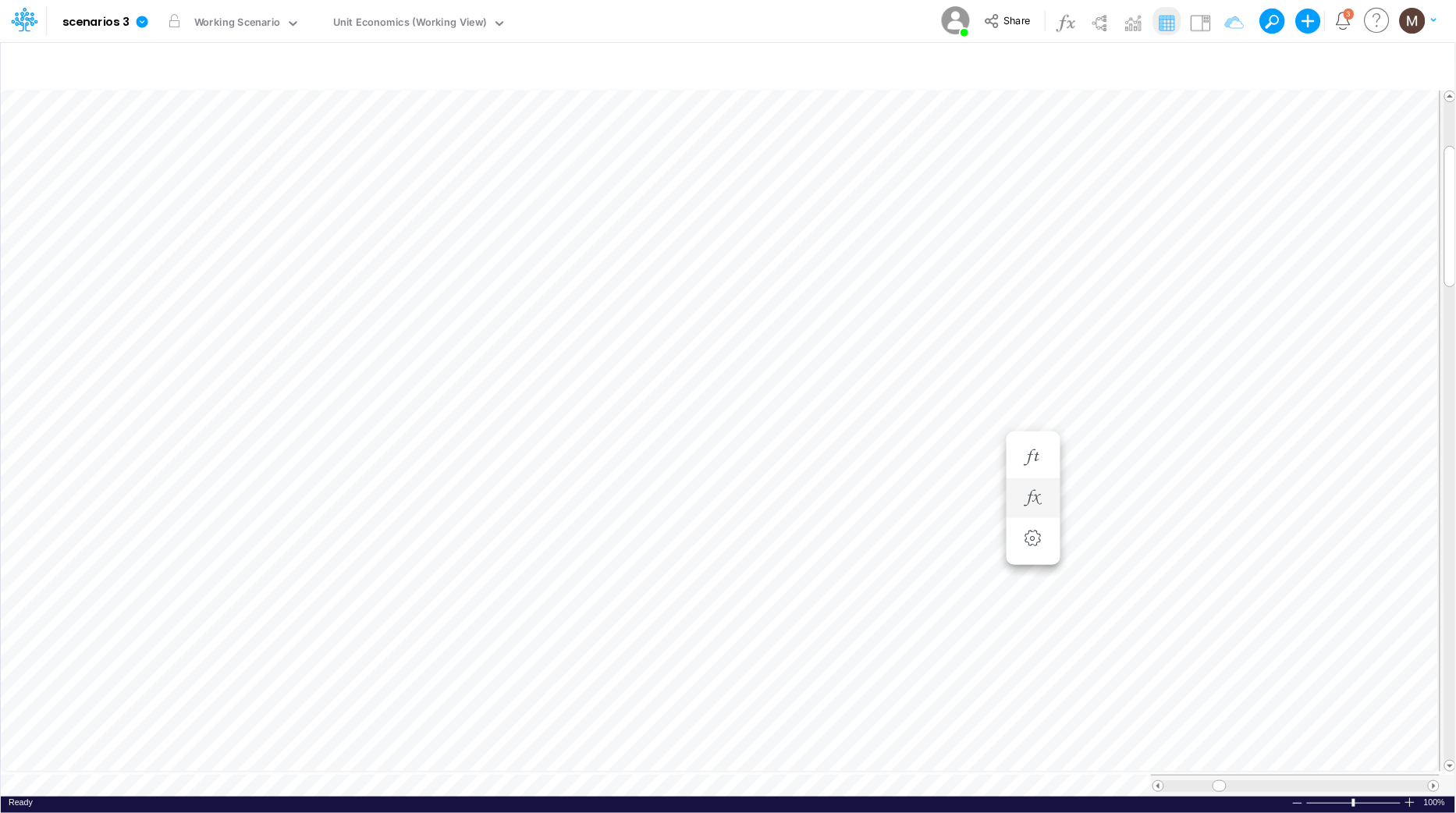
scroll to position [0, 1]
click at [1209, 780] on div at bounding box center [1296, 786] width 264 height 12
drag, startPoint x: 1268, startPoint y: 785, endPoint x: 1239, endPoint y: 784, distance: 29.0
click at [1239, 784] on div at bounding box center [1295, 785] width 289 height 22
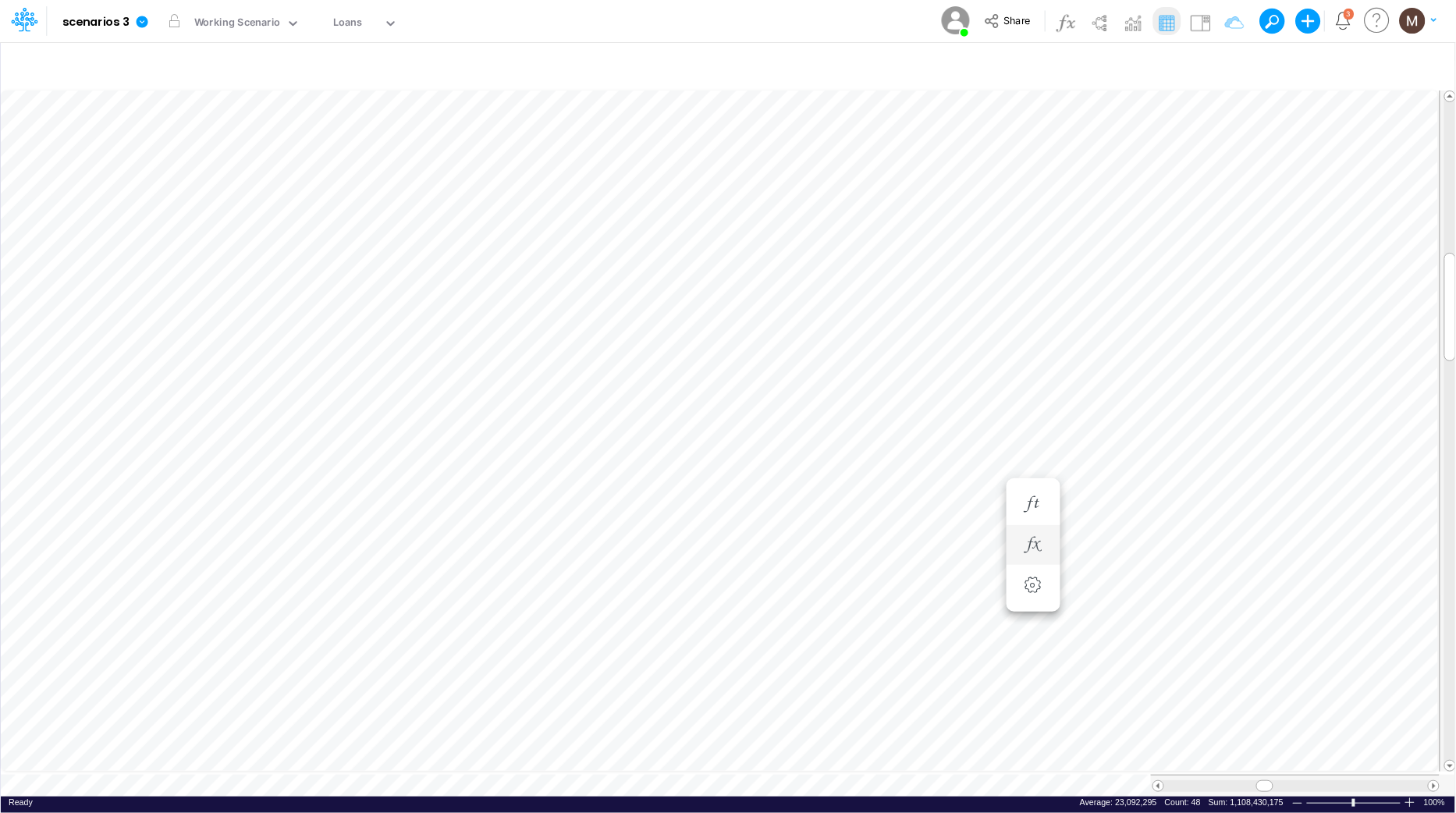
click at [1197, 785] on div at bounding box center [1295, 785] width 289 height 22
click at [1190, 781] on div at bounding box center [1296, 786] width 264 height 12
click at [1189, 780] on div at bounding box center [1296, 786] width 264 height 12
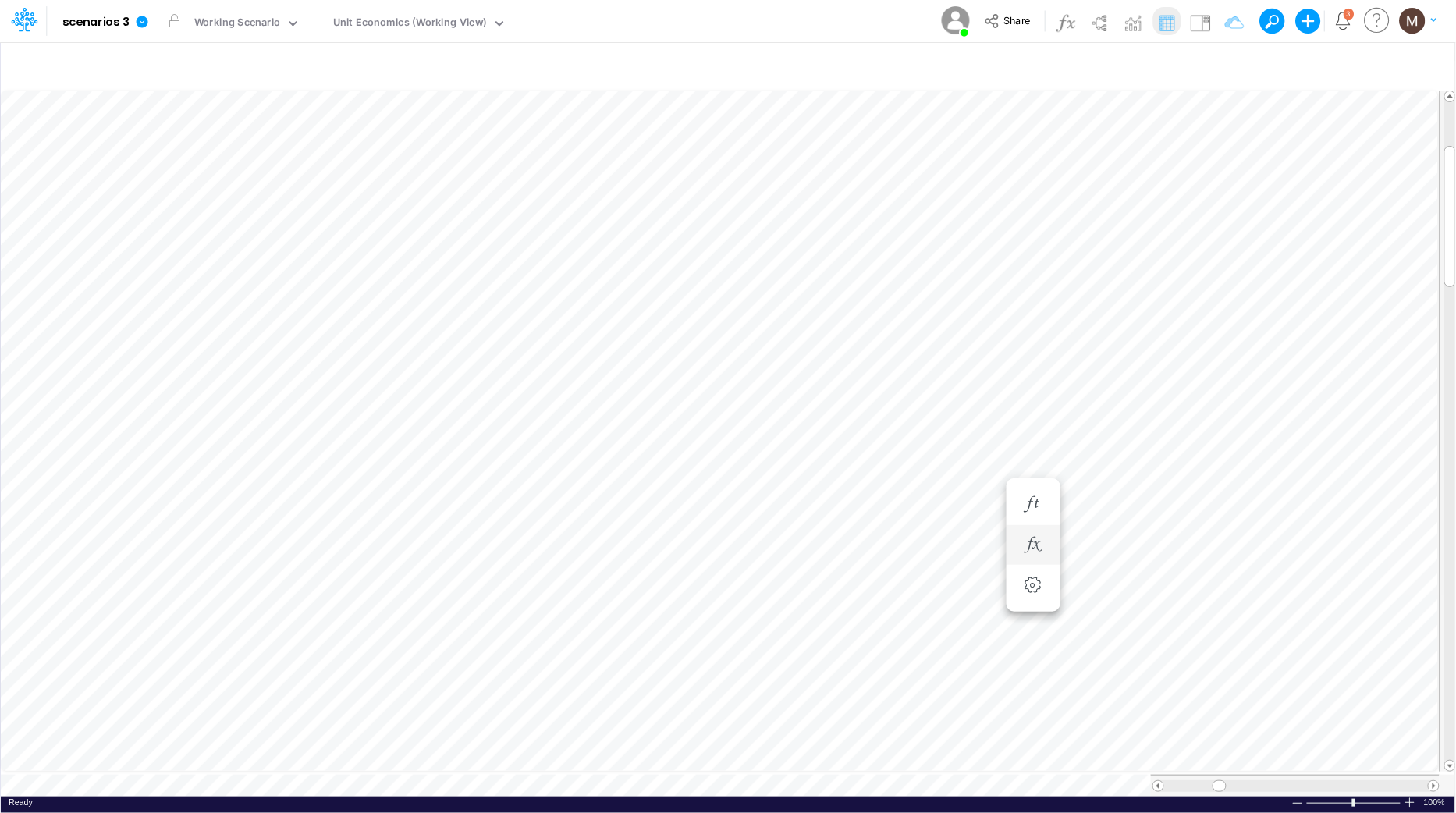
scroll to position [0, 1]
click at [1037, 223] on icon "button" at bounding box center [1032, 223] width 23 height 16
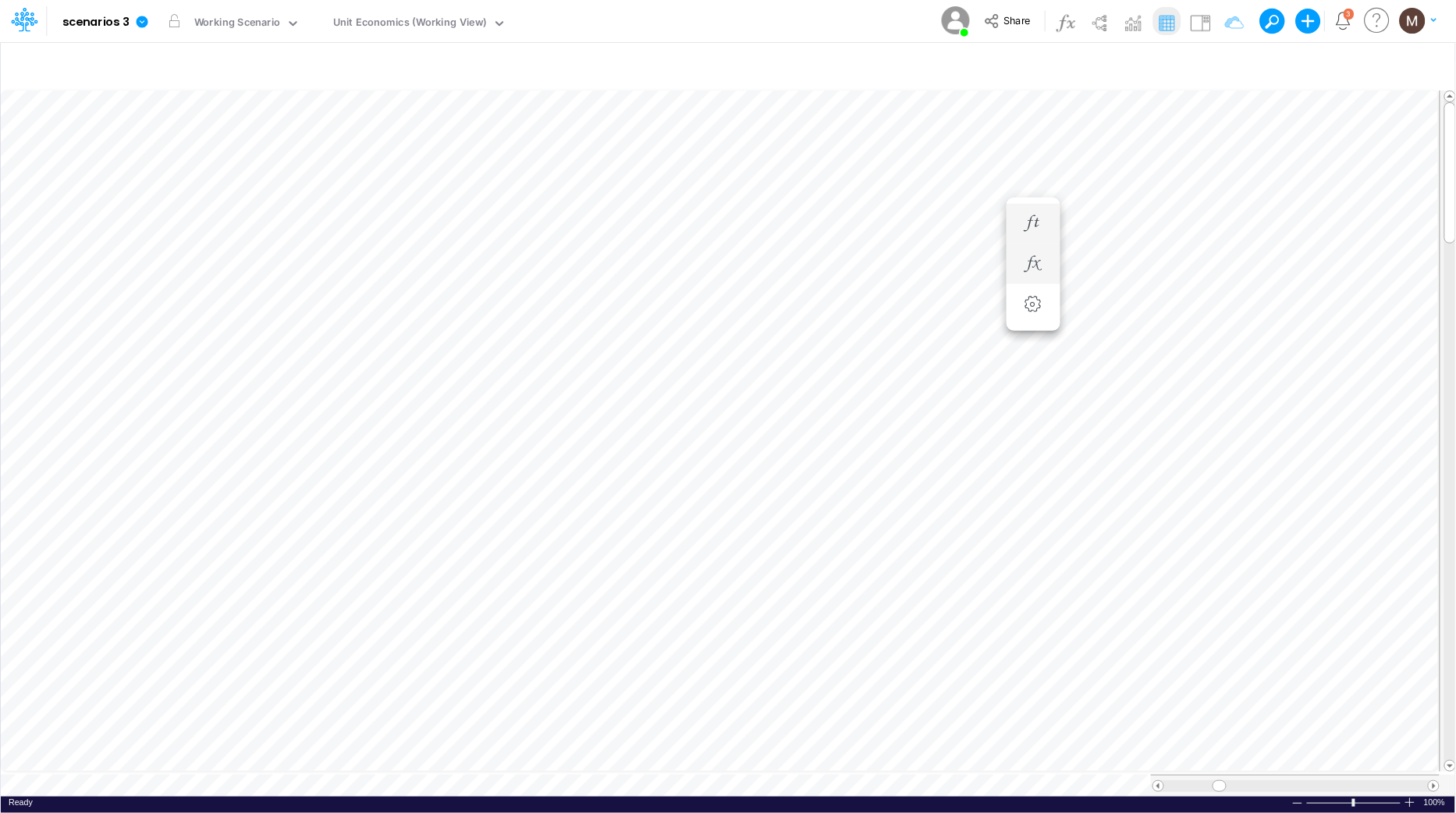
scroll to position [0, 1]
click at [24, 29] on icon at bounding box center [24, 19] width 27 height 27
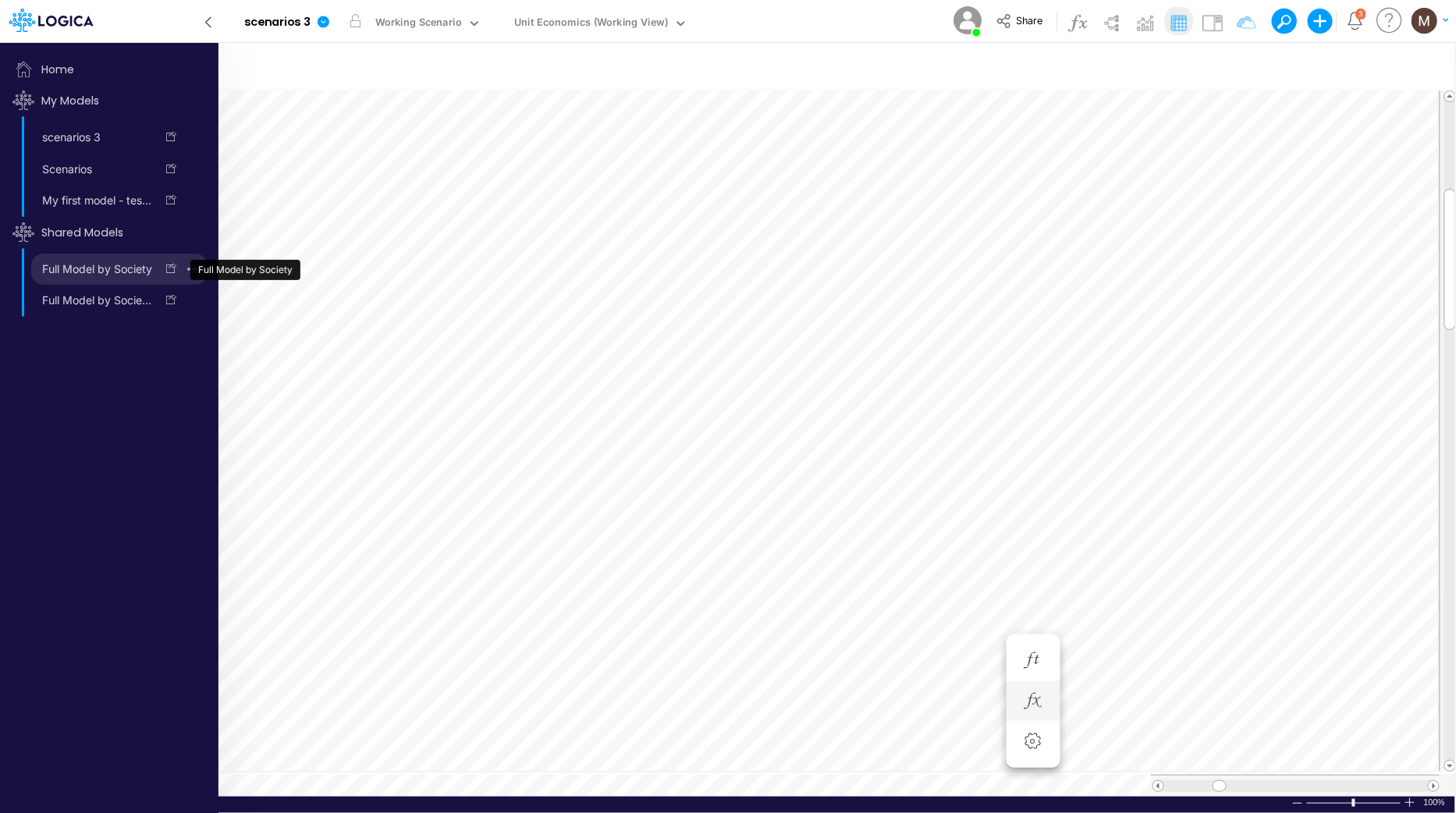
click at [105, 265] on link "Full Model by Society" at bounding box center [92, 270] width 124 height 25
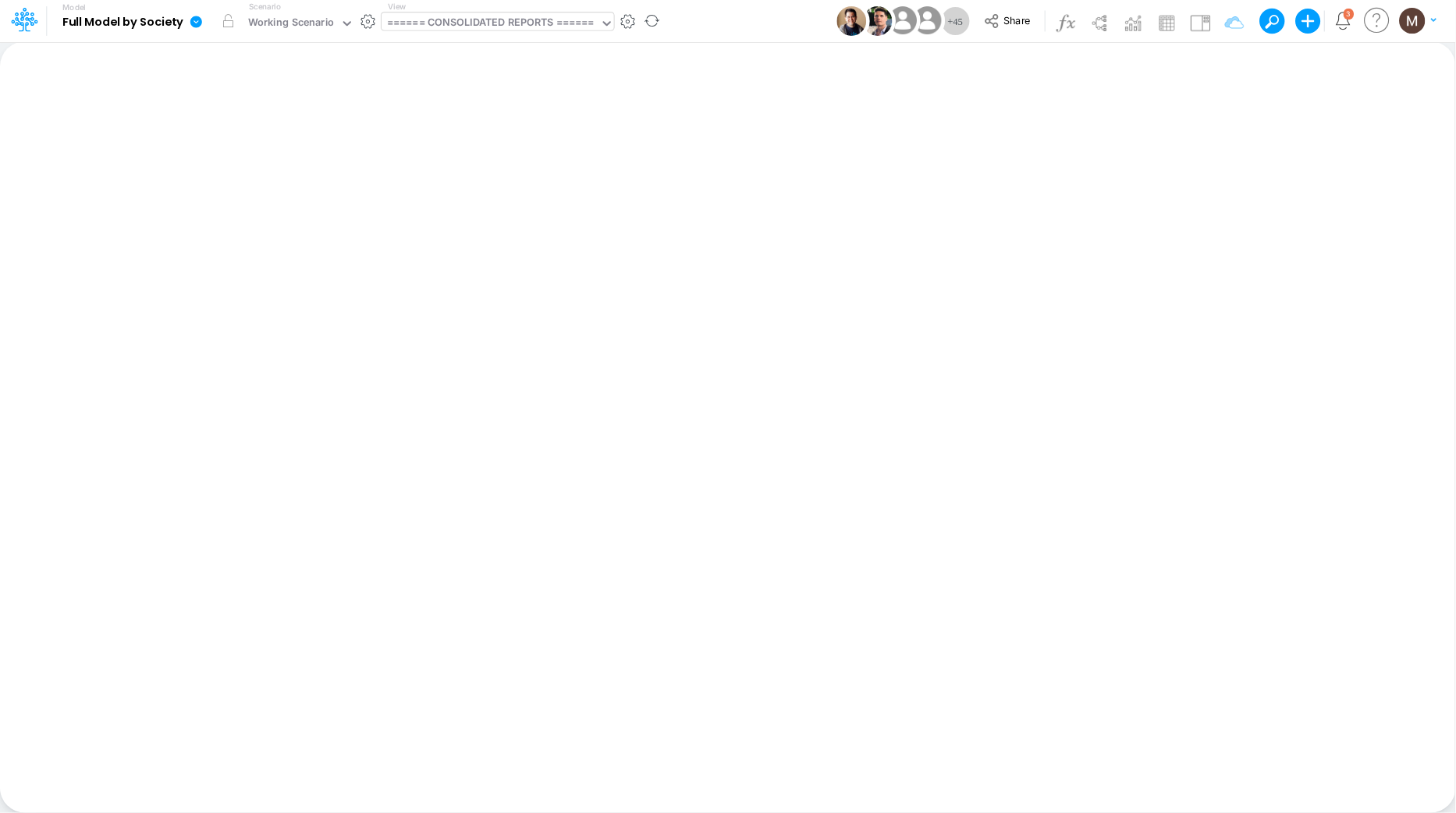
click at [569, 27] on div "====== CONSOLIDATED REPORTS ======" at bounding box center [490, 23] width 207 height 18
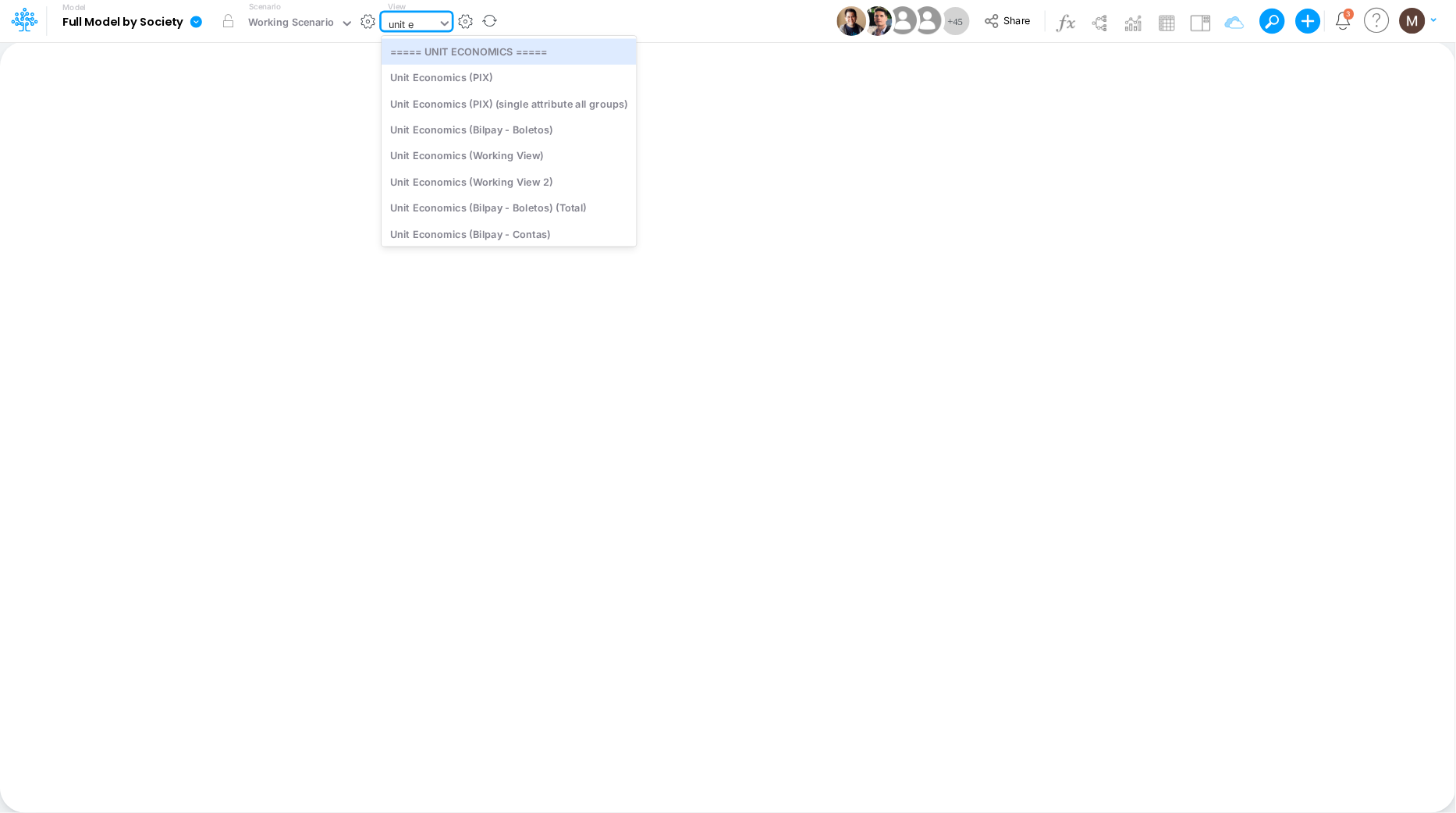
type input "unit ec"
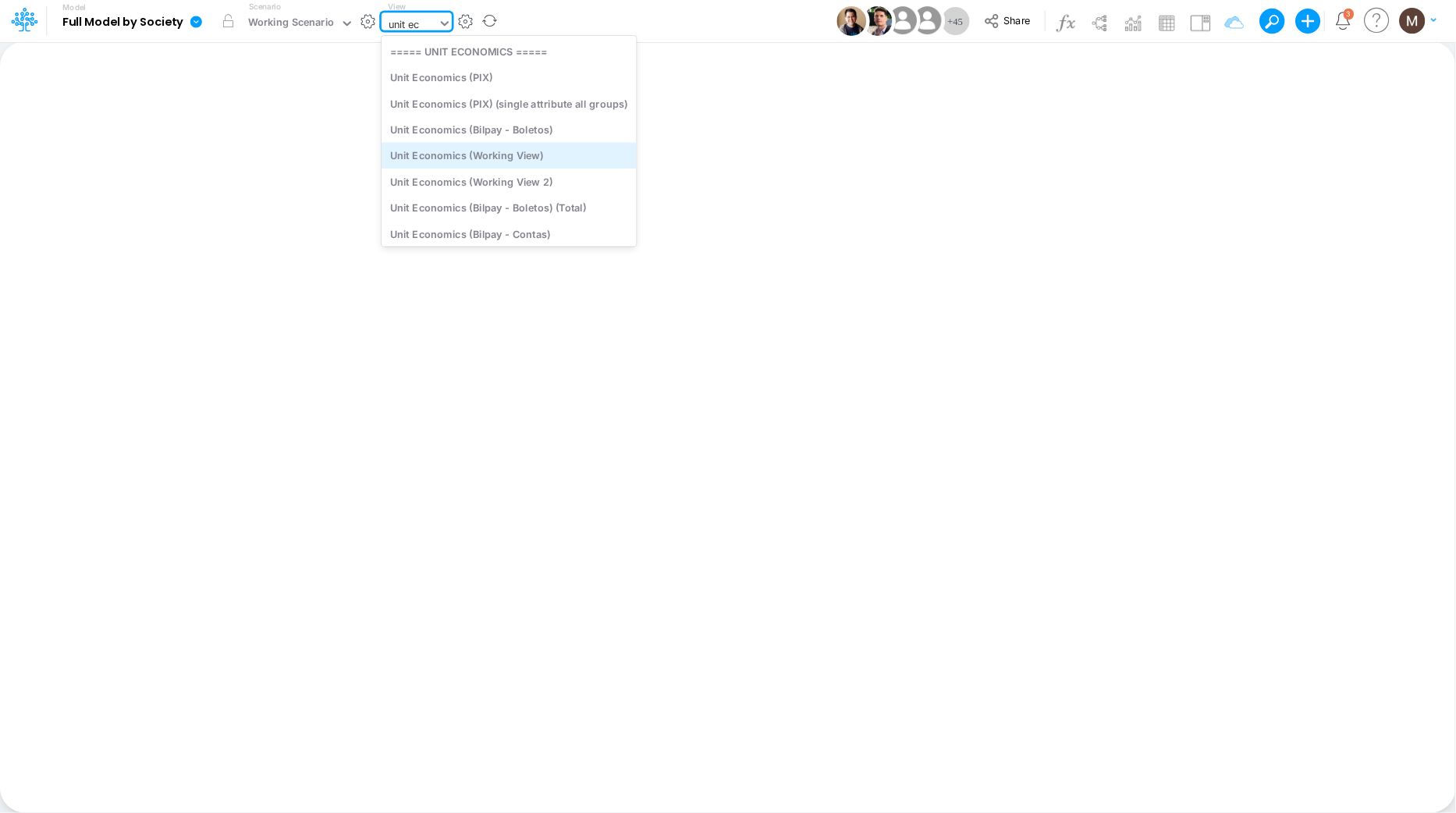
click at [561, 147] on div "Unit Economics (Working View)" at bounding box center [508, 155] width 255 height 26
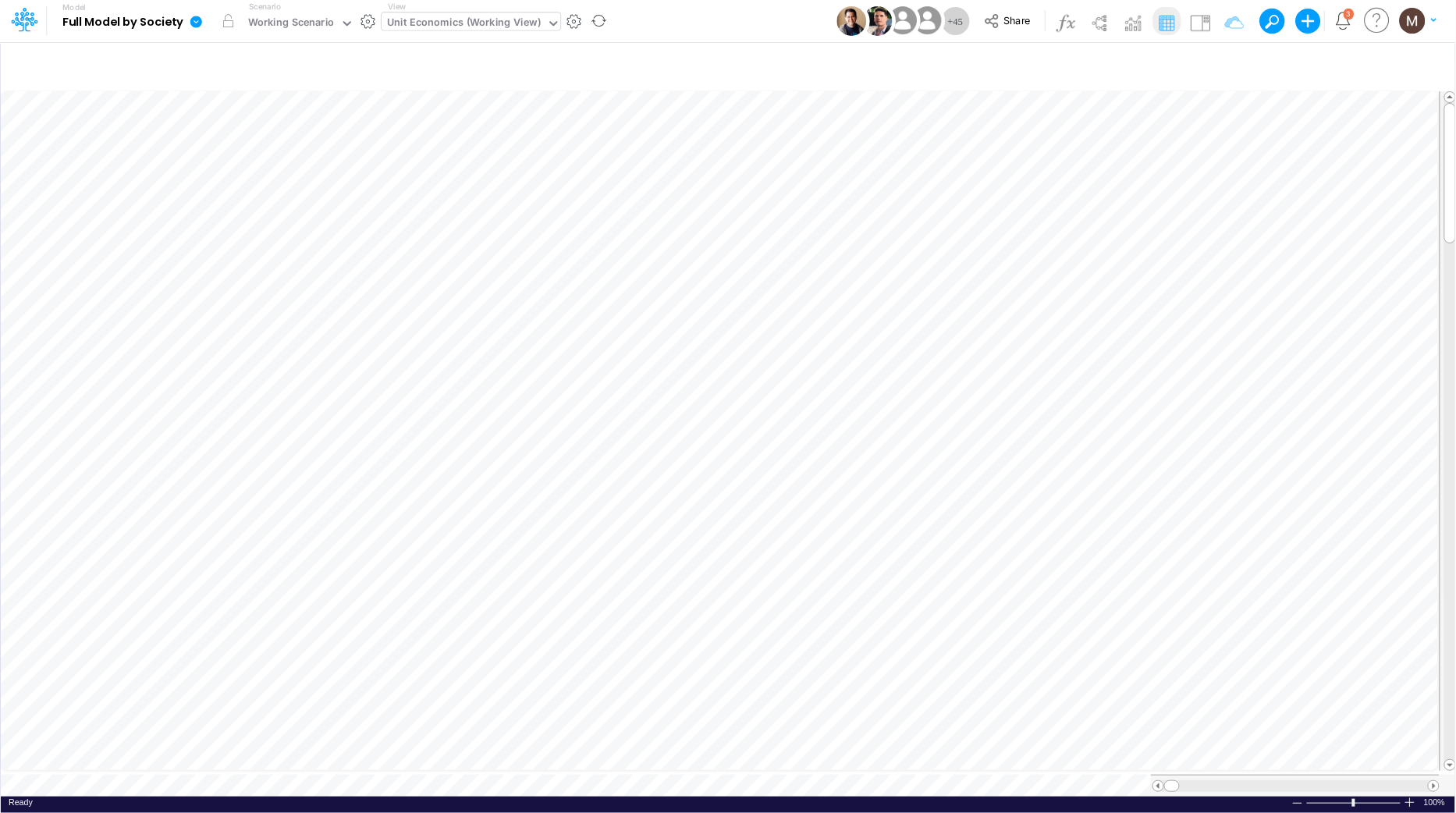
scroll to position [0, 1]
click at [1226, 67] on icon "button" at bounding box center [1224, 66] width 23 height 16
select select "contains"
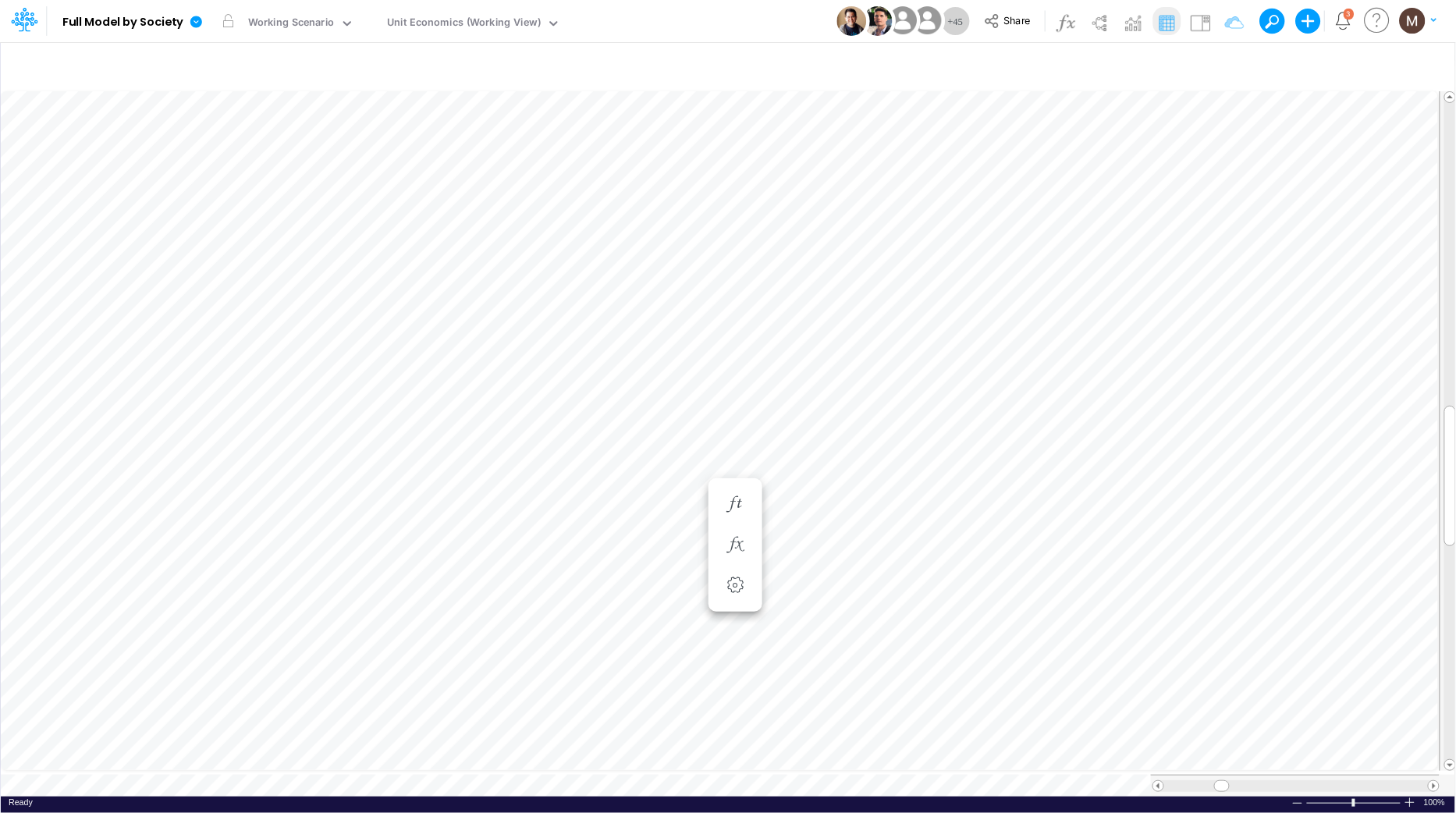
scroll to position [0, 1]
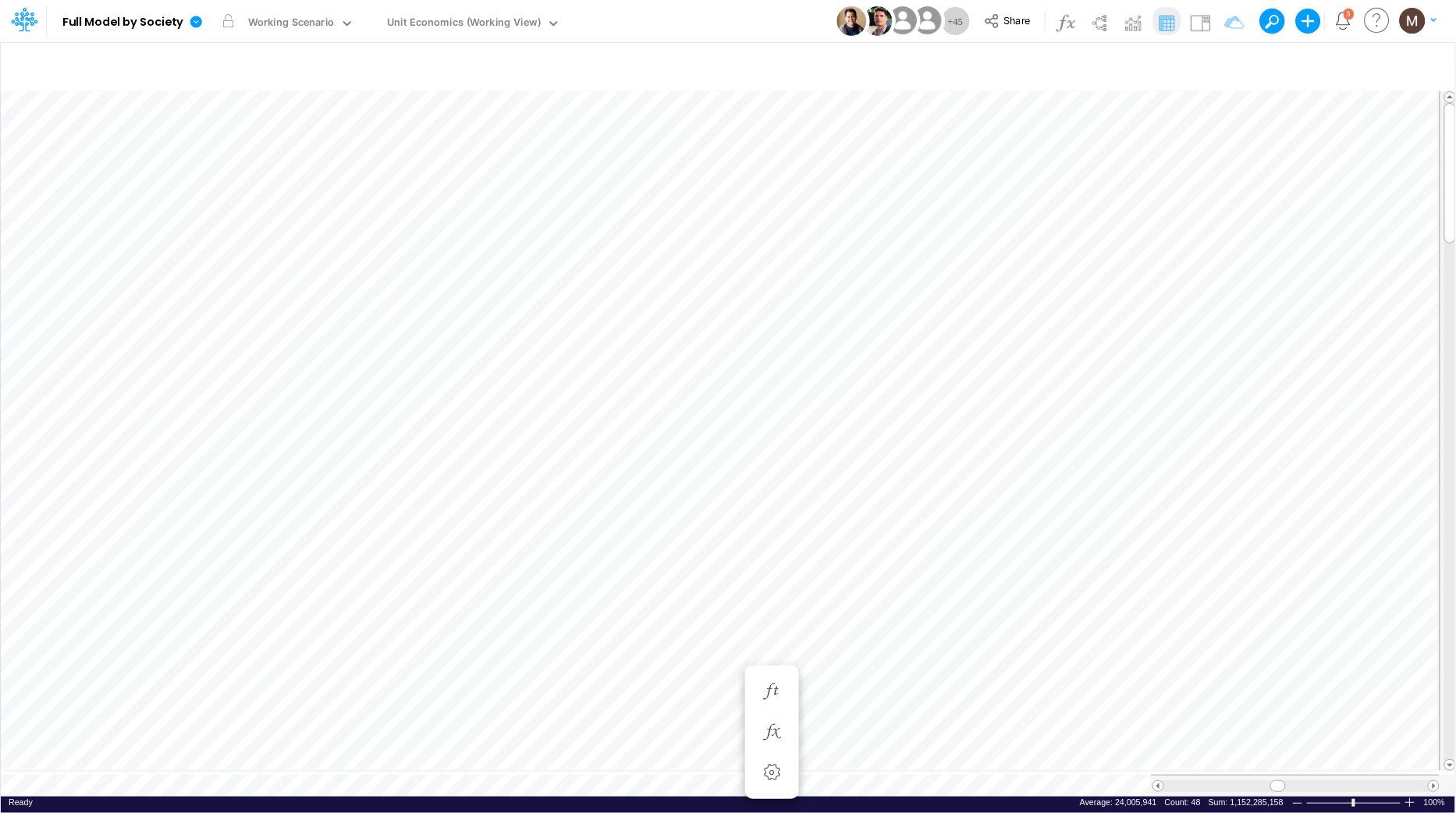
click at [26, 25] on icon at bounding box center [28, 27] width 6 height 10
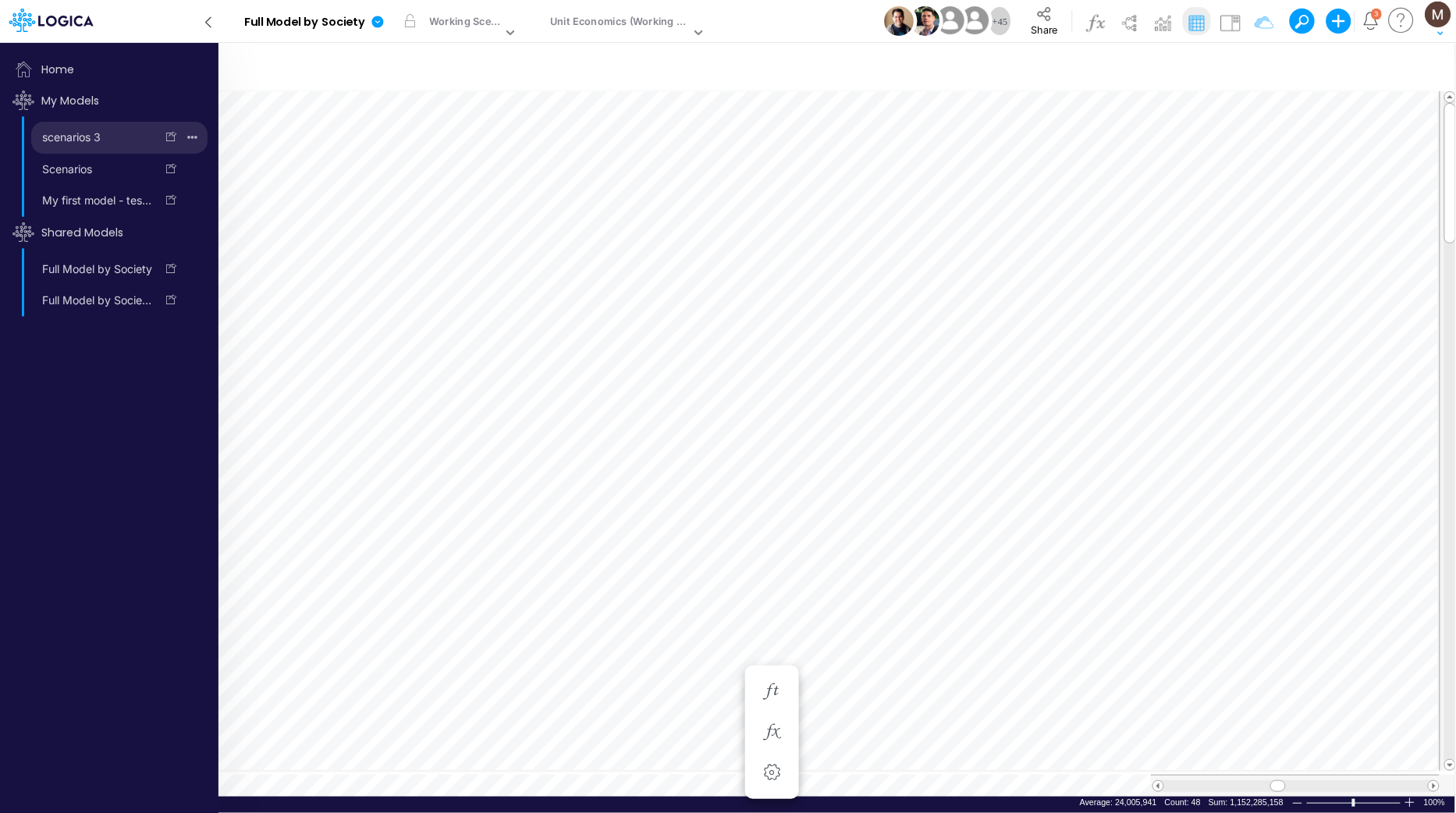
click at [72, 144] on link "scenarios 3" at bounding box center [92, 138] width 124 height 25
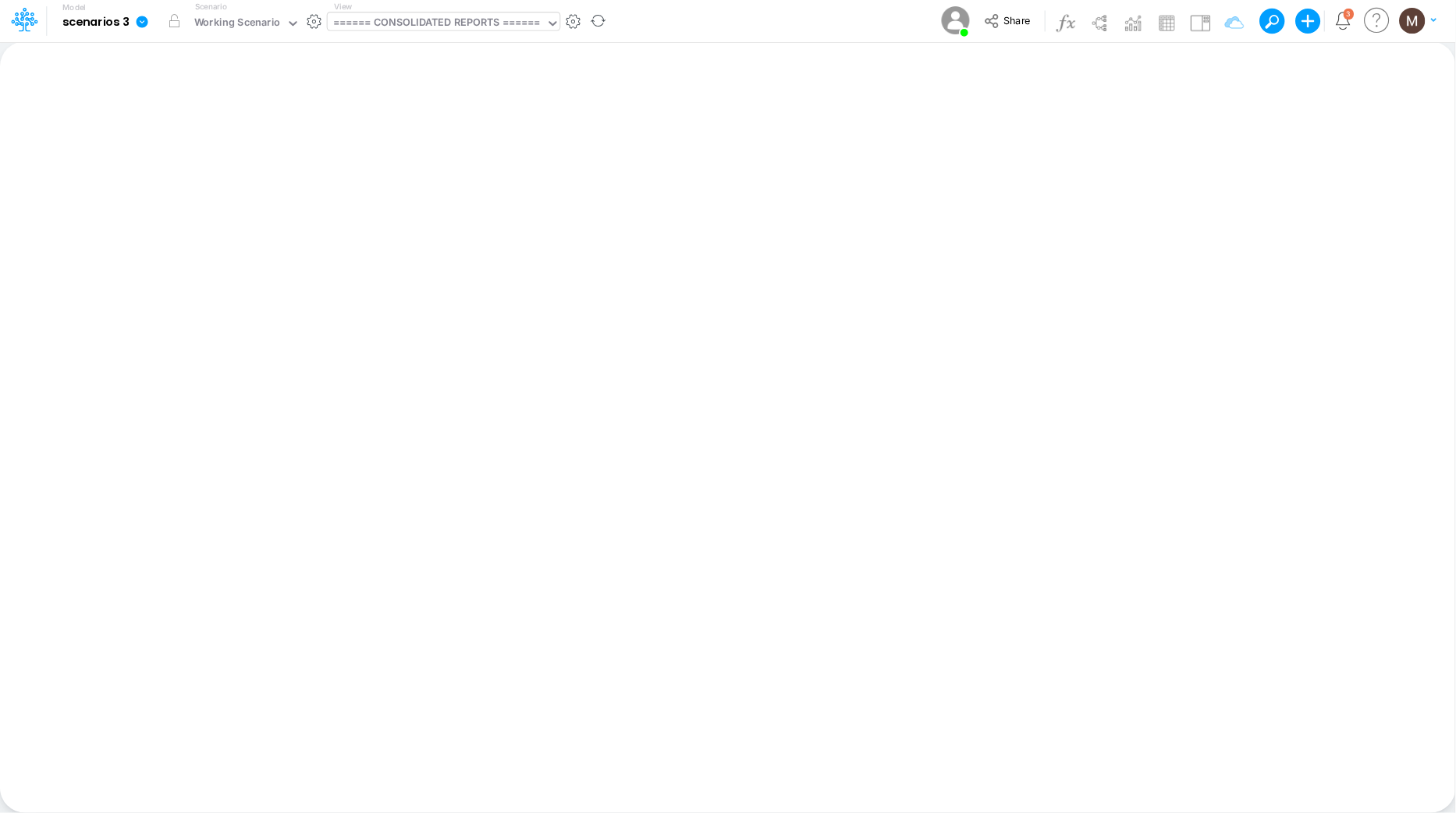
click at [389, 20] on div "====== CONSOLIDATED REPORTS ======" at bounding box center [436, 23] width 207 height 18
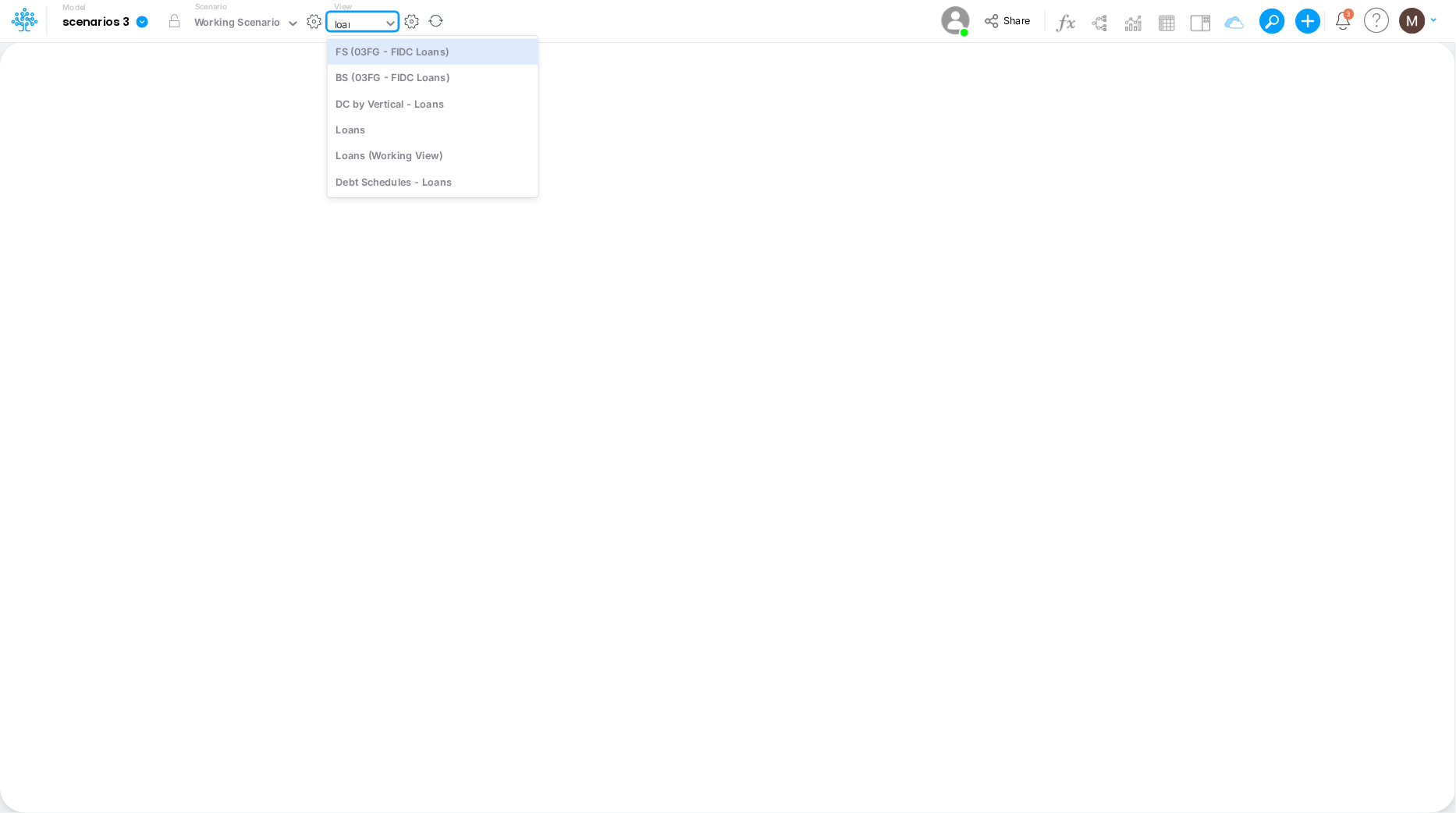
type input "loans"
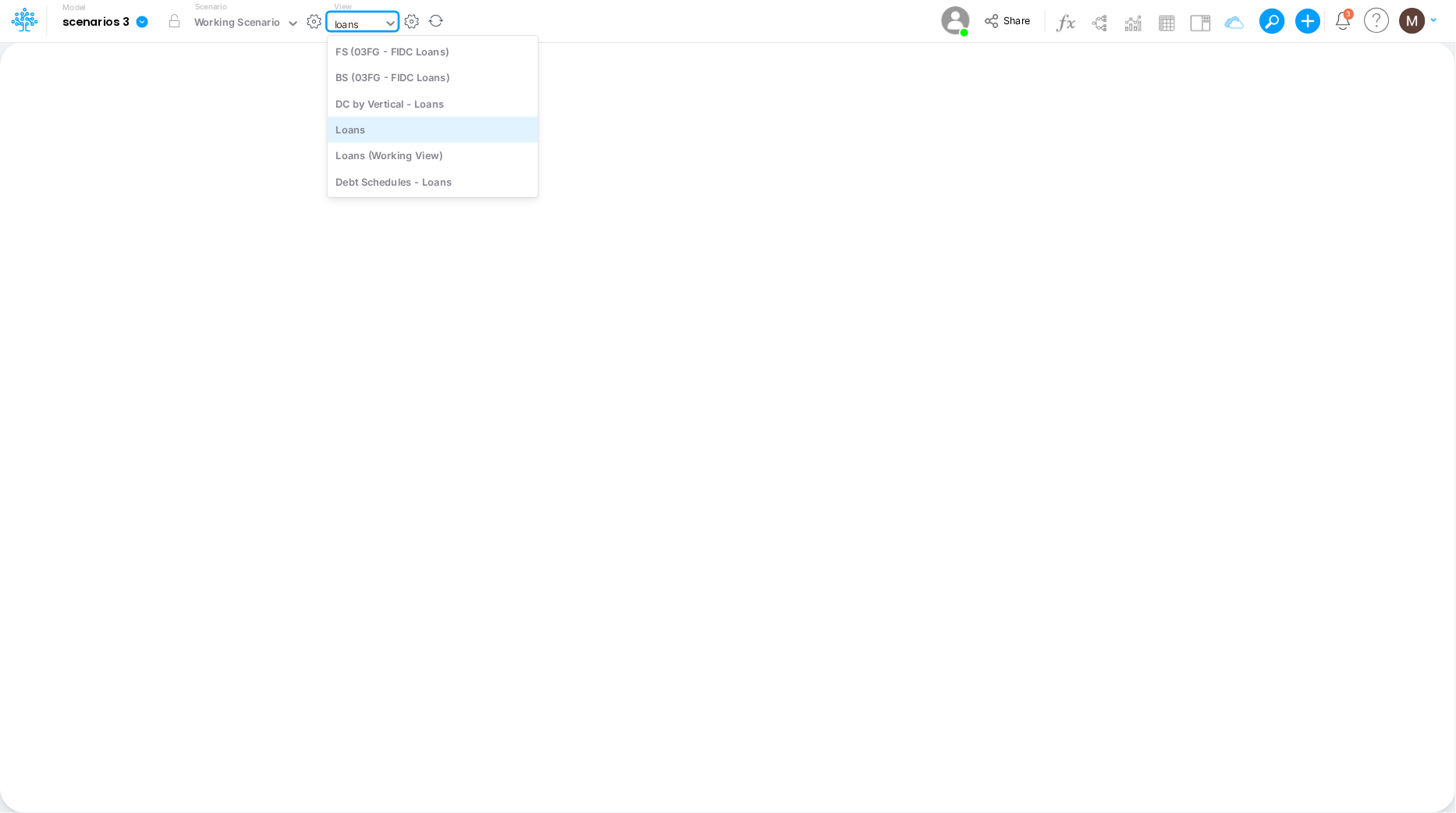
click at [449, 134] on div "Loans" at bounding box center [432, 129] width 211 height 26
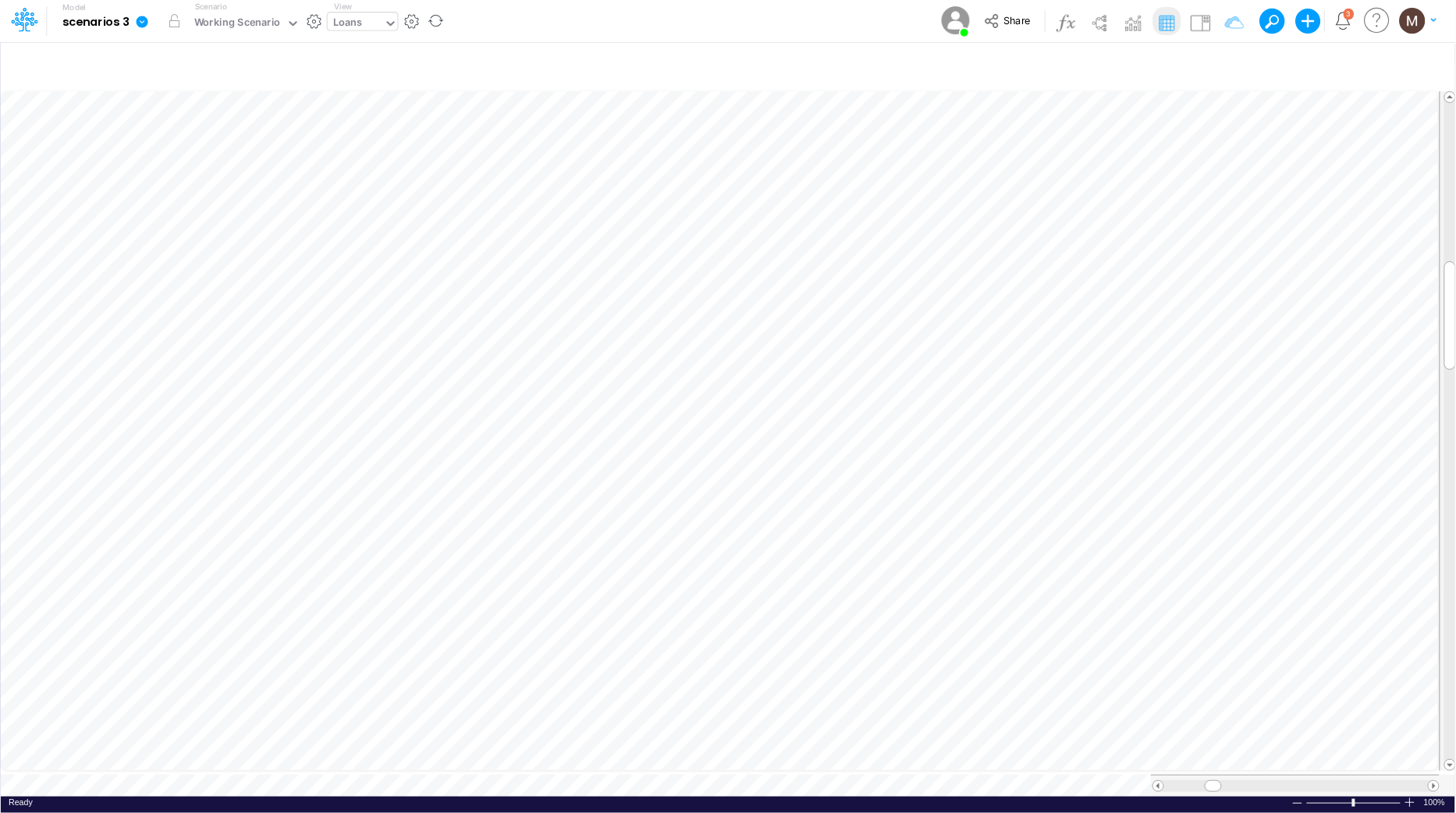
scroll to position [0, 1]
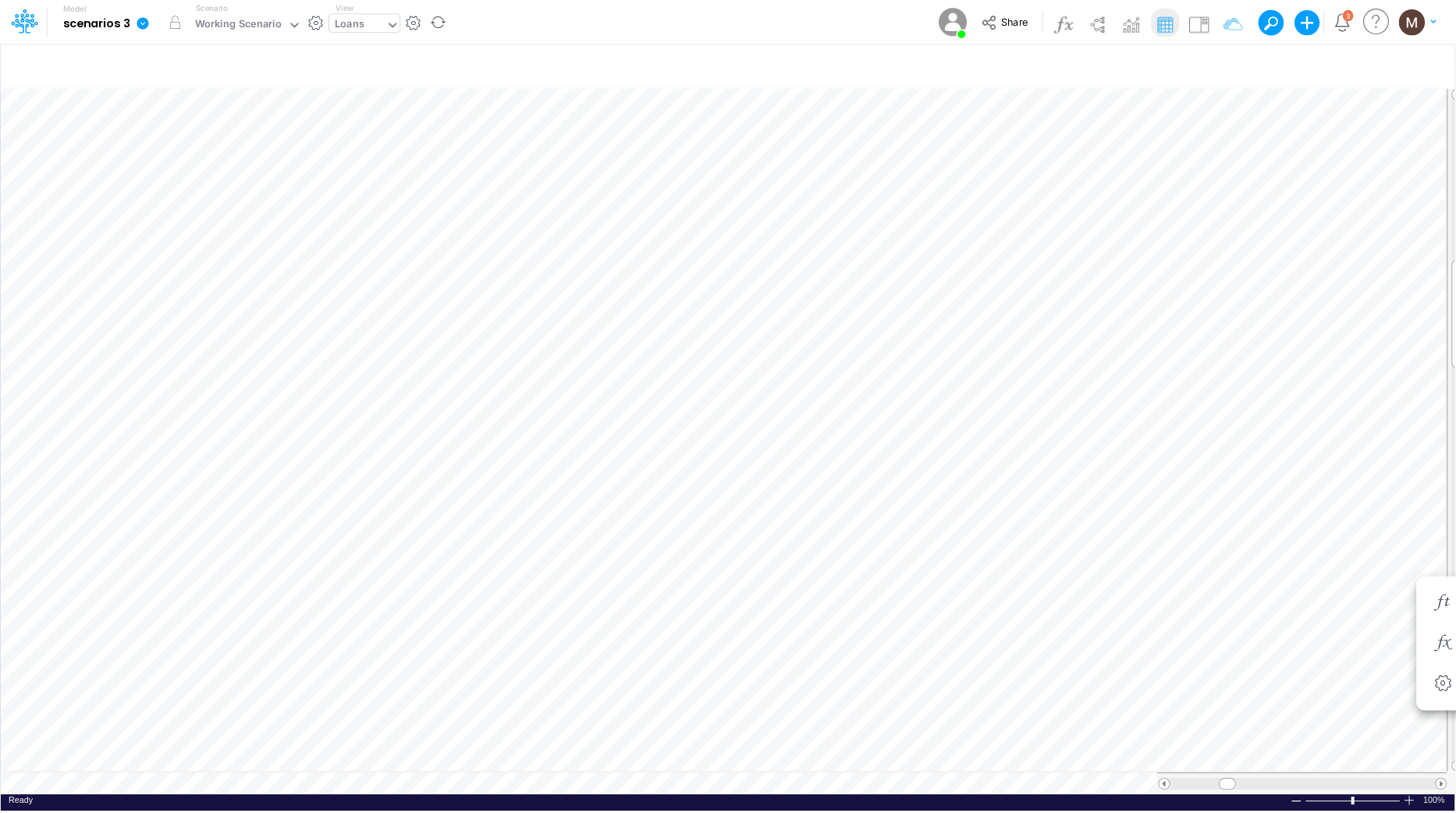
scroll to position [0, 1]
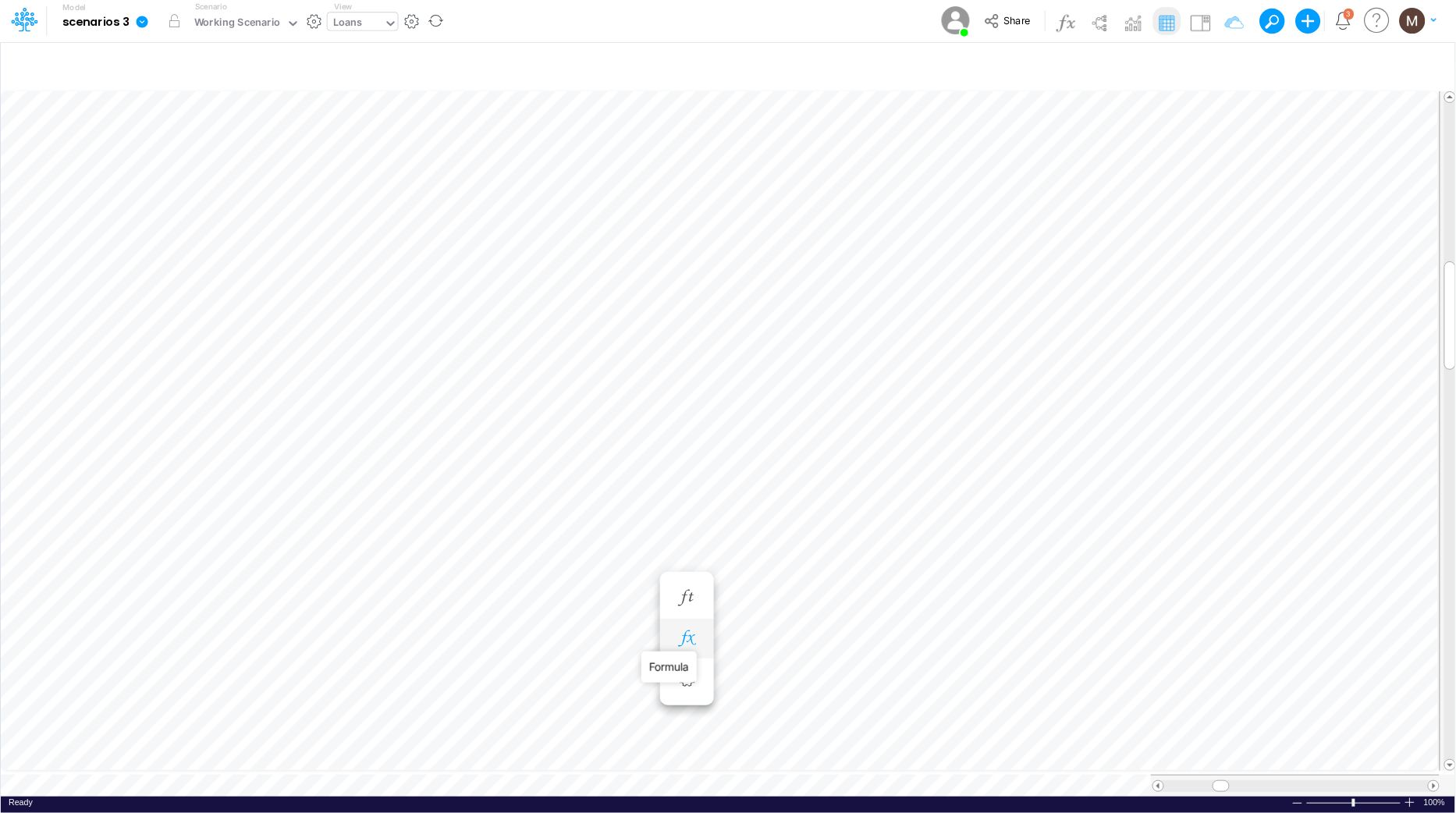
click at [684, 637] on icon "button" at bounding box center [687, 639] width 23 height 16
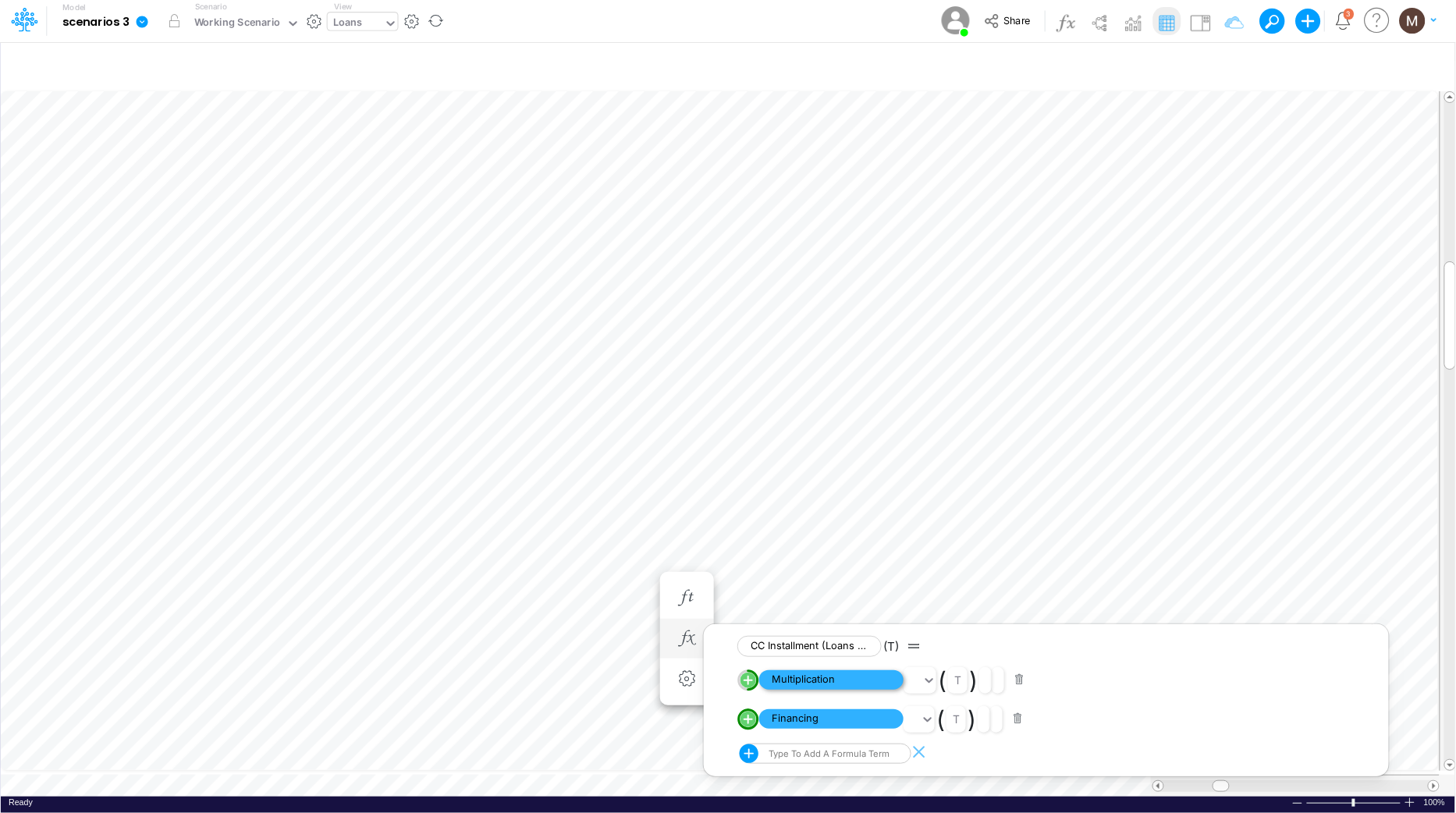
click at [800, 676] on span "Multiplication" at bounding box center [831, 680] width 144 height 19
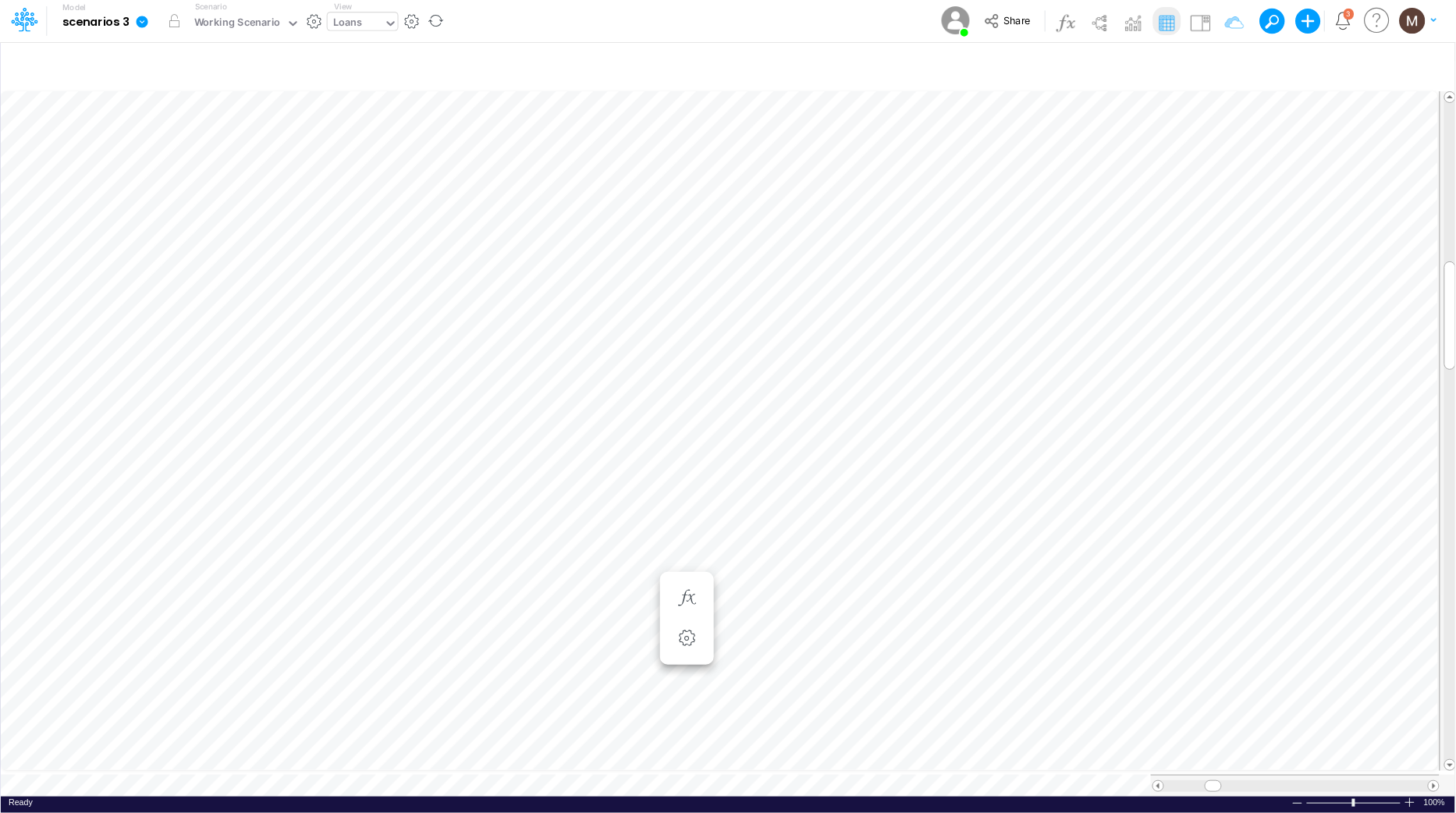
scroll to position [0, 1]
drag, startPoint x: 1214, startPoint y: 777, endPoint x: 1394, endPoint y: 774, distance: 180.0
click at [1394, 781] on span at bounding box center [1391, 786] width 11 height 11
click at [1449, 417] on div at bounding box center [1450, 384] width 12 height 109
